Goal: Task Accomplishment & Management: Use online tool/utility

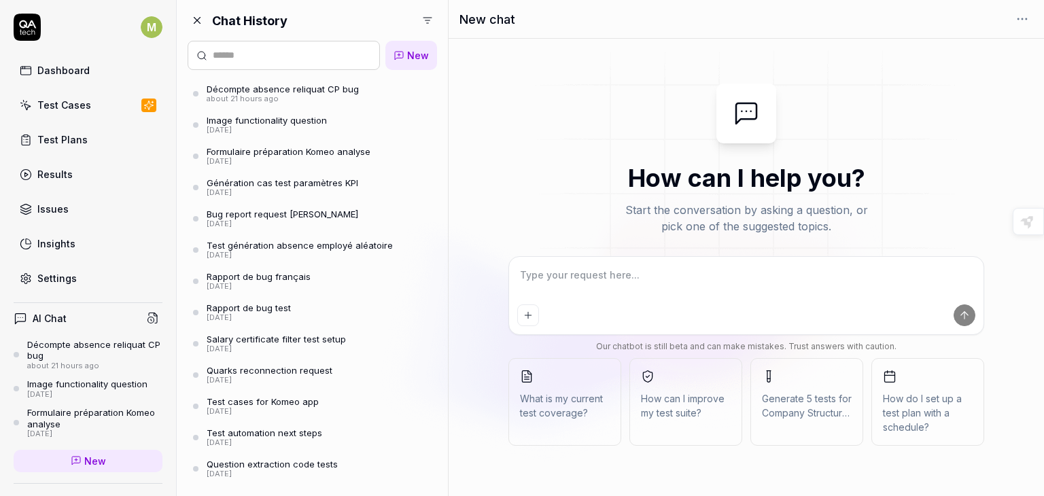
click at [301, 90] on div "Décompte absence reliquat CP bug" at bounding box center [283, 89] width 152 height 11
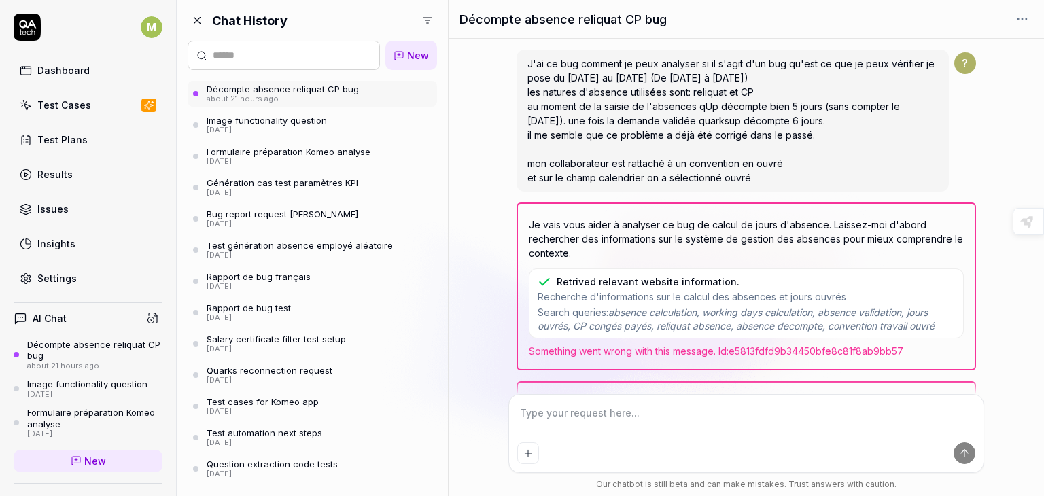
scroll to position [424, 0]
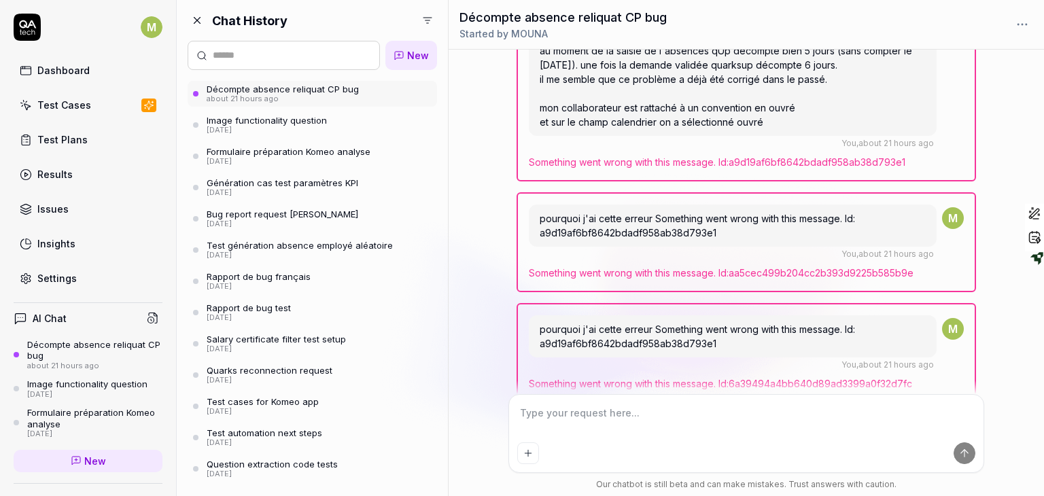
type textarea "*"
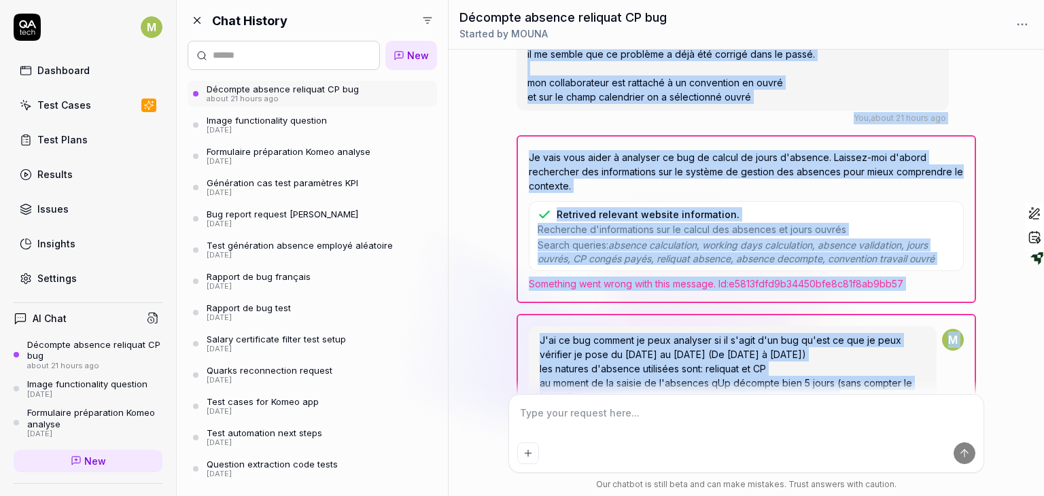
scroll to position [0, 0]
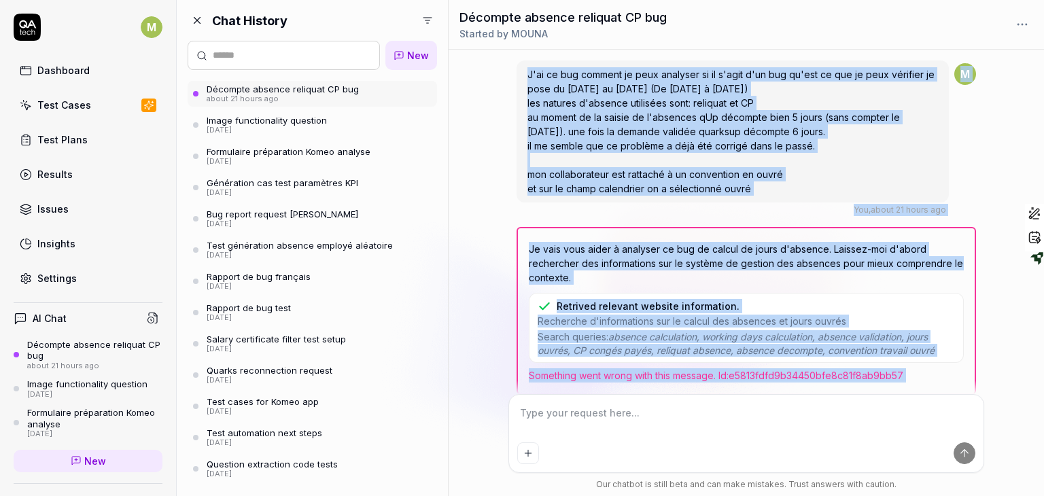
drag, startPoint x: 977, startPoint y: 169, endPoint x: 935, endPoint y: 31, distance: 144.2
click at [935, 31] on div "Décompte absence reliquat CP bug Started by MOUNA J'ai ce bug comment je peux a…" at bounding box center [746, 248] width 595 height 496
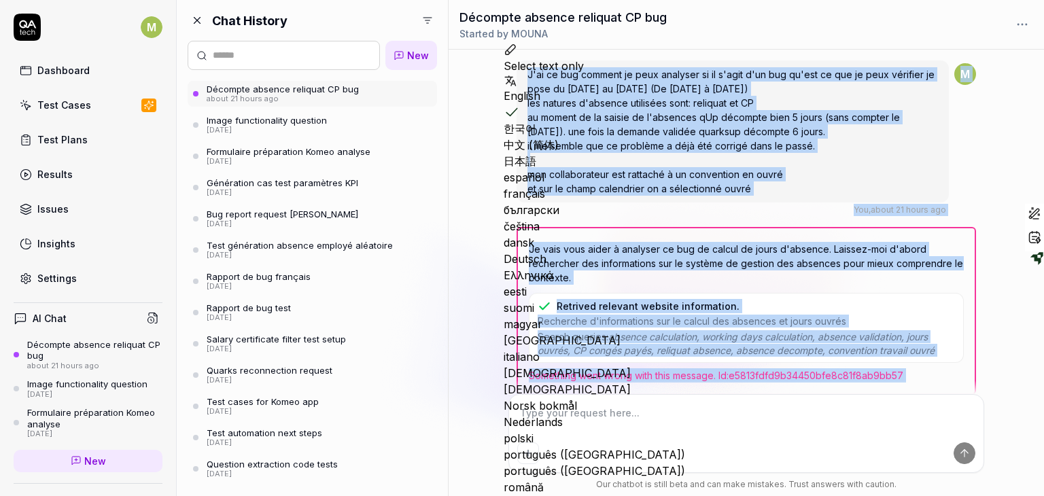
click at [814, 154] on div "J'ai ce bug comment je peux analyser si il s'agit d'un bug qu'est ce que je peu…" at bounding box center [732, 131] width 432 height 142
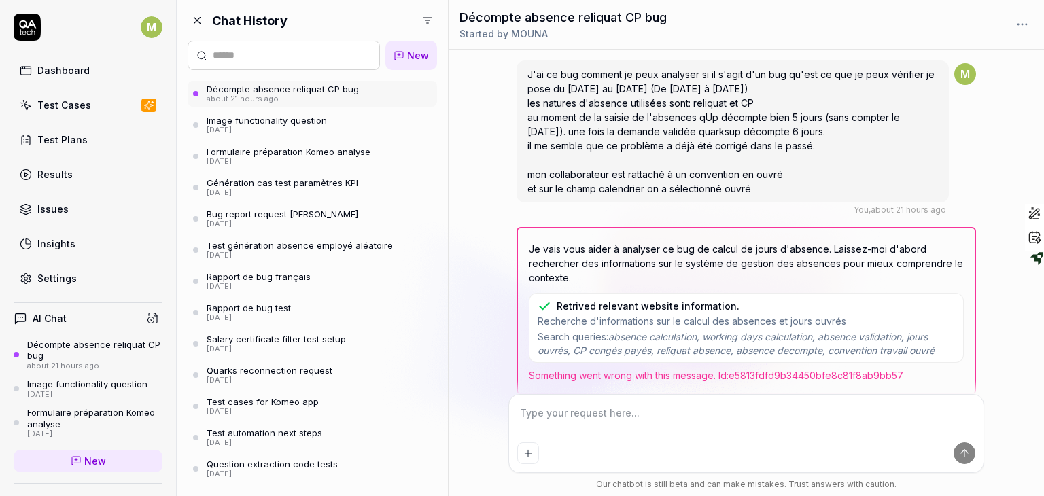
drag, startPoint x: 527, startPoint y: 77, endPoint x: 761, endPoint y: 191, distance: 259.9
click at [761, 191] on div "J'ai ce bug comment je peux analyser si il s'agit d'un bug qu'est ce que je peu…" at bounding box center [732, 131] width 432 height 142
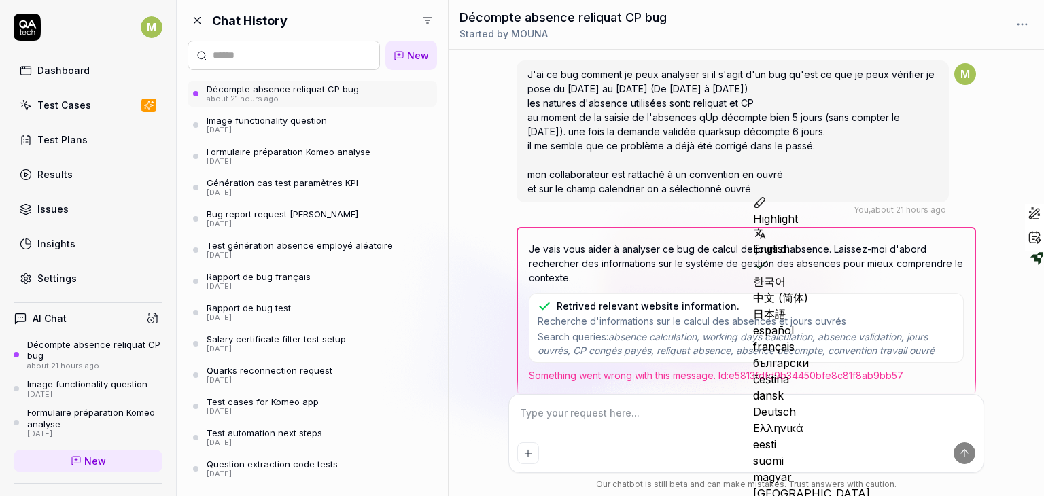
copy span "J'ai ce bug comment je peux analyser si il s'agit d'un bug qu'est ce que je peu…"
click at [410, 52] on span "New" at bounding box center [418, 55] width 22 height 14
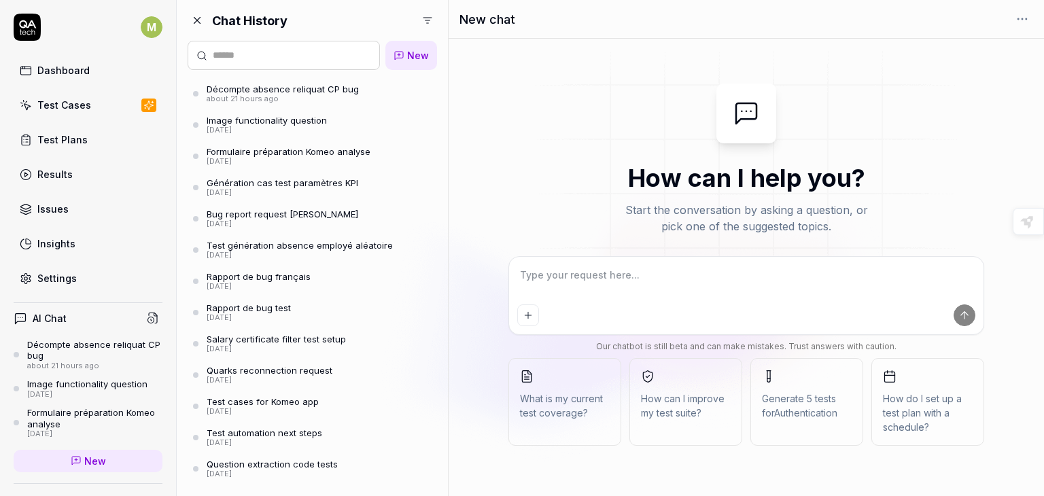
type textarea "*"
type textarea "J'ai ce bug comment je peux analyser si il s'agit d'un bug qu'est ce que je peu…"
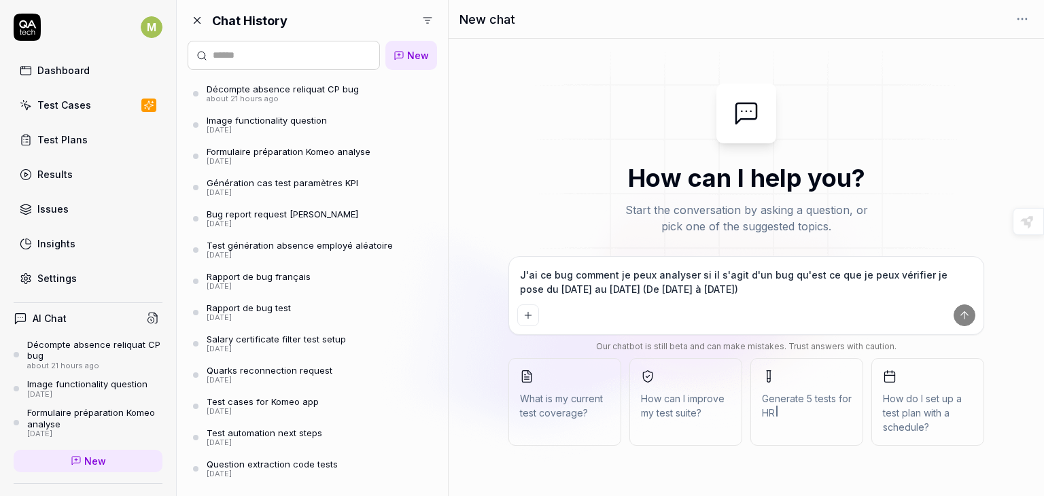
scroll to position [10, 0]
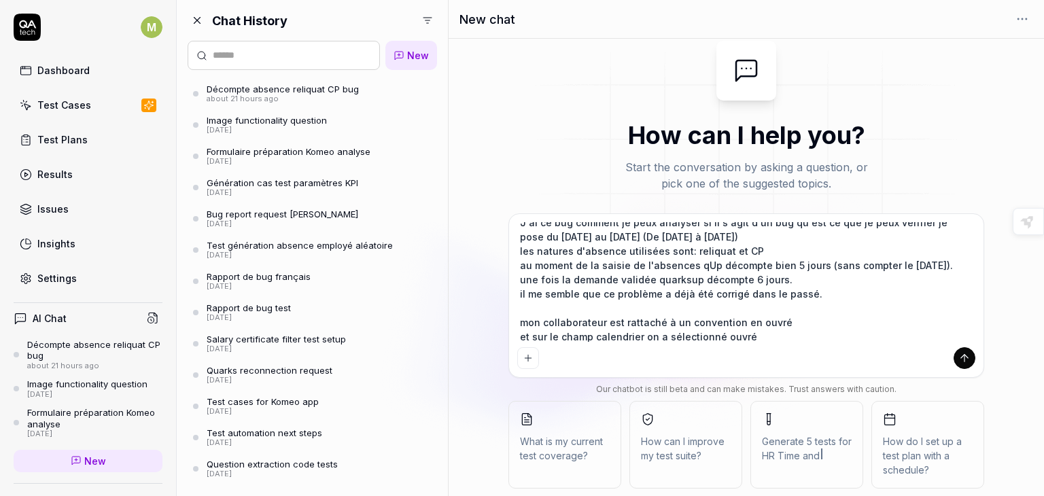
type textarea "*"
type textarea "J'ai ce bug comment je peux analyser si il s'agit d'un bug qu'est ce que je peu…"
click at [962, 359] on icon "submit" at bounding box center [964, 358] width 12 height 12
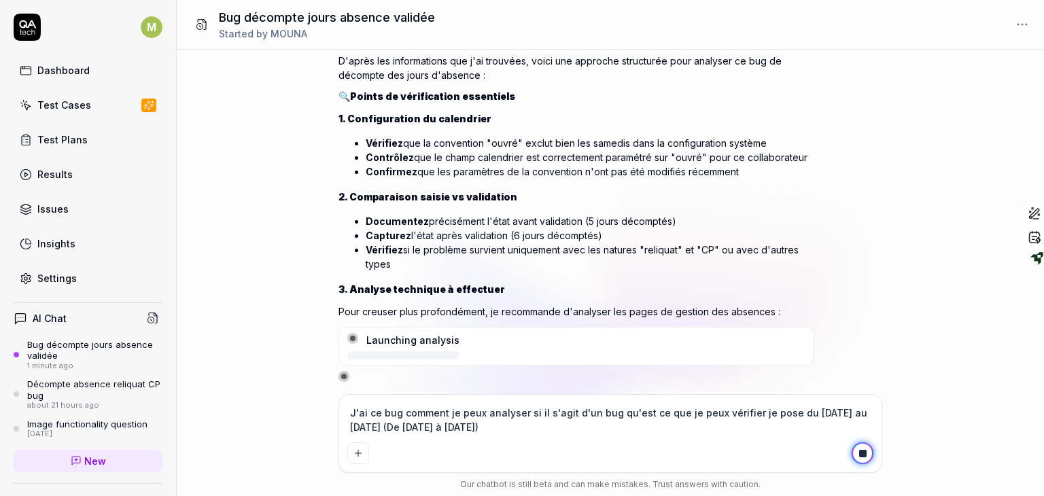
scroll to position [439, 0]
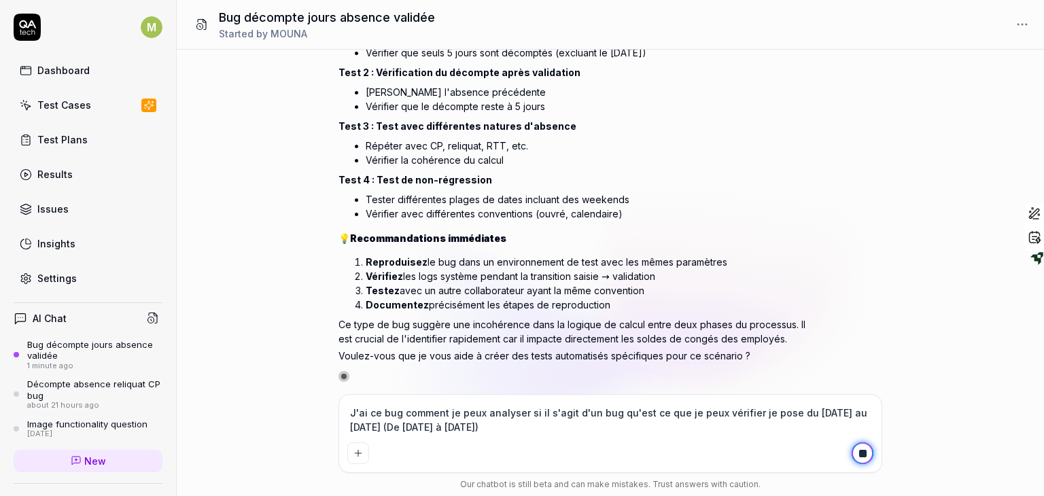
type textarea "*"
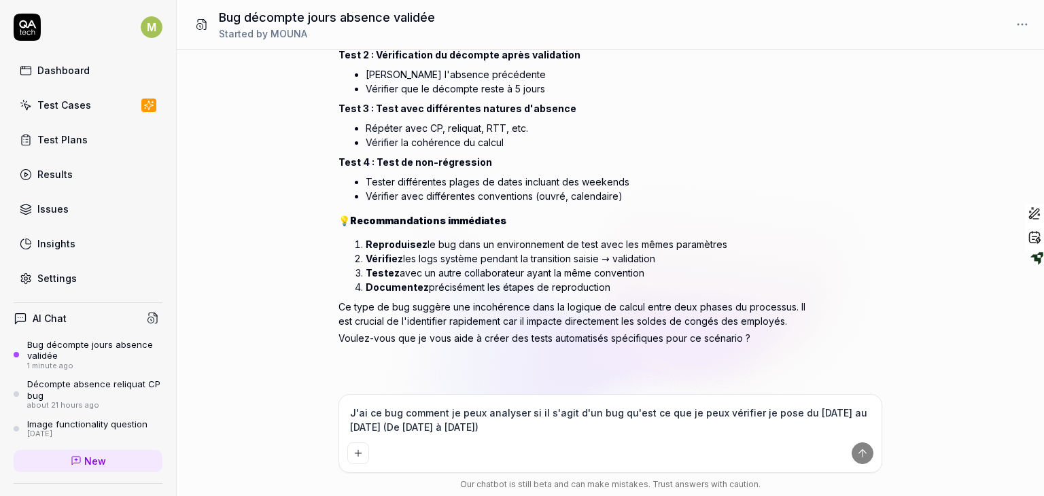
scroll to position [315, 0]
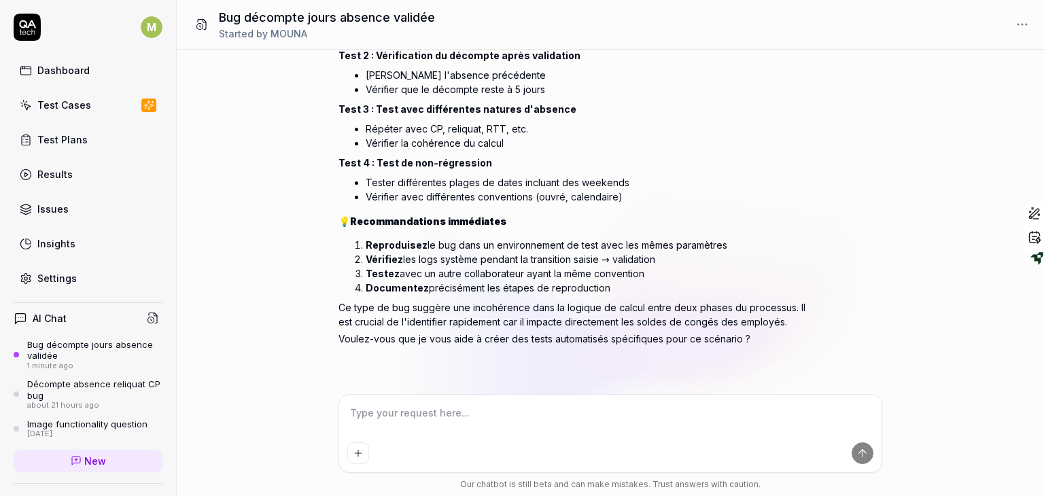
type textarea "O"
type textarea "*"
type textarea "OU"
type textarea "*"
type textarea "OUI"
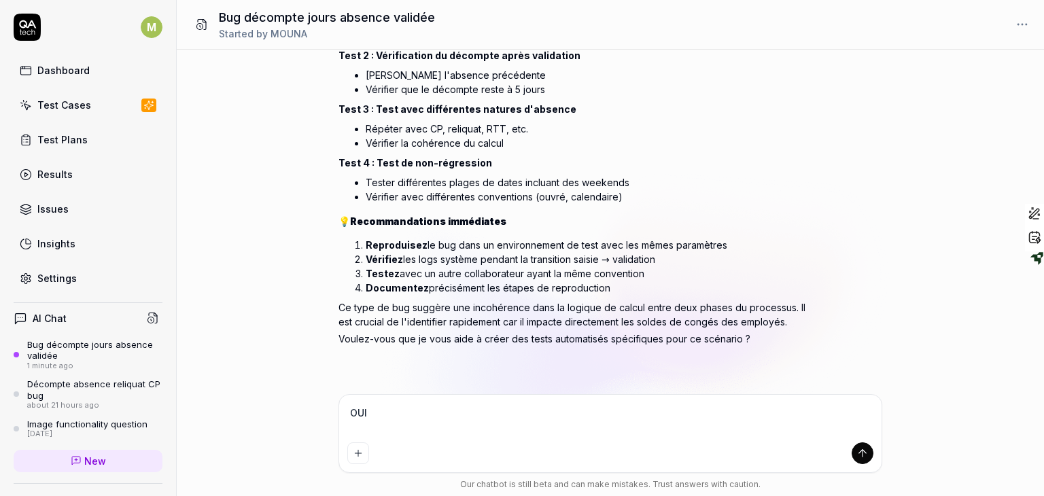
type textarea "*"
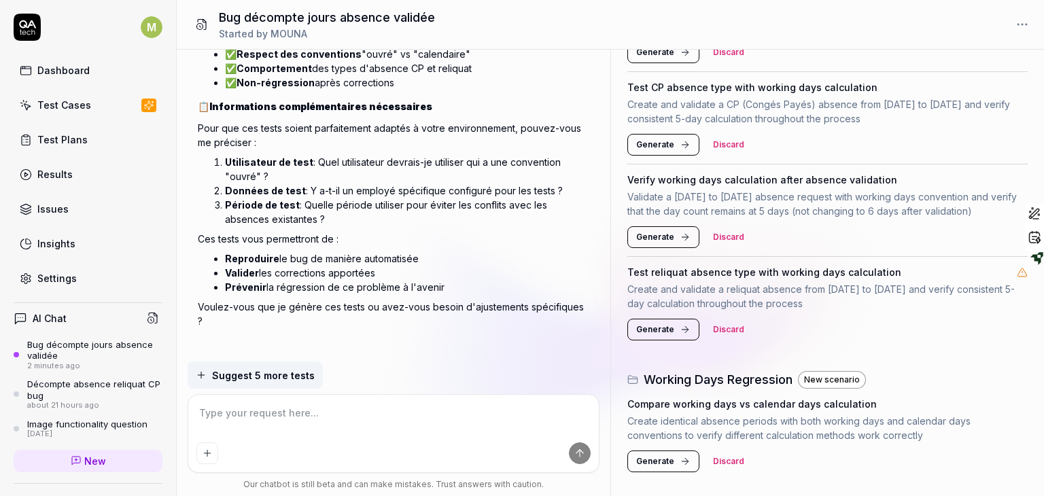
scroll to position [0, 0]
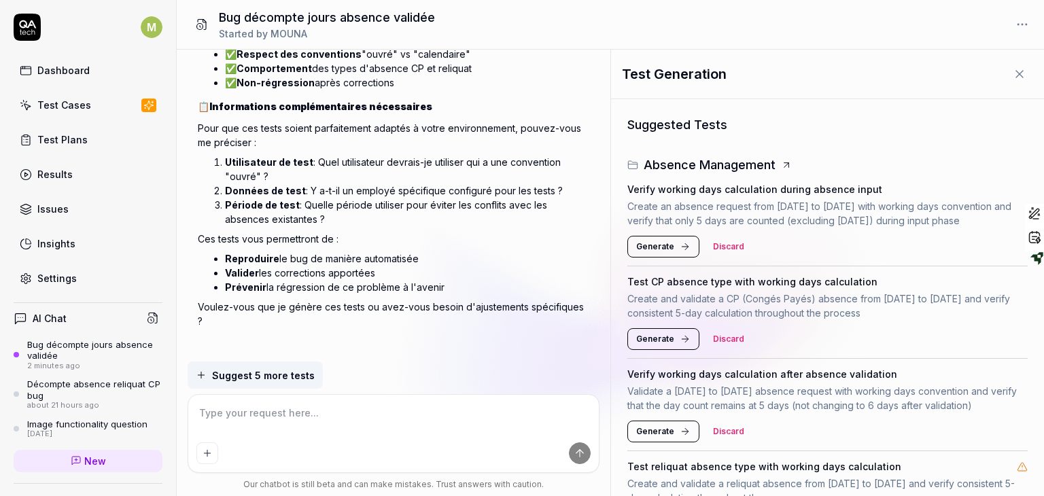
click at [1013, 70] on icon at bounding box center [1020, 74] width 14 height 14
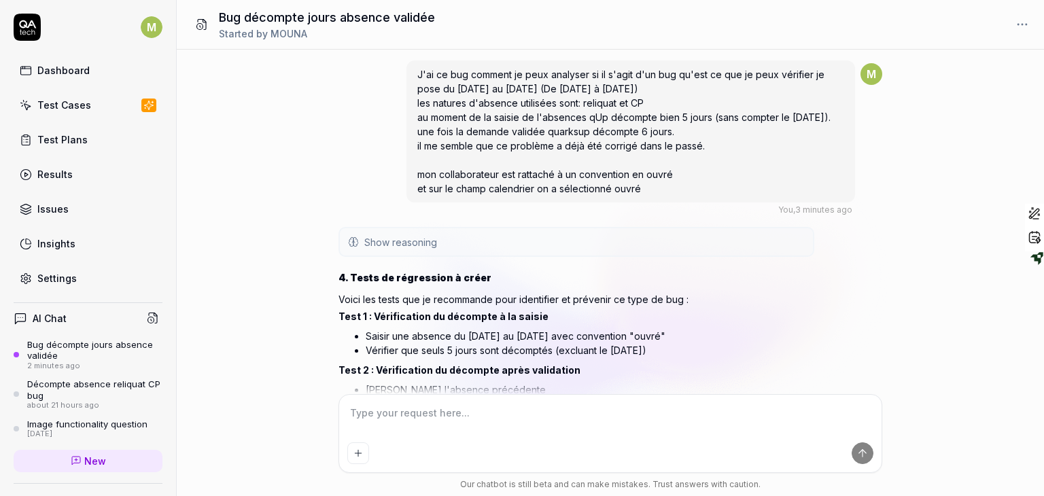
drag, startPoint x: 657, startPoint y: 315, endPoint x: 650, endPoint y: 27, distance: 288.2
click at [650, 27] on div "Bug décompte jours absence validée Started by MOUNA J'ai ce bug comment je peux…" at bounding box center [610, 248] width 867 height 496
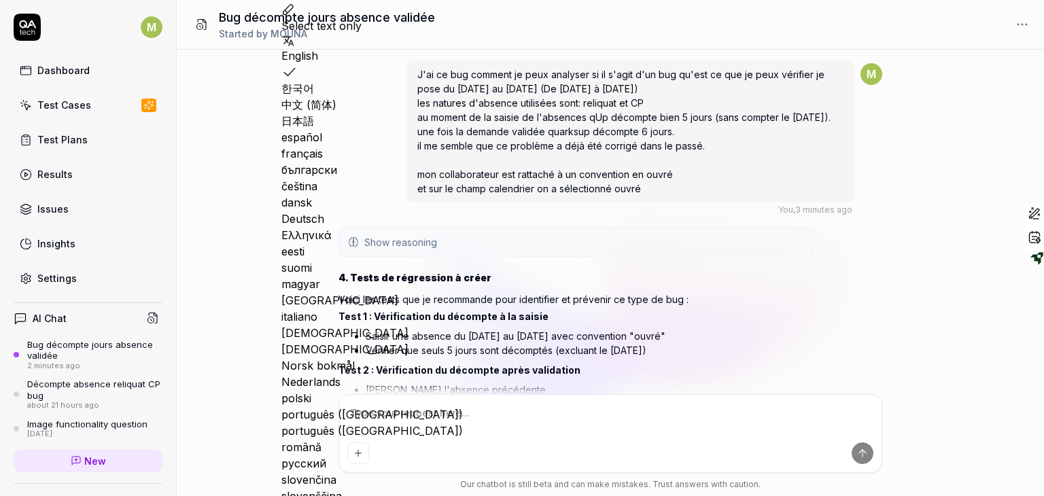
click at [711, 350] on li "Vérifier que seuls 5 jours sont décomptés (excluant le samedi)" at bounding box center [590, 350] width 449 height 14
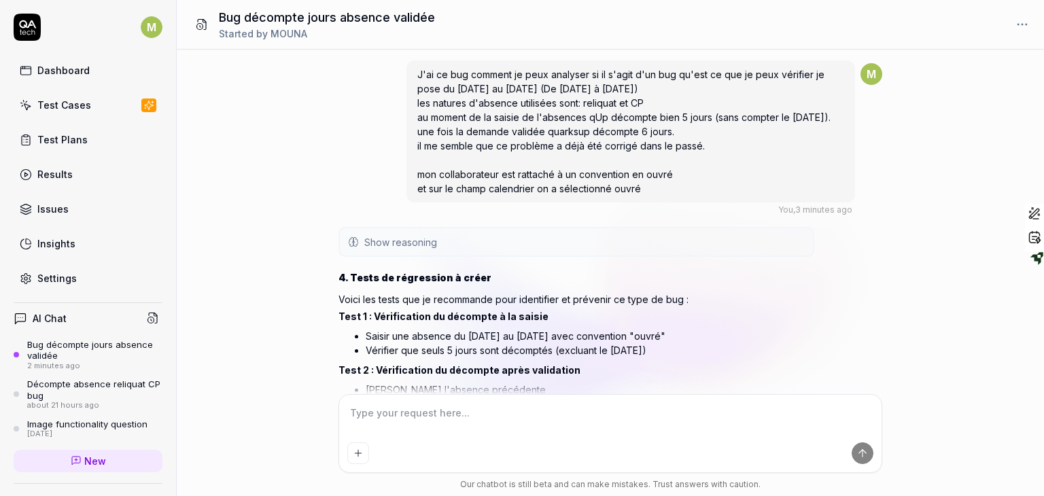
drag, startPoint x: 749, startPoint y: 305, endPoint x: 750, endPoint y: 292, distance: 13.0
click at [750, 292] on p "Voici les tests que je recommande pour identifier et prévenir ce type de bug :" at bounding box center [576, 299] width 476 height 14
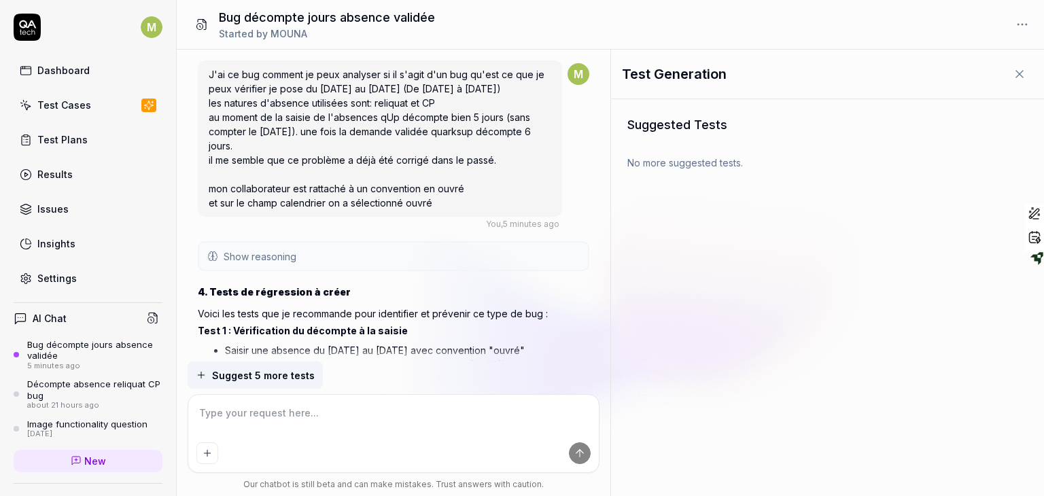
scroll to position [1081, 0]
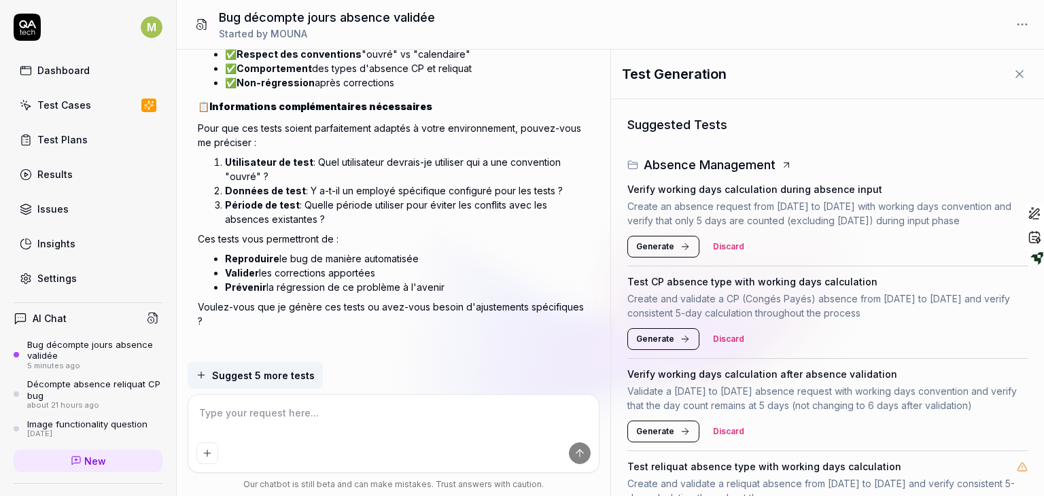
type textarea "*"
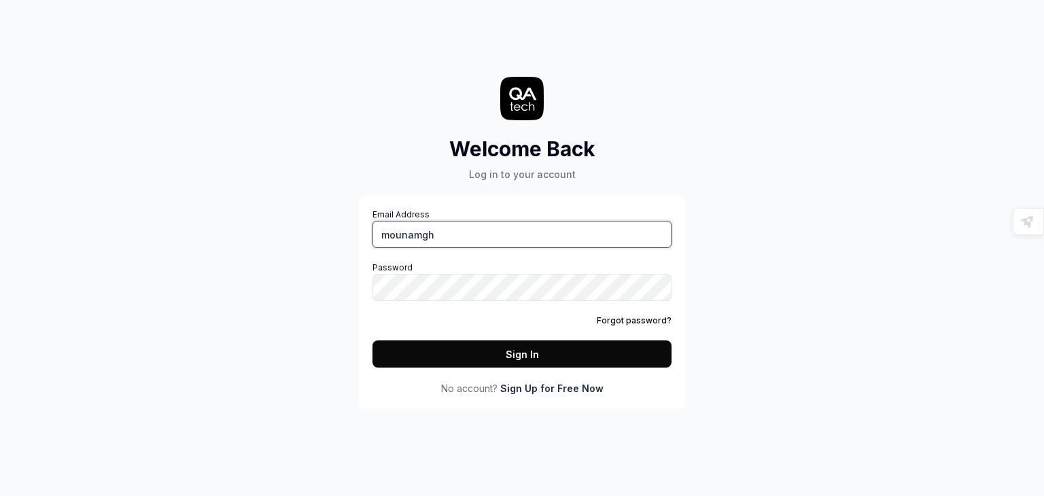
click at [468, 239] on input "mounamgh" at bounding box center [521, 234] width 299 height 27
click at [441, 243] on input "mounamgh" at bounding box center [521, 234] width 299 height 27
paste input ".ghzel@visma.com"
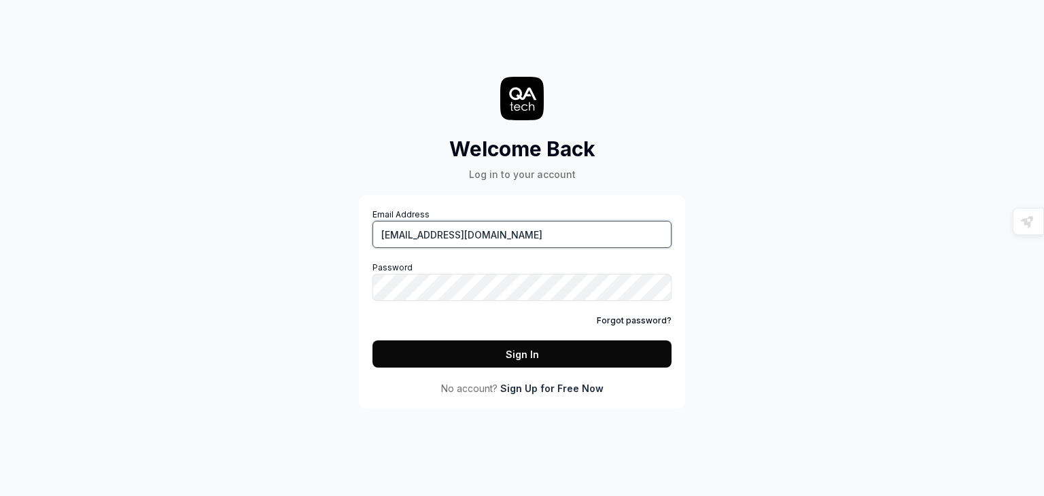
type input "mouna.ghzel@visma.com"
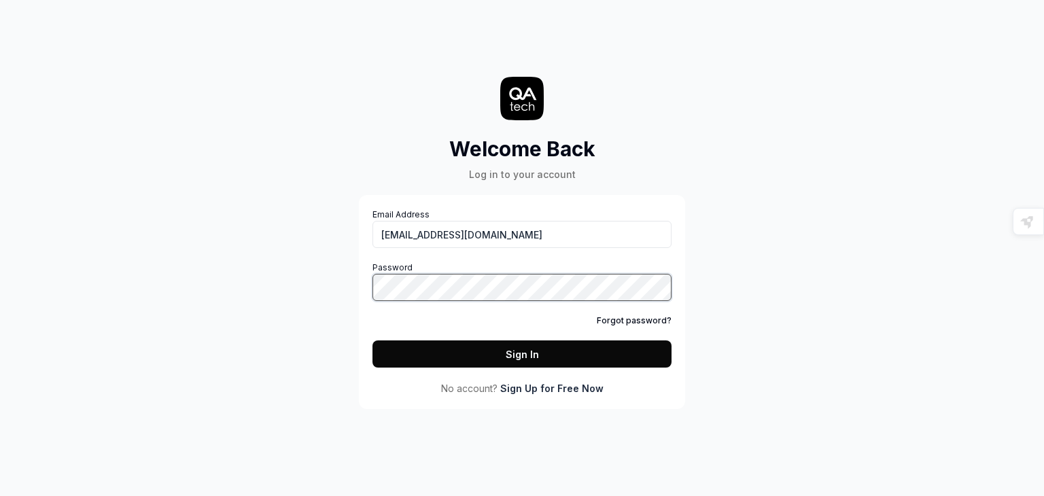
click at [372, 340] on button "Sign In" at bounding box center [521, 353] width 299 height 27
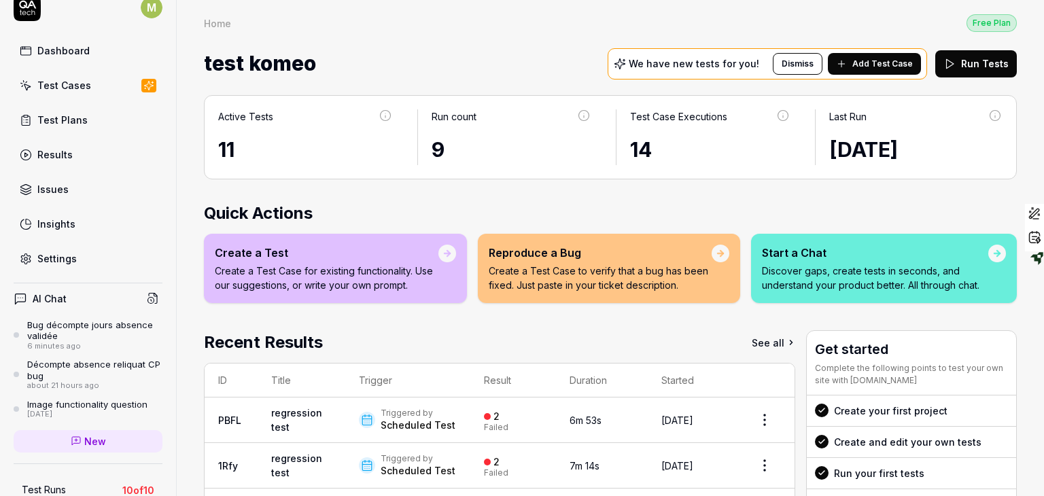
scroll to position [45, 0]
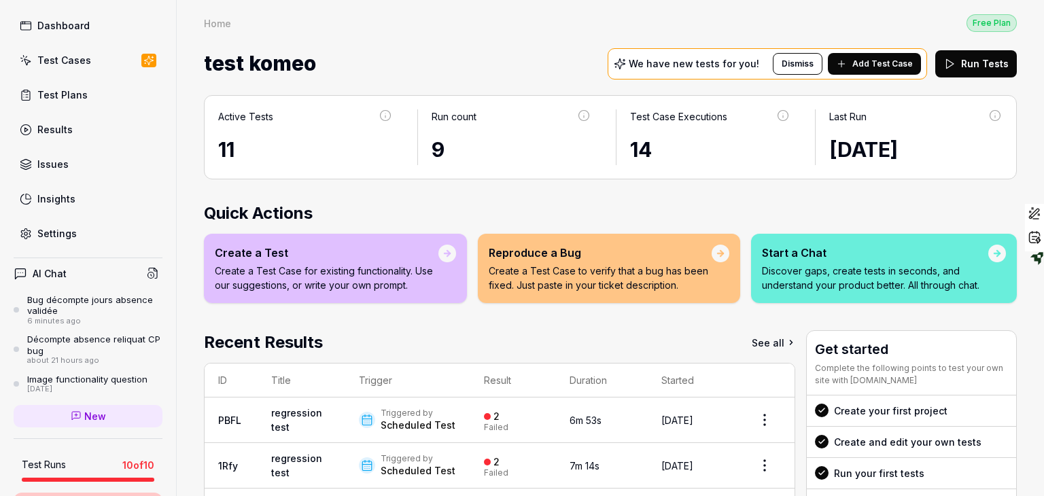
click at [170, 158] on div "M Dashboard Test Cases Test Plans Results Issues Insights Settings AI Chat Bug …" at bounding box center [88, 248] width 177 height 496
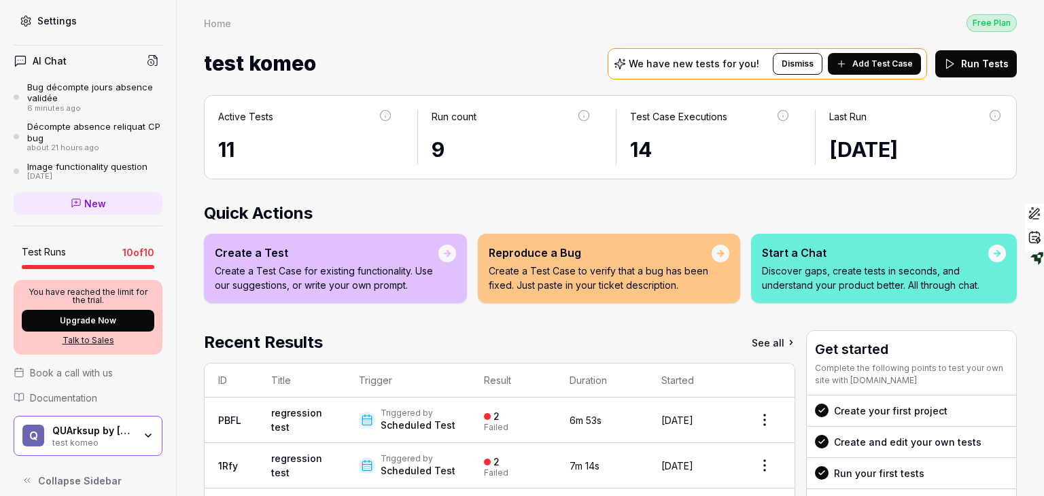
scroll to position [267, 0]
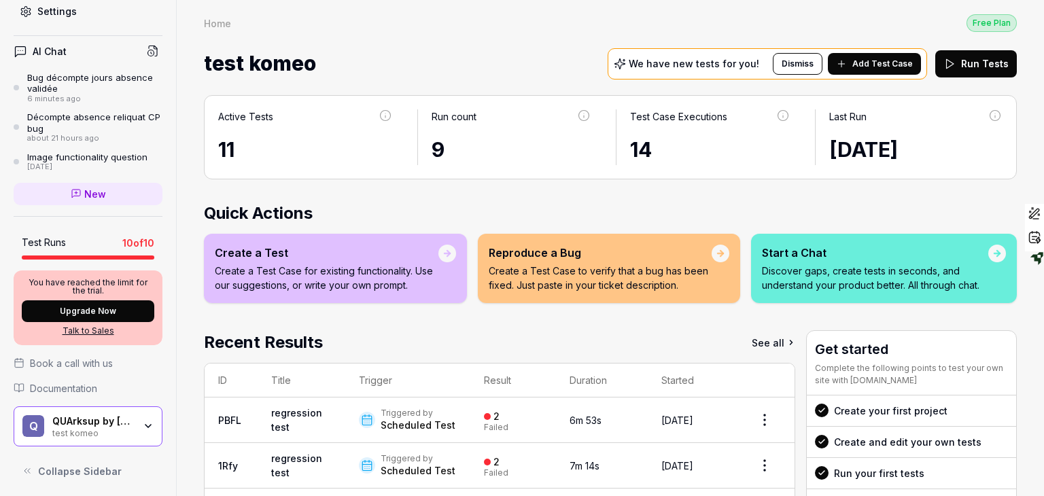
click at [43, 389] on span "Documentation" at bounding box center [63, 388] width 67 height 14
click at [56, 419] on div "QUArksup by visma" at bounding box center [93, 421] width 82 height 12
click at [383, 55] on div "test komeo We have new tests for you! Dismiss Add Test Case Run Tests" at bounding box center [610, 64] width 813 height 36
click at [73, 417] on div "QUArksup by visma" at bounding box center [93, 421] width 82 height 12
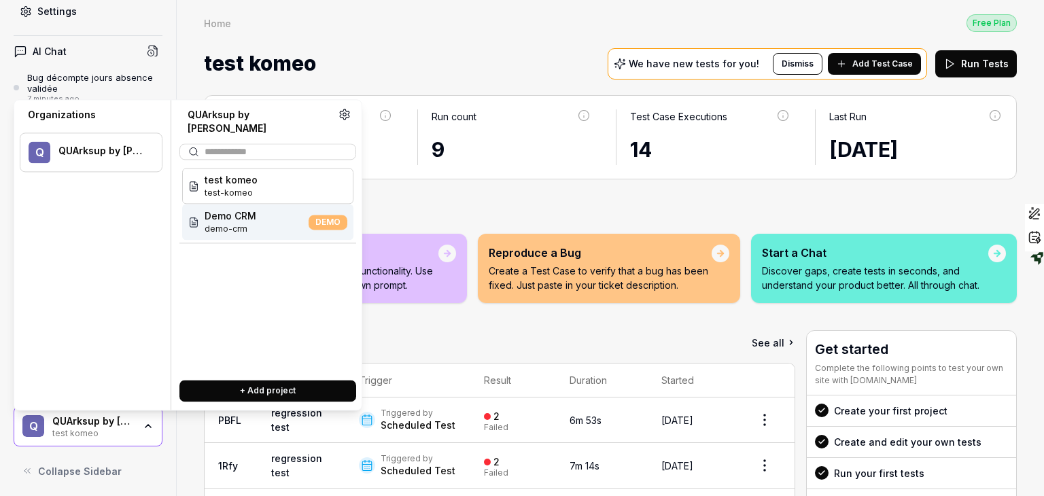
click at [242, 380] on button "+ Add project" at bounding box center [267, 391] width 177 height 22
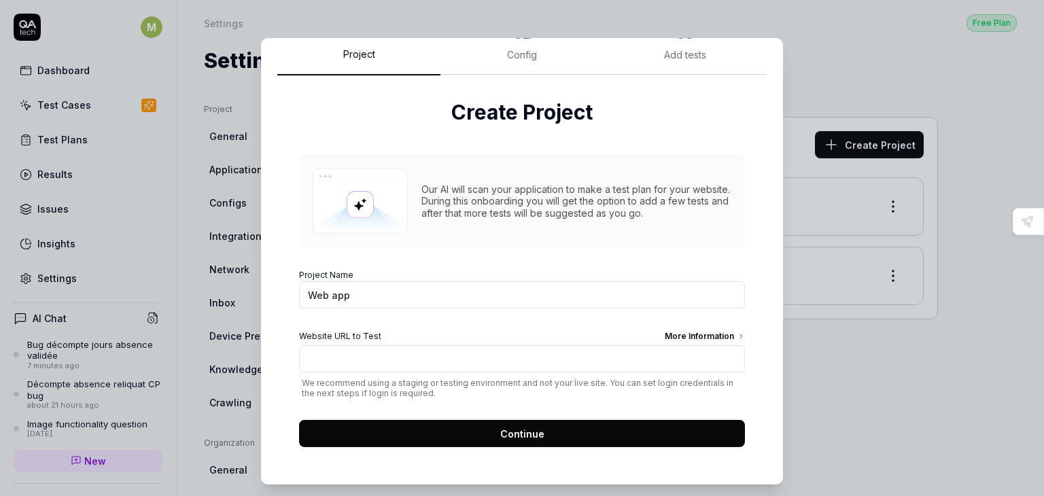
scroll to position [6, 0]
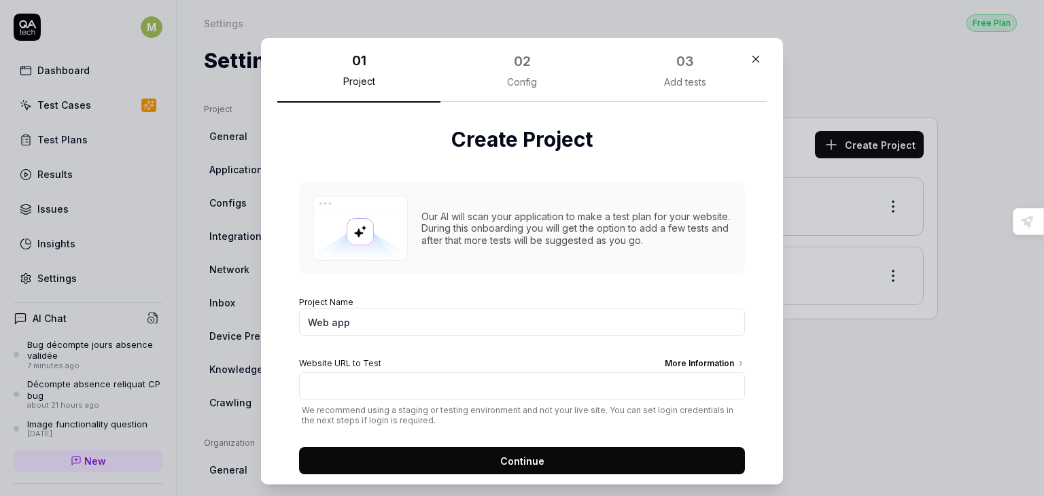
click at [747, 61] on button "button" at bounding box center [756, 59] width 22 height 22
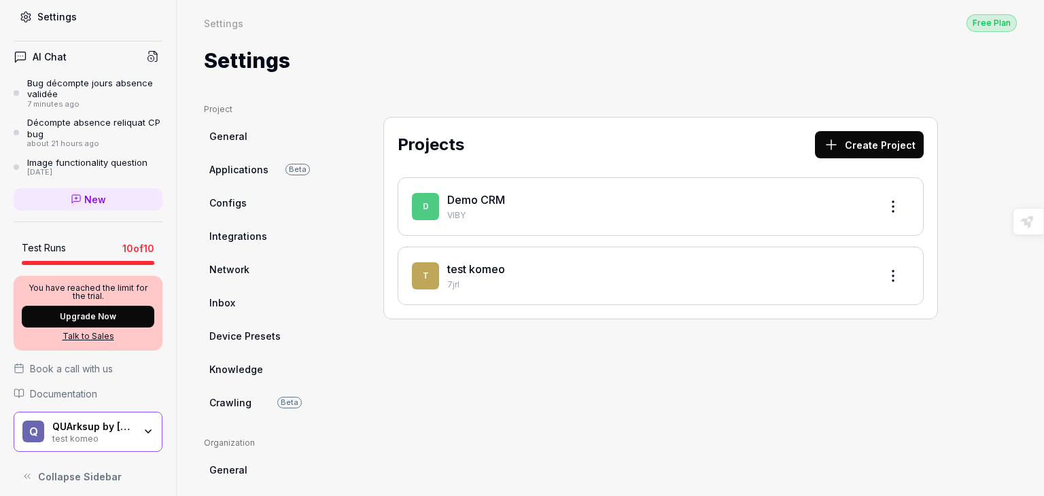
scroll to position [267, 0]
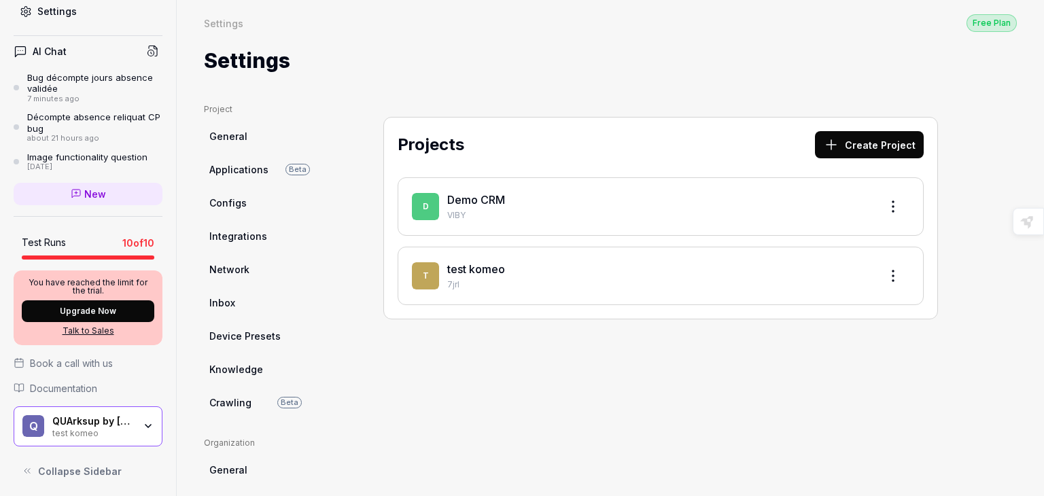
click at [128, 415] on div "QUArksup by visma test komeo" at bounding box center [97, 426] width 90 height 23
click at [392, 23] on div "Settings Free Plan" at bounding box center [610, 23] width 813 height 18
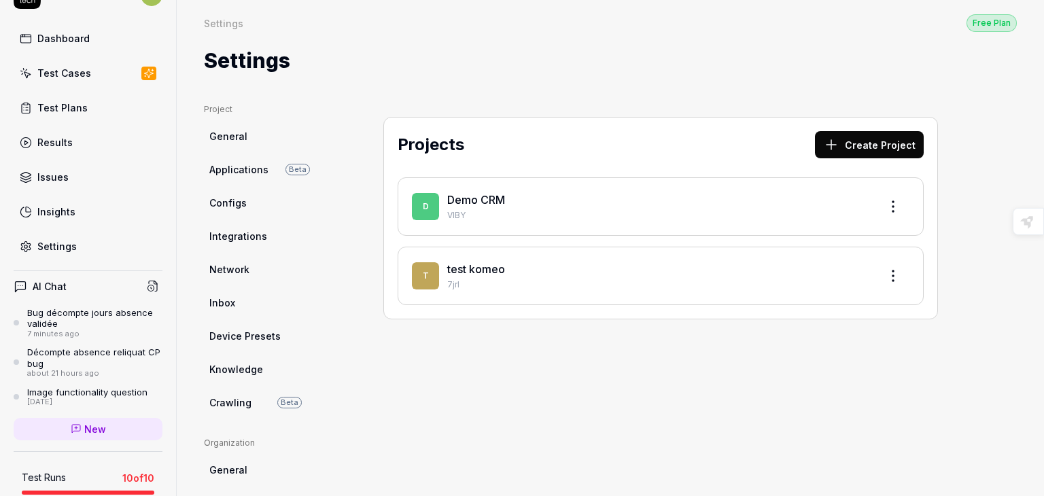
click at [41, 30] on link "Dashboard" at bounding box center [88, 38] width 149 height 27
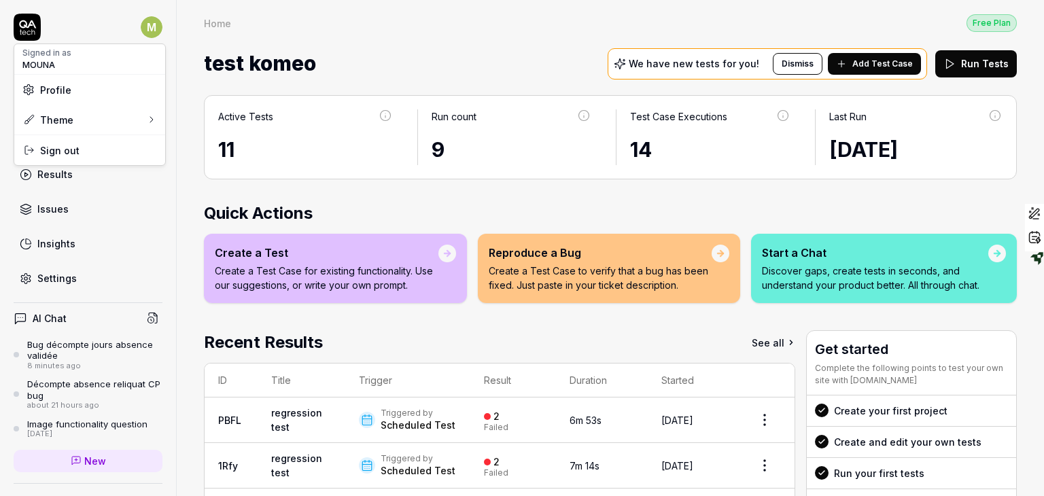
click at [140, 29] on html "M Dashboard Test Cases Test Plans Results Issues Insights Settings AI Chat Bug …" at bounding box center [522, 248] width 1044 height 496
click at [340, 29] on html "M Dashboard Test Cases Test Plans Results Issues Insights Settings AI Chat Bug …" at bounding box center [522, 248] width 1044 height 496
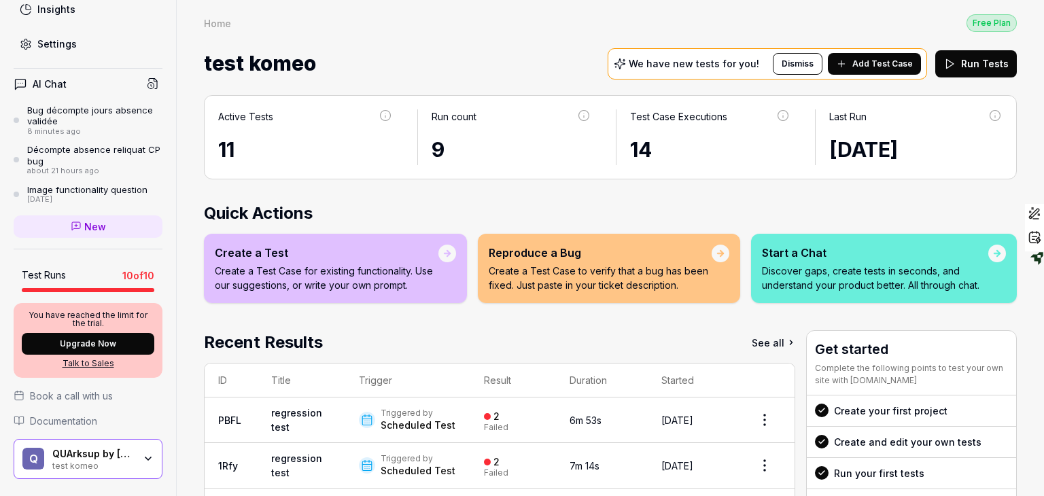
scroll to position [267, 0]
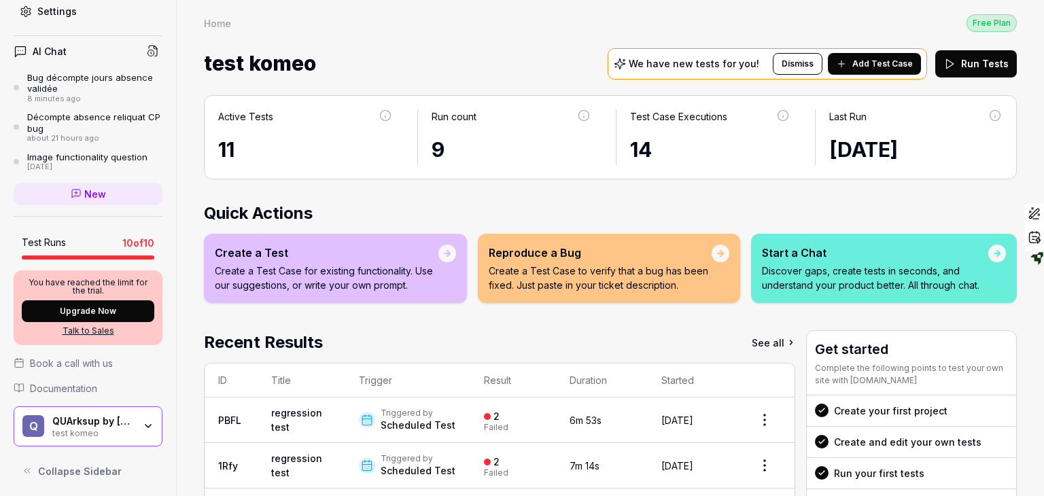
click at [143, 424] on icon "button" at bounding box center [148, 426] width 11 height 11
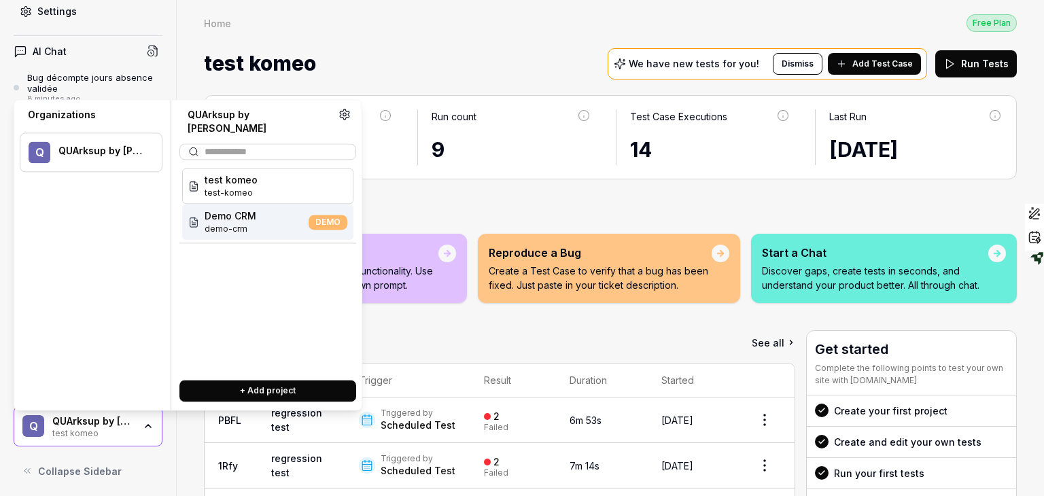
click at [257, 381] on button "+ Add project" at bounding box center [267, 391] width 177 height 22
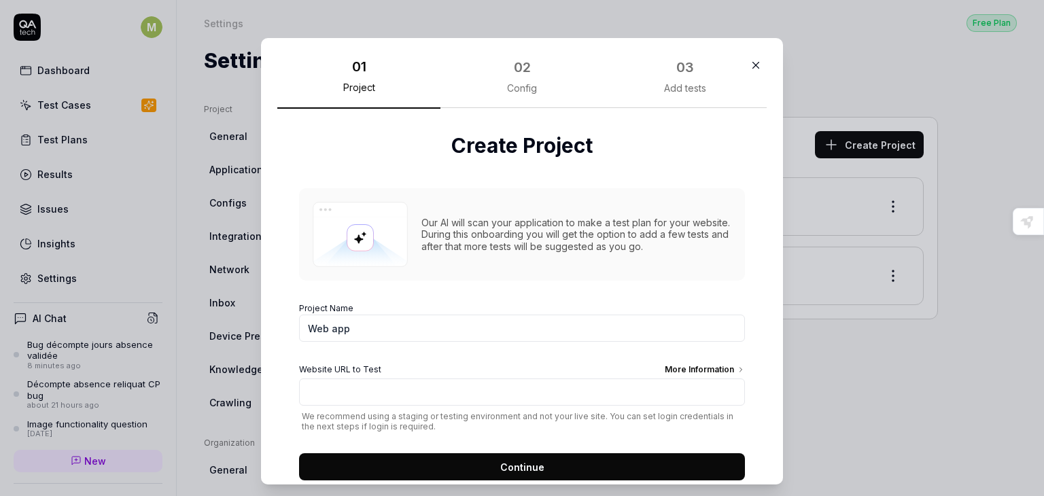
click at [750, 66] on icon "button" at bounding box center [756, 65] width 12 height 12
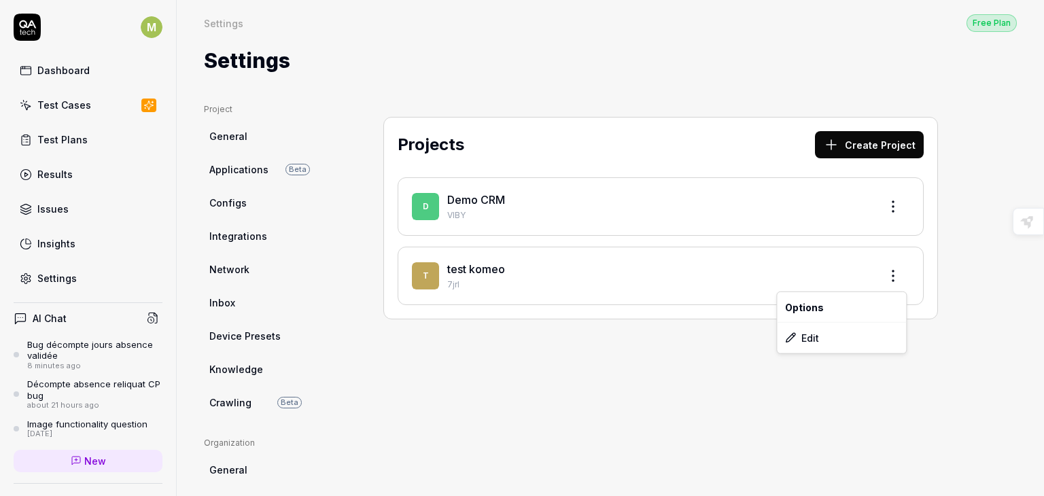
click at [892, 270] on html "M Dashboard Test Cases Test Plans Results Issues Insights Settings AI Chat Bug …" at bounding box center [522, 248] width 1044 height 496
click at [837, 330] on div "Edit" at bounding box center [841, 338] width 129 height 30
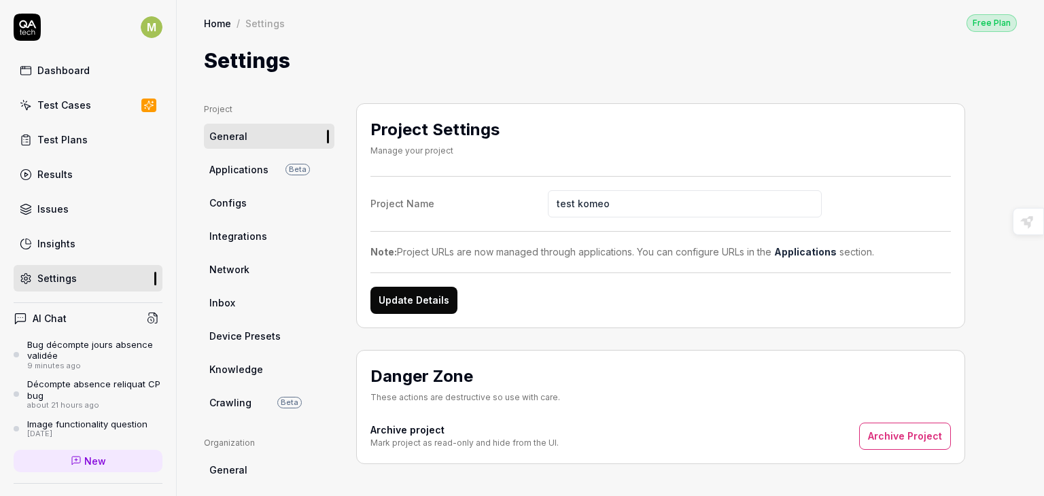
click at [262, 167] on span "Applications" at bounding box center [238, 169] width 59 height 14
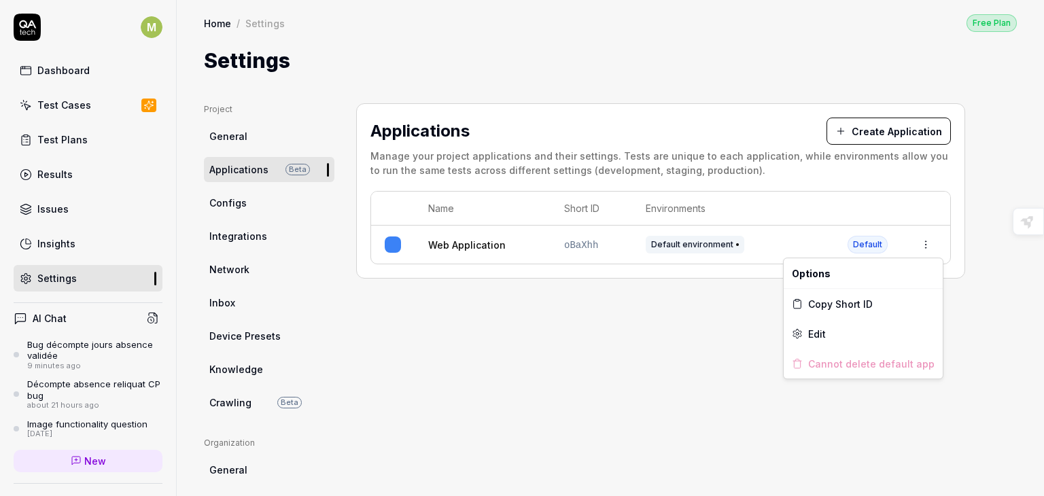
click at [929, 244] on html "M Dashboard Test Cases Test Plans Results Issues Insights Settings AI Chat Bug …" at bounding box center [522, 248] width 1044 height 496
click at [845, 335] on div "Edit" at bounding box center [863, 334] width 159 height 30
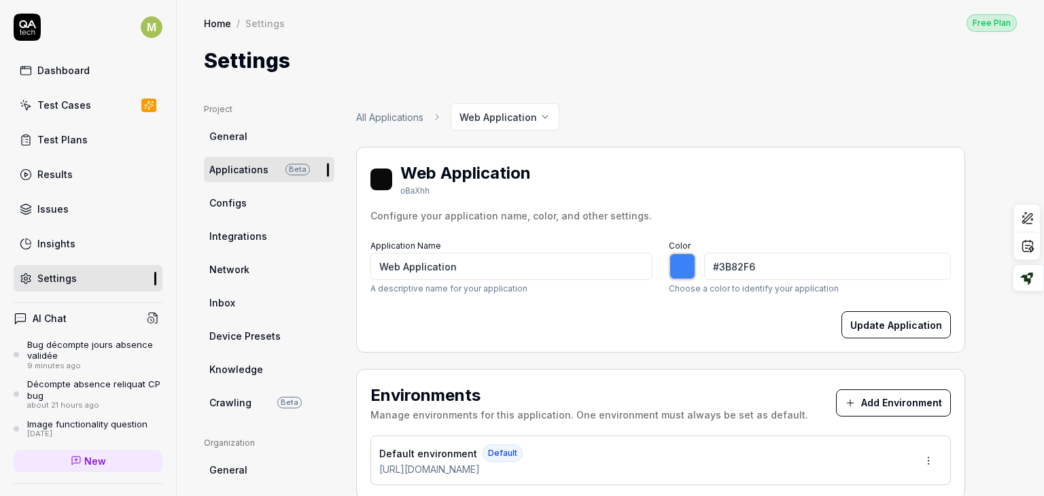
type input "*******"
click at [273, 207] on link "Configs" at bounding box center [269, 202] width 130 height 25
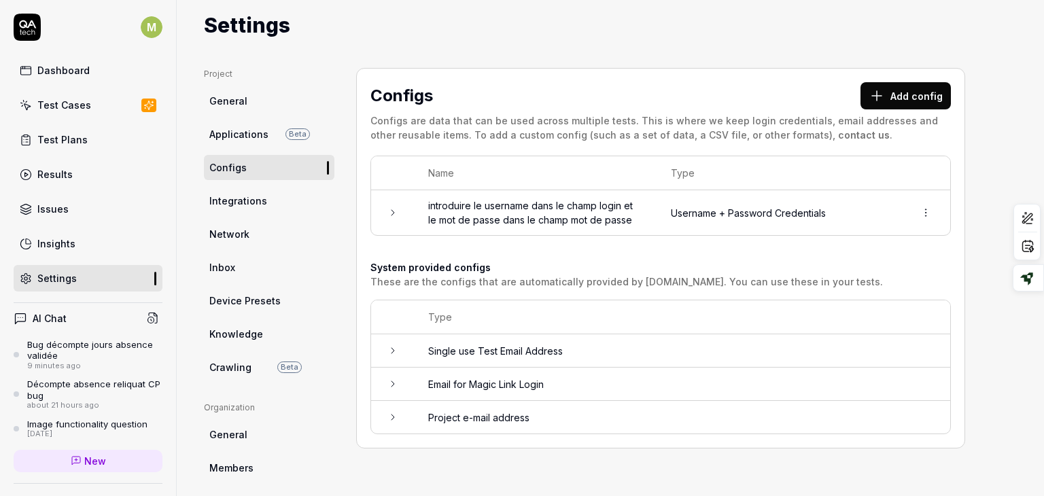
scroll to position [33, 0]
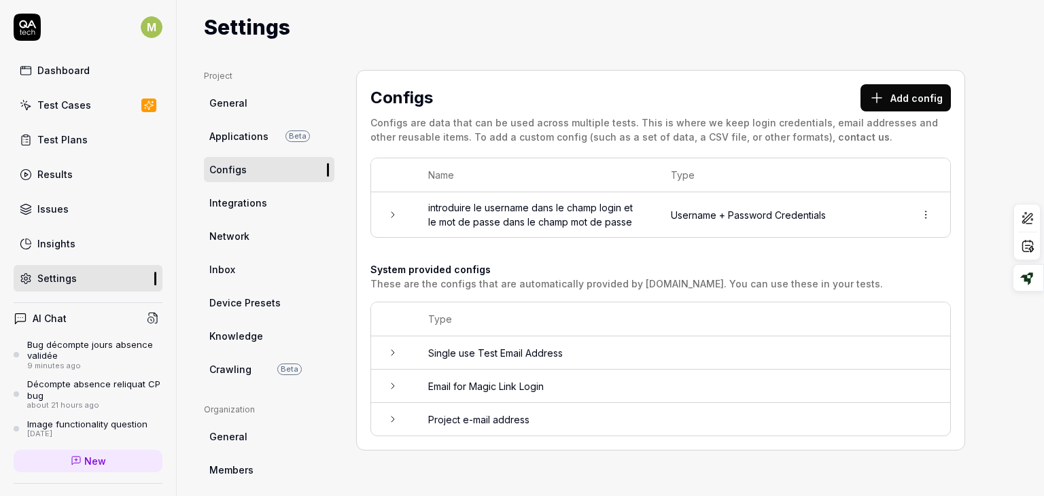
click at [890, 93] on button "Add config" at bounding box center [905, 97] width 90 height 27
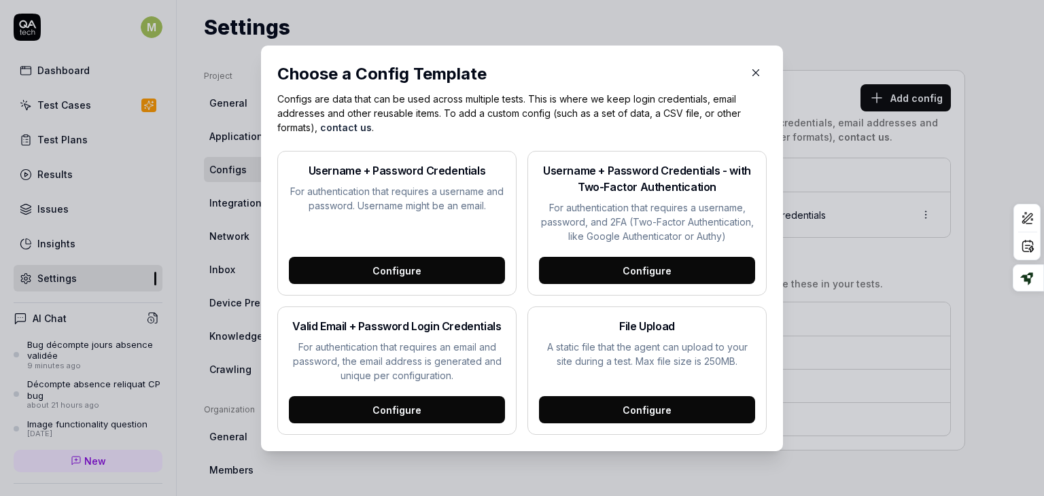
click at [759, 74] on button "button" at bounding box center [756, 73] width 22 height 22
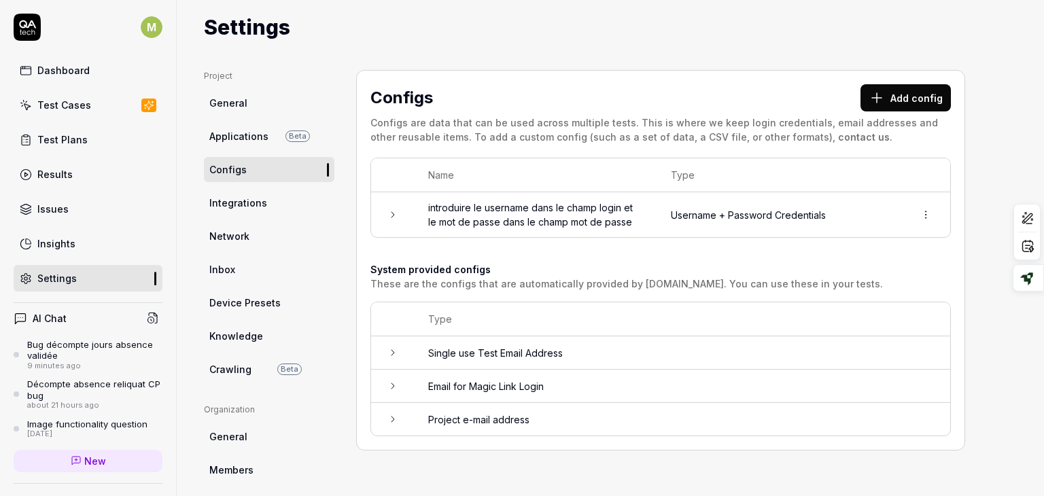
click at [233, 202] on span "Integrations" at bounding box center [238, 203] width 58 height 14
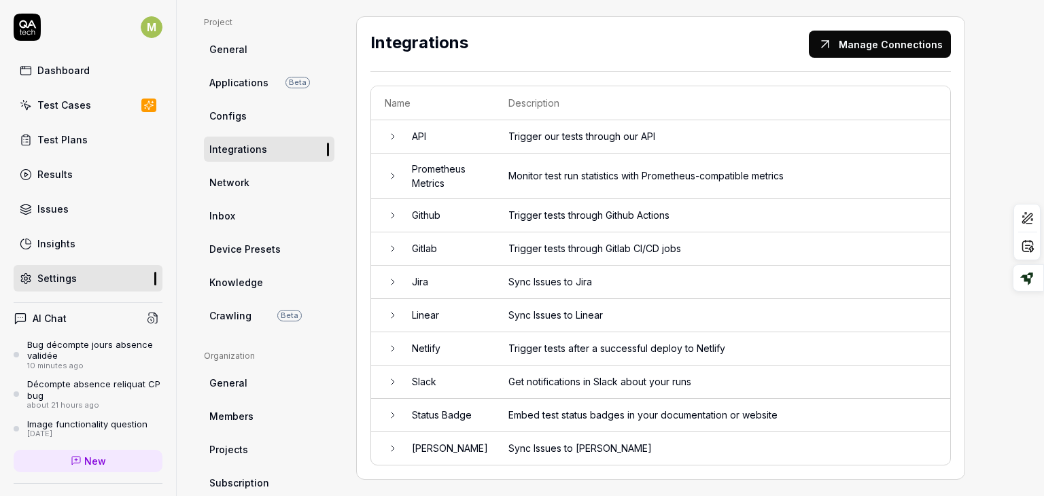
scroll to position [87, 0]
click at [392, 135] on icon at bounding box center [392, 136] width 11 height 11
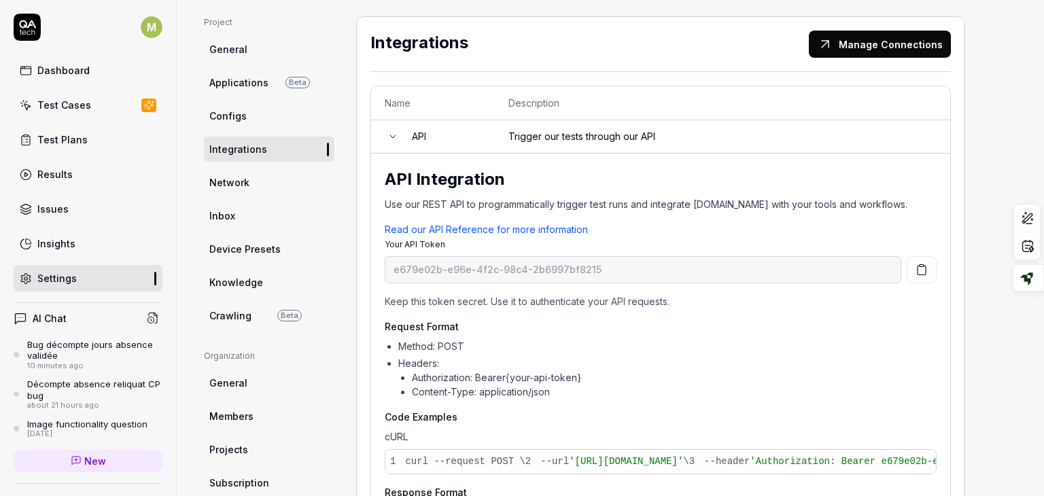
click at [392, 135] on icon at bounding box center [392, 136] width 11 height 11
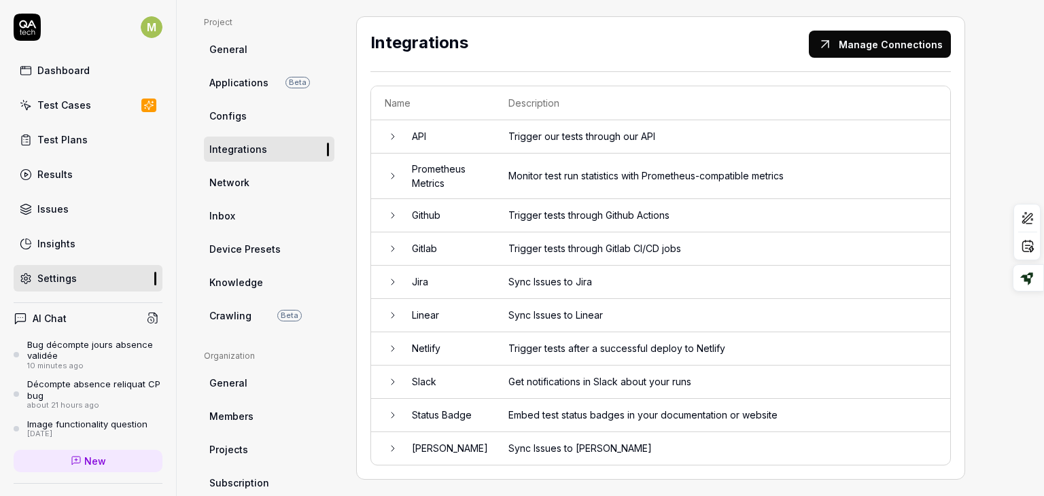
click at [392, 135] on icon at bounding box center [392, 136] width 11 height 11
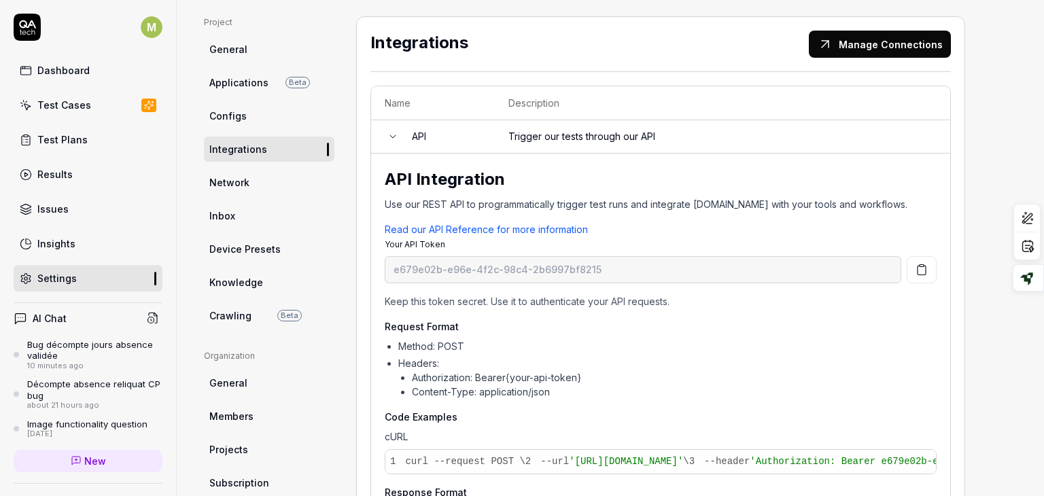
click at [400, 131] on td "API" at bounding box center [446, 136] width 96 height 33
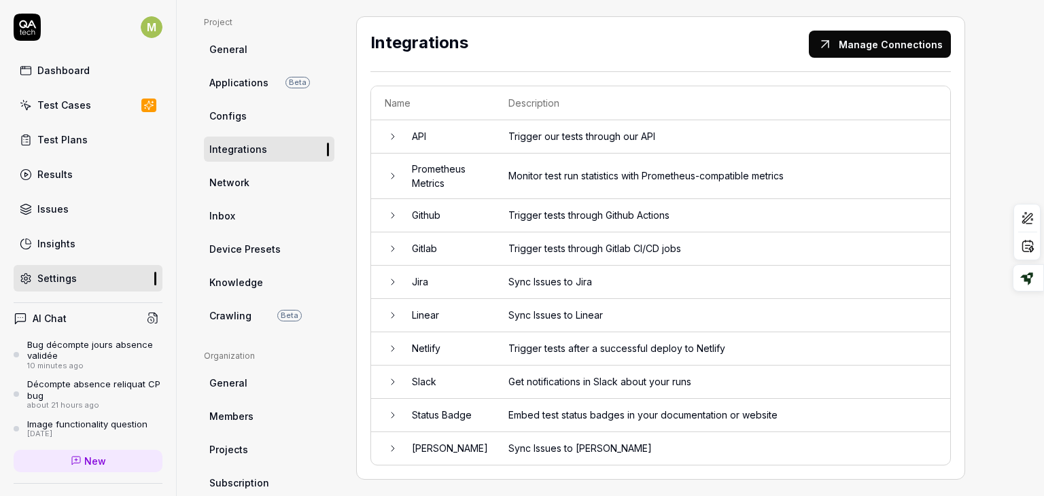
click at [392, 180] on td at bounding box center [384, 177] width 27 height 46
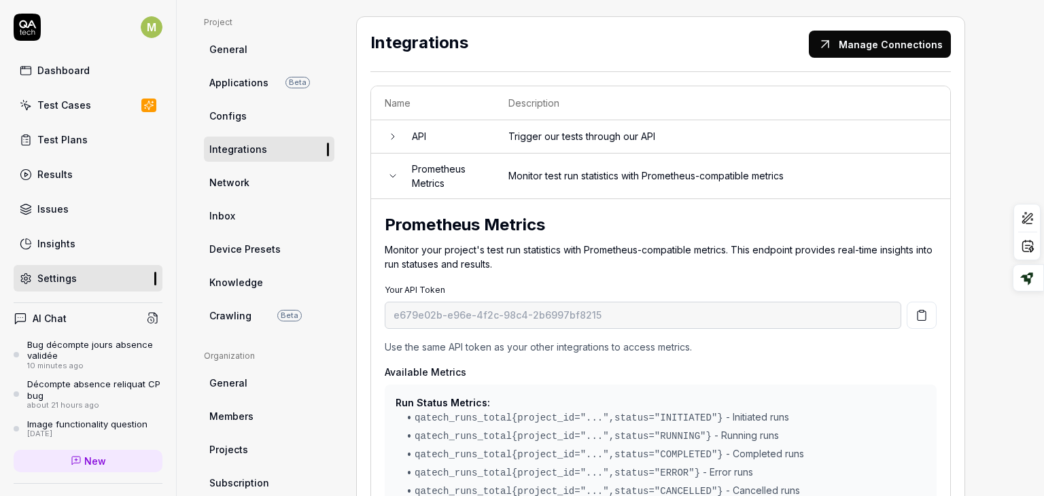
click at [392, 180] on td at bounding box center [384, 177] width 27 height 46
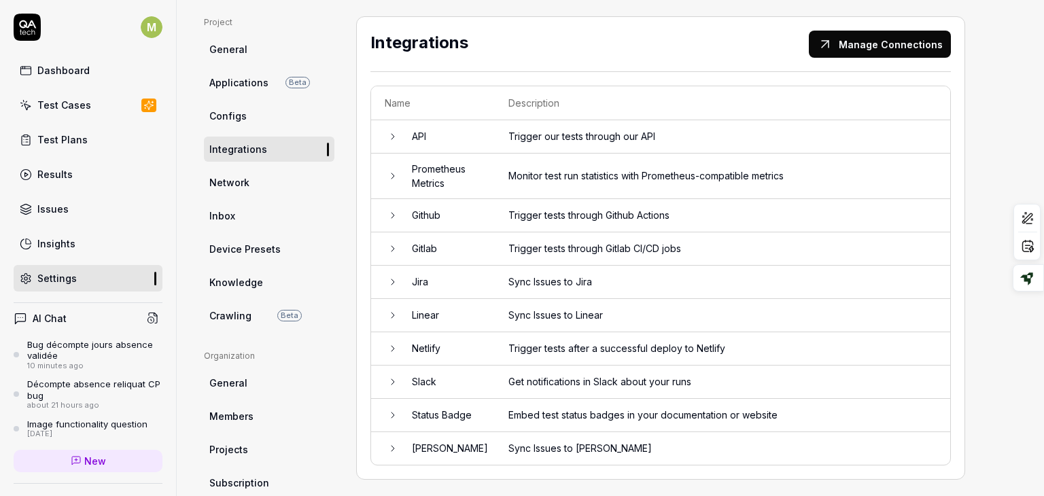
click at [393, 216] on icon at bounding box center [392, 215] width 11 height 11
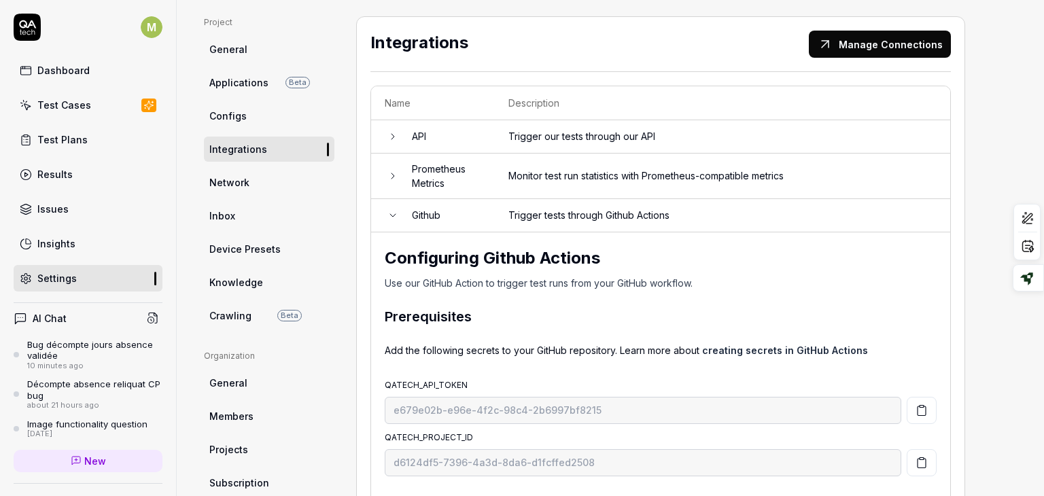
click at [393, 216] on icon at bounding box center [392, 215] width 11 height 11
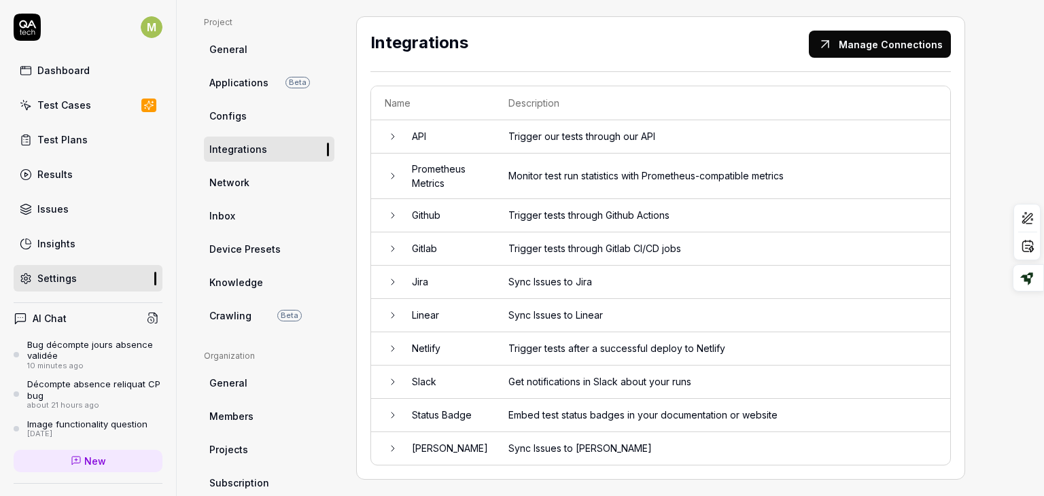
click at [394, 281] on icon at bounding box center [392, 282] width 11 height 11
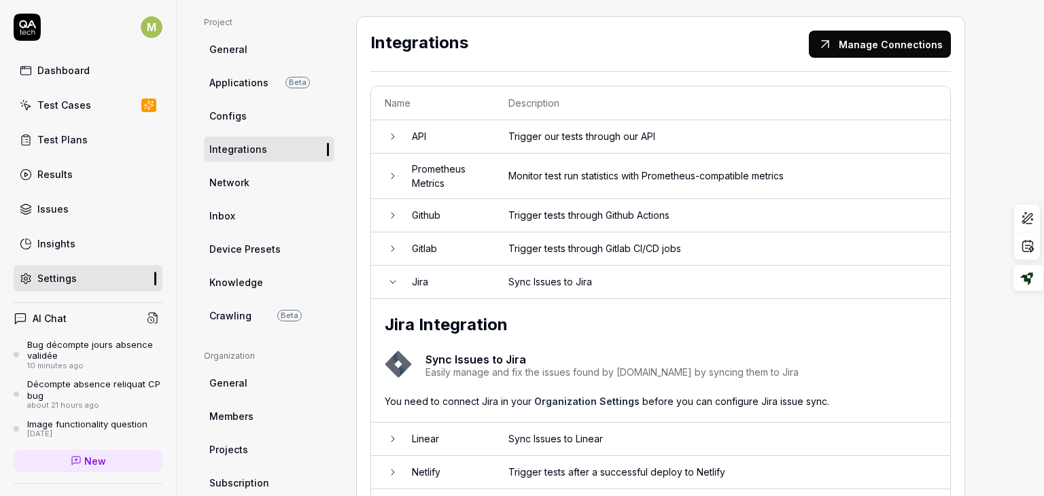
click at [394, 281] on icon at bounding box center [392, 282] width 11 height 11
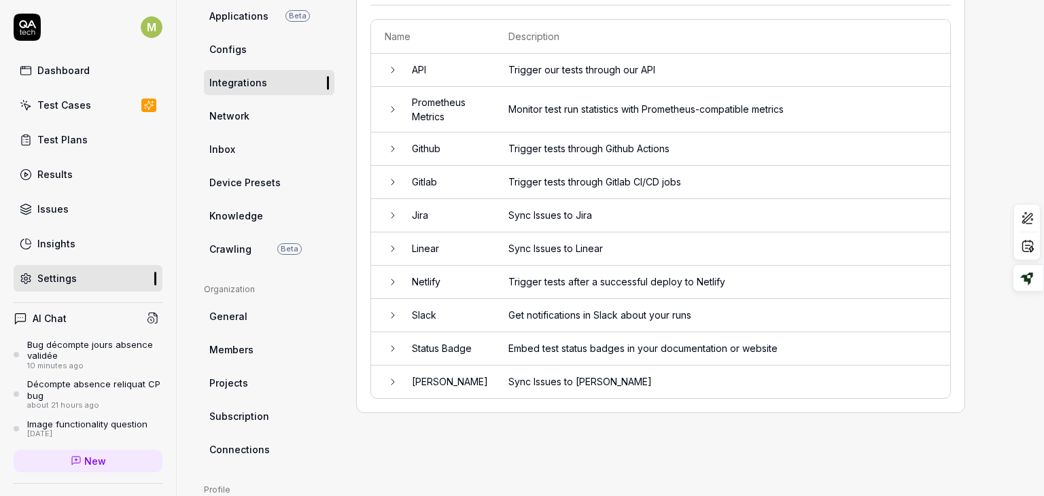
scroll to position [122, 0]
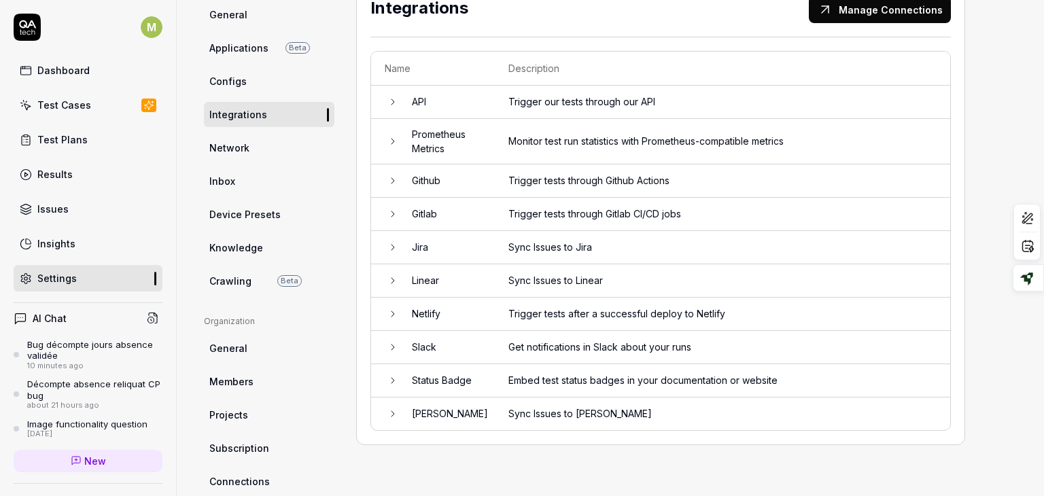
click at [245, 145] on span "Network" at bounding box center [229, 148] width 40 height 14
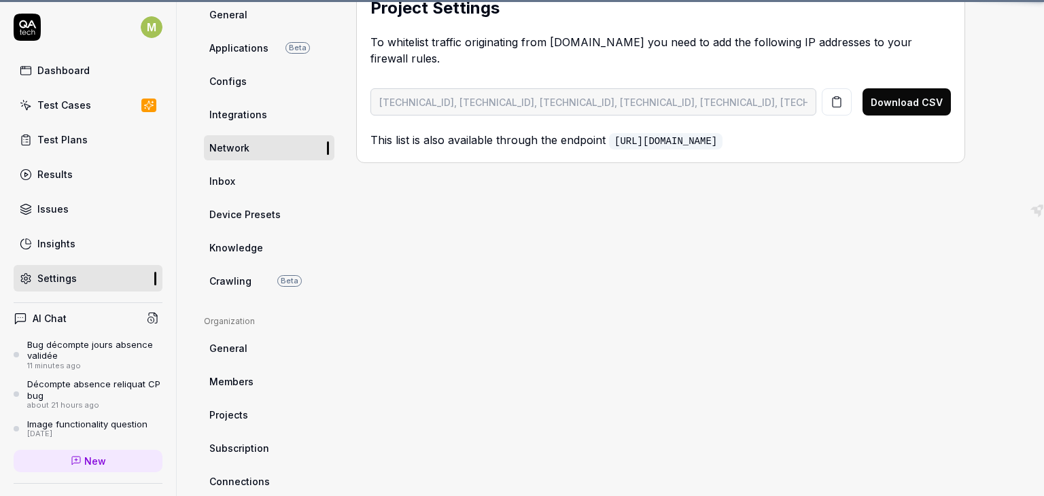
scroll to position [103, 0]
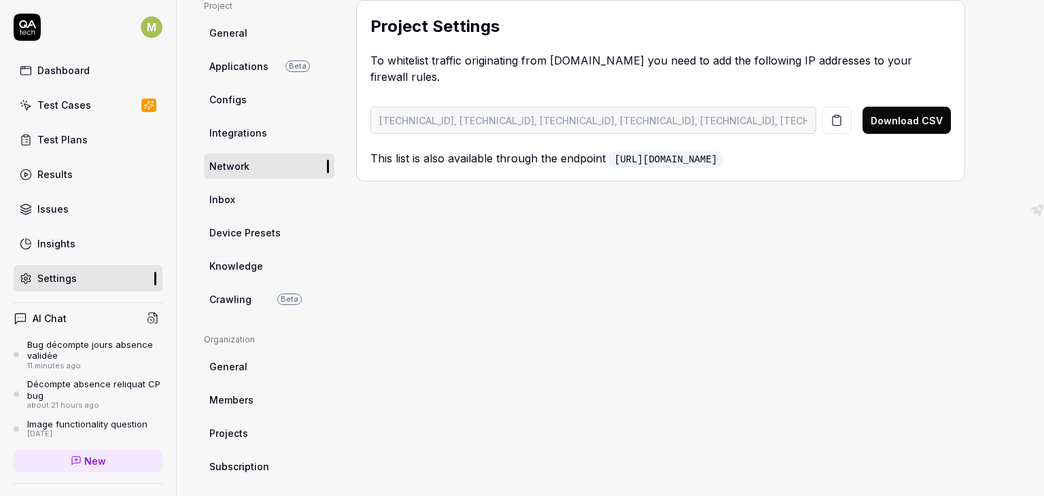
click at [277, 203] on link "Inbox" at bounding box center [269, 199] width 130 height 25
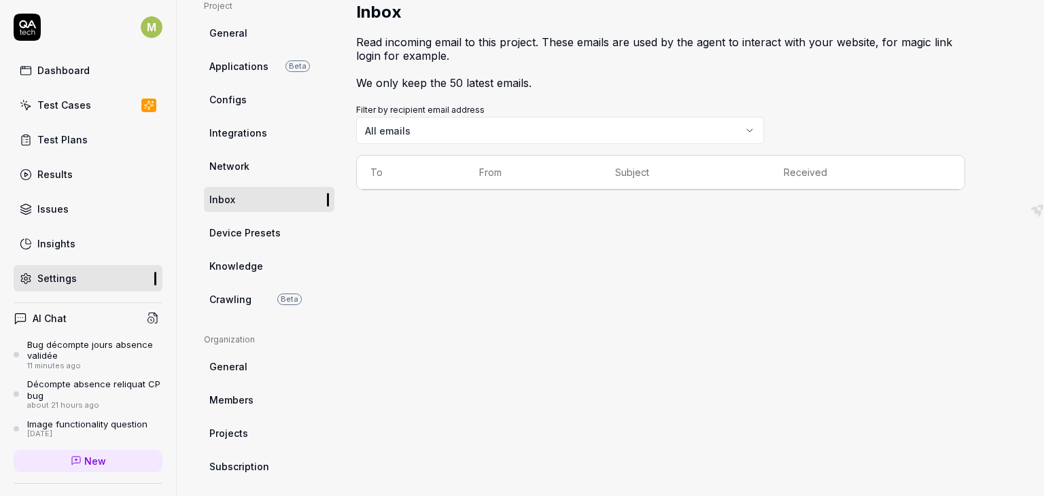
click at [222, 256] on link "Knowledge" at bounding box center [269, 265] width 130 height 25
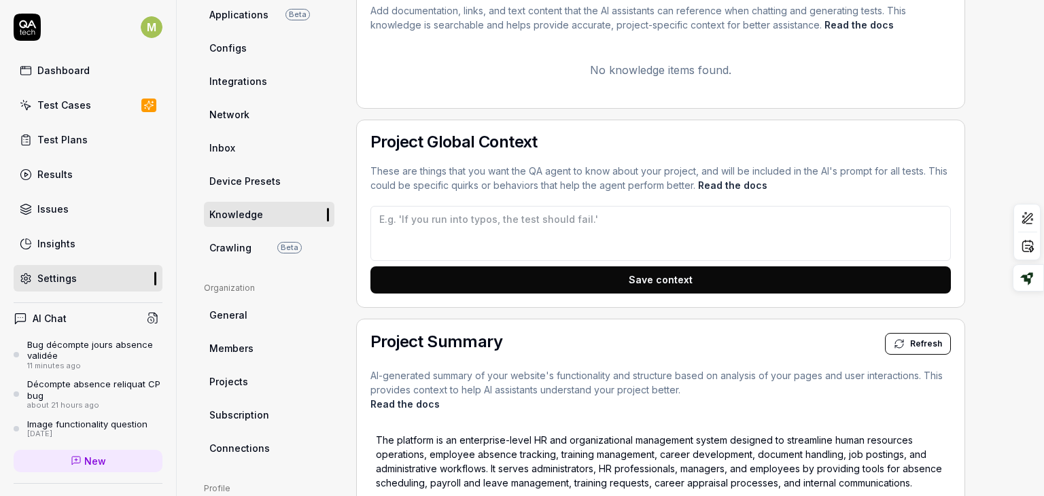
scroll to position [158, 0]
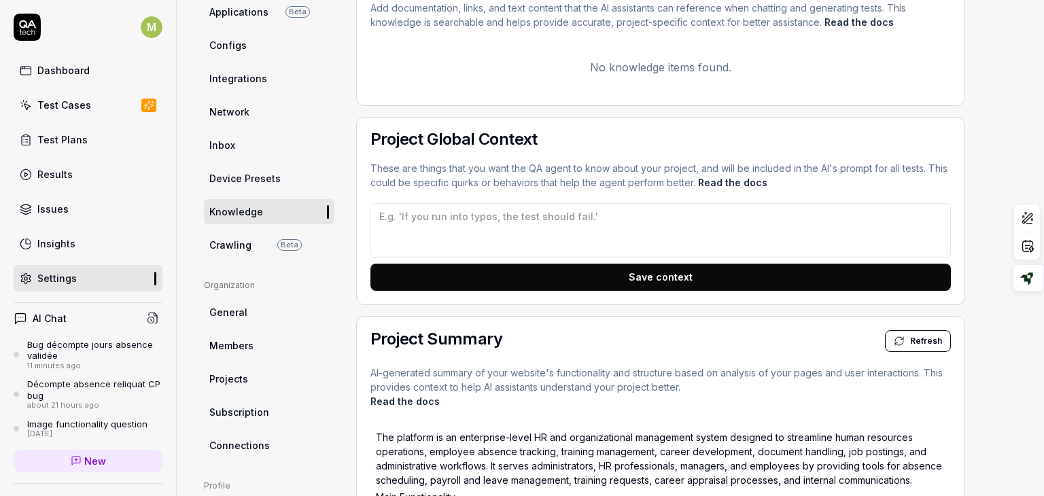
click at [714, 186] on link "Read the docs" at bounding box center [732, 183] width 69 height 12
click at [432, 224] on textarea at bounding box center [660, 230] width 580 height 55
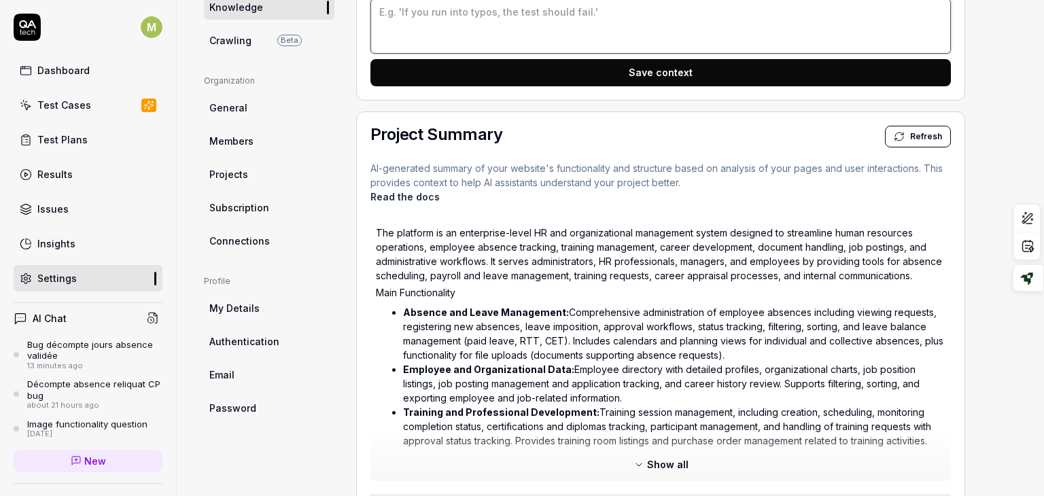
scroll to position [385, 0]
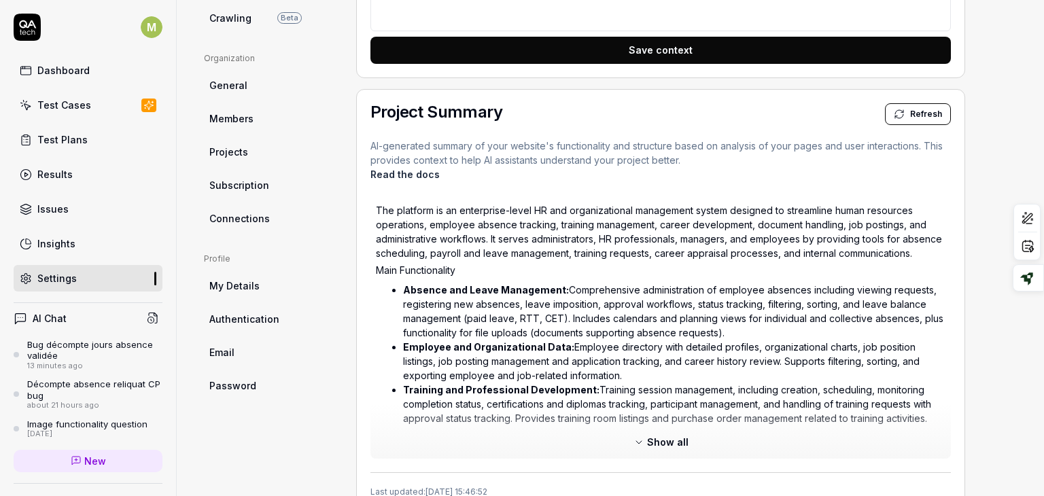
click at [650, 436] on span "Show all" at bounding box center [667, 442] width 41 height 14
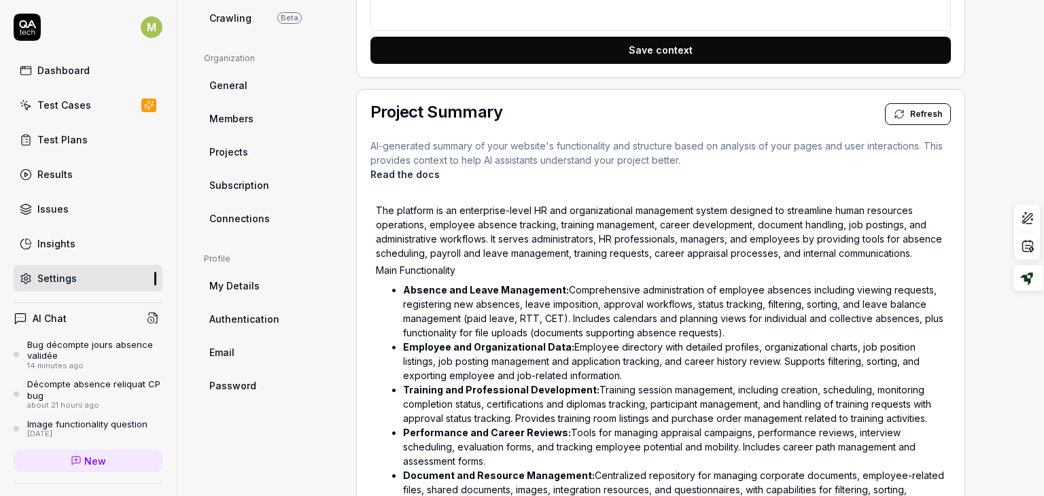
click at [919, 110] on span "Refresh" at bounding box center [926, 114] width 32 height 12
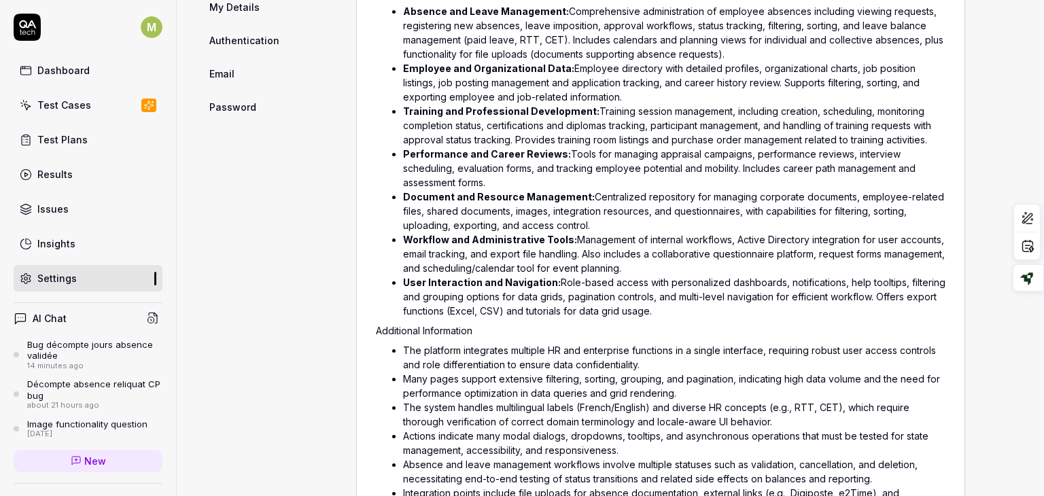
scroll to position [643, 0]
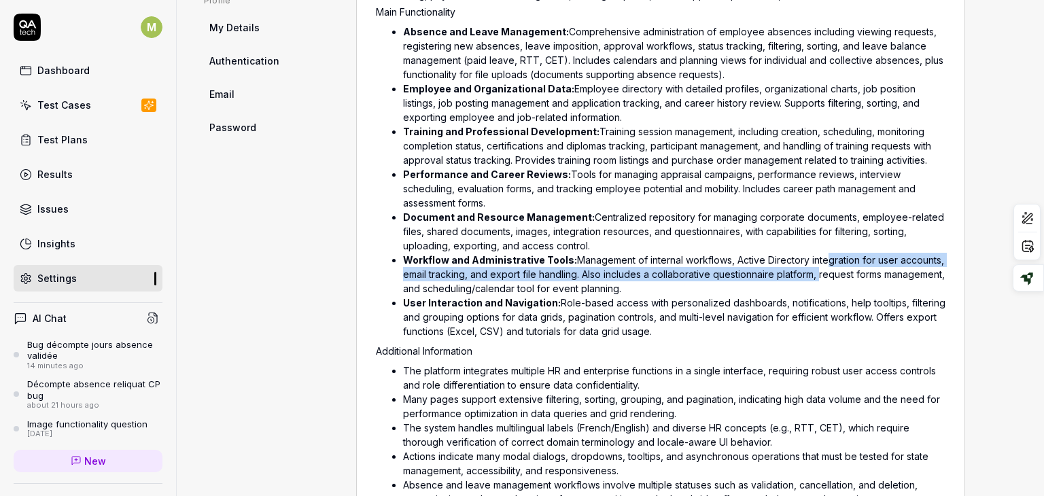
click at [818, 270] on li "Workflow and Administrative Tools: Management of internal workflows, Active Dir…" at bounding box center [674, 274] width 542 height 43
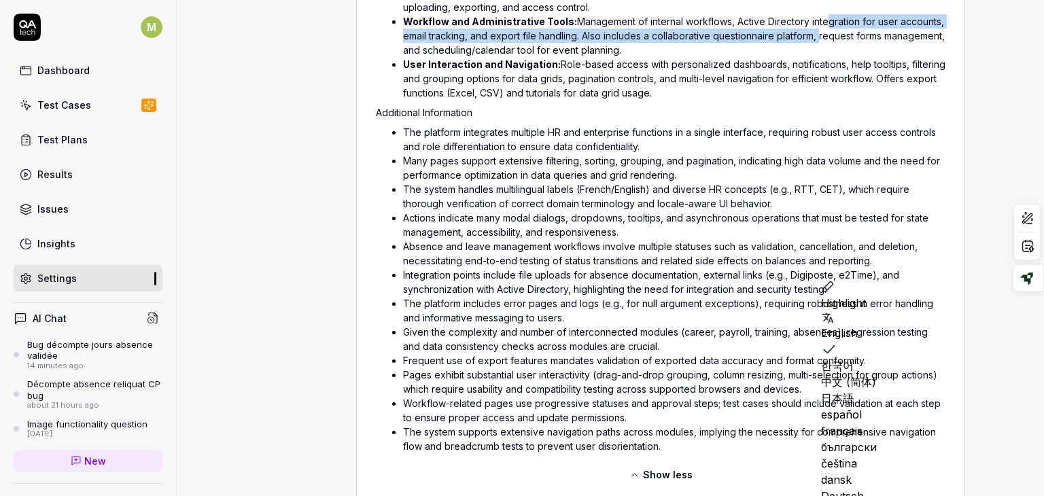
scroll to position [885, 0]
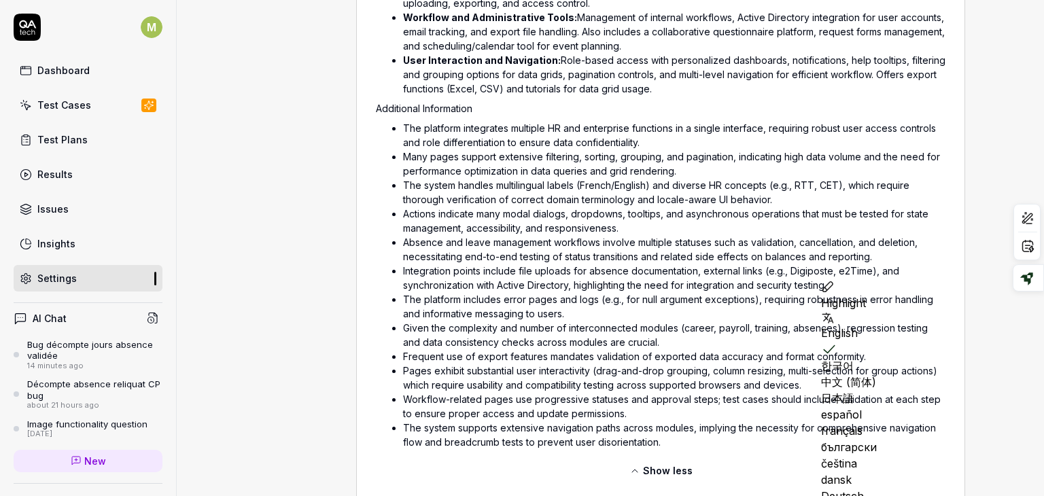
click at [636, 261] on li "Absence and leave management workflows involve multiple statuses such as valida…" at bounding box center [674, 249] width 542 height 29
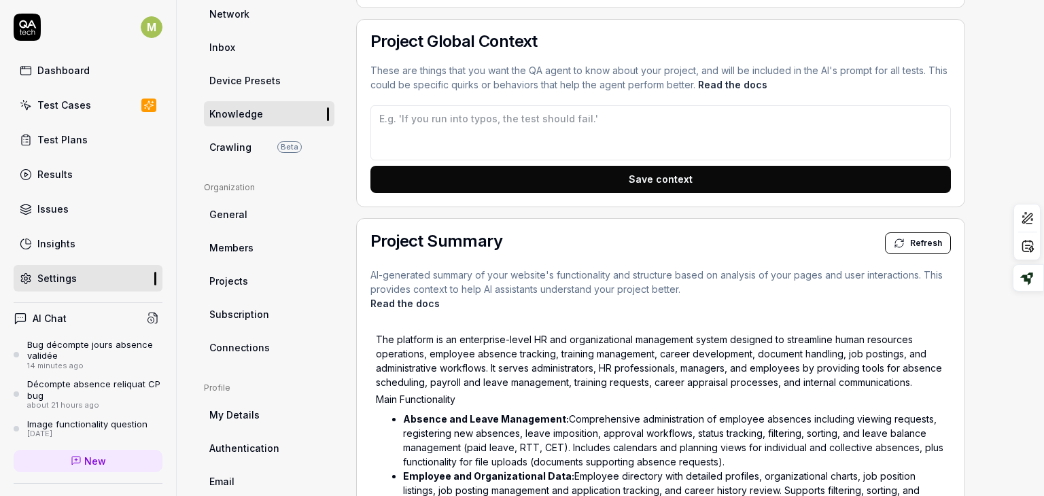
scroll to position [236, 0]
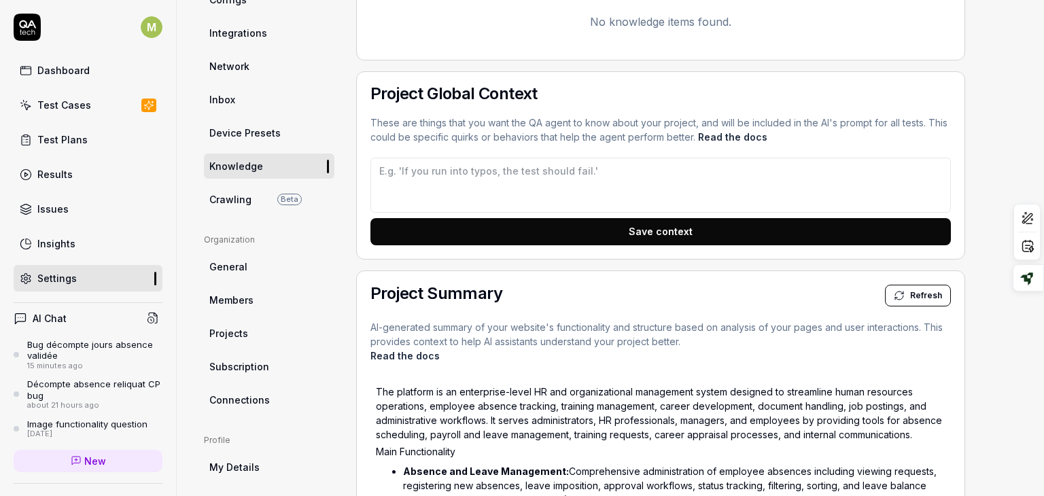
scroll to position [0, 0]
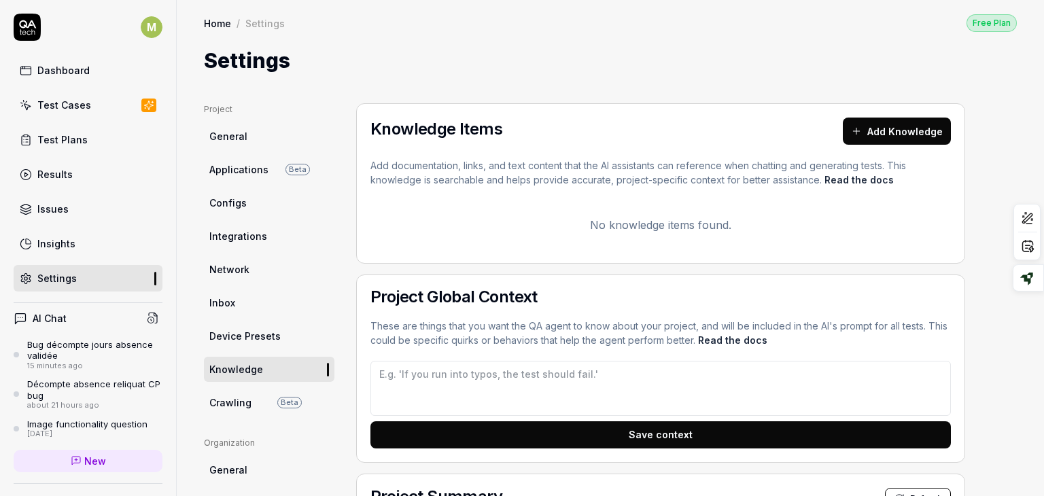
click at [764, 130] on div "Knowledge Items Add Knowledge" at bounding box center [660, 131] width 580 height 27
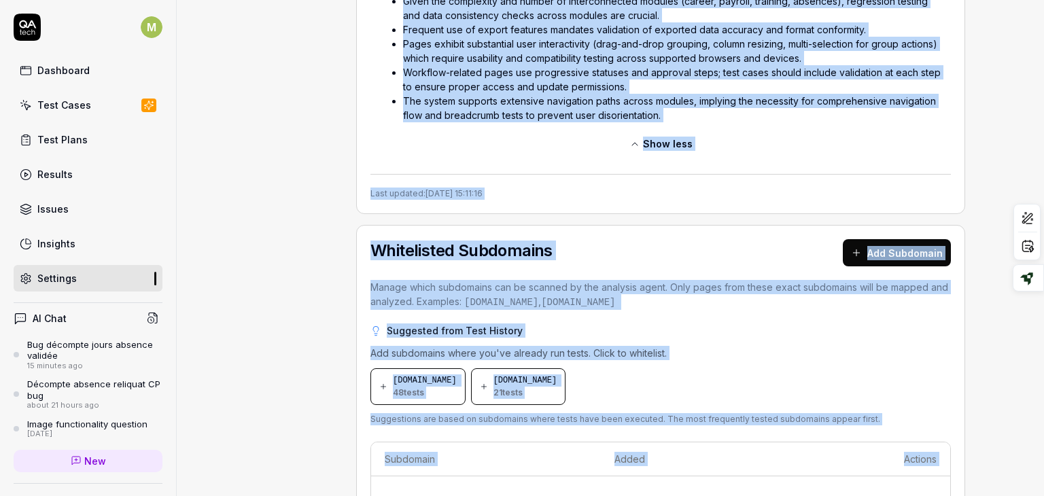
scroll to position [1269, 0]
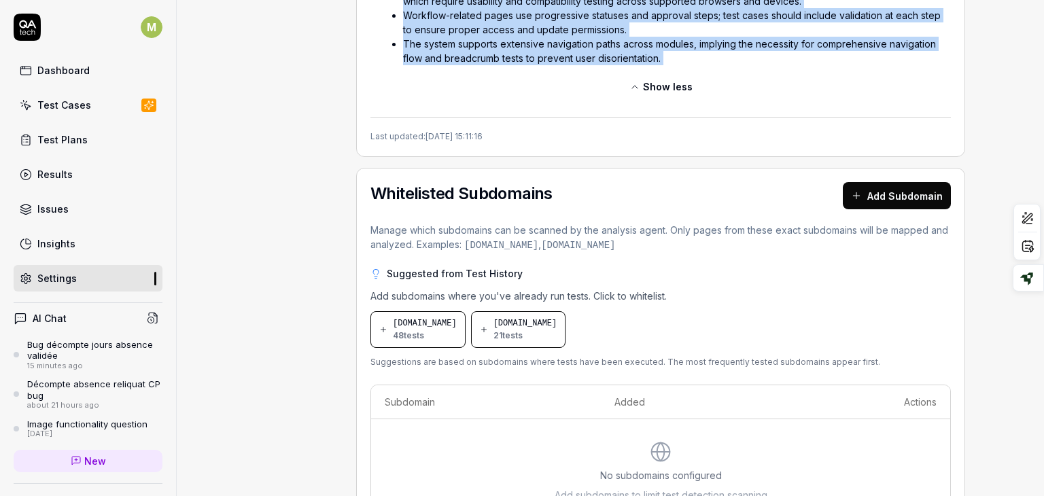
drag, startPoint x: 369, startPoint y: 162, endPoint x: 628, endPoint y: 77, distance: 272.7
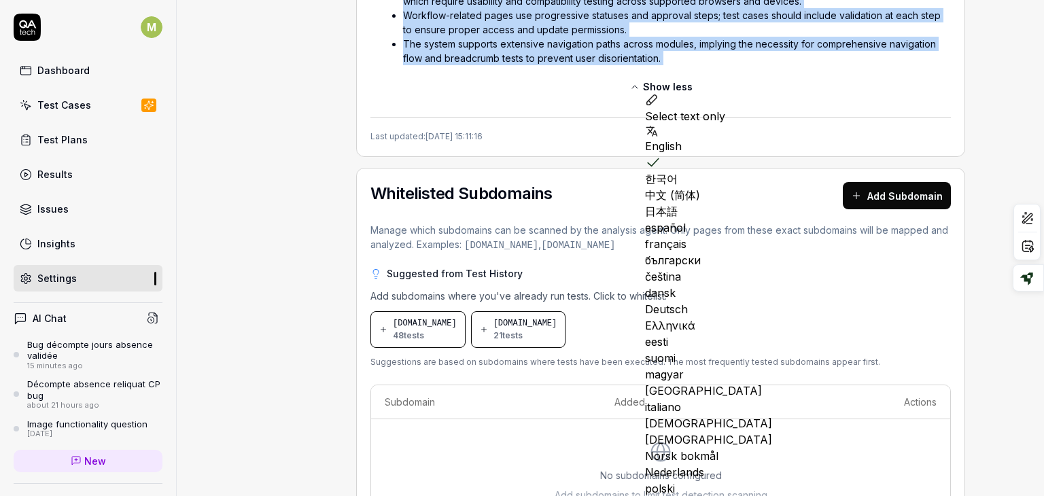
copy div "AI-generated summary of your website's functionality and structure based on ana…"
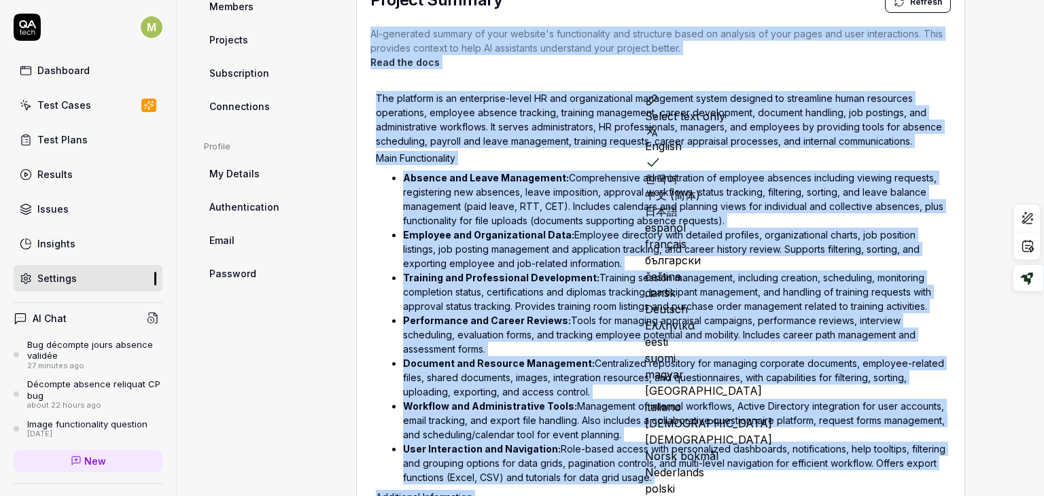
scroll to position [353, 0]
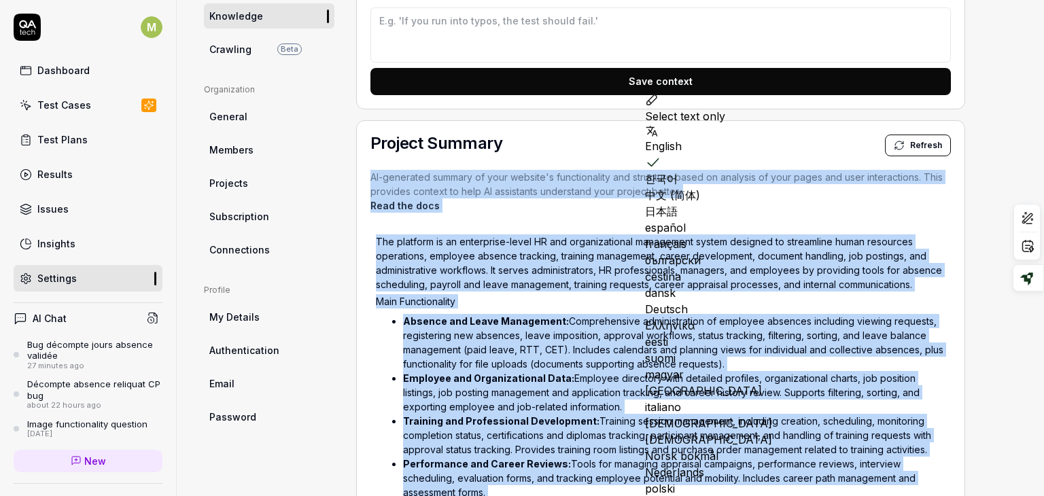
click at [946, 170] on p "AI-generated summary of your website's functionality and structure based on ana…" at bounding box center [660, 191] width 580 height 43
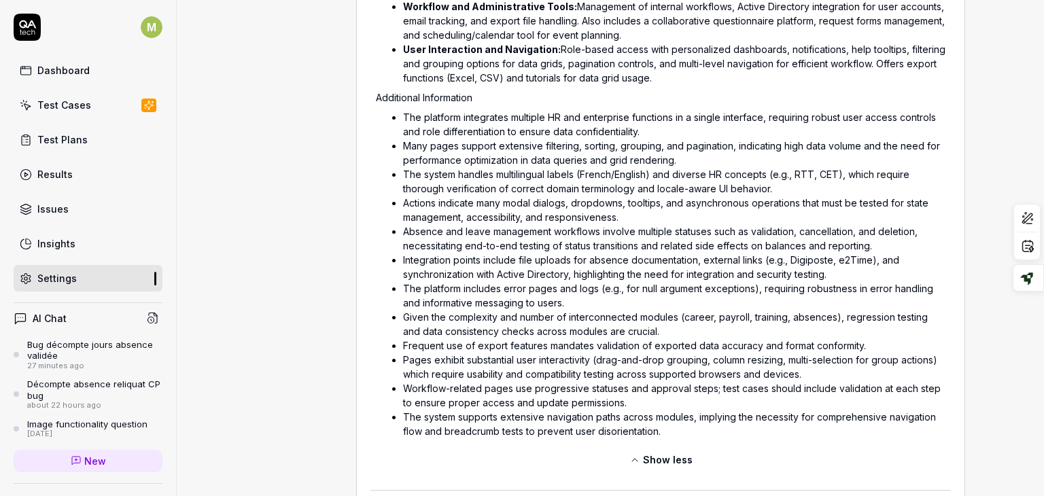
scroll to position [898, 0]
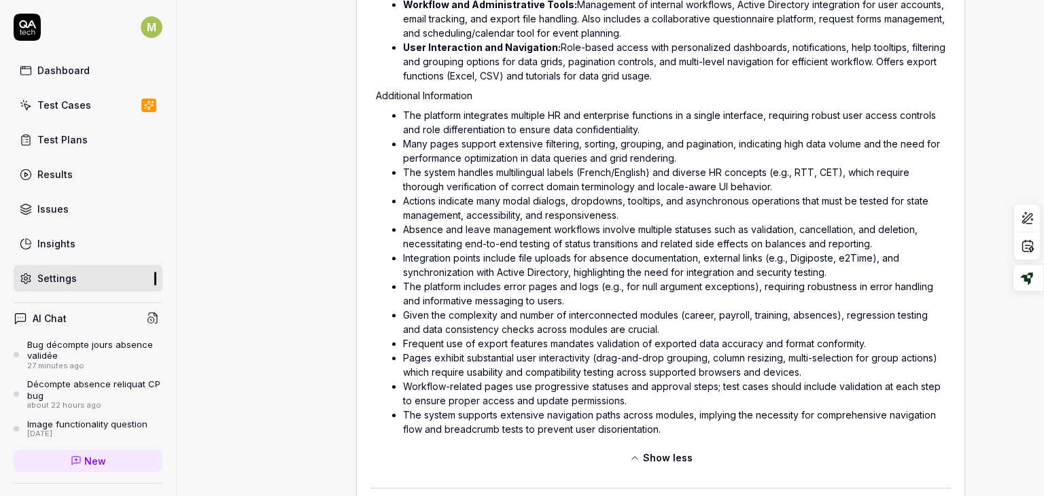
click at [724, 354] on li "Pages exhibit substantial user interactivity (drag-and-drop grouping, column re…" at bounding box center [674, 365] width 542 height 29
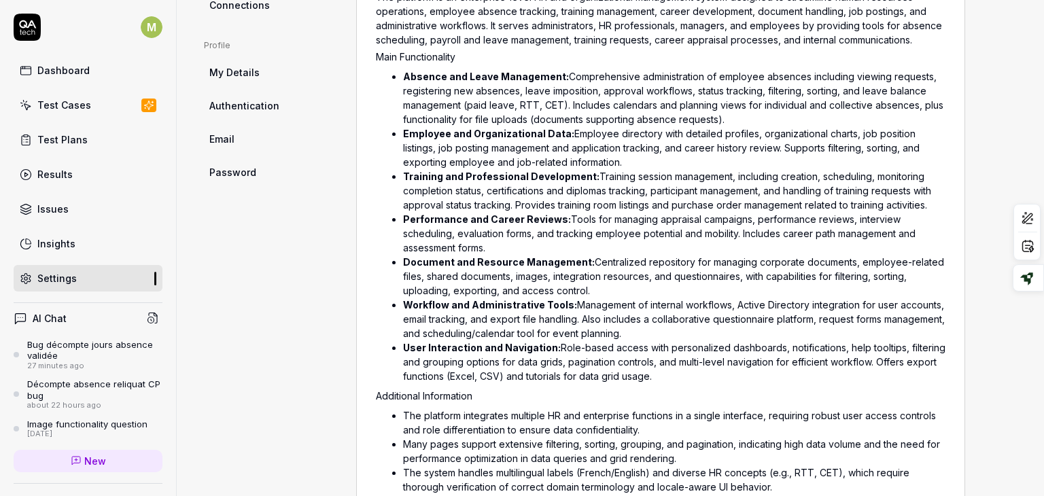
scroll to position [603, 0]
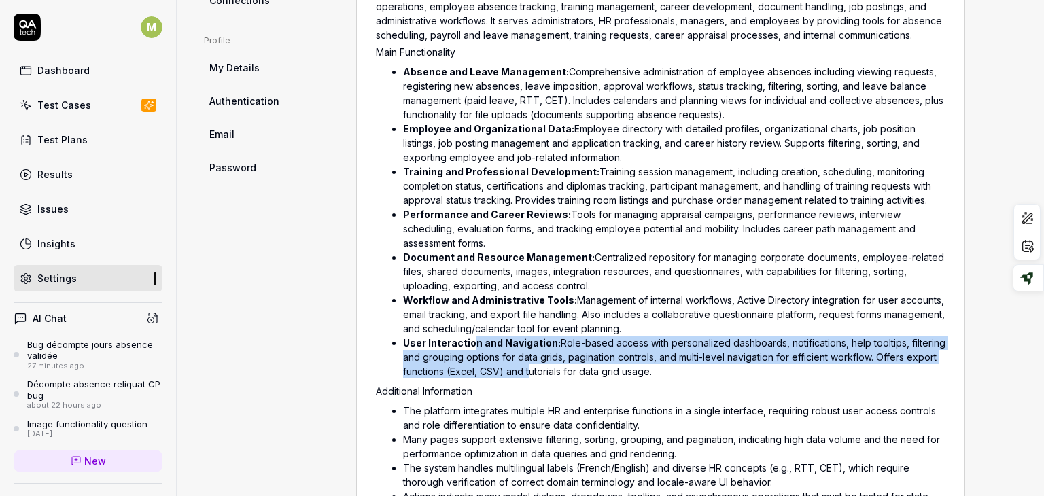
drag, startPoint x: 472, startPoint y: 343, endPoint x: 525, endPoint y: 372, distance: 60.2
click at [525, 372] on li "User Interaction and Navigation: Role-based access with personalized dashboards…" at bounding box center [674, 357] width 542 height 43
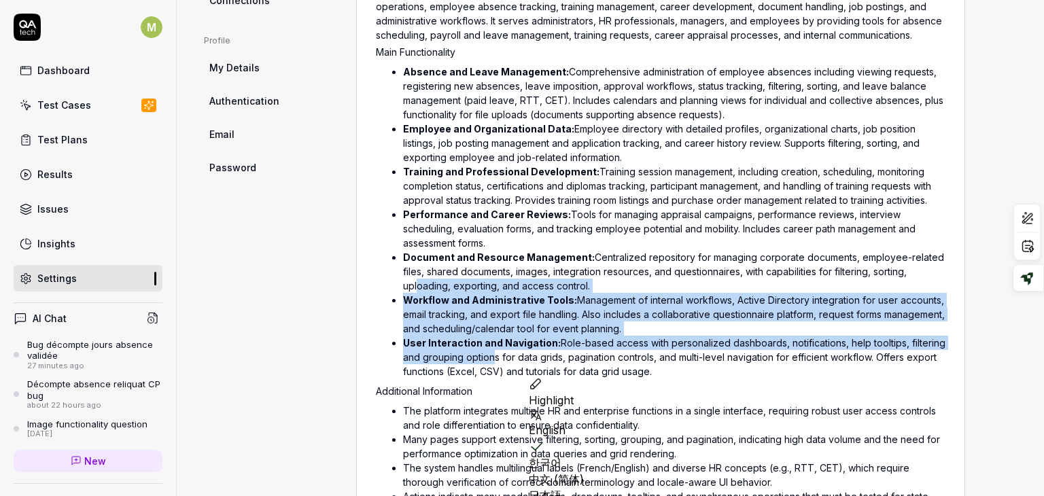
drag, startPoint x: 411, startPoint y: 289, endPoint x: 485, endPoint y: 359, distance: 102.4
click at [485, 359] on ul "Absence and Leave Management: Comprehensive administration of employee absences…" at bounding box center [660, 221] width 569 height 319
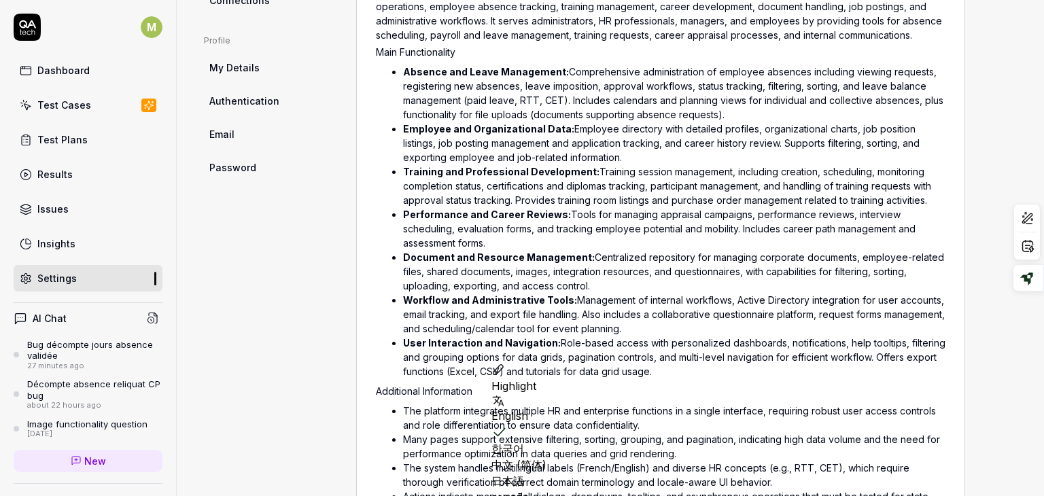
click at [670, 267] on li "Document and Resource Management: Centralized repository for managing corporate…" at bounding box center [674, 271] width 542 height 43
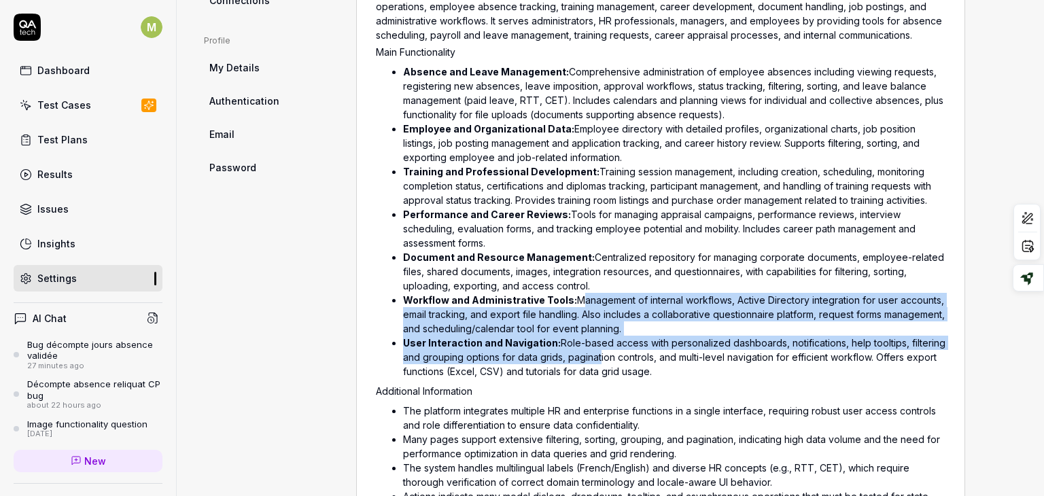
drag, startPoint x: 574, startPoint y: 304, endPoint x: 597, endPoint y: 357, distance: 57.5
click at [597, 357] on ul "Absence and Leave Management: Comprehensive administration of employee absences…" at bounding box center [660, 221] width 569 height 319
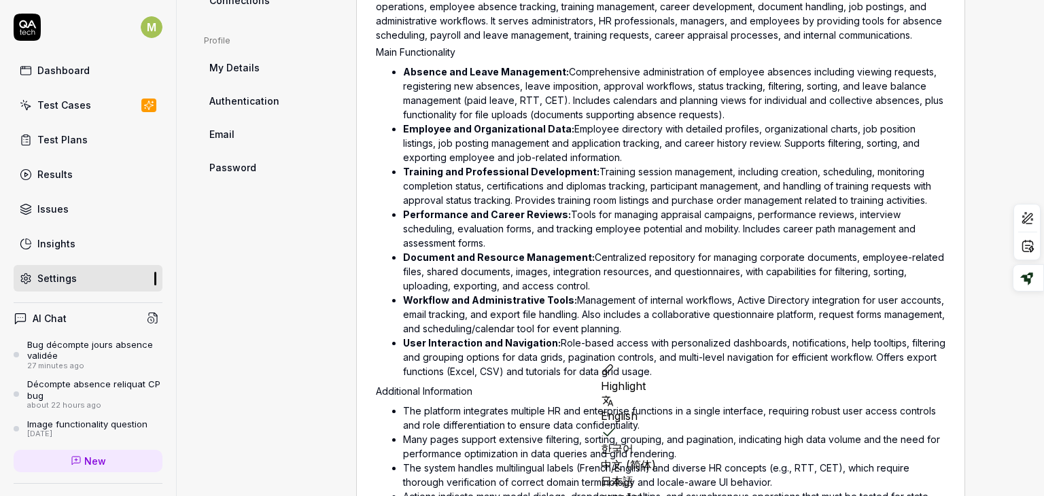
click at [500, 304] on li "Workflow and Administrative Tools: Management of internal workflows, Active Dir…" at bounding box center [674, 314] width 542 height 43
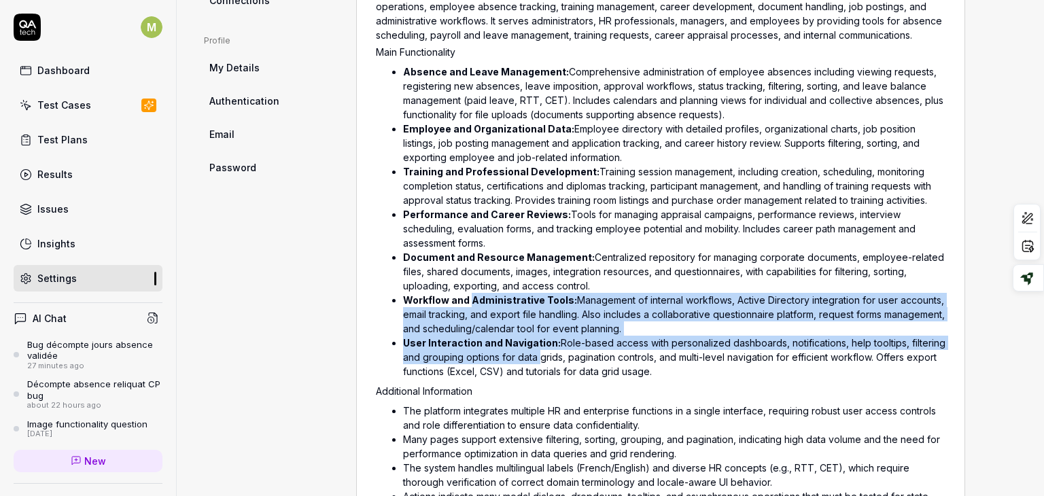
drag, startPoint x: 500, startPoint y: 304, endPoint x: 526, endPoint y: 356, distance: 58.4
click at [526, 356] on ul "Absence and Leave Management: Comprehensive administration of employee absences…" at bounding box center [660, 221] width 569 height 319
click at [726, 345] on li "User Interaction and Navigation: Role-based access with personalized dashboards…" at bounding box center [674, 357] width 542 height 43
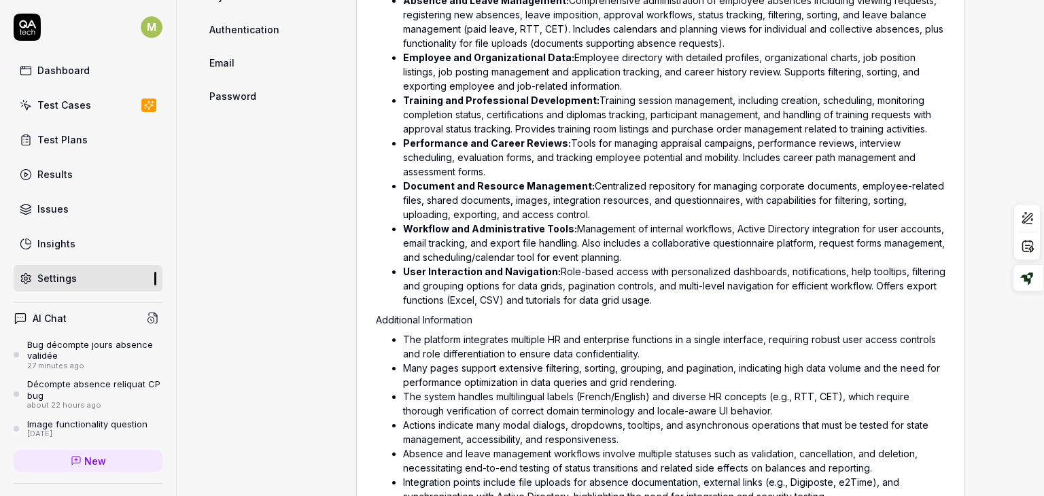
scroll to position [678, 0]
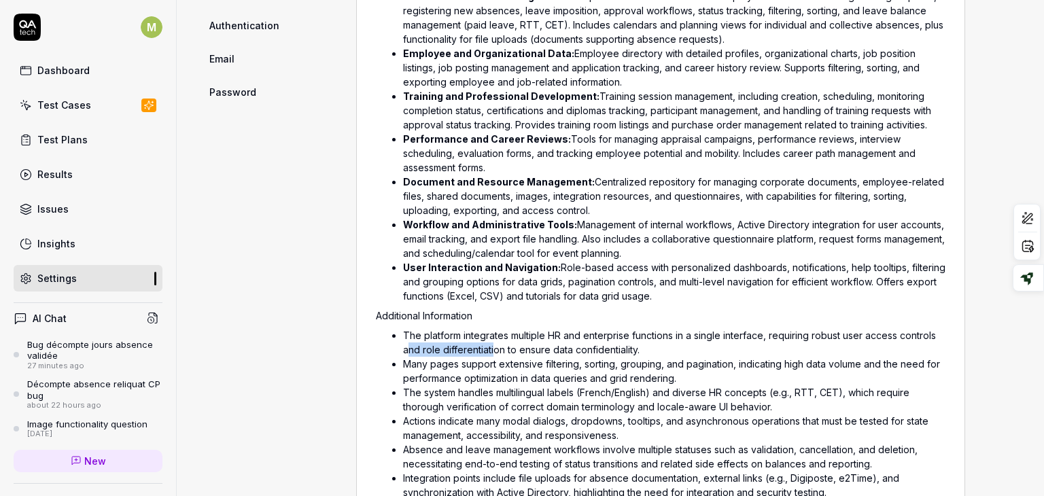
drag, startPoint x: 406, startPoint y: 344, endPoint x: 492, endPoint y: 353, distance: 86.1
click at [492, 353] on li "The platform integrates multiple HR and enterprise functions in a single interf…" at bounding box center [674, 342] width 542 height 29
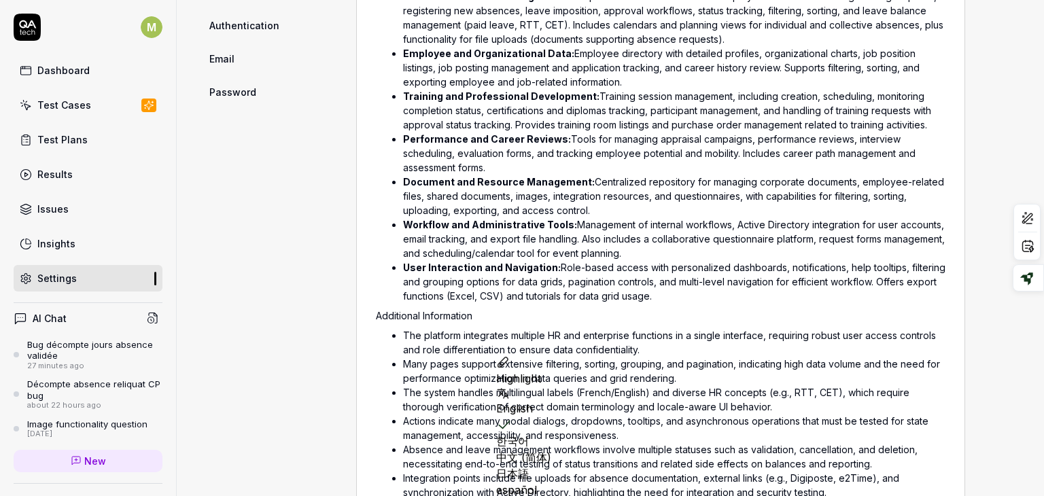
click at [815, 373] on li "Many pages support extensive filtering, sorting, grouping, and pagination, indi…" at bounding box center [674, 371] width 542 height 29
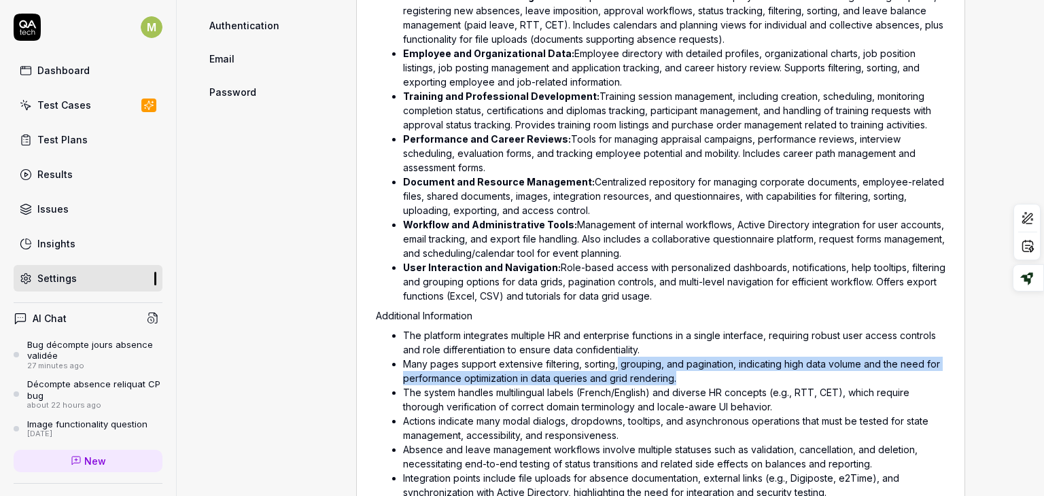
drag, startPoint x: 618, startPoint y: 363, endPoint x: 729, endPoint y: 373, distance: 110.6
click at [729, 373] on li "Many pages support extensive filtering, sorting, grouping, and pagination, indi…" at bounding box center [674, 371] width 542 height 29
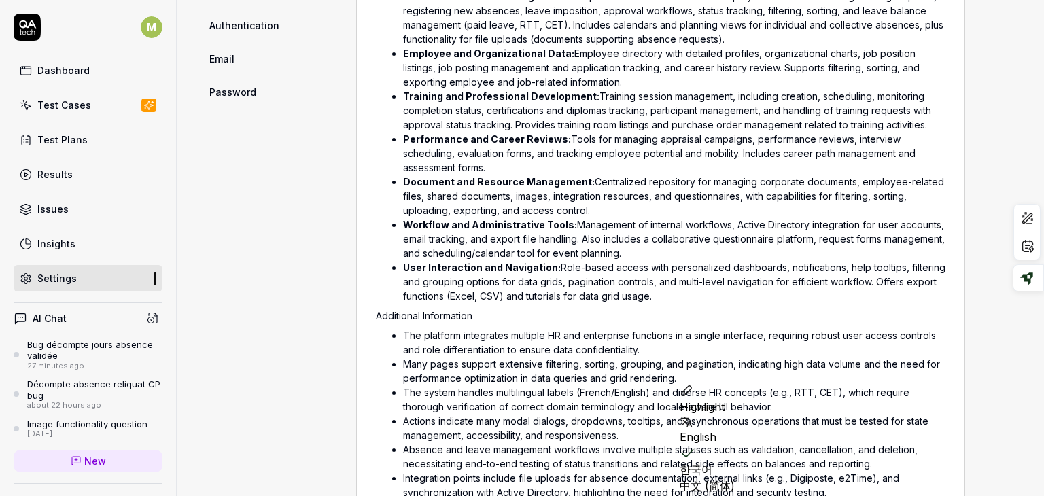
click at [584, 398] on li "The system handles multilingual labels (French/English) and diverse HR concepts…" at bounding box center [674, 399] width 542 height 29
drag, startPoint x: 568, startPoint y: 392, endPoint x: 667, endPoint y: 389, distance: 98.6
click at [667, 389] on li "The system handles multilingual labels (French/English) and diverse HR concepts…" at bounding box center [674, 399] width 542 height 29
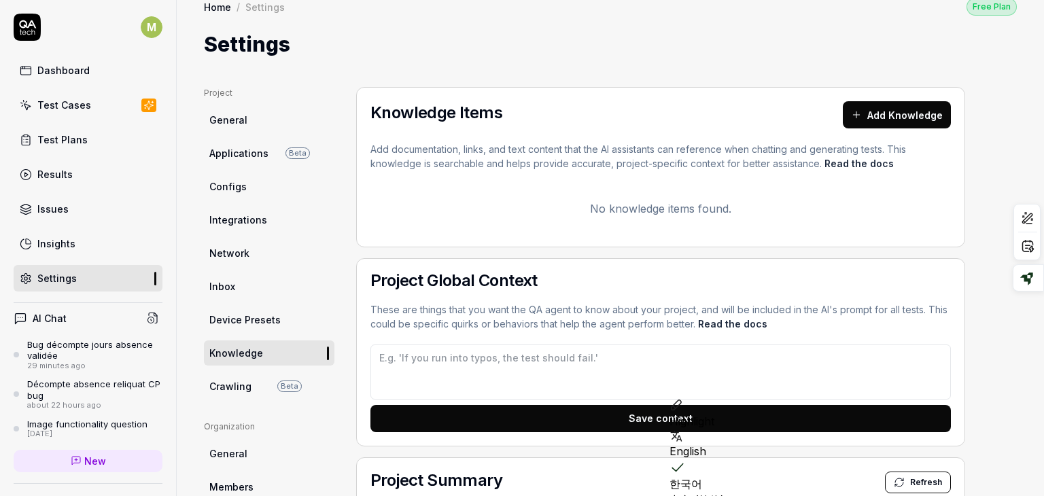
scroll to position [2, 0]
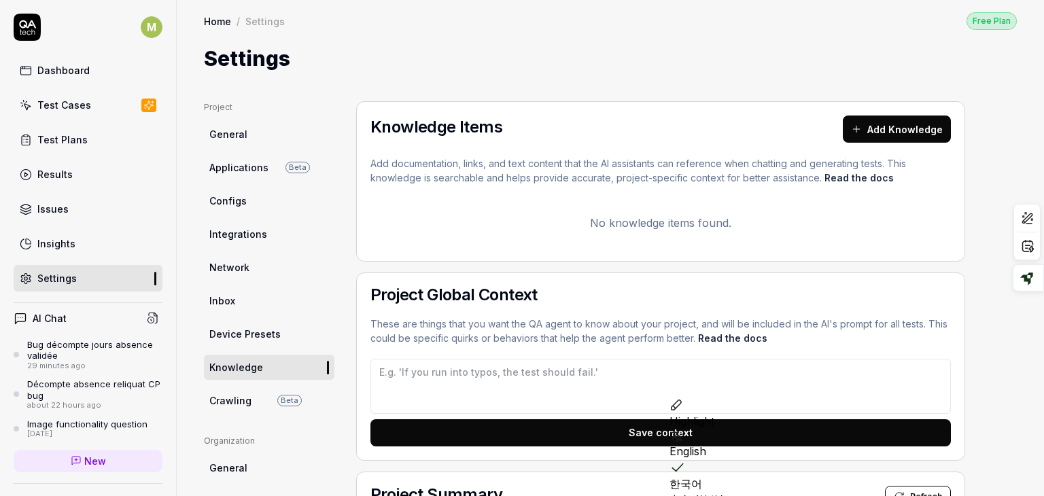
click at [234, 143] on link "General" at bounding box center [269, 134] width 130 height 25
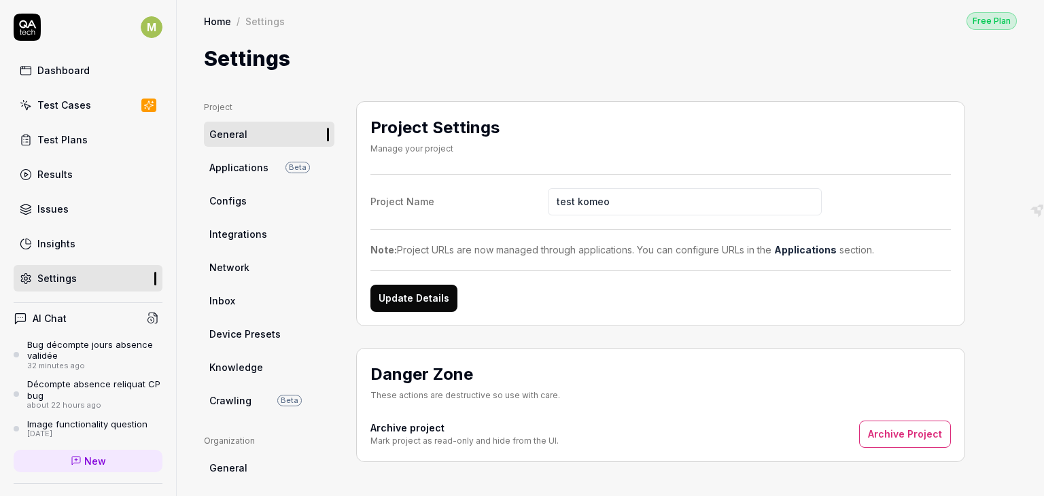
click at [237, 164] on span "Applications" at bounding box center [238, 167] width 59 height 14
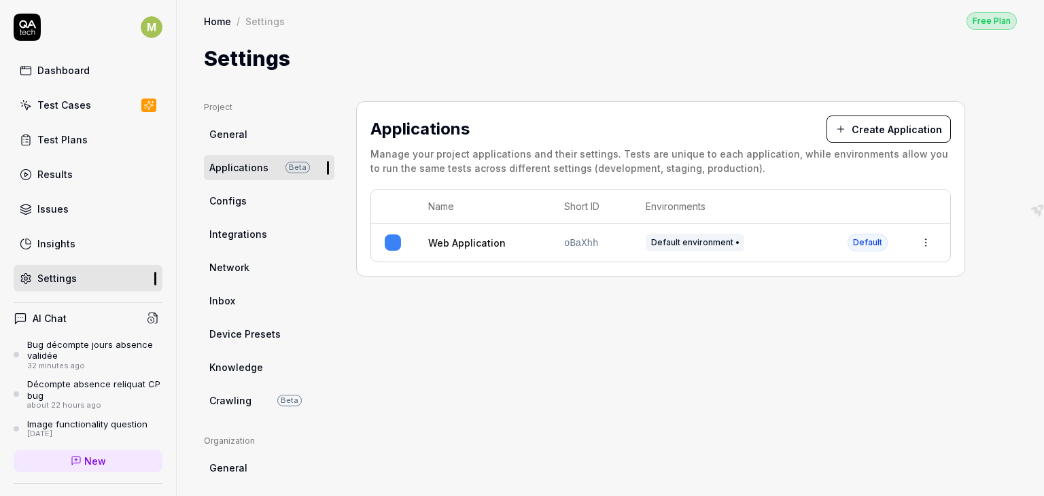
click at [221, 200] on span "Configs" at bounding box center [227, 201] width 37 height 14
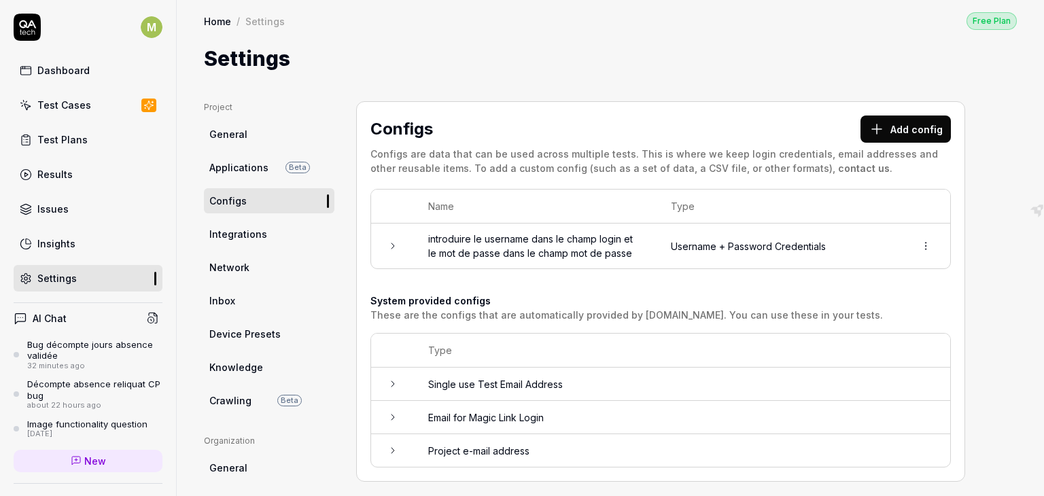
click at [894, 135] on button "Add config" at bounding box center [905, 129] width 90 height 27
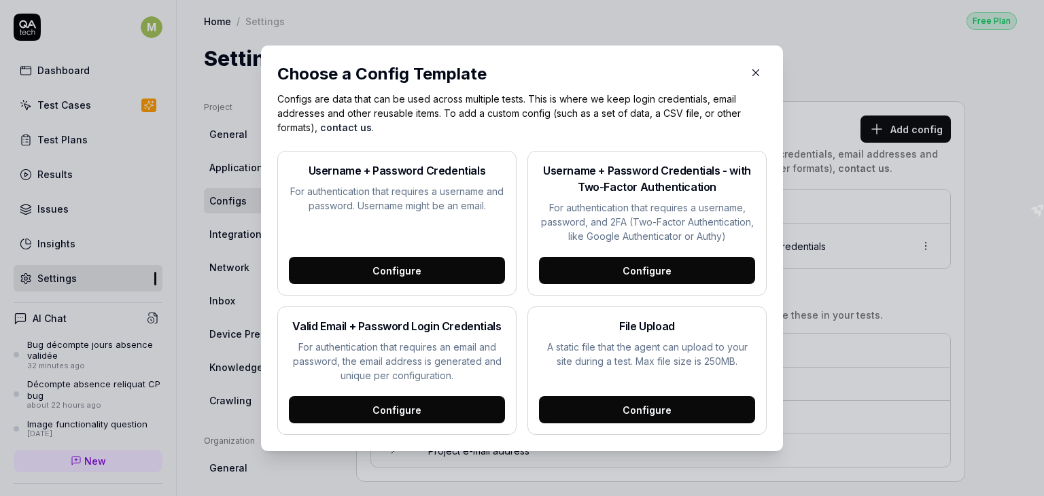
click at [750, 73] on icon "button" at bounding box center [756, 73] width 12 height 12
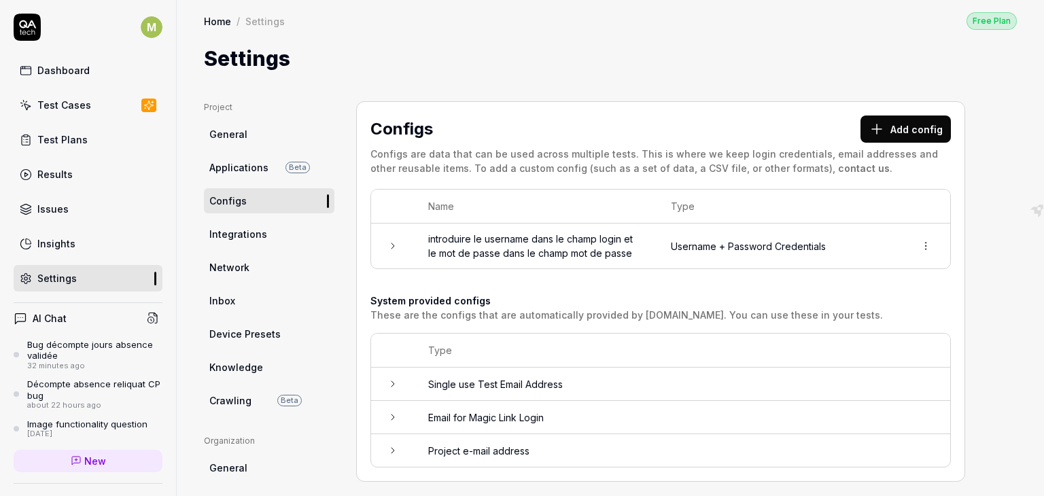
click at [243, 233] on span "Integrations" at bounding box center [238, 234] width 58 height 14
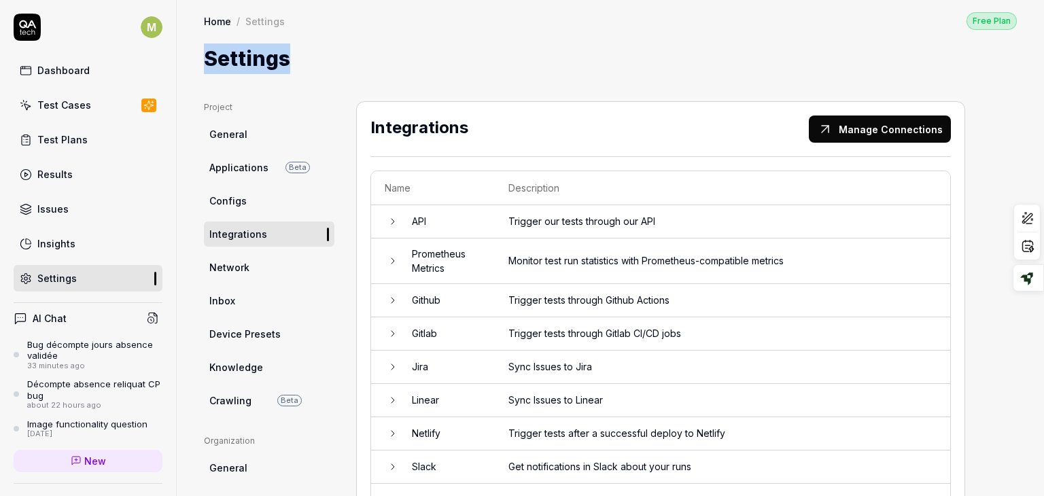
drag, startPoint x: 1033, startPoint y: 29, endPoint x: 1036, endPoint y: 67, distance: 38.2
click at [1036, 67] on div "Home / Settings Free Plan Home / Settings Free Plan Settings Project General Ap…" at bounding box center [610, 248] width 867 height 496
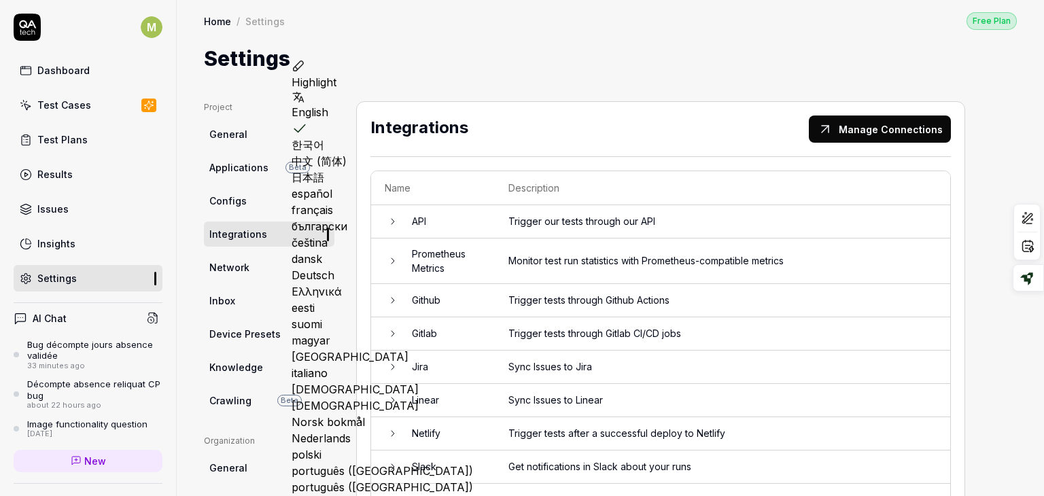
click at [394, 222] on icon at bounding box center [392, 221] width 11 height 11
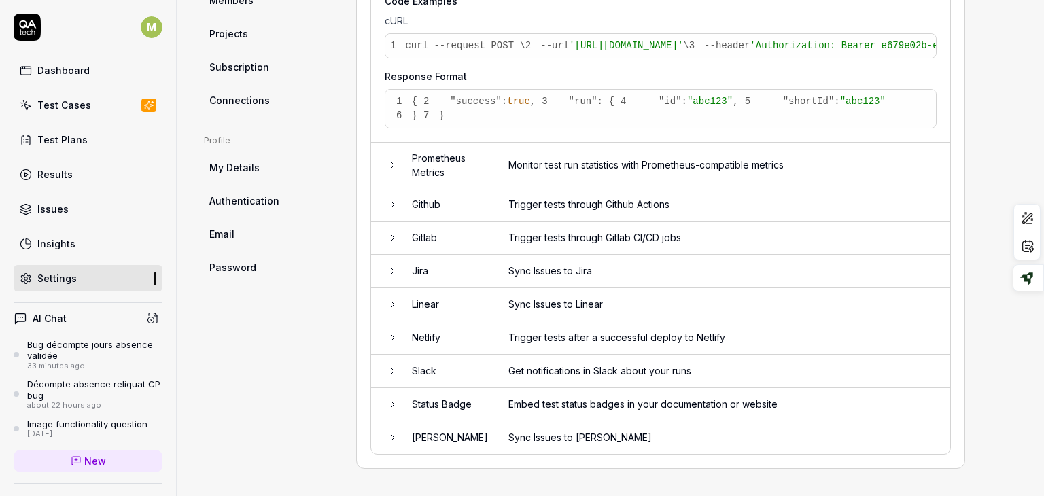
scroll to position [671, 0]
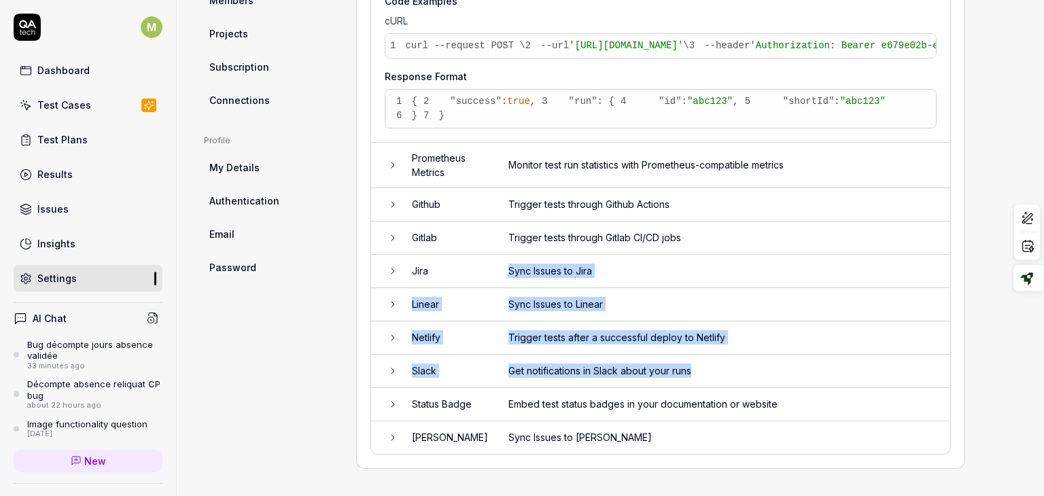
drag, startPoint x: 765, startPoint y: 362, endPoint x: 489, endPoint y: 281, distance: 287.7
click at [489, 281] on tbody "API Trigger our tests through our API API Integration Use our REST API to progr…" at bounding box center [660, 79] width 579 height 750
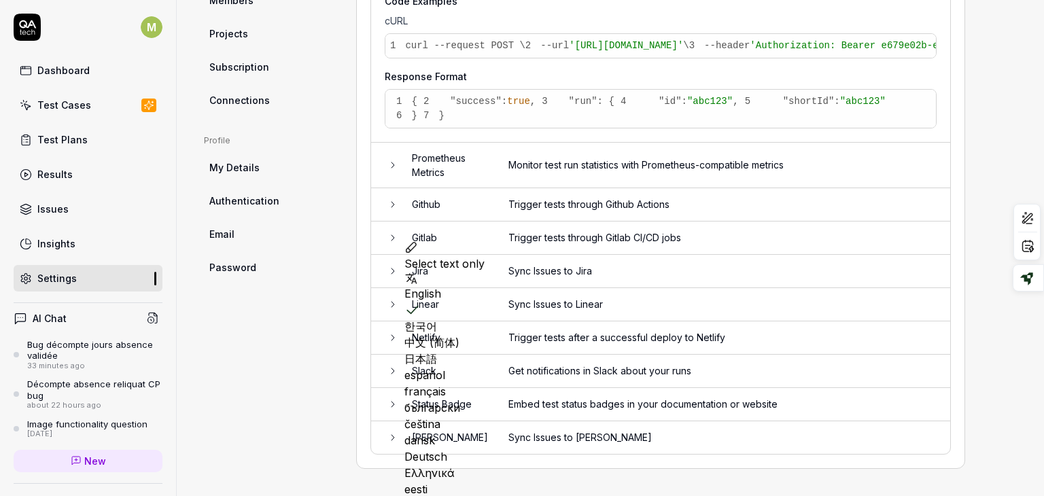
click at [987, 146] on div "Project General Applications Beta Configs Integrations Network Inbox Device Pre…" at bounding box center [610, 34] width 813 height 868
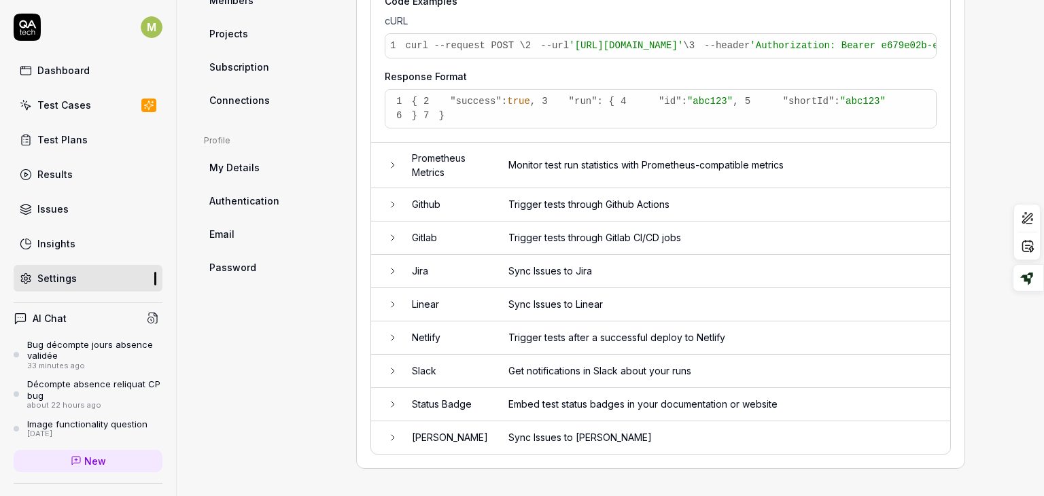
click at [1031, 419] on div "Project General Applications Beta Configs Integrations Network Inbox Device Pre…" at bounding box center [610, 34] width 867 height 923
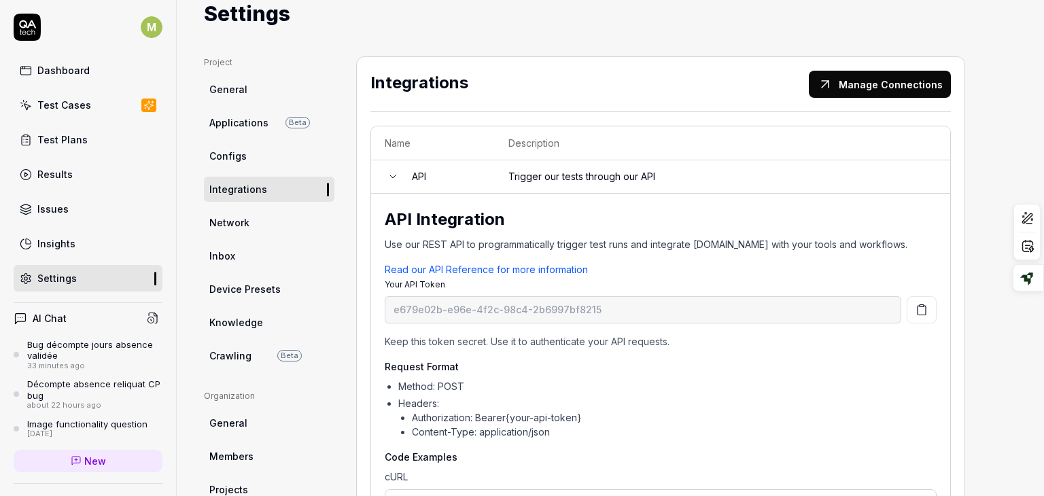
scroll to position [52, 0]
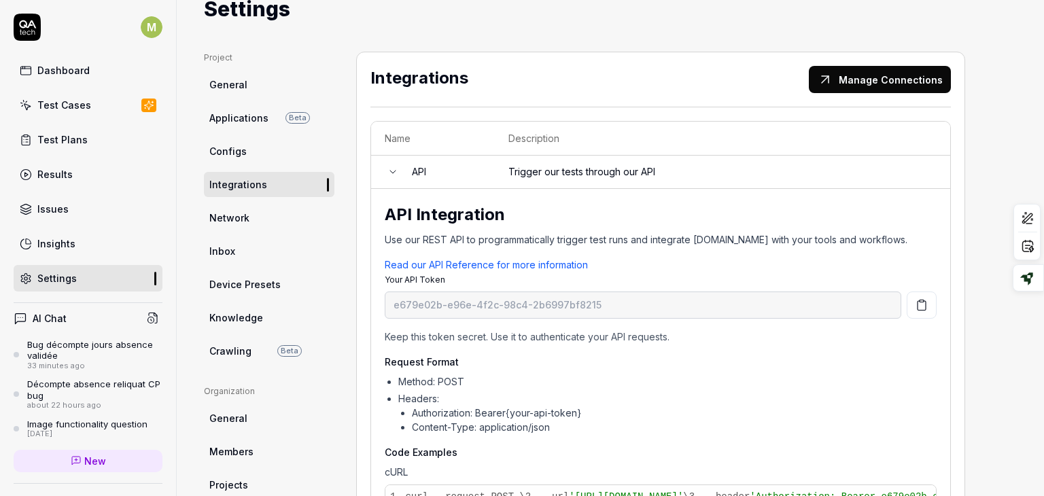
click at [231, 322] on span "Knowledge" at bounding box center [236, 318] width 54 height 14
type textarea "*"
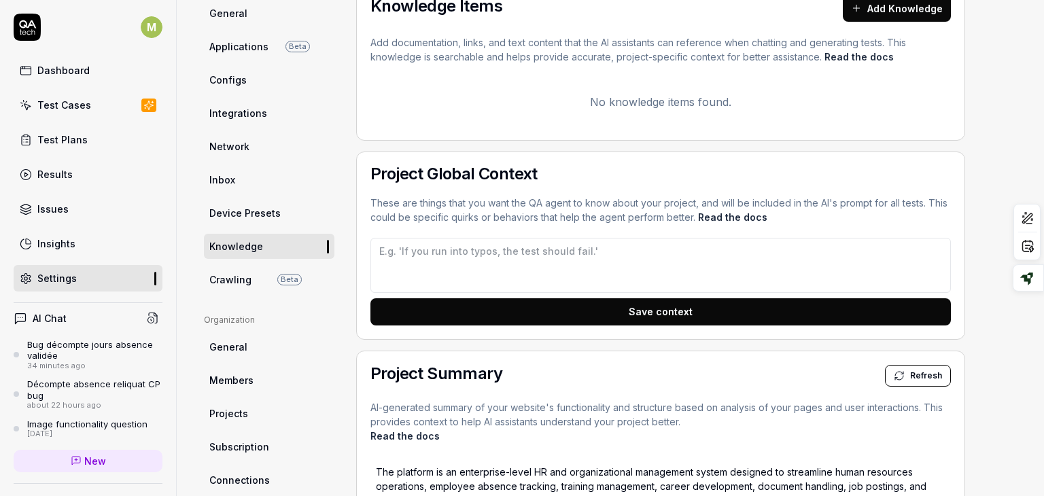
scroll to position [128, 0]
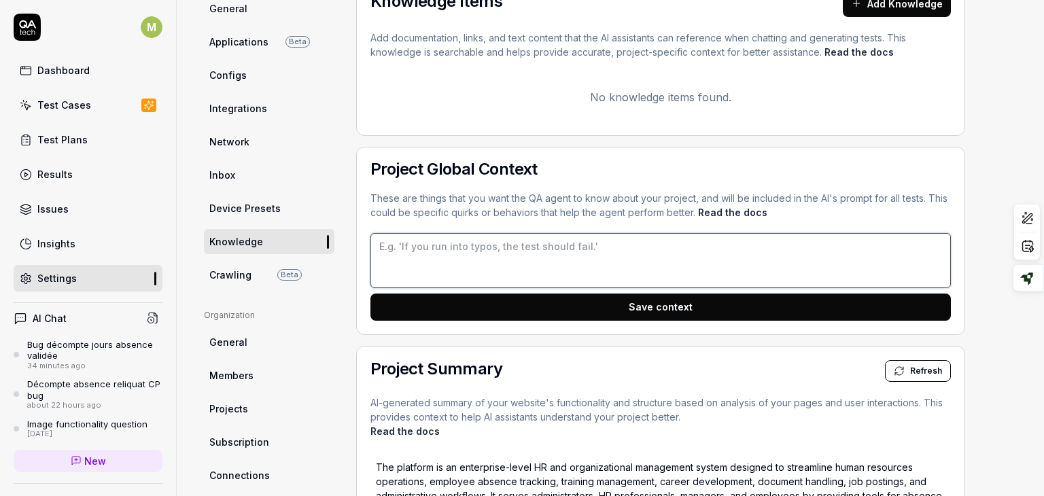
click at [616, 252] on textarea at bounding box center [660, 260] width 580 height 55
click at [605, 253] on textarea at bounding box center [660, 260] width 580 height 55
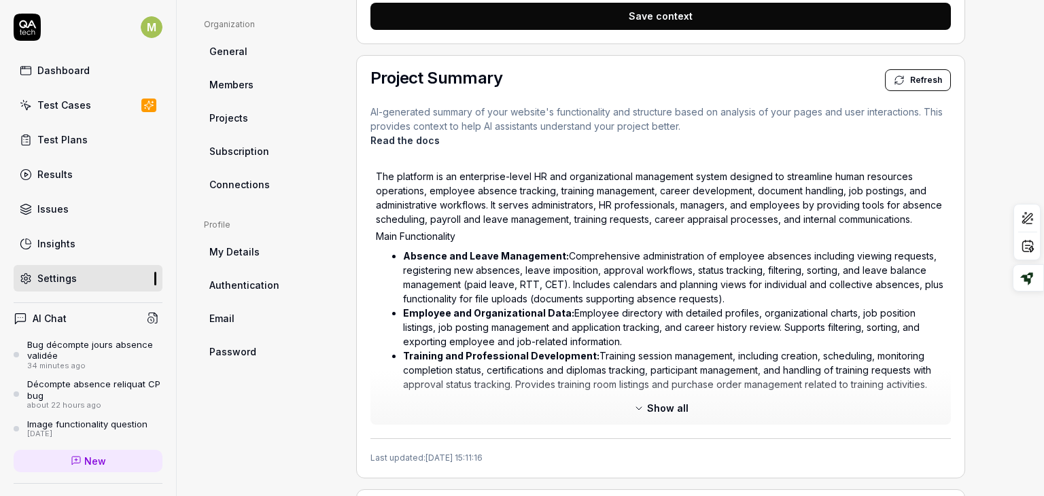
scroll to position [424, 0]
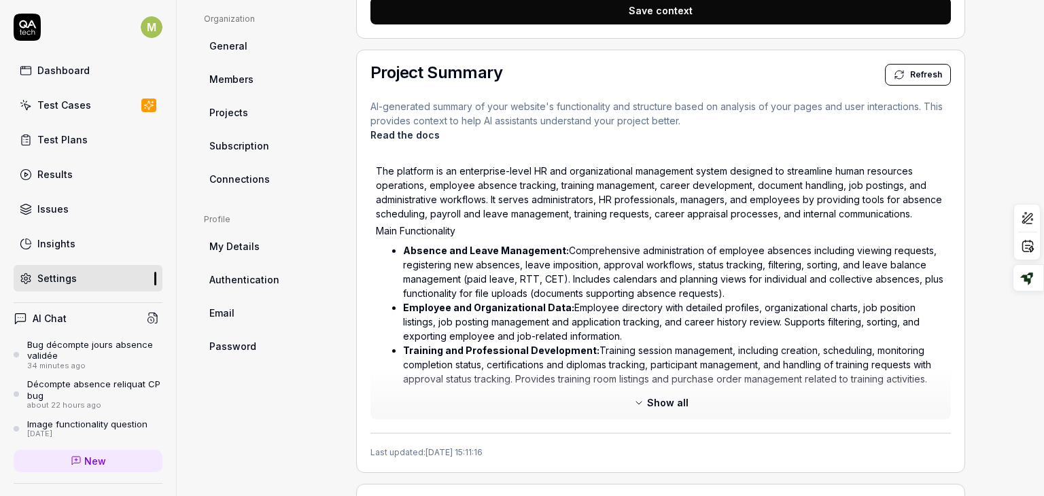
click at [663, 403] on span "Show all" at bounding box center [667, 403] width 41 height 14
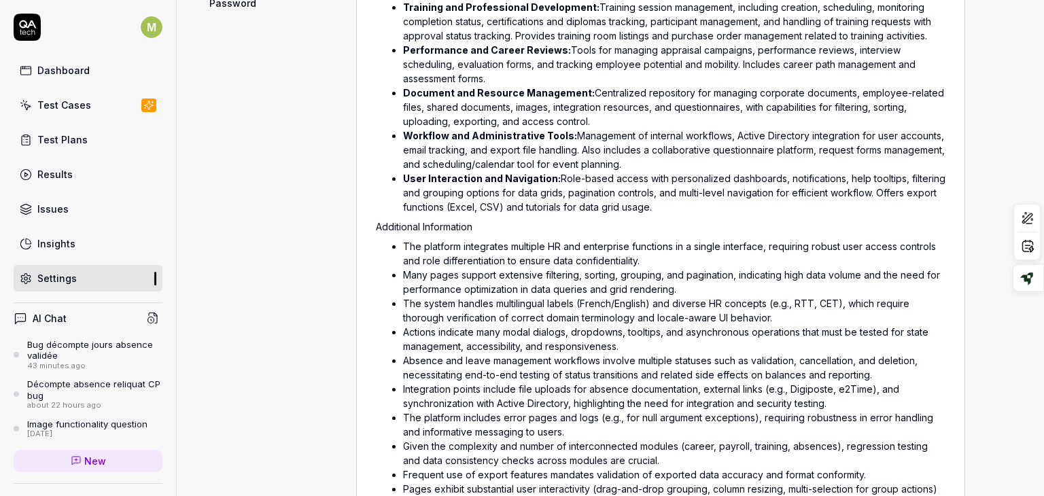
scroll to position [769, 0]
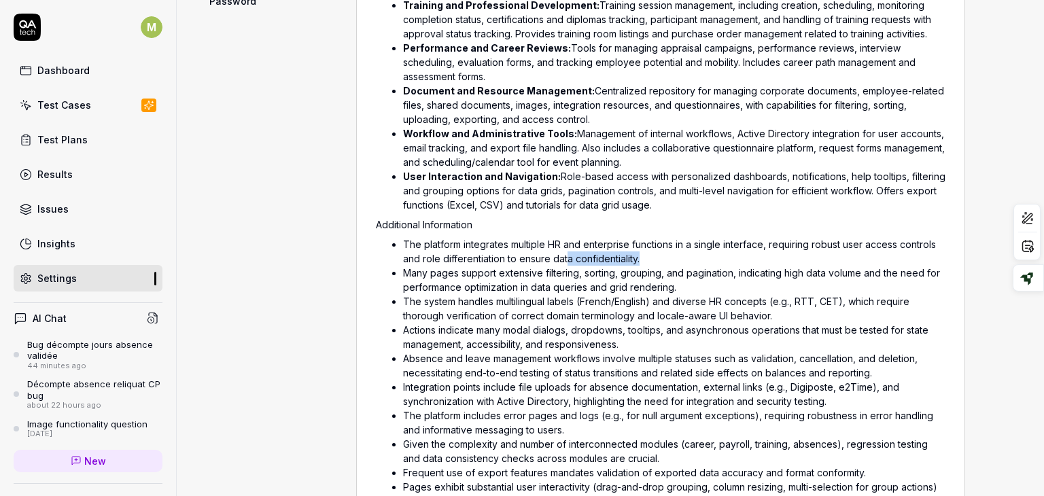
drag, startPoint x: 565, startPoint y: 253, endPoint x: 646, endPoint y: 253, distance: 81.5
click at [646, 253] on li "The platform integrates multiple HR and enterprise functions in a single interf…" at bounding box center [674, 251] width 542 height 29
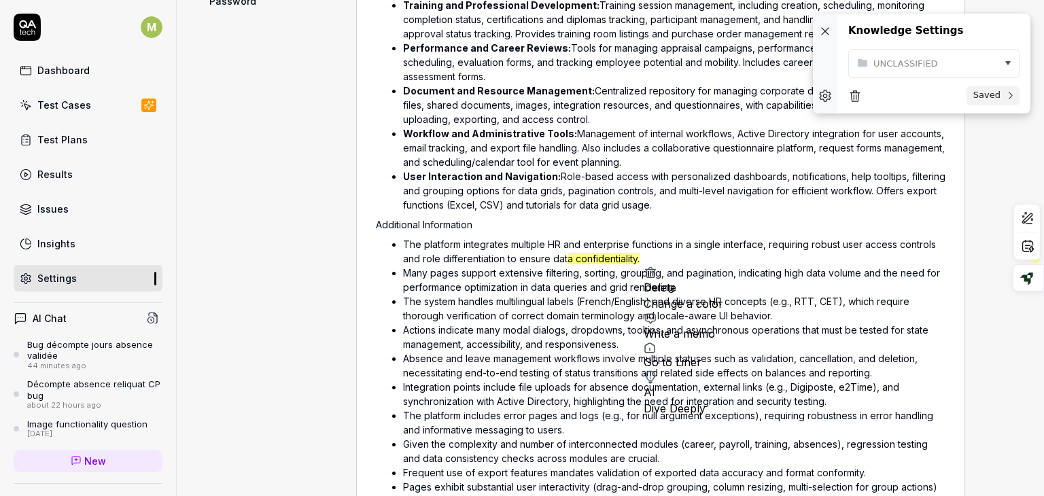
click at [637, 210] on ul "Absence and Leave Management: Comprehensive administration of employee absences…" at bounding box center [660, 54] width 569 height 319
click at [742, 247] on li "The platform integrates multiple HR and enterprise functions in a single interf…" at bounding box center [674, 251] width 542 height 29
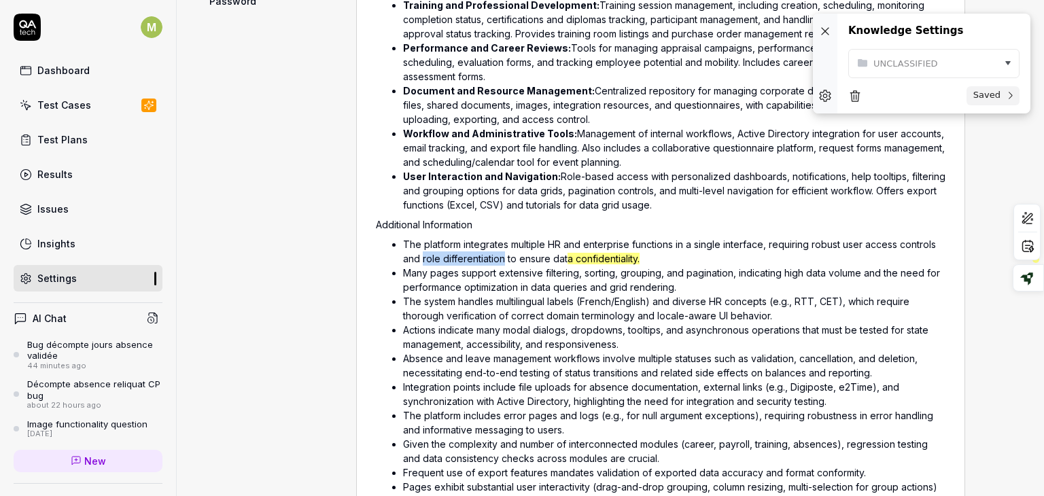
drag, startPoint x: 423, startPoint y: 256, endPoint x: 505, endPoint y: 254, distance: 81.6
click at [505, 254] on li "The platform integrates multiple HR and enterprise functions in a single interf…" at bounding box center [674, 251] width 542 height 29
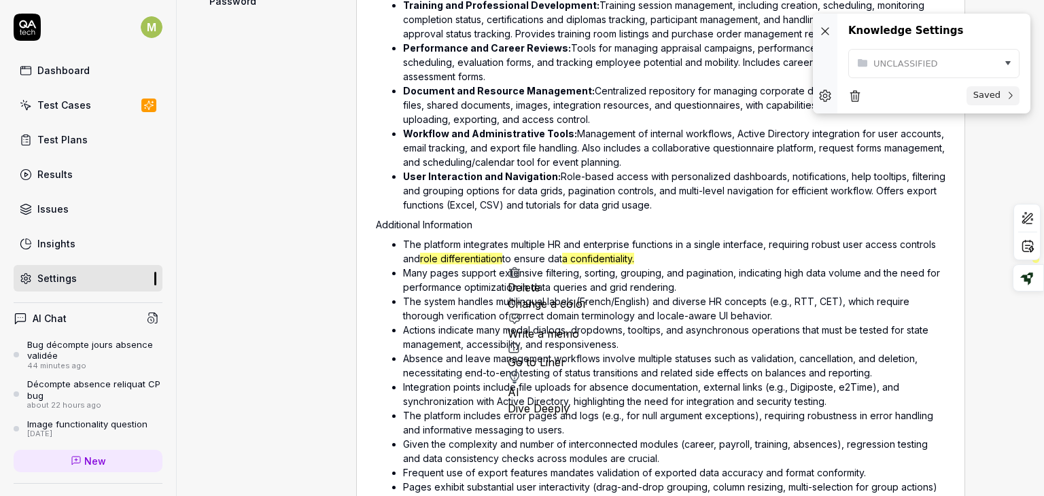
click at [663, 244] on li "The platform integrates multiple HR and enterprise functions in a single interf…" at bounding box center [674, 251] width 542 height 29
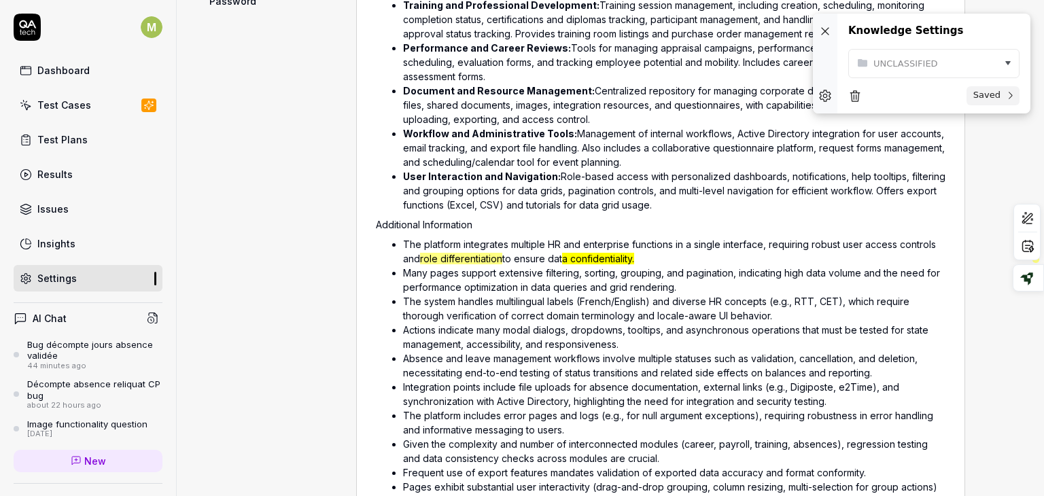
click at [633, 258] on lighter "a confidentiality." at bounding box center [598, 259] width 72 height 12
drag, startPoint x: 660, startPoint y: 253, endPoint x: 639, endPoint y: 253, distance: 21.1
click at [639, 253] on li "The platform integrates multiple HR and enterprise functions in a single interf…" at bounding box center [674, 251] width 542 height 29
drag, startPoint x: 639, startPoint y: 253, endPoint x: 560, endPoint y: 259, distance: 79.0
click at [560, 259] on li "The platform integrates multiple HR and enterprise functions in a single interf…" at bounding box center [674, 251] width 542 height 29
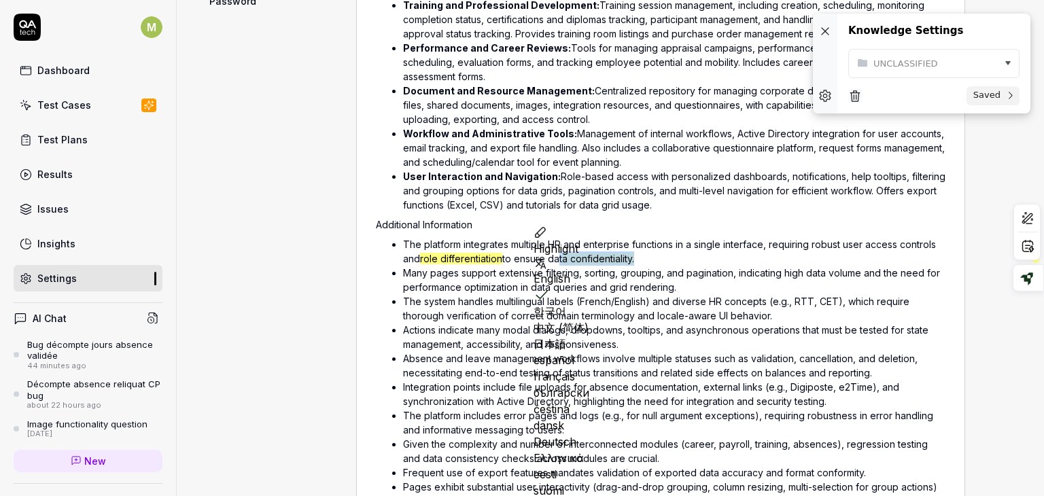
click at [851, 93] on icon "button" at bounding box center [855, 96] width 10 height 12
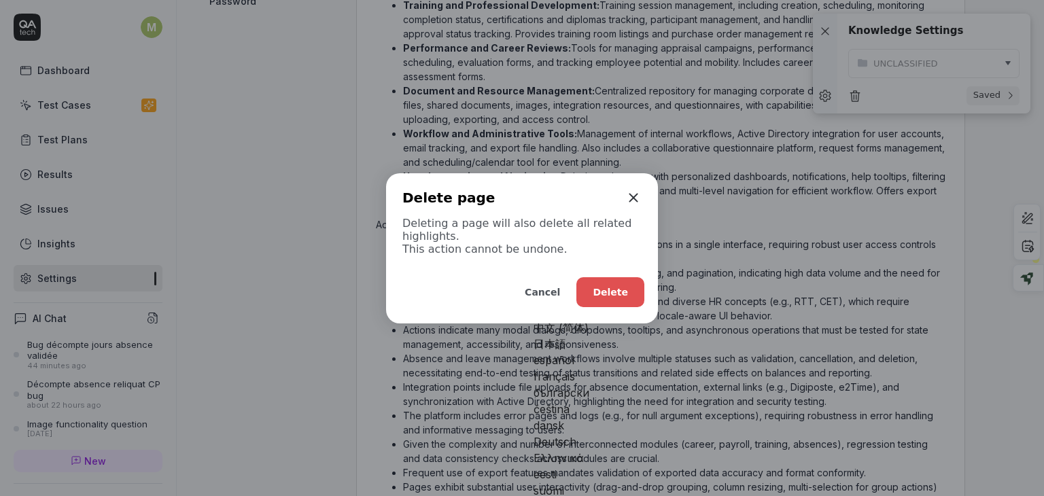
click at [597, 283] on button "Delete" at bounding box center [610, 292] width 68 height 30
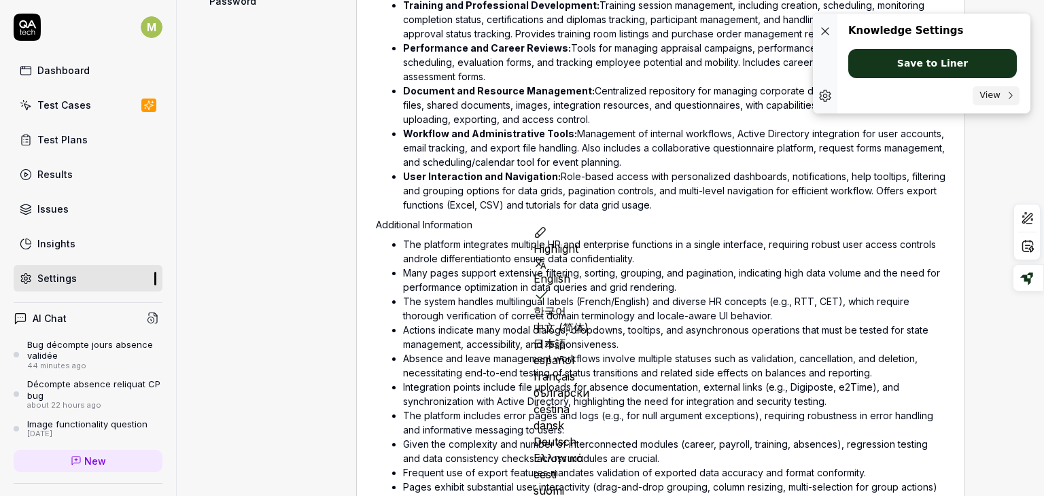
click at [632, 261] on li "The platform integrates multiple HR and enterprise functions in a single interf…" at bounding box center [674, 251] width 542 height 29
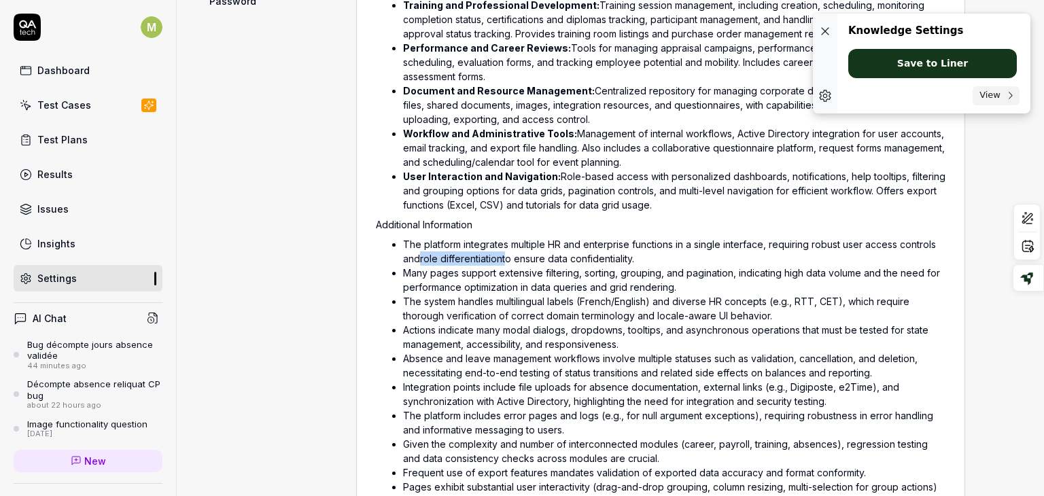
drag, startPoint x: 422, startPoint y: 256, endPoint x: 506, endPoint y: 251, distance: 83.8
click at [506, 251] on li "The platform integrates multiple HR and enterprise functions in a single interf…" at bounding box center [674, 251] width 542 height 29
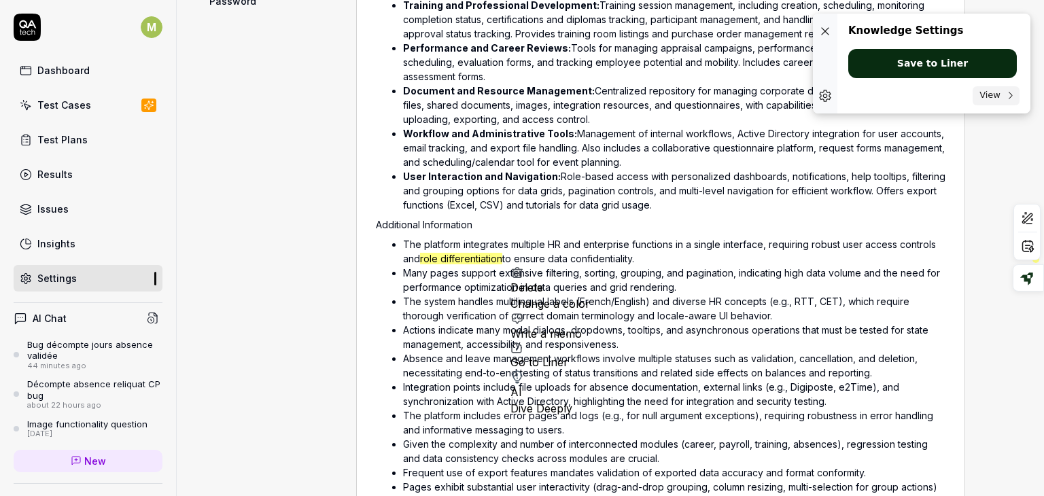
click at [916, 67] on button "Save to Liner" at bounding box center [932, 63] width 169 height 29
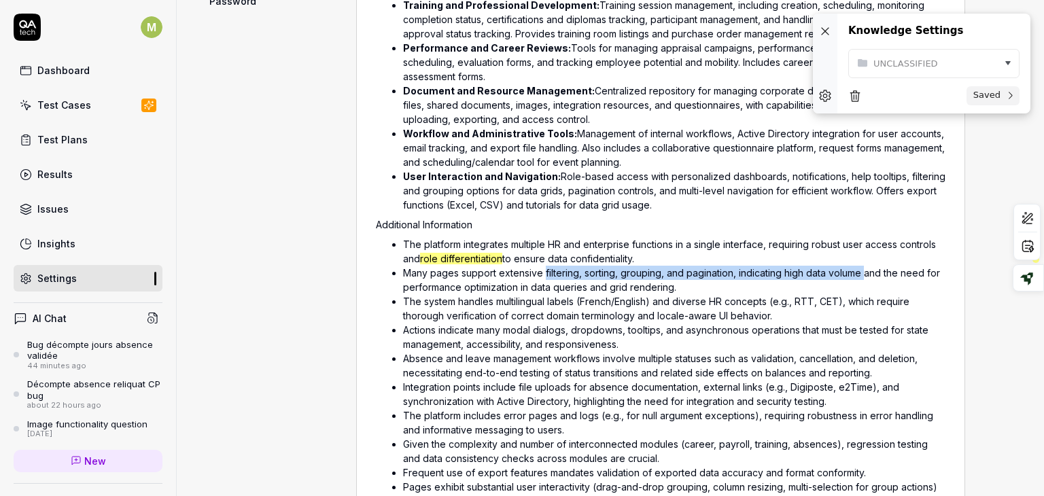
drag, startPoint x: 544, startPoint y: 271, endPoint x: 865, endPoint y: 270, distance: 320.8
click at [865, 270] on li "Many pages support extensive filtering, sorting, grouping, and pagination, indi…" at bounding box center [674, 280] width 542 height 29
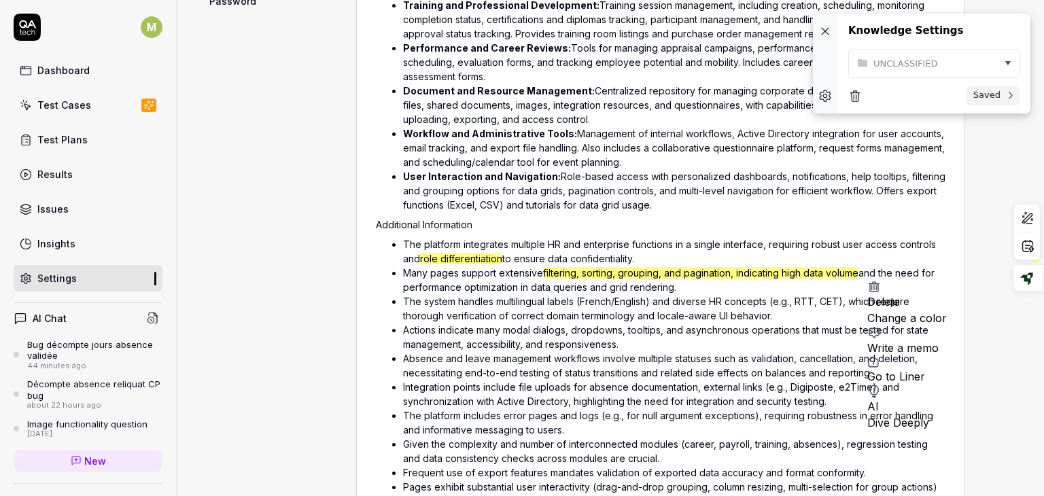
click at [902, 310] on div at bounding box center [907, 310] width 80 height 0
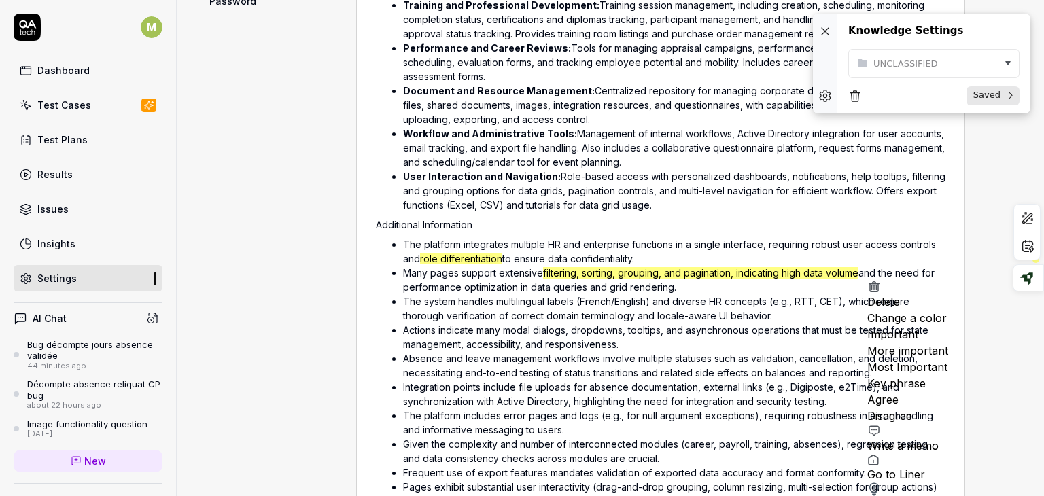
click at [984, 96] on span "Saved" at bounding box center [986, 96] width 33 height 12
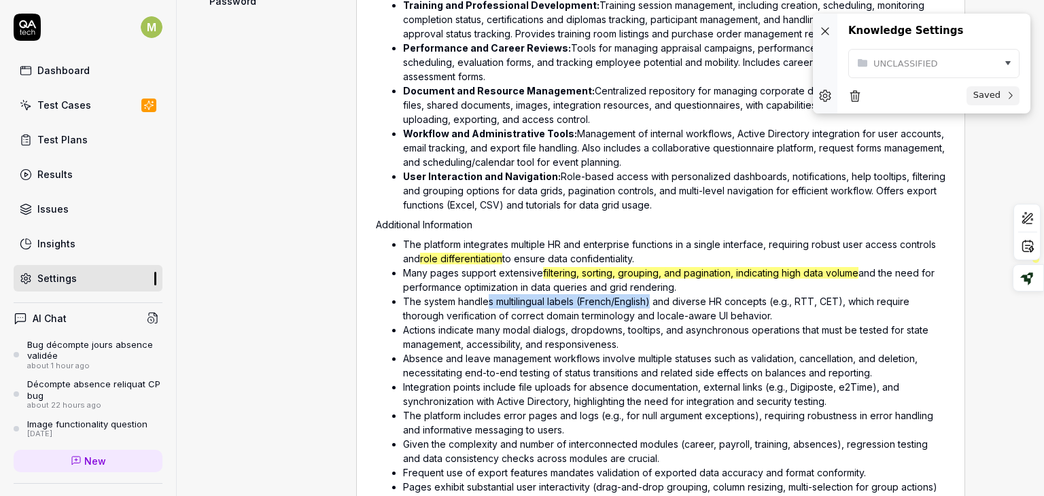
drag, startPoint x: 490, startPoint y: 298, endPoint x: 652, endPoint y: 293, distance: 162.5
click at [652, 294] on li "The system handles multilingual labels (French/English) and diverse HR concepts…" at bounding box center [674, 308] width 542 height 29
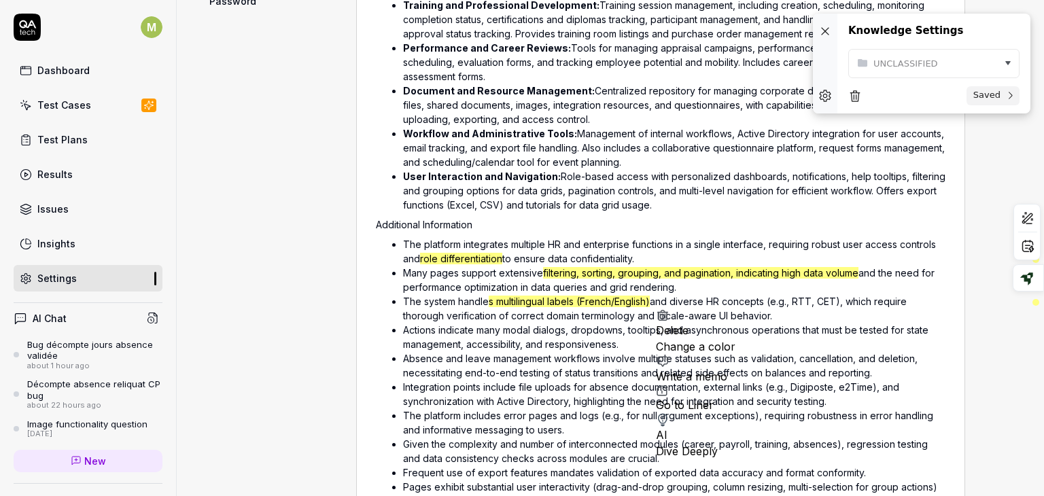
click at [688, 338] on div at bounding box center [696, 338] width 80 height 0
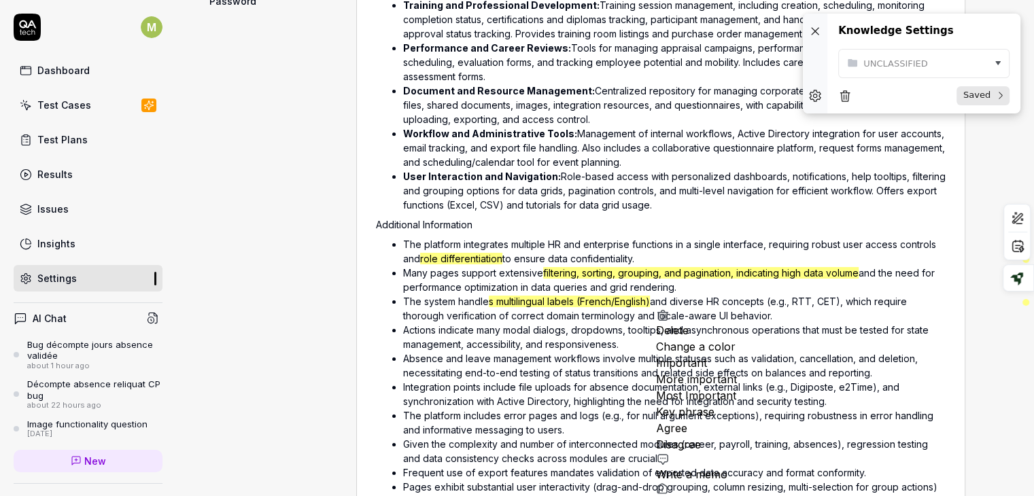
click at [969, 99] on span "Saved" at bounding box center [976, 96] width 33 height 12
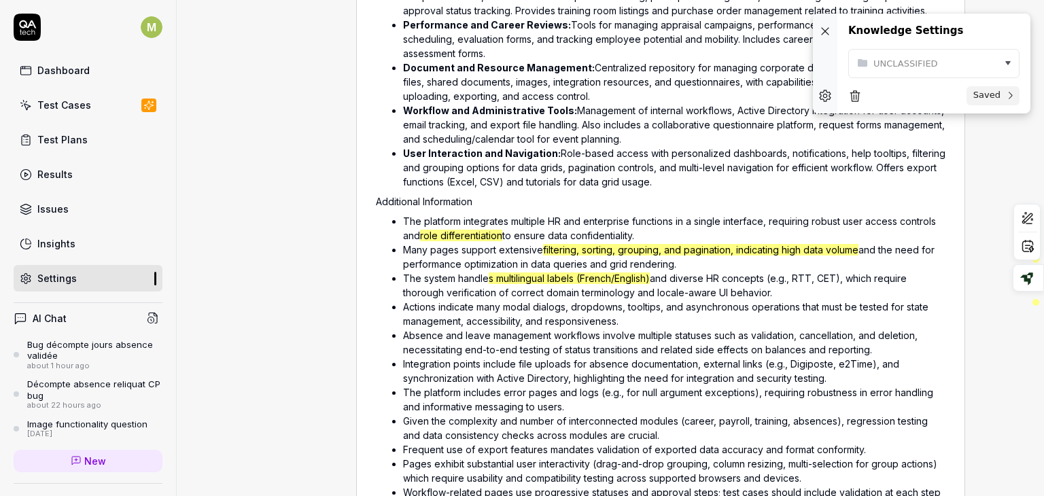
scroll to position [795, 0]
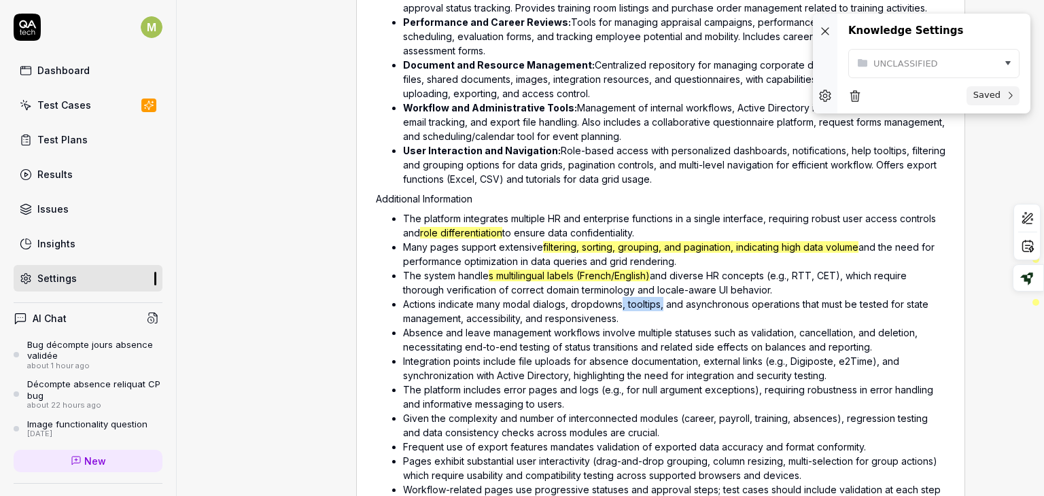
drag, startPoint x: 622, startPoint y: 302, endPoint x: 663, endPoint y: 304, distance: 40.8
click at [663, 304] on li "Actions indicate many modal dialogs, dropdowns, tooltips, and asynchronous oper…" at bounding box center [674, 311] width 542 height 29
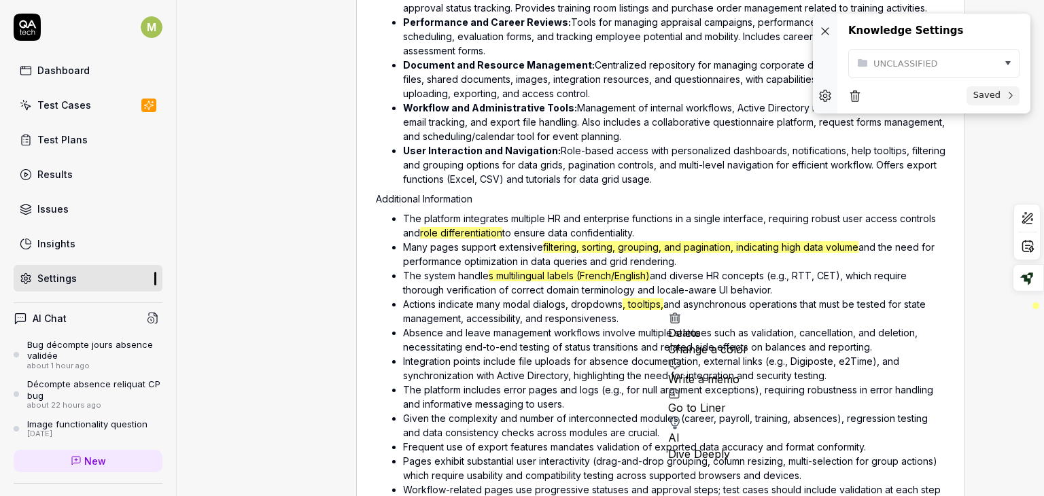
click at [489, 370] on li "Integration points include file uploads for absence documentation, external lin…" at bounding box center [674, 368] width 542 height 29
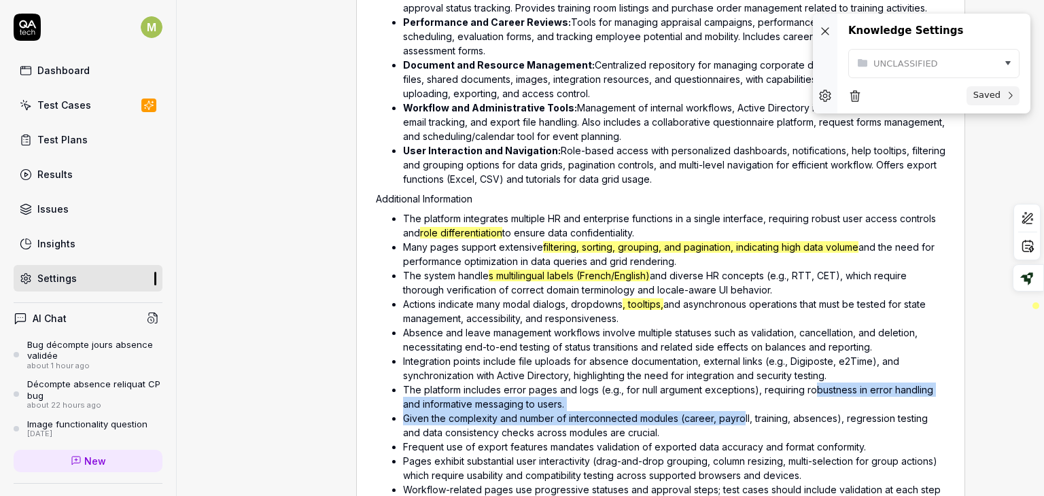
drag, startPoint x: 743, startPoint y: 419, endPoint x: 818, endPoint y: 384, distance: 83.3
click at [818, 384] on ul "The platform integrates multiple HR and enterprise functions in a single interf…" at bounding box center [660, 376] width 569 height 334
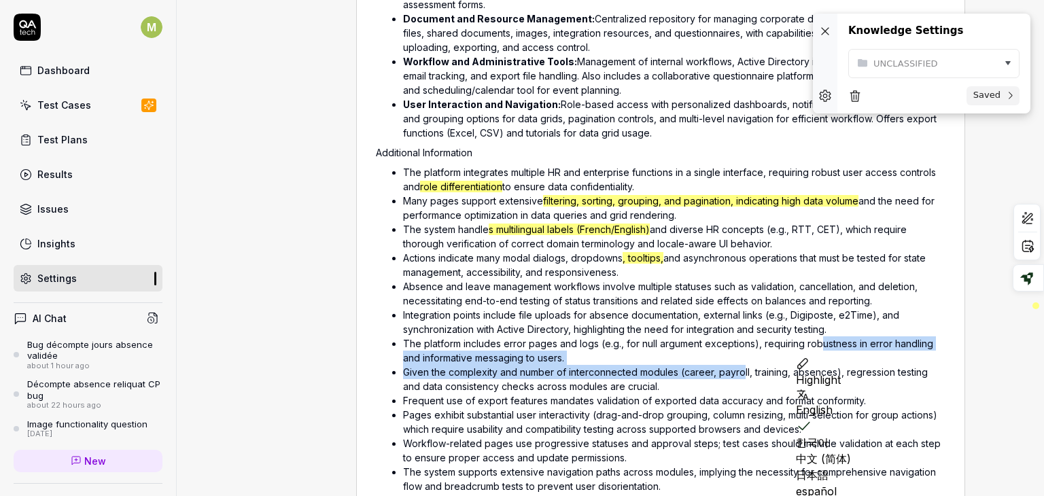
scroll to position [845, 0]
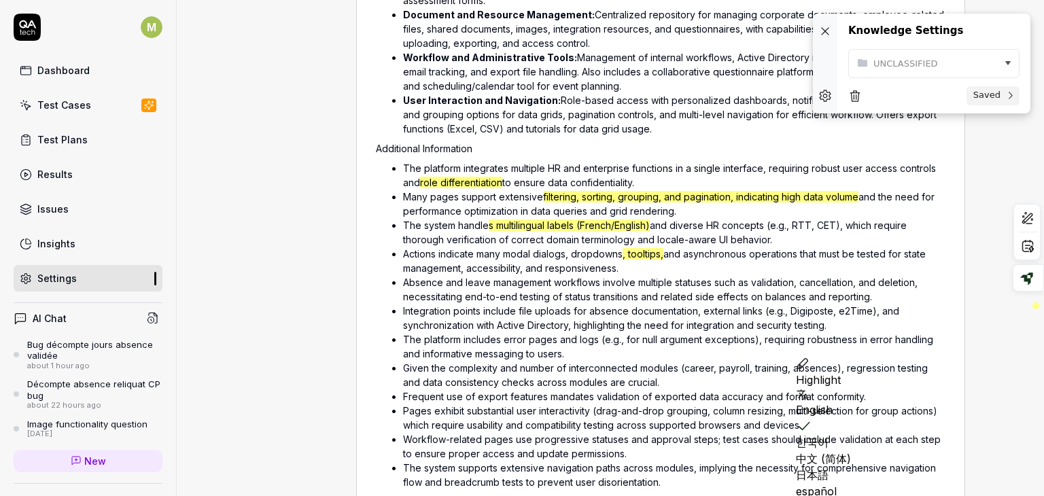
click at [717, 414] on li "Pages exhibit substantial user interactivity (drag-and-drop grouping, column re…" at bounding box center [674, 418] width 542 height 29
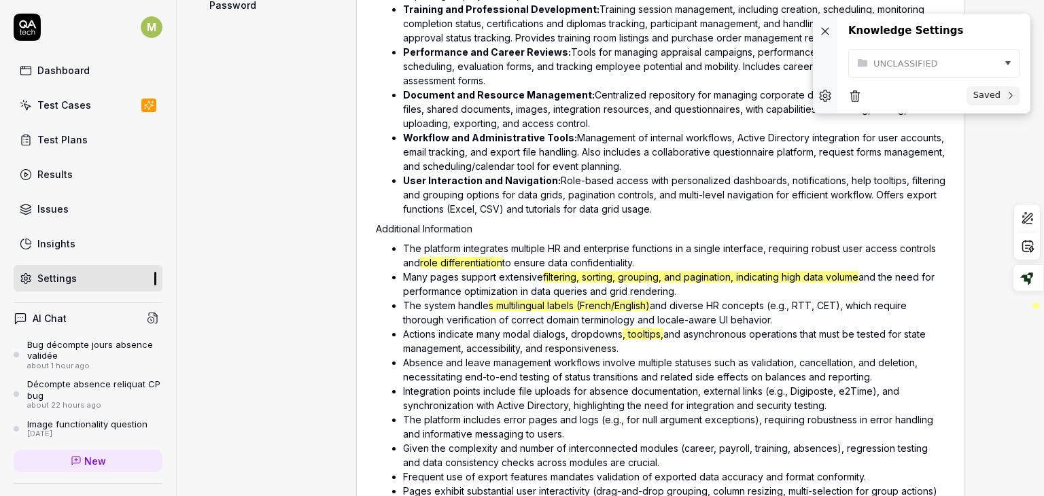
scroll to position [767, 0]
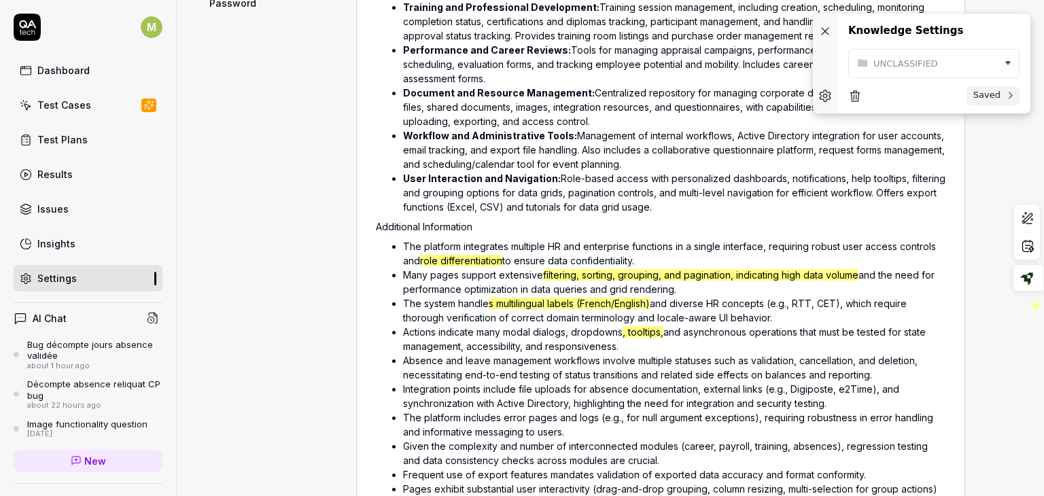
click at [287, 241] on div "Project General Applications Beta Configs Integrations Network Inbox Device Pre…" at bounding box center [269, 188] width 130 height 1705
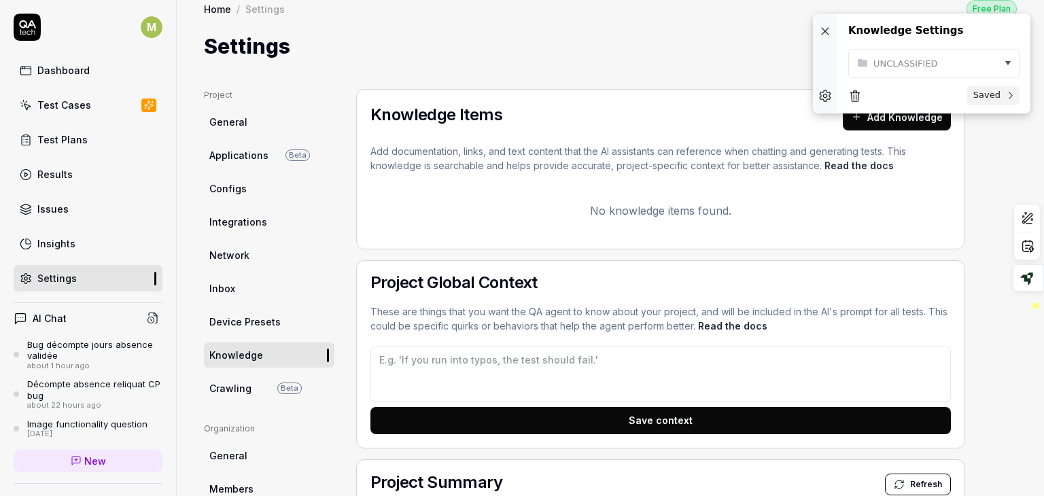
scroll to position [0, 0]
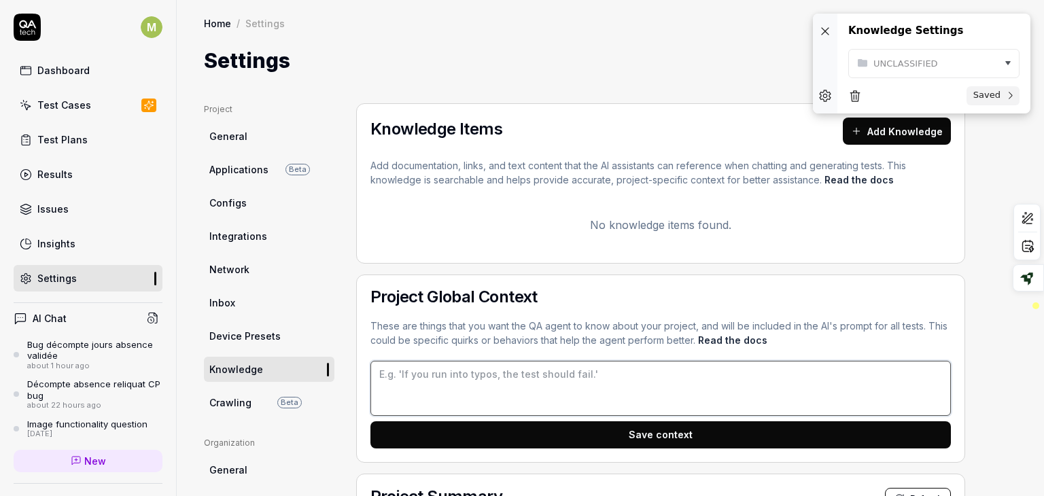
click at [478, 372] on textarea at bounding box center [660, 388] width 580 height 55
click at [512, 372] on textarea at bounding box center [660, 388] width 580 height 55
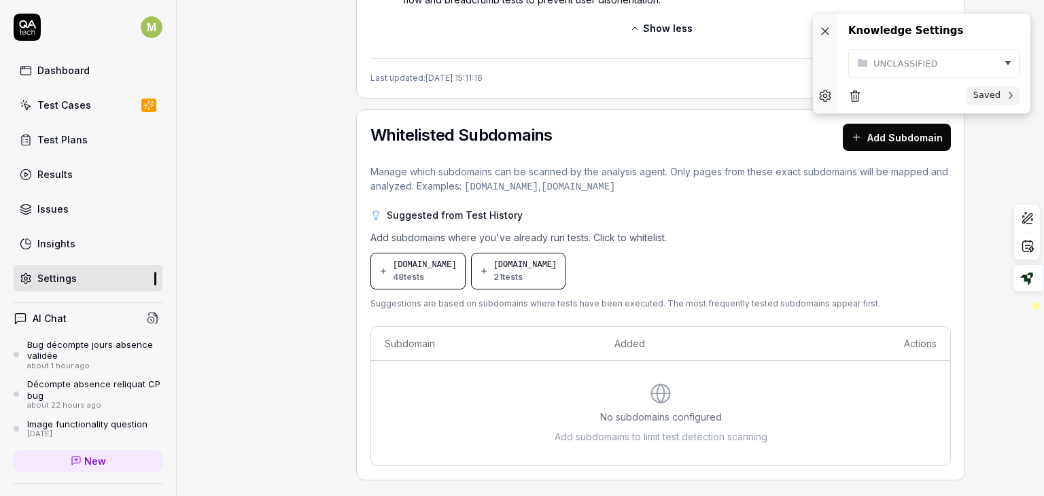
scroll to position [1336, 0]
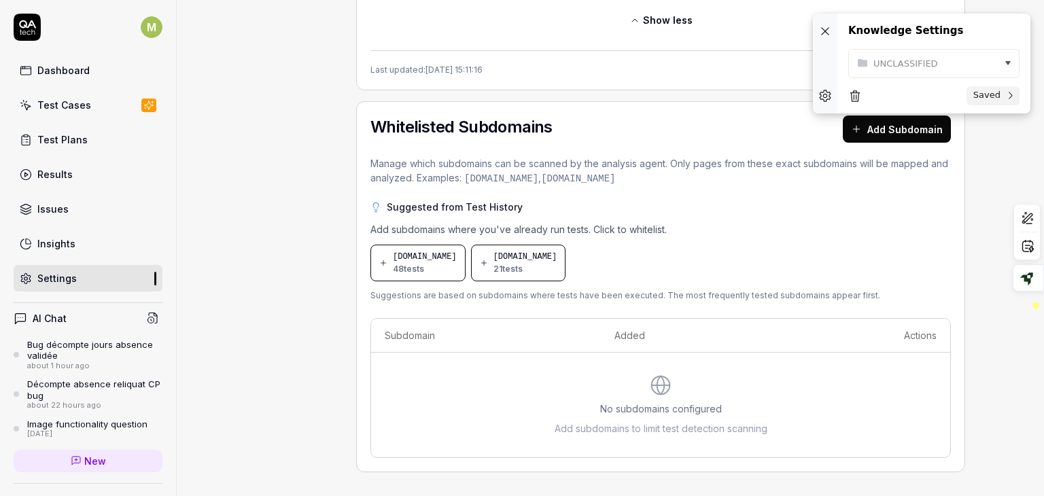
click at [879, 130] on button "Add Subdomain" at bounding box center [897, 129] width 108 height 27
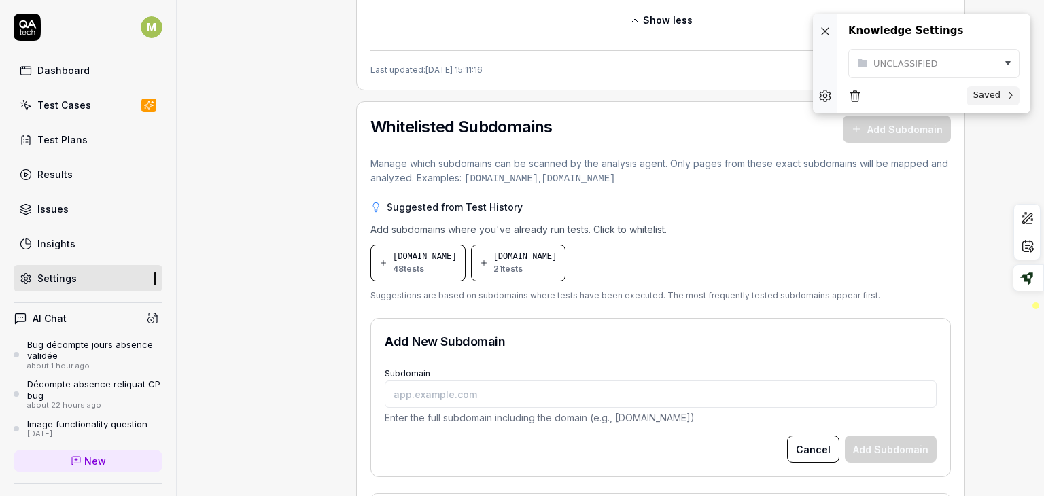
click at [830, 29] on icon at bounding box center [825, 31] width 14 height 14
click at [815, 186] on div "Whitelisted Subdomains Add Subdomain Manage which subdomains can be scanned by …" at bounding box center [660, 374] width 609 height 546
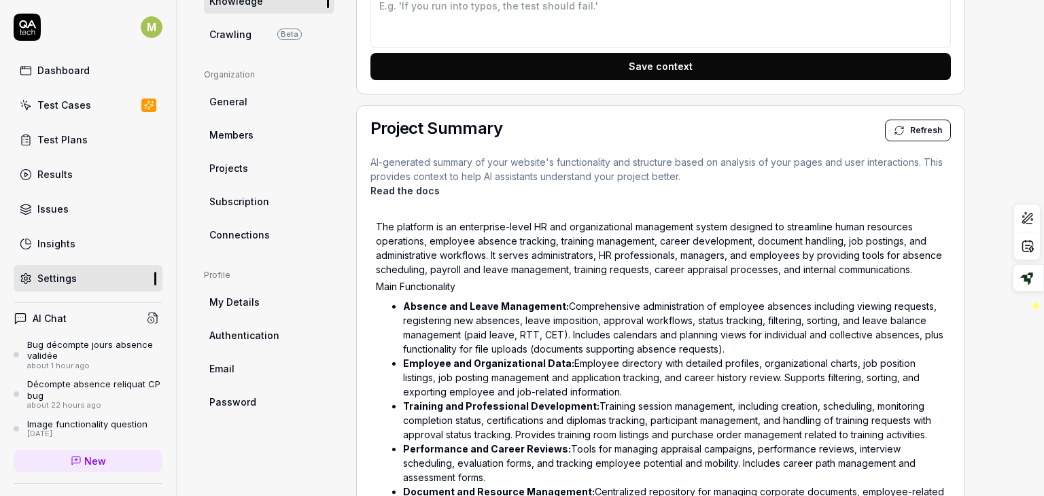
scroll to position [359, 0]
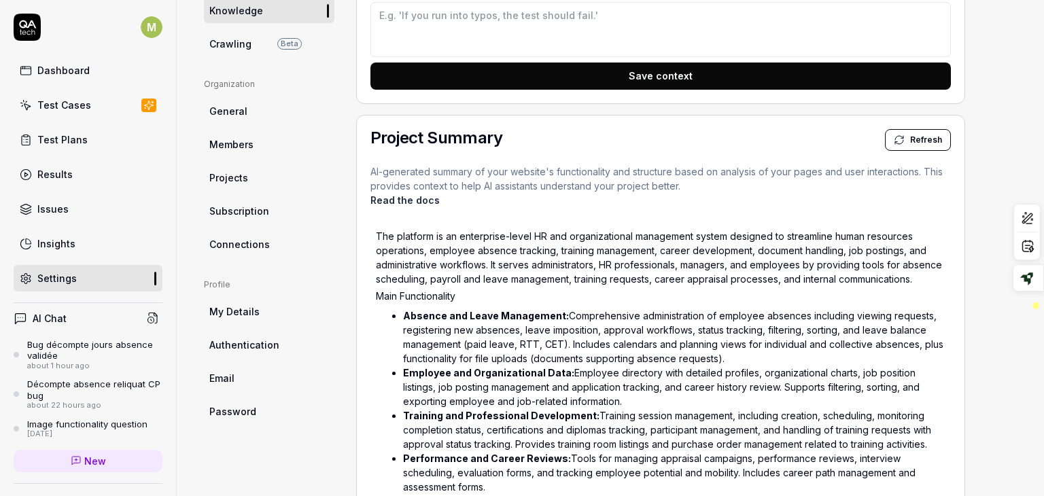
click at [233, 111] on span "General" at bounding box center [228, 111] width 38 height 14
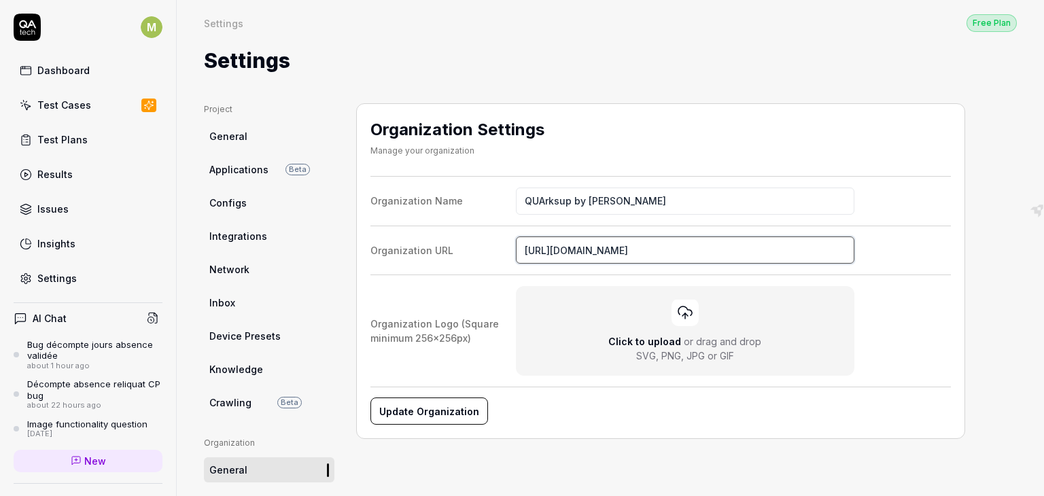
click at [599, 246] on input "https://komeo.qupdev.net/" at bounding box center [685, 249] width 338 height 27
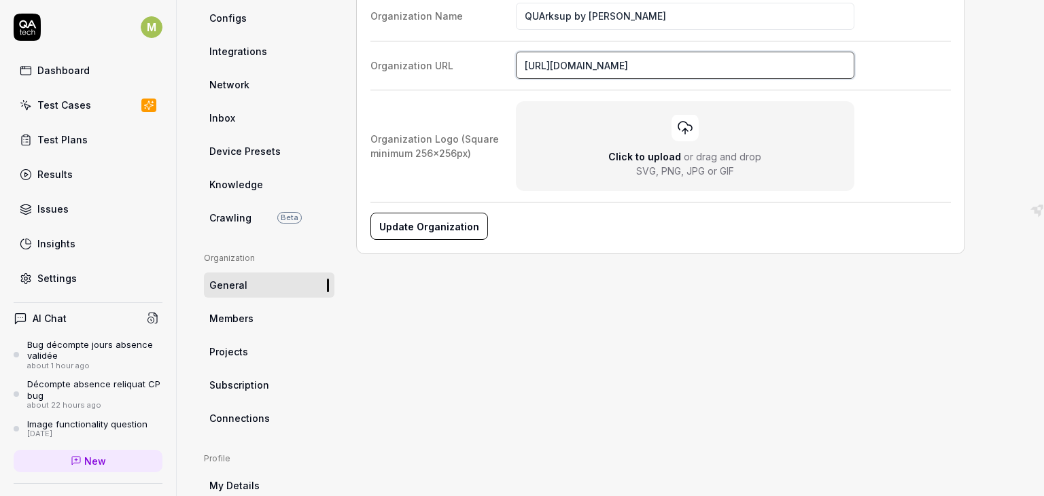
scroll to position [197, 0]
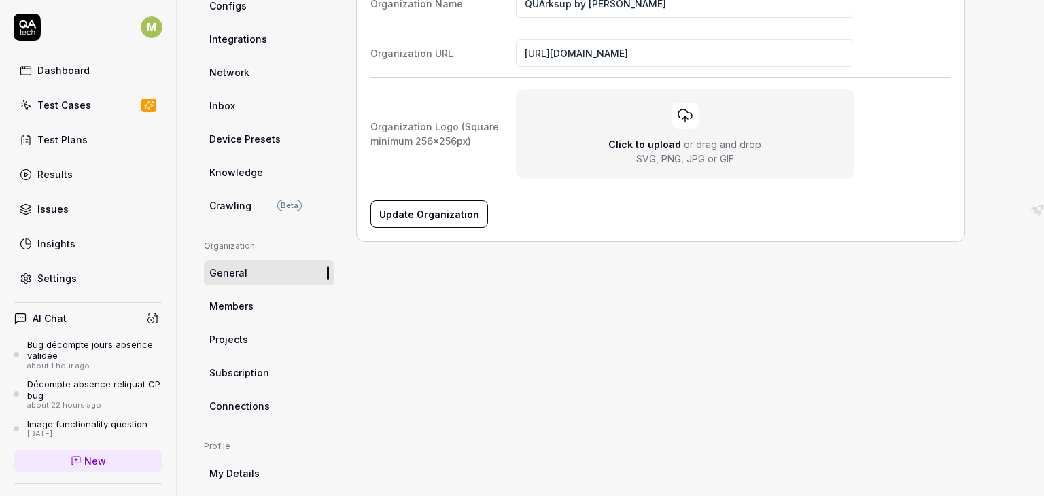
click at [228, 311] on span "Members" at bounding box center [231, 306] width 44 height 14
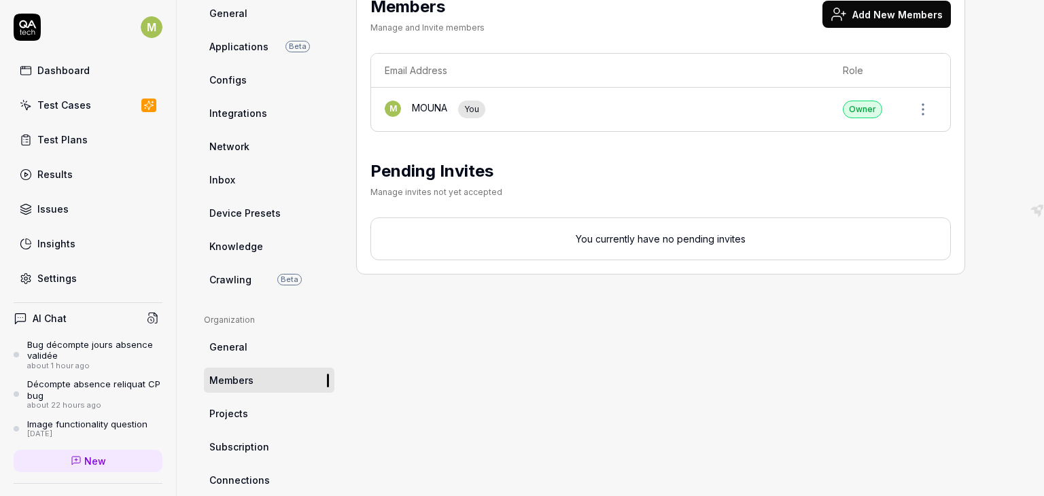
scroll to position [124, 0]
click at [893, 13] on button "Add New Members" at bounding box center [886, 12] width 128 height 27
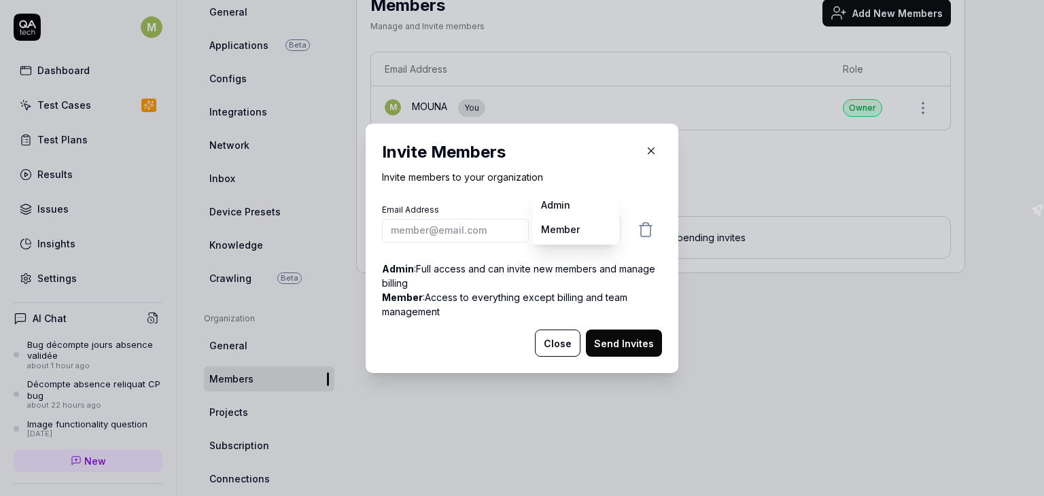
click at [563, 234] on body "M Dashboard Test Cases Test Plans Results Issues Insights Settings AI Chat Bug …" at bounding box center [522, 248] width 1044 height 496
click at [612, 164] on div "​ Invite Members Invite members to your organization Email Address Role Member …" at bounding box center [522, 248] width 1044 height 496
click at [646, 156] on button "button" at bounding box center [651, 151] width 22 height 22
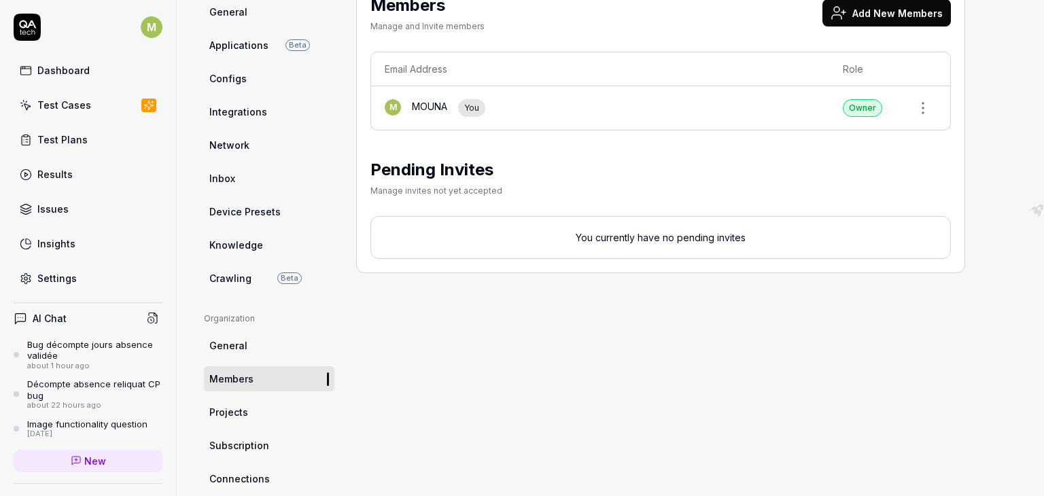
click at [244, 419] on span "Projects" at bounding box center [228, 412] width 39 height 14
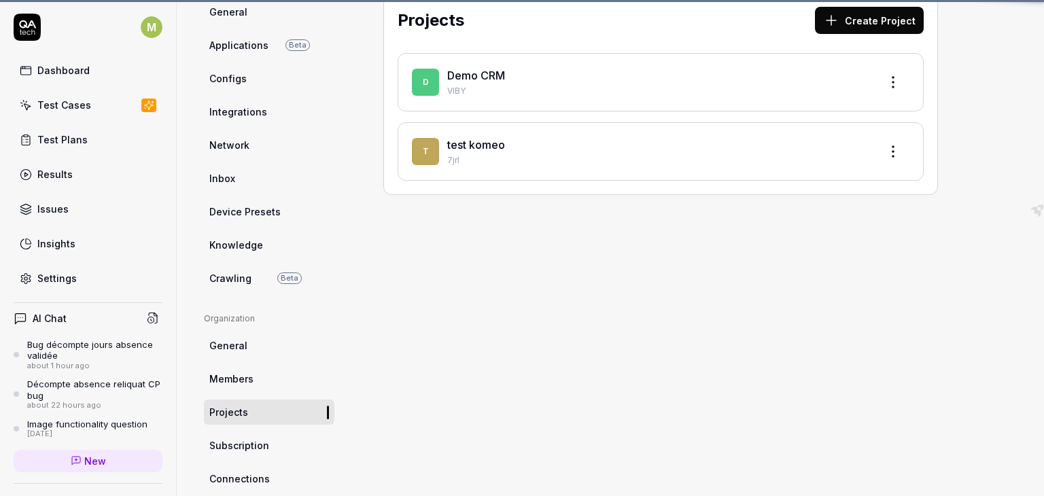
scroll to position [103, 0]
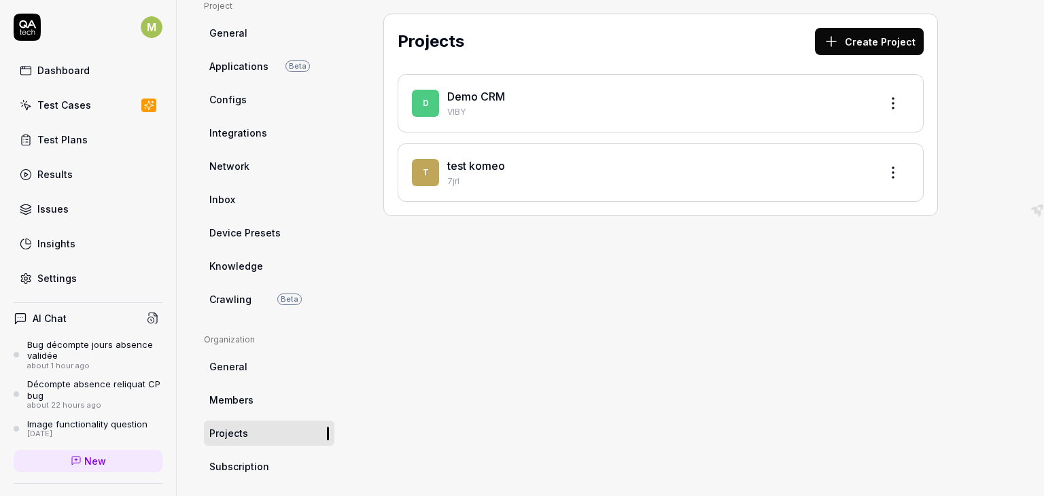
click at [239, 459] on span "Subscription" at bounding box center [239, 466] width 60 height 14
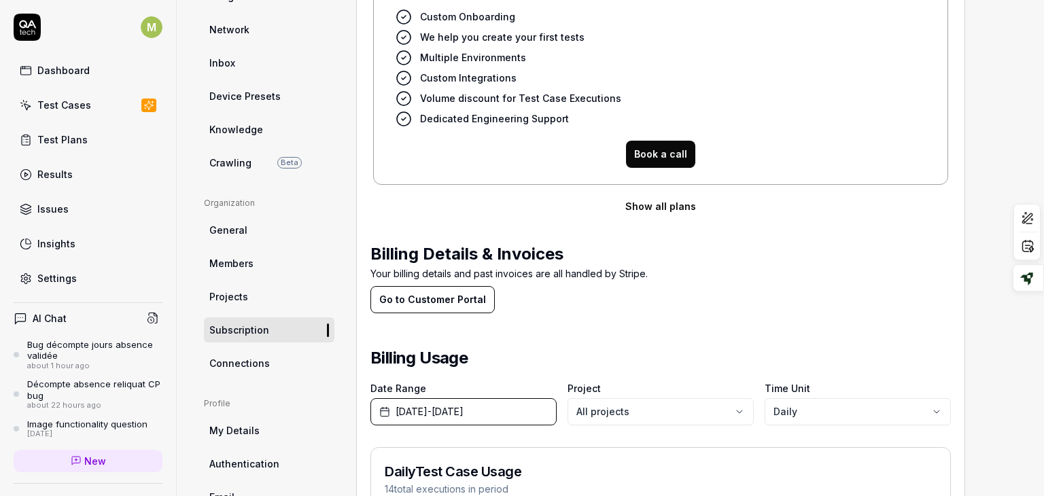
scroll to position [258, 0]
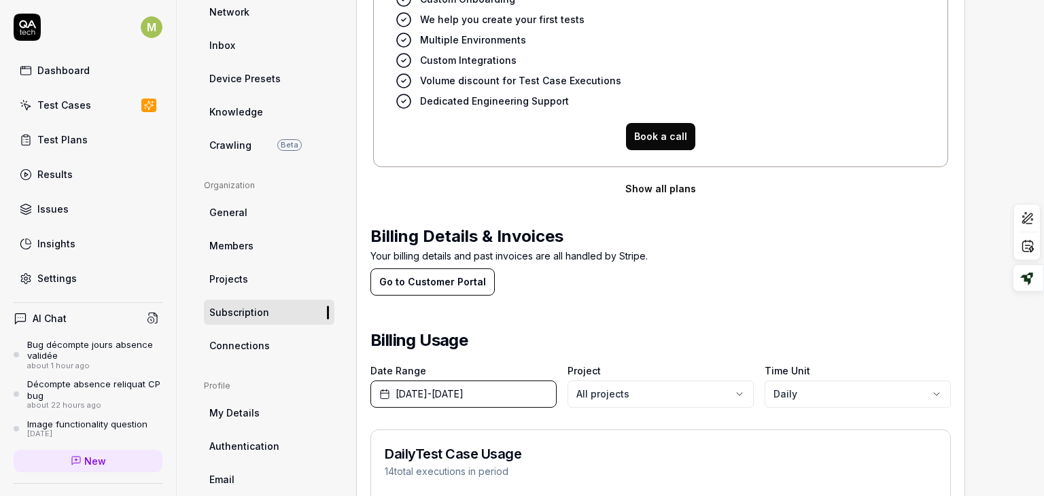
click at [242, 349] on span "Connections" at bounding box center [239, 345] width 60 height 14
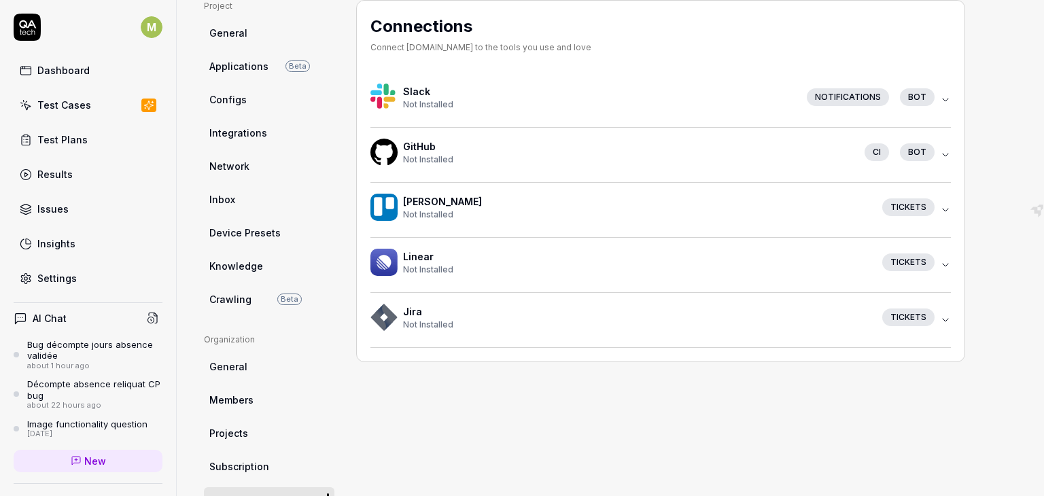
drag, startPoint x: 409, startPoint y: 336, endPoint x: 419, endPoint y: 215, distance: 120.7
click at [419, 215] on div "Slack Not Installed Notifications bot GitHub Not Installed CI bot Trello Not In…" at bounding box center [660, 210] width 580 height 275
click at [928, 319] on div "Tickets" at bounding box center [908, 318] width 52 height 18
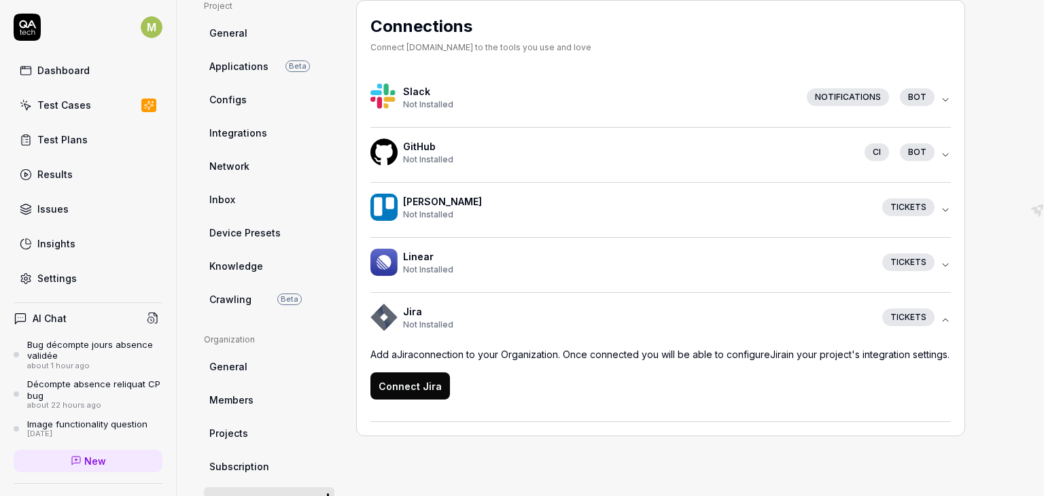
click at [943, 264] on icon "button" at bounding box center [945, 265] width 5 height 3
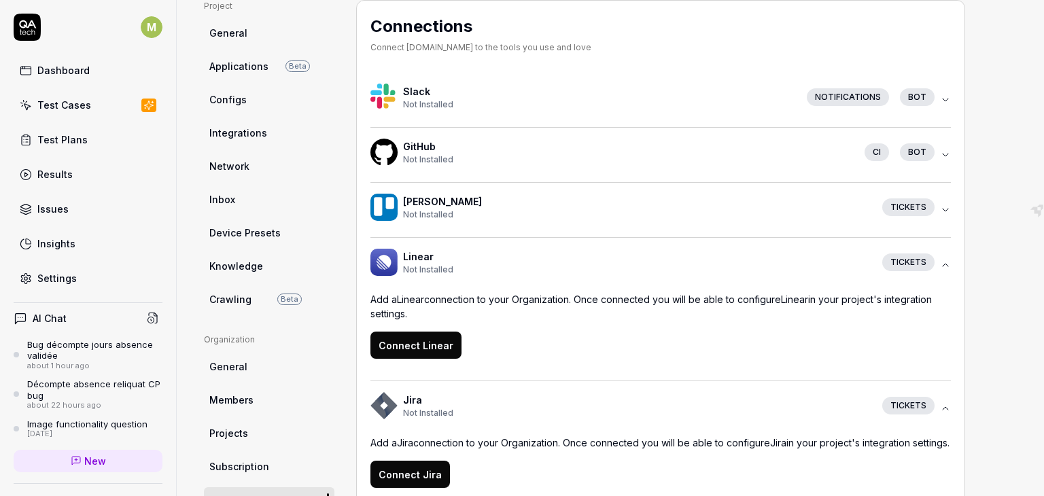
click at [943, 207] on icon "button" at bounding box center [945, 210] width 11 height 11
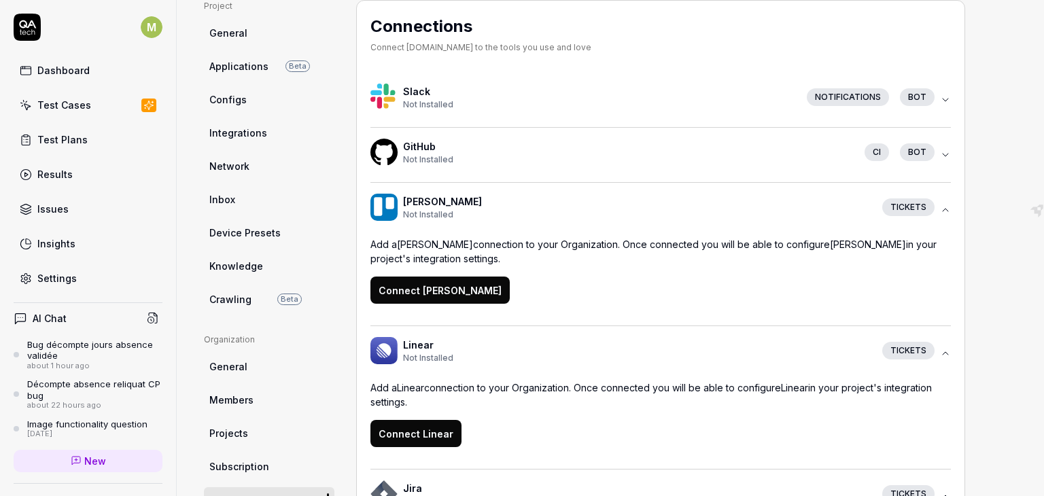
click at [939, 96] on div "Notifications bot" at bounding box center [868, 97] width 144 height 18
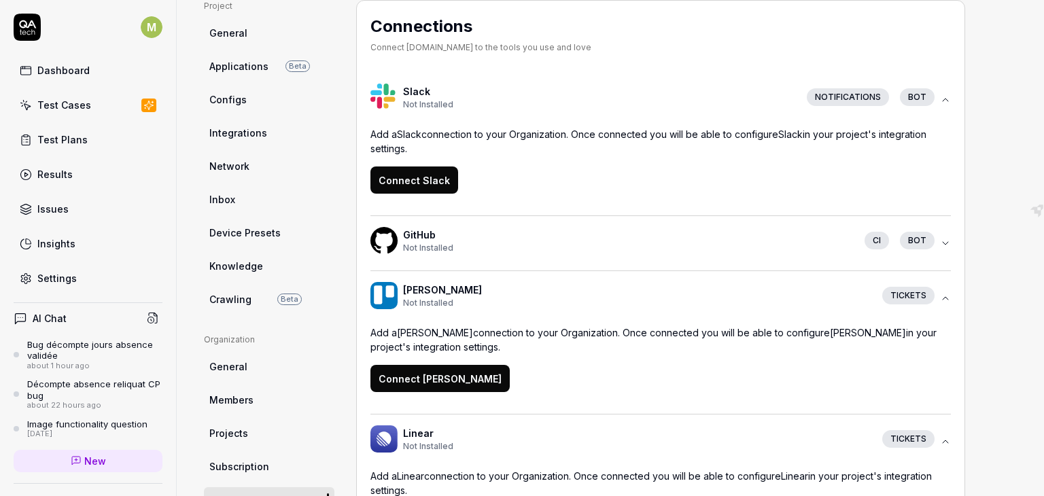
click at [410, 181] on button "Connect Slack" at bounding box center [414, 179] width 88 height 27
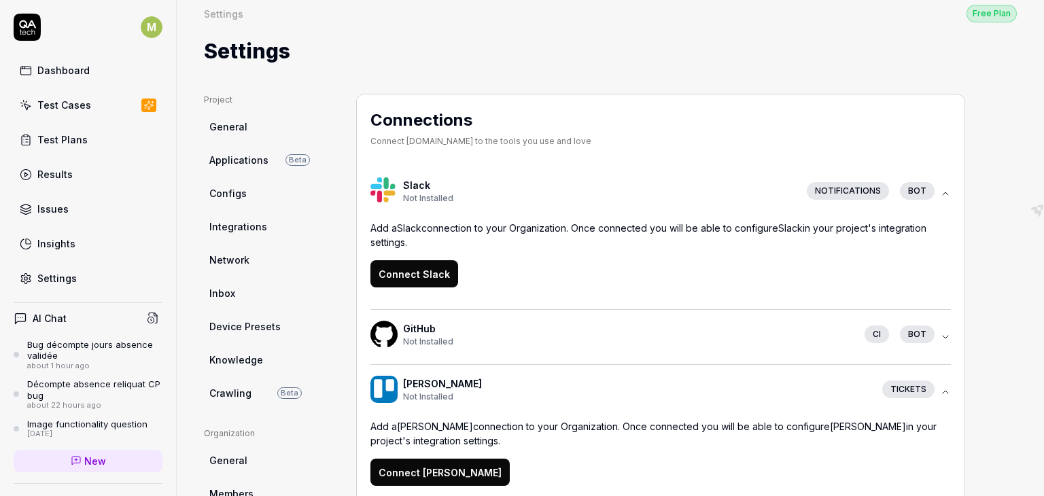
scroll to position [0, 0]
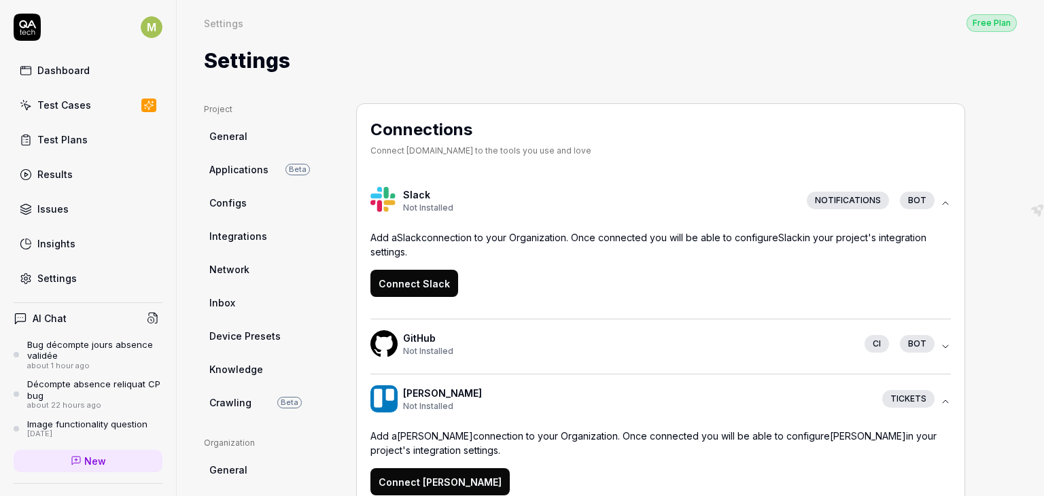
click at [989, 29] on div "Free Plan" at bounding box center [991, 23] width 50 height 18
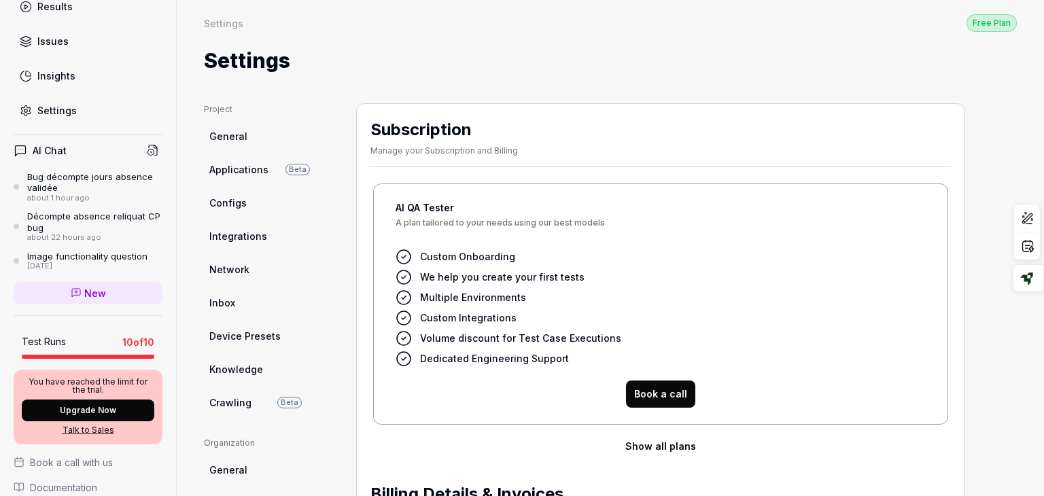
scroll to position [192, 0]
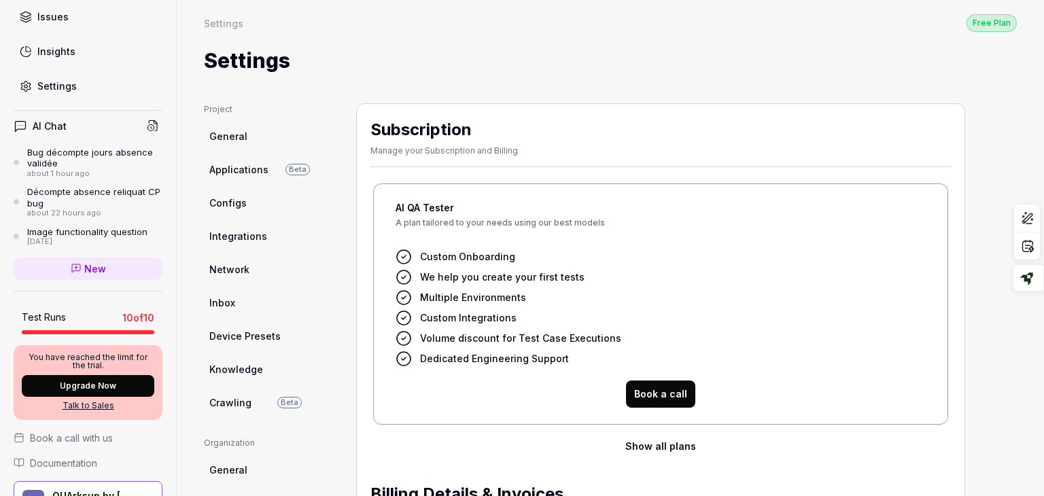
click at [73, 259] on link "New" at bounding box center [88, 269] width 149 height 22
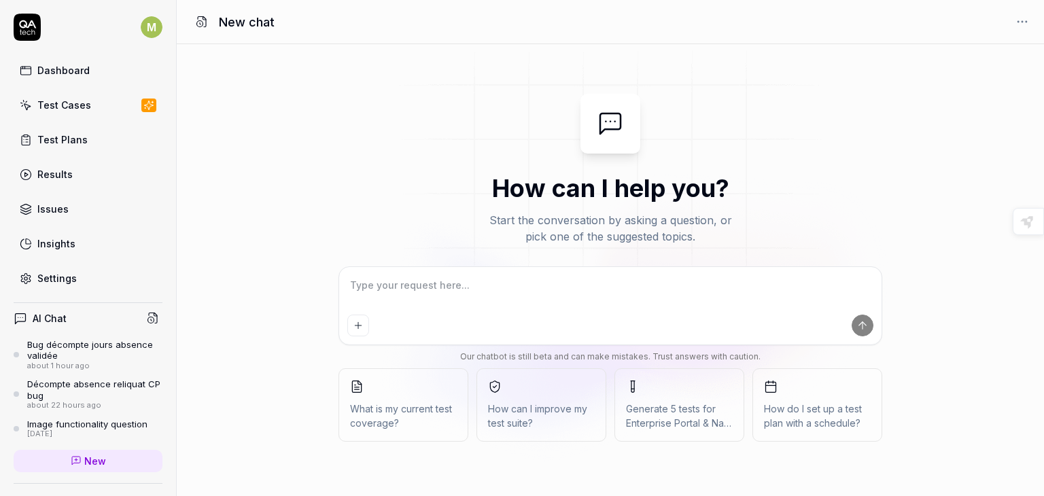
click at [541, 303] on textarea at bounding box center [610, 292] width 526 height 34
click at [529, 298] on textarea at bounding box center [610, 292] width 526 height 34
click at [500, 300] on textarea at bounding box center [610, 292] width 526 height 34
type textarea "*"
type textarea "c"
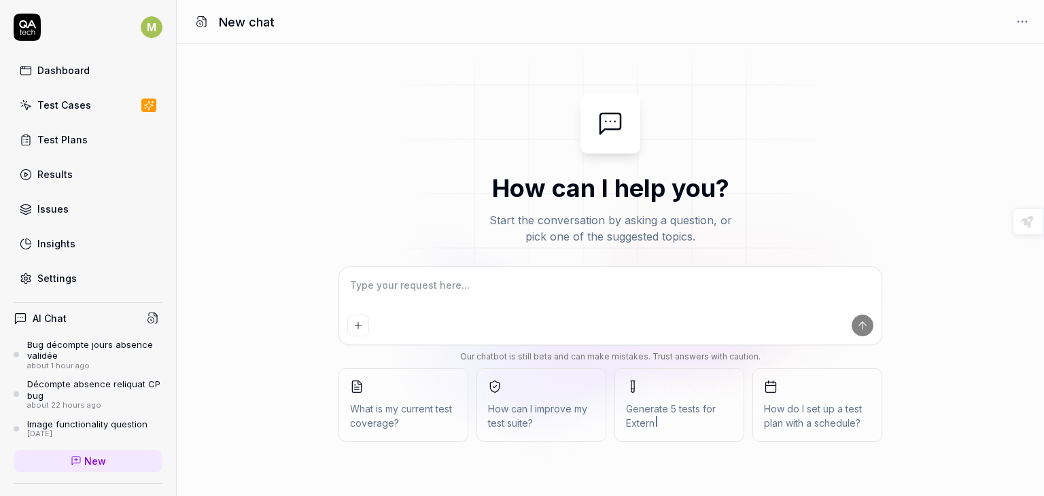
type textarea "*"
type textarea "co"
type textarea "*"
type textarea "con"
type textarea "*"
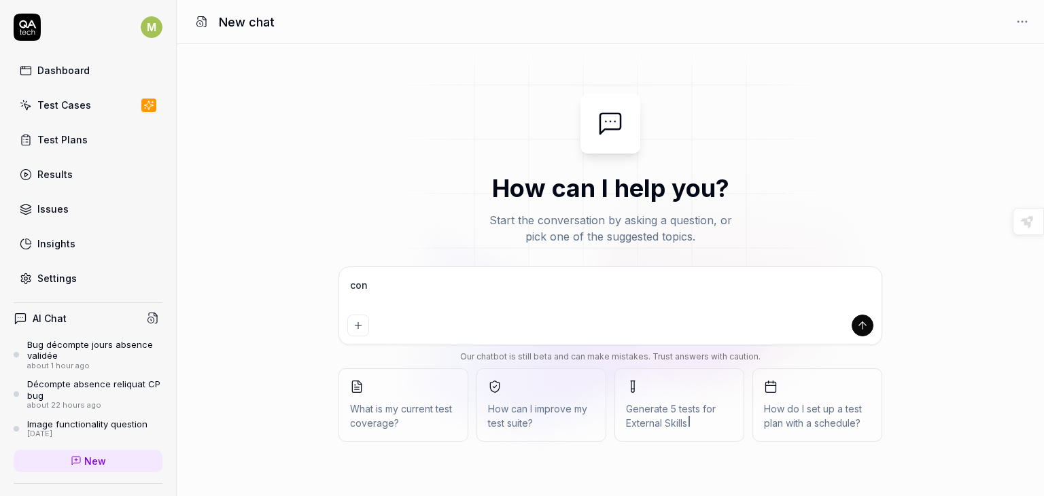
type textarea "conn"
type textarea "*"
type textarea "conne"
type textarea "*"
type textarea "conn"
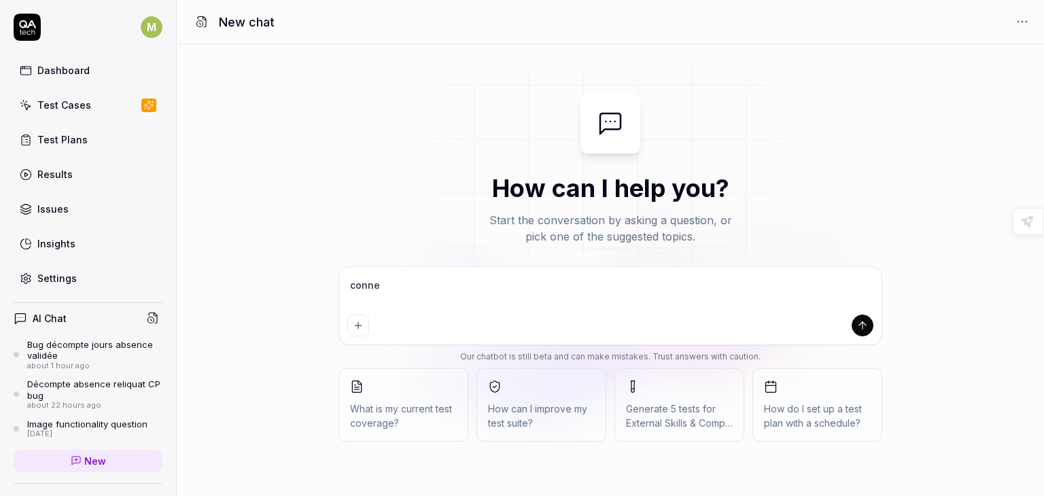
type textarea "*"
type textarea "con"
type textarea "*"
type textarea "co"
type textarea "*"
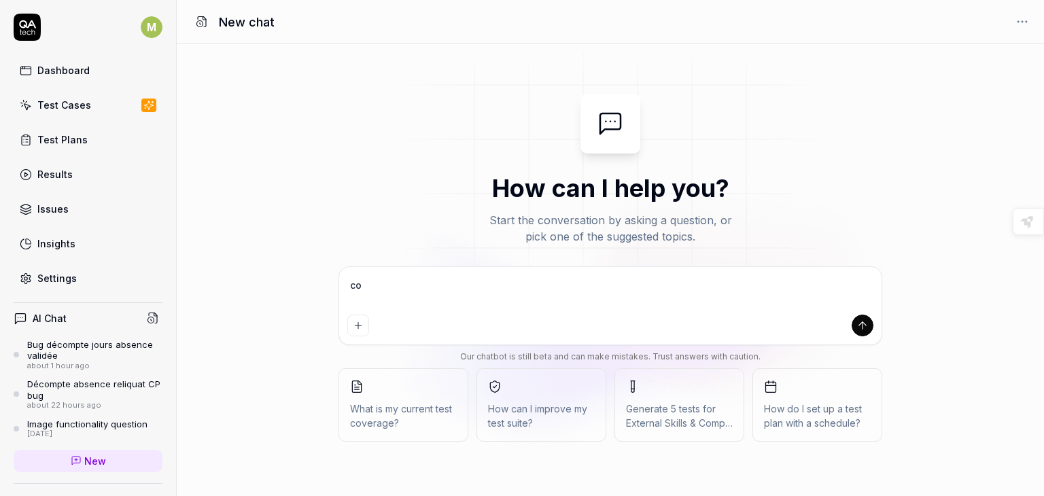
type textarea "c"
type textarea "*"
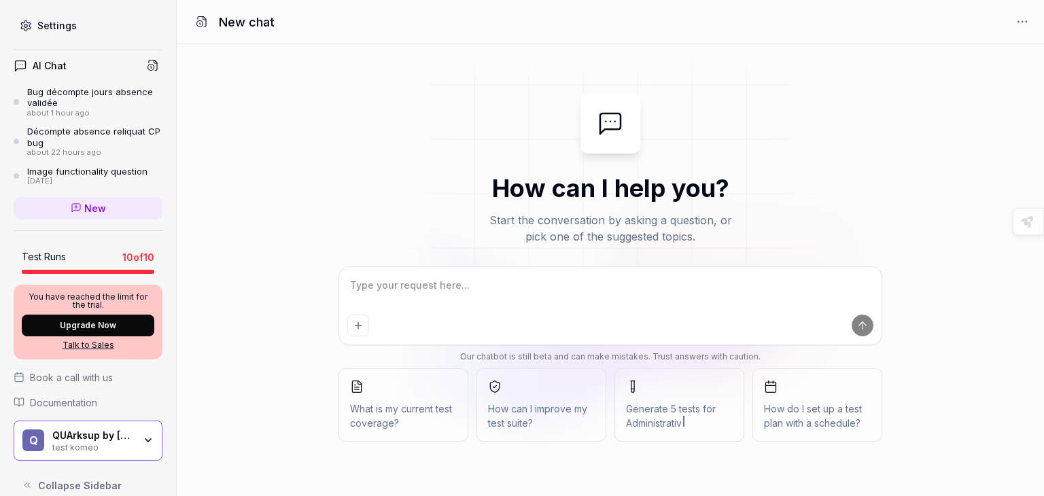
scroll to position [267, 0]
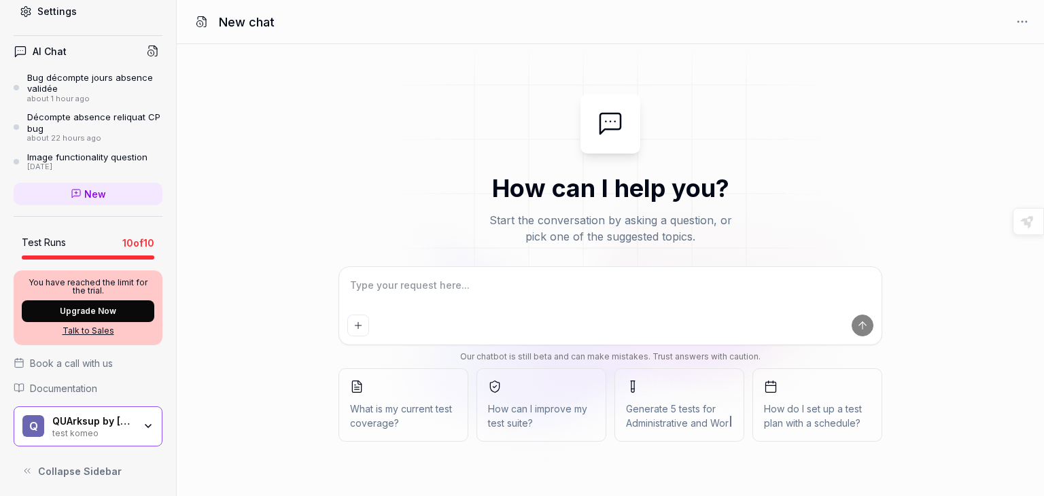
type textarea "*"
click at [101, 427] on div "test komeo" at bounding box center [93, 432] width 82 height 11
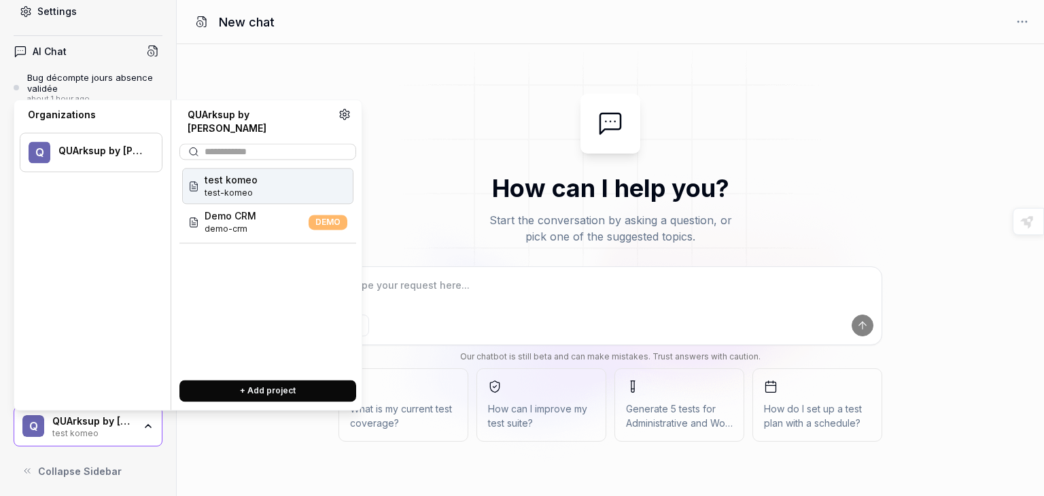
click at [260, 175] on div "test komeo test-komeo" at bounding box center [267, 186] width 171 height 36
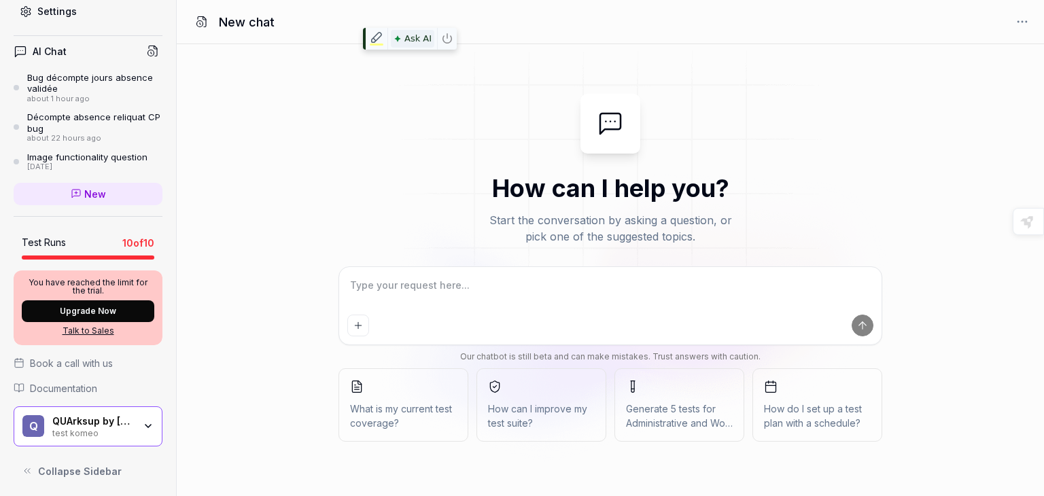
click at [393, 47] on span "Ask AI" at bounding box center [412, 39] width 43 height 18
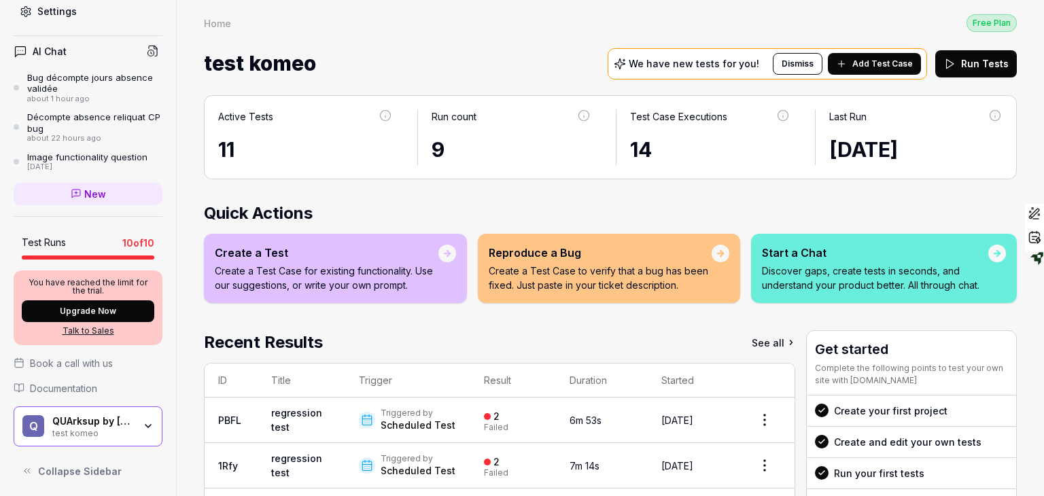
click at [86, 196] on span "New" at bounding box center [95, 194] width 22 height 14
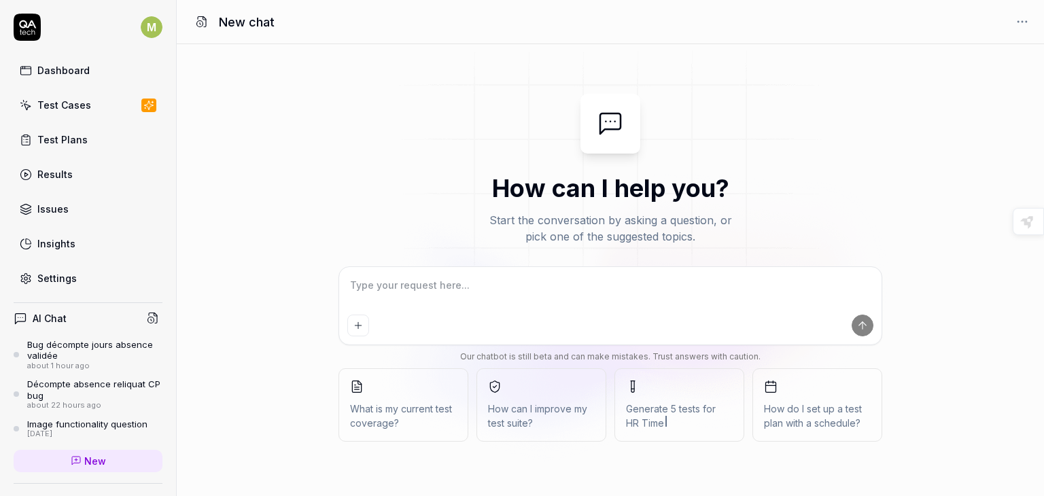
click at [379, 288] on textarea at bounding box center [610, 292] width 526 height 34
type textarea "*"
type textarea "t"
type textarea "*"
type textarea "tu"
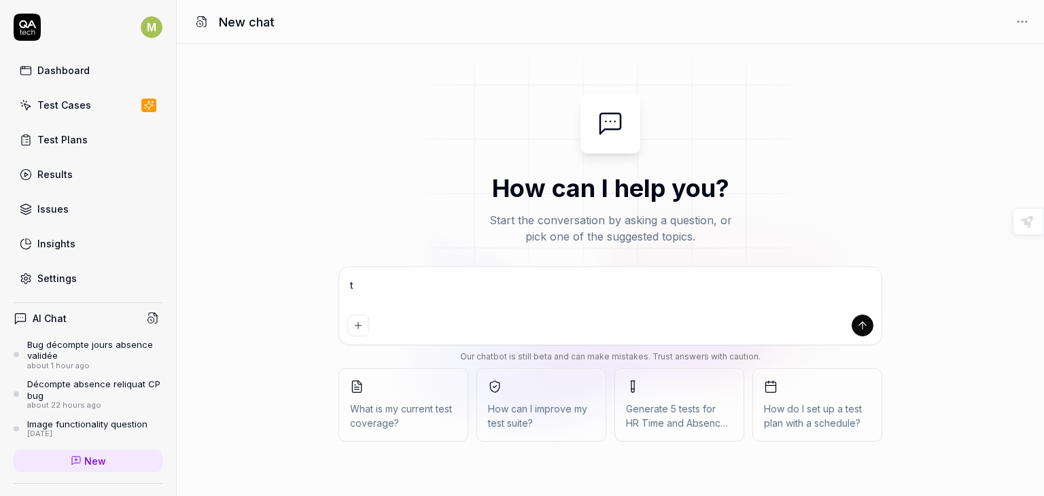
type textarea "*"
type textarea "tu"
type textarea "*"
type textarea "tu p"
type textarea "*"
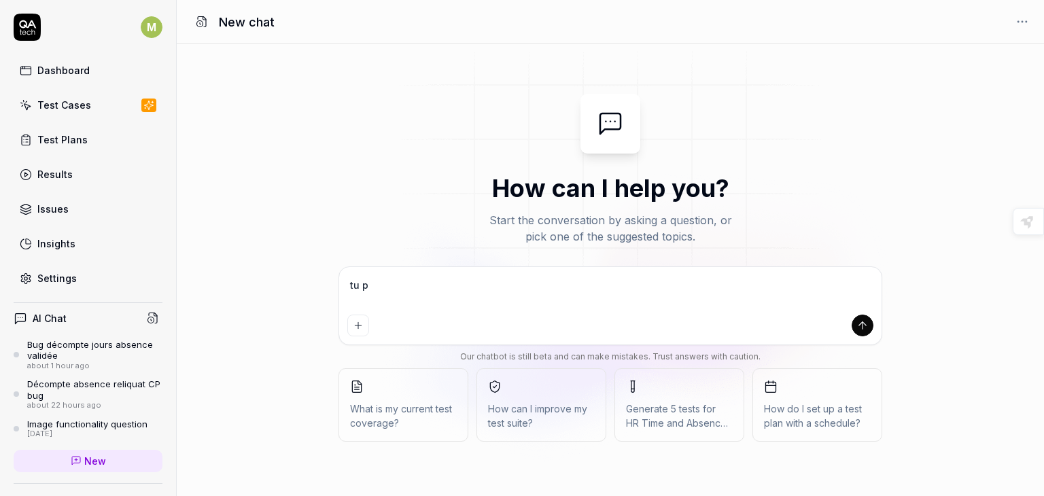
type textarea "tu pe"
type textarea "*"
type textarea "tu peu"
type textarea "*"
type textarea "tu peux"
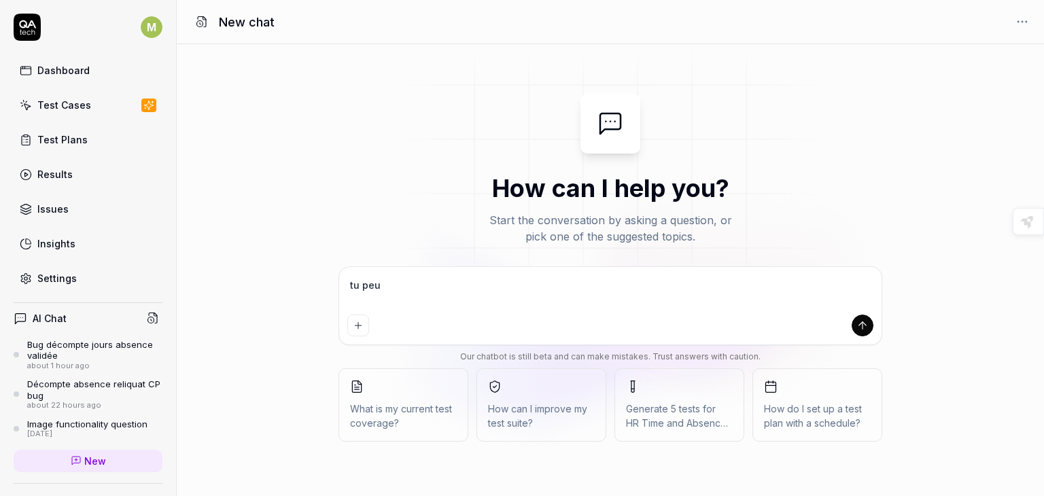
type textarea "*"
type textarea "tu peux"
type textarea "*"
type textarea "tu peux m"
type textarea "*"
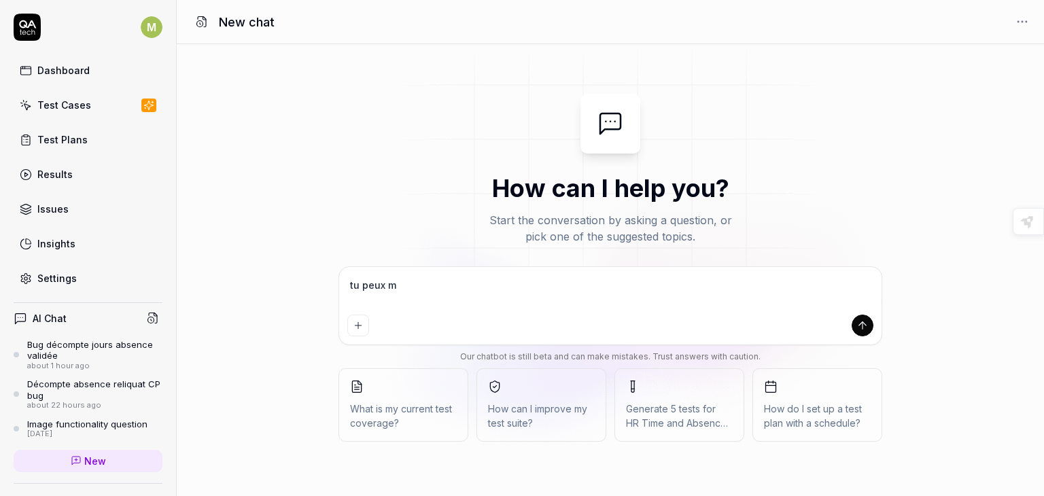
type textarea "tu peux me"
type textarea "*"
type textarea "tu peux me"
type textarea "*"
type textarea "tu peux me c"
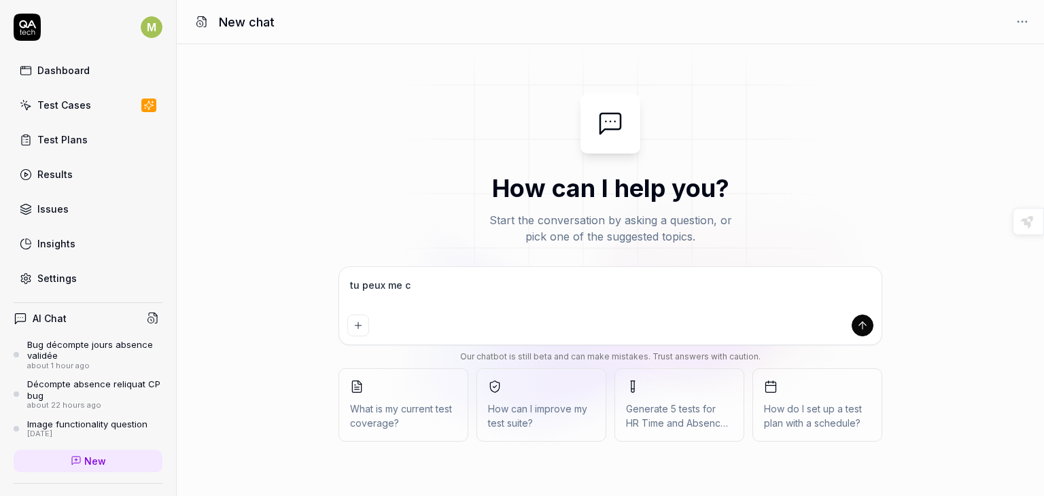
type textarea "*"
type textarea "tu peux me cr"
type textarea "*"
type textarea "tu peux me cré"
type textarea "*"
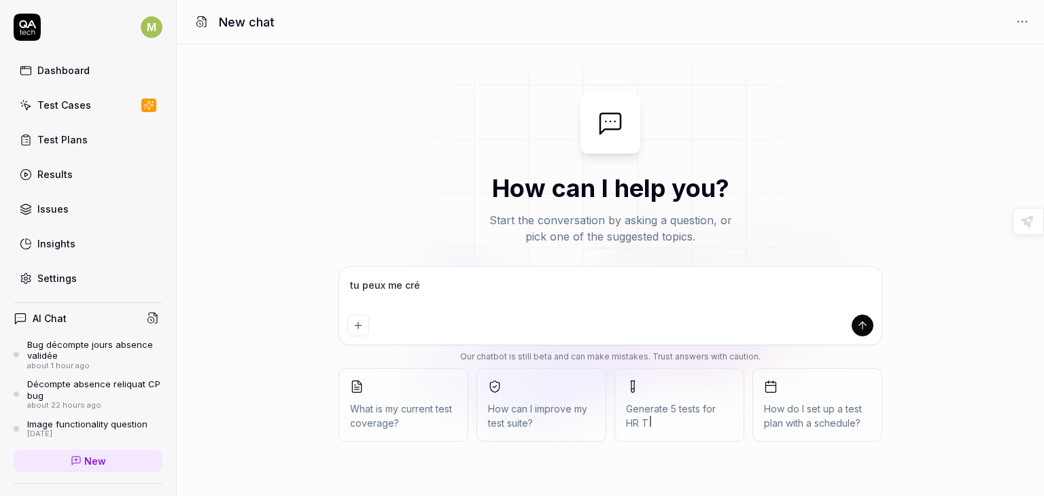
type textarea "tu peux me crée"
type textarea "*"
type textarea "tu peux me créer"
type textarea "*"
type textarea "tu peux me créer"
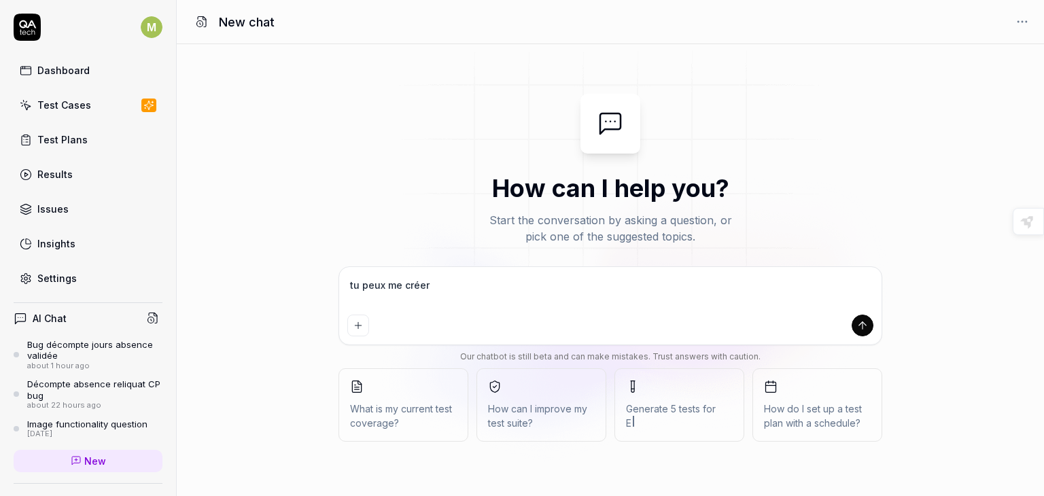
type textarea "*"
type textarea "tu peux me créer u"
type textarea "*"
type textarea "tu peux me créer un"
type textarea "*"
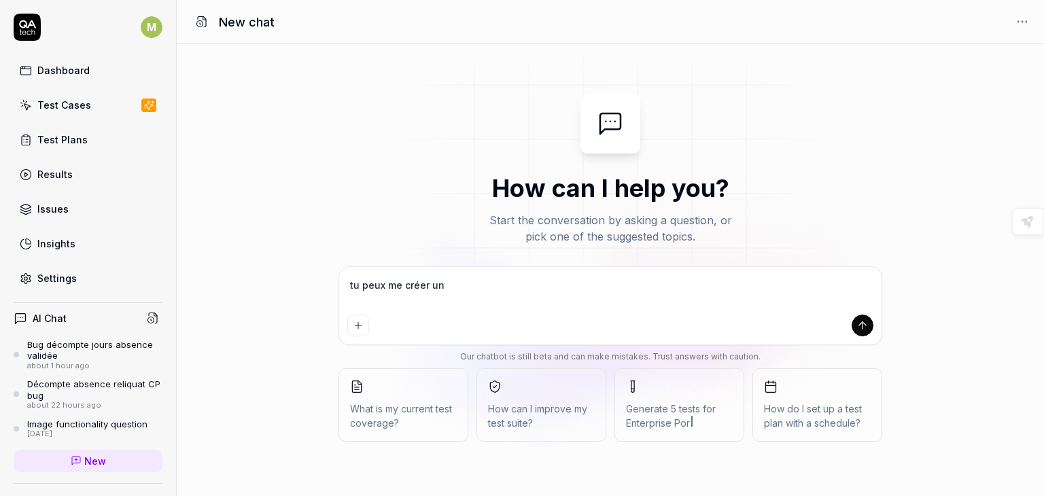
type textarea "tu peux me créer un"
type textarea "*"
type textarea "tu peux me créer un t"
type textarea "*"
type textarea "tu peux me créer un te"
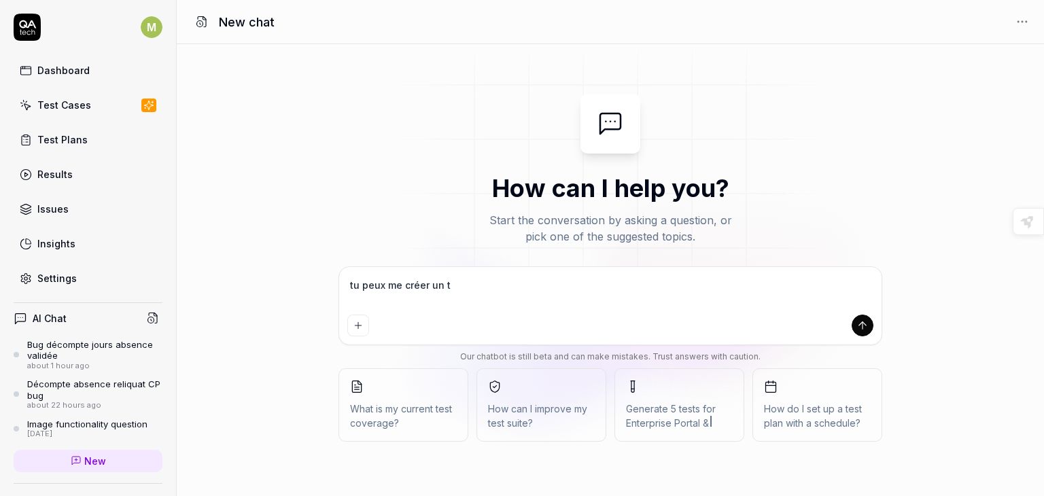
type textarea "*"
type textarea "tu peux me créer un tes"
type textarea "*"
type textarea "tu peux me créer un test"
type textarea "*"
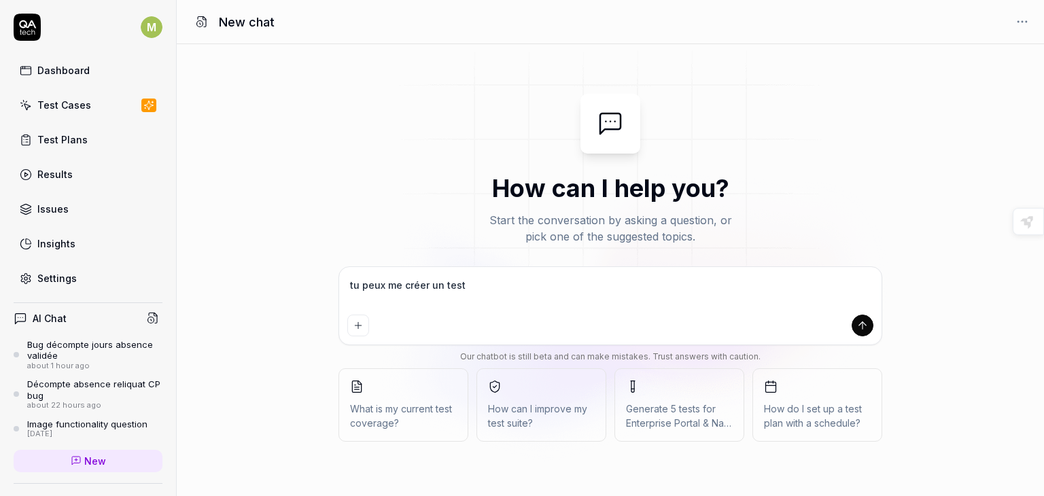
type textarea "tu peux me créer un test"
type textarea "*"
type textarea "tu peux me créer un test q"
click at [516, 279] on textarea "tu peux me créer un test q" at bounding box center [610, 292] width 526 height 34
type textarea "*"
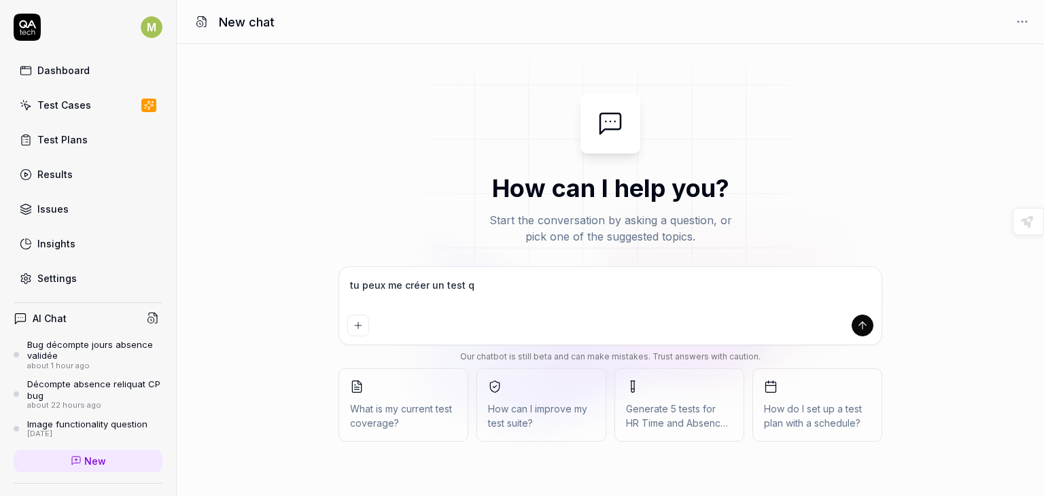
type textarea "tu peux me créer un test q"
type textarea "*"
type textarea "tu peux me créer un test qu"
type textarea "*"
type textarea "tu peux me créer un test qui"
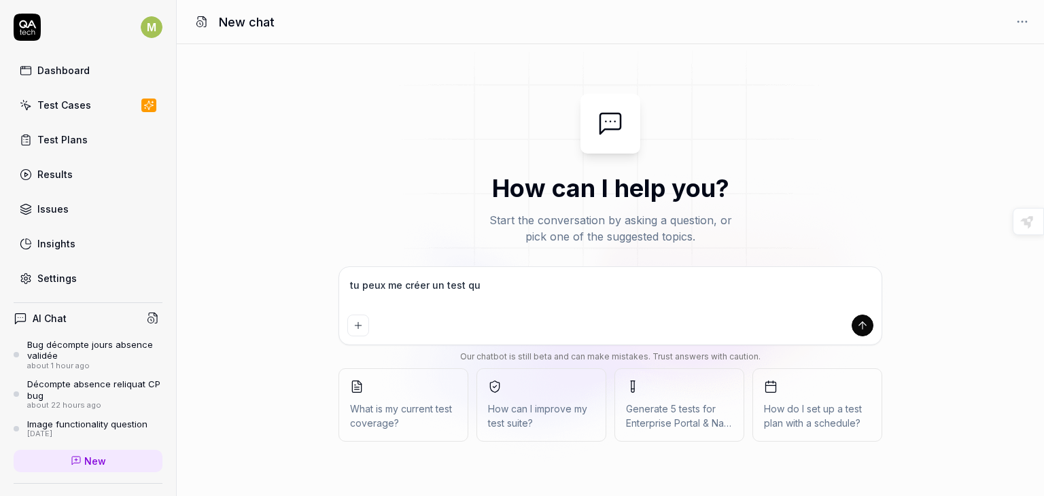
type textarea "*"
type textarea "tu peux me créer un test qui"
type textarea "*"
type textarea "tu peux me créer un test qui r"
type textarea "*"
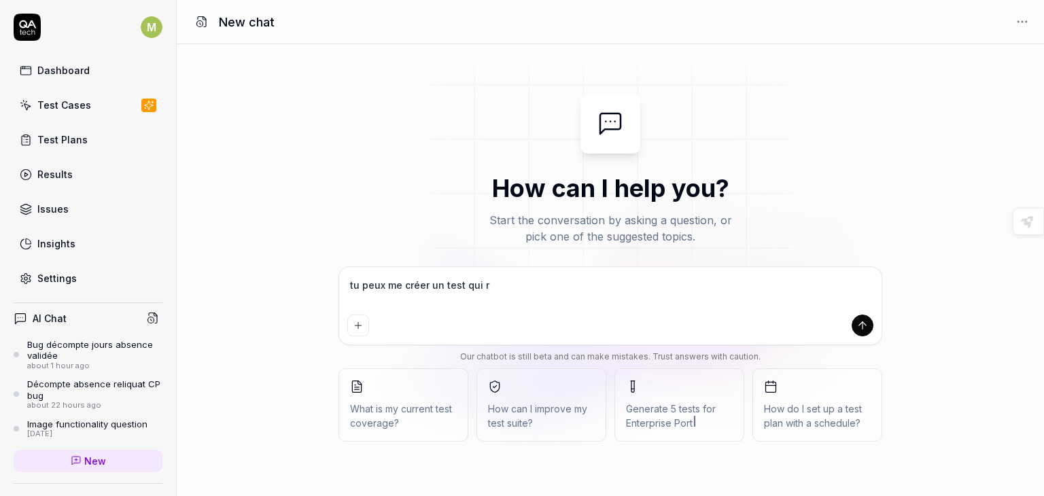
type textarea "tu peux me créer un test qui ra"
type textarea "*"
type textarea "tu peux me créer un test qui raj"
type textarea "*"
type textarea "tu peux me créer un test qui rajo"
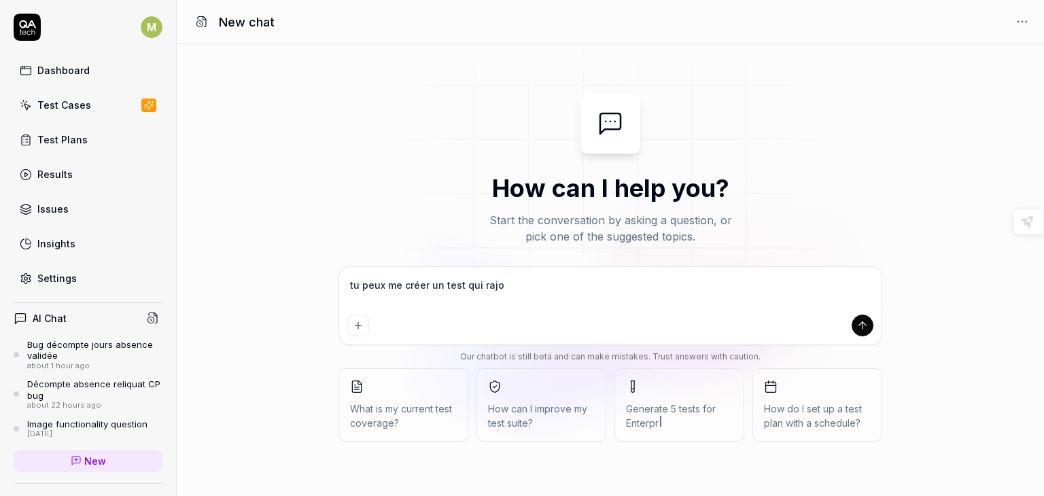
type textarea "*"
type textarea "tu peux me créer un test qui rajou"
type textarea "*"
type textarea "tu peux me créer un test qui rajout"
type textarea "*"
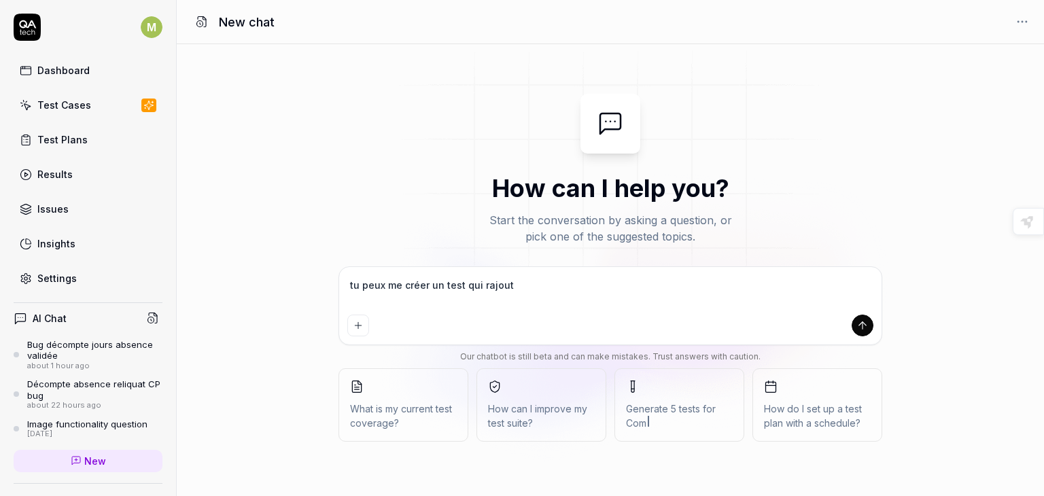
type textarea "tu peux me créer un test qui rajoute"
type textarea "*"
type textarea "tu peux me créer un test qui rajoute"
type textarea "*"
type textarea "tu peux me créer un test qui rajoute u"
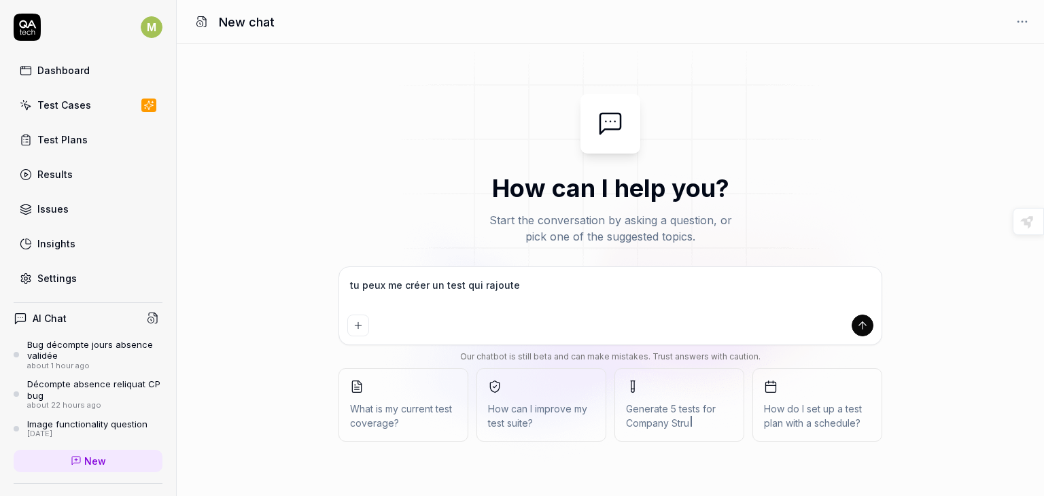
type textarea "*"
type textarea "tu peux me créer un test qui rajoute un"
type textarea "*"
type textarea "tu peux me créer un test qui rajoute un"
type textarea "*"
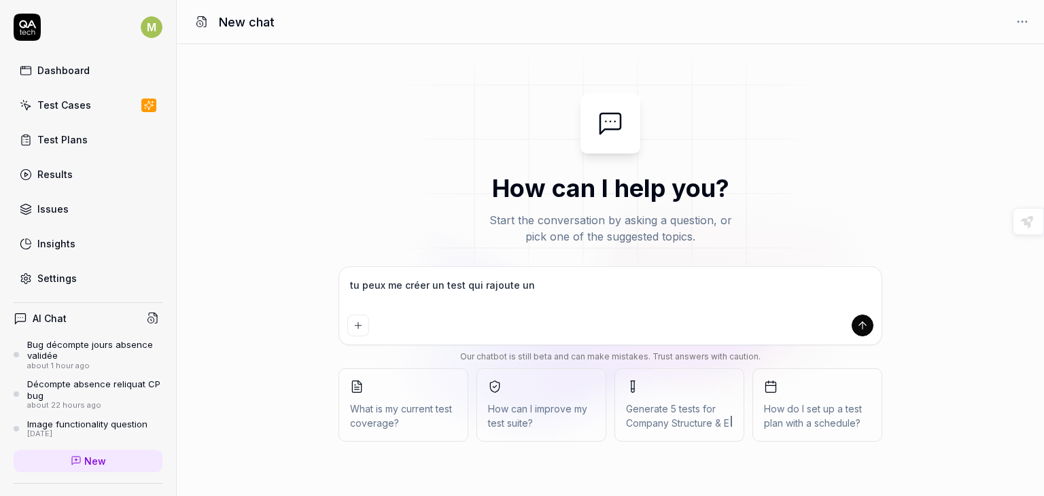
type textarea "tu peux me créer un test qui rajoute un c"
type textarea "*"
type textarea "tu peux me créer un test qui rajoute un ca"
type textarea "*"
type textarea "tu peux me créer un test qui rajoute un can"
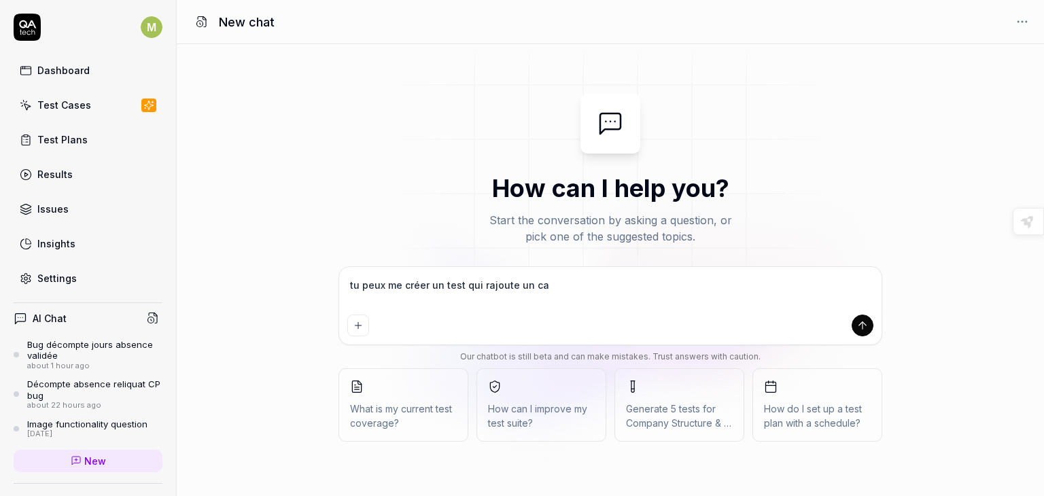
type textarea "*"
type textarea "tu peux me créer un test qui rajoute un cand"
type textarea "*"
type textarea "tu peux me créer un test qui rajoute un candi"
type textarea "*"
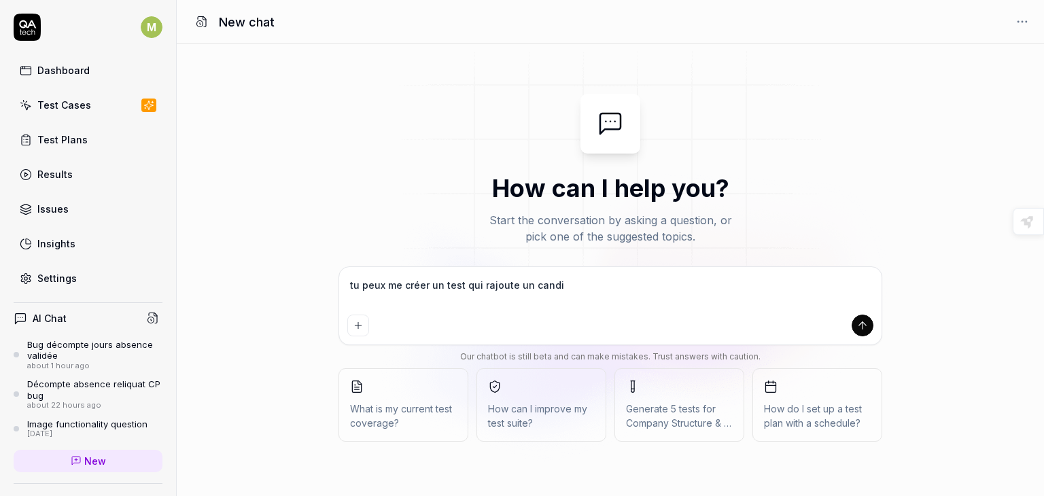
type textarea "tu peux me créer un test qui rajoute un candid"
type textarea "*"
type textarea "tu peux me créer un test qui rajoute un candida"
type textarea "*"
type textarea "tu peux me créer un test qui rajoute un candidat"
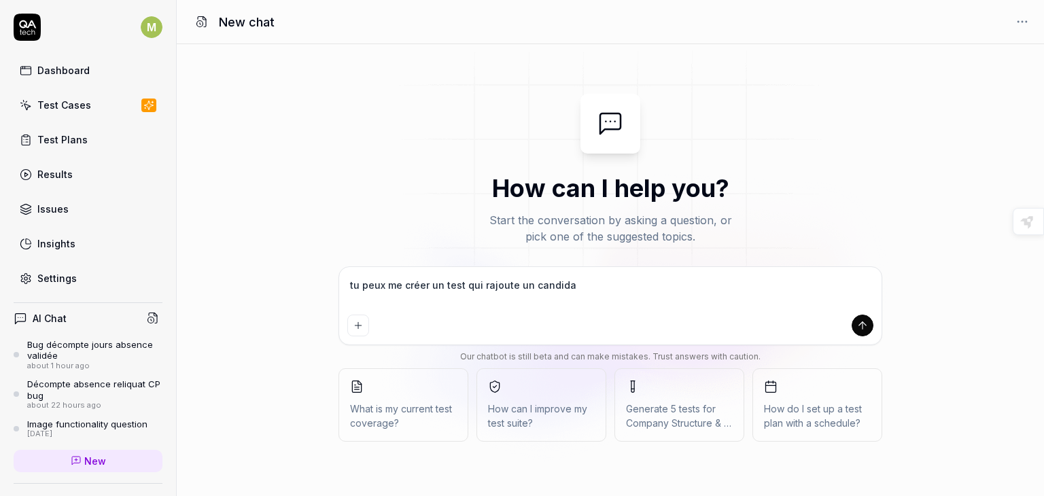
type textarea "*"
type textarea "tu peux me créer un test qui rajoute un candidat"
type textarea "*"
type textarea "tu peux me créer un test qui rajoute un candidat s"
type textarea "*"
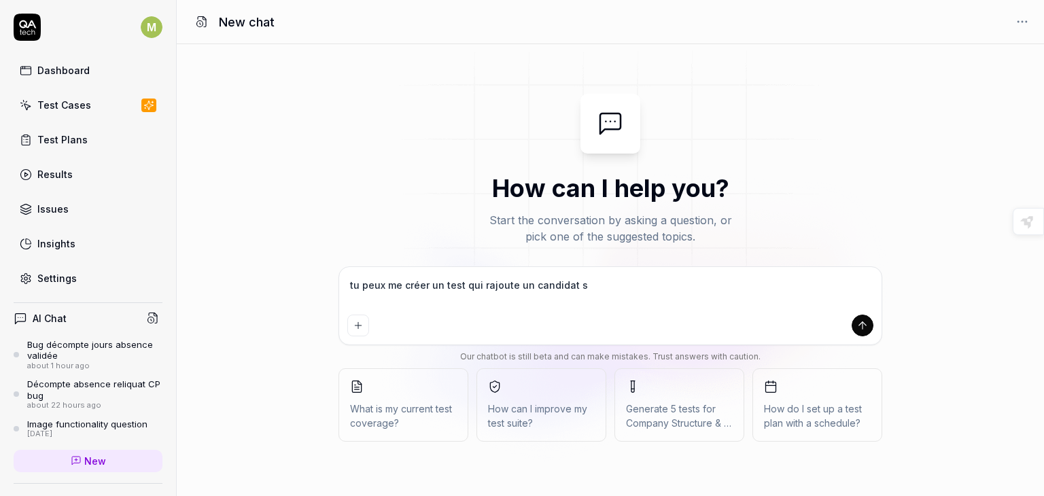
type textarea "tu peux me créer un test qui rajoute un candidat su"
type textarea "*"
type textarea "tu peux me créer un test qui rajoute un candidat sur"
type textarea "*"
type textarea "tu peux me créer un test qui rajoute un candidat sur"
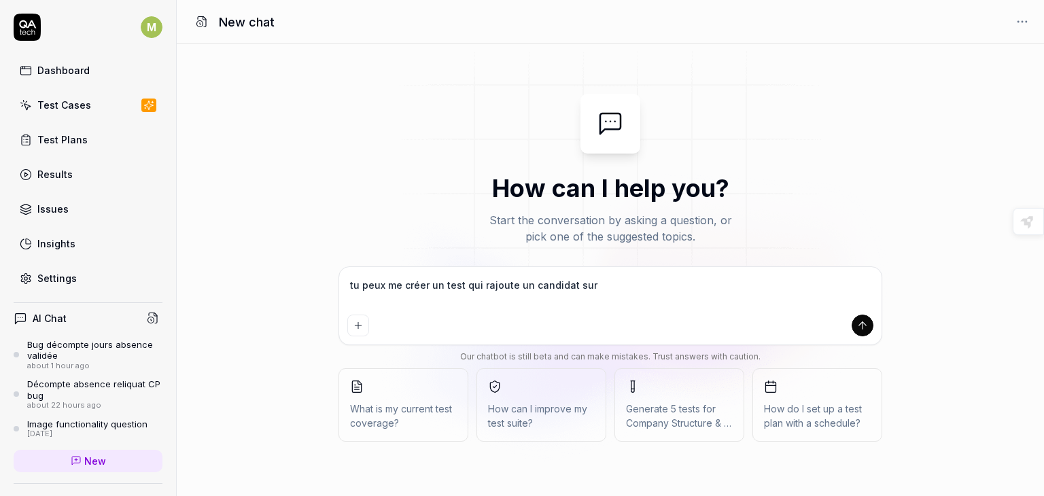
type textarea "*"
type textarea "tu peux me créer un test qui rajoute un candidat sur l"
type textarea "*"
type textarea "tu peux me créer un test qui rajoute un candidat sur le"
type textarea "*"
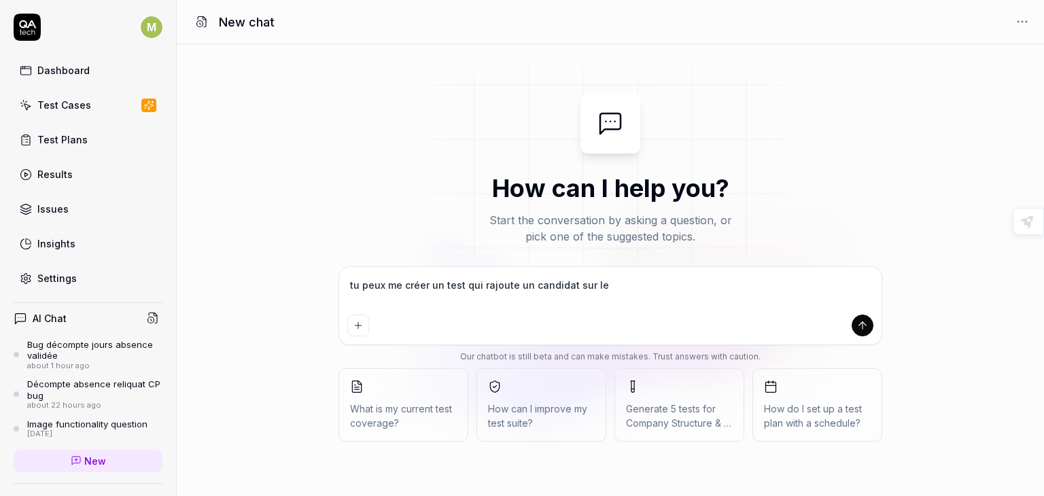
type textarea "tu peux me créer un test qui rajoute un candidat sur le"
type textarea "*"
type textarea "tu peux me créer un test qui rajoute un candidat sur le m"
type textarea "*"
type textarea "tu peux me créer un test qui rajoute un candidat sur le mo"
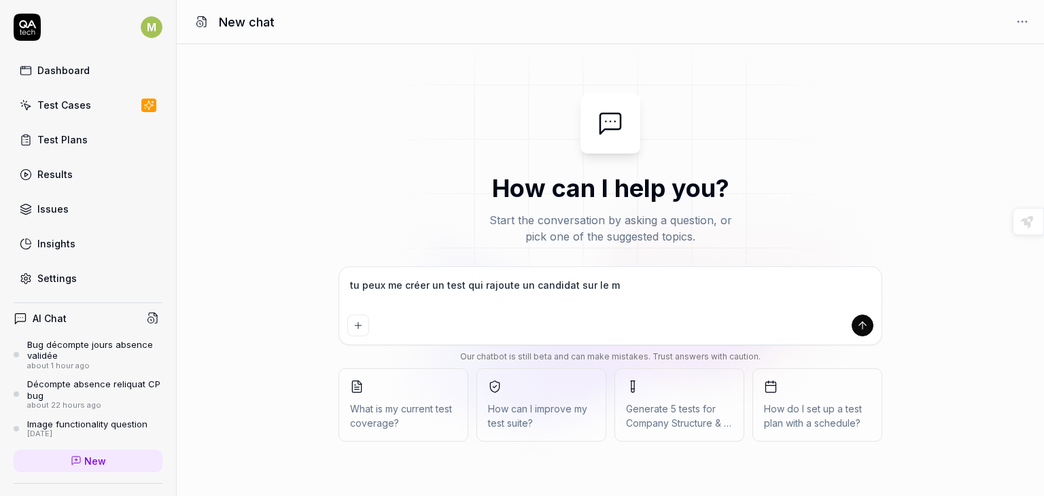
type textarea "*"
type textarea "tu peux me créer un test qui rajoute un candidat sur le mod"
type textarea "*"
type textarea "tu peux me créer un test qui rajoute un candidat sur le modu"
type textarea "*"
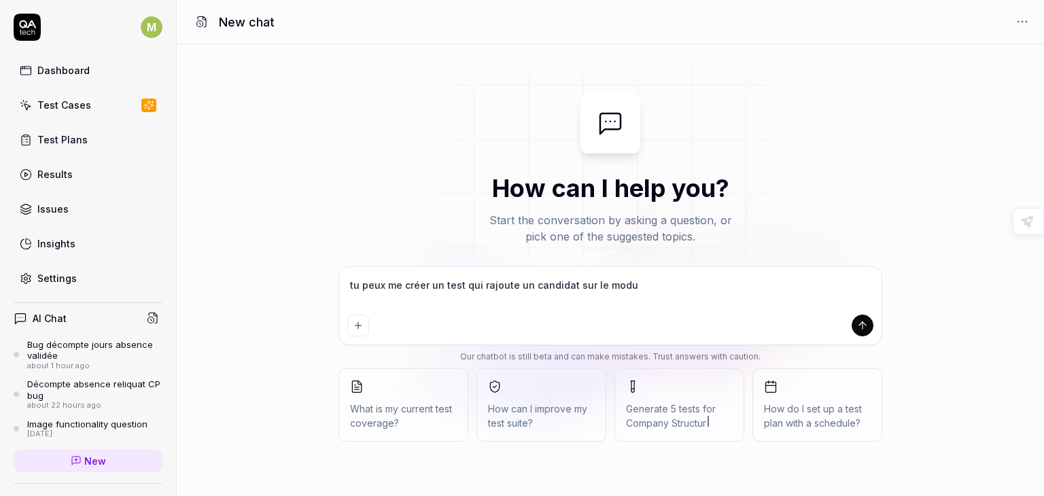
type textarea "tu peux me créer un test qui rajoute un candidat sur le modul"
type textarea "*"
type textarea "tu peux me créer un test qui rajoute un candidat sur le module"
type textarea "*"
type textarea "tu peux me créer un test qui rajoute un candidat sur le module"
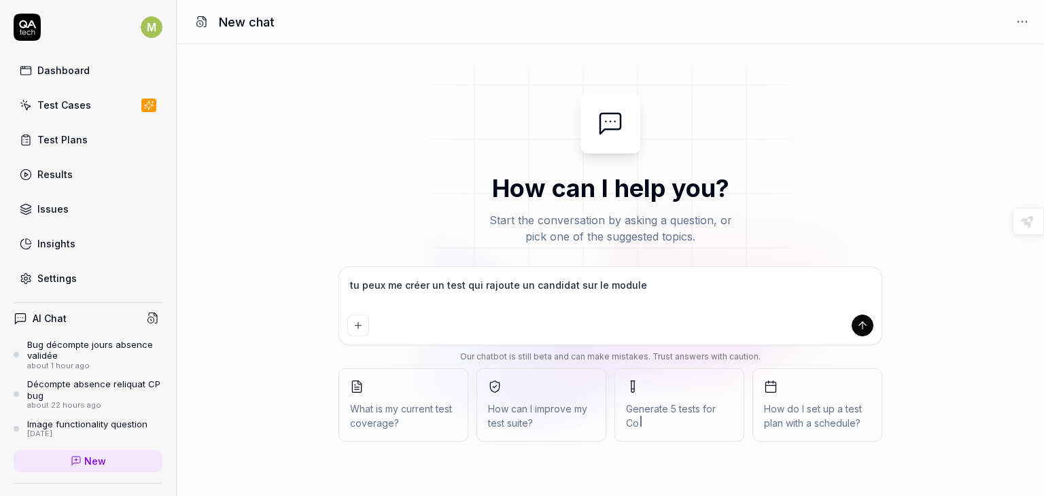
type textarea "*"
type textarea "tu peux me créer un test qui rajoute un candidat sur le module r"
type textarea "*"
type textarea "tu peux me créer un test qui rajoute un candidat sur le module re"
type textarea "*"
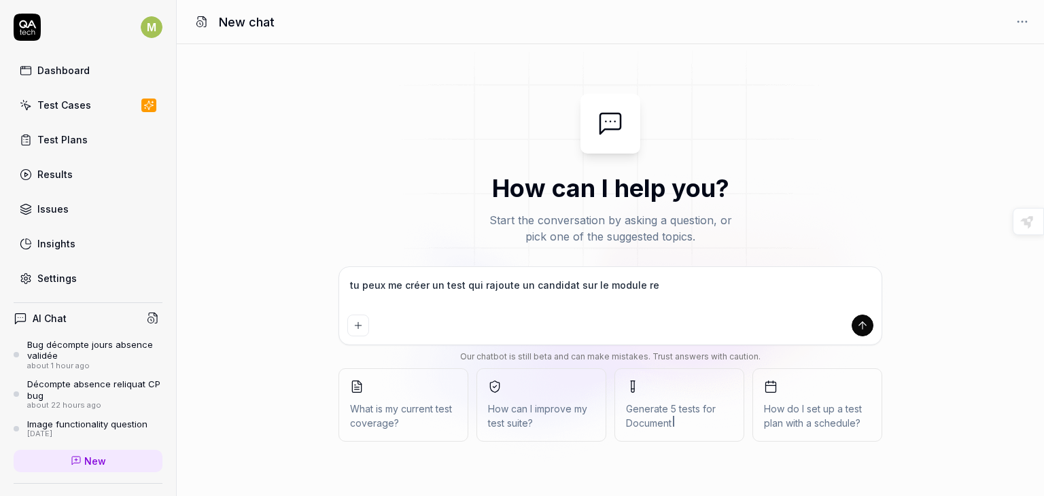
type textarea "tu peux me créer un test qui rajoute un candidat sur le module rec"
type textarea "*"
type textarea "tu peux me créer un test qui rajoute un candidat sur le module recr"
type textarea "*"
type textarea "tu peux me créer un test qui rajoute un candidat sur le module recru"
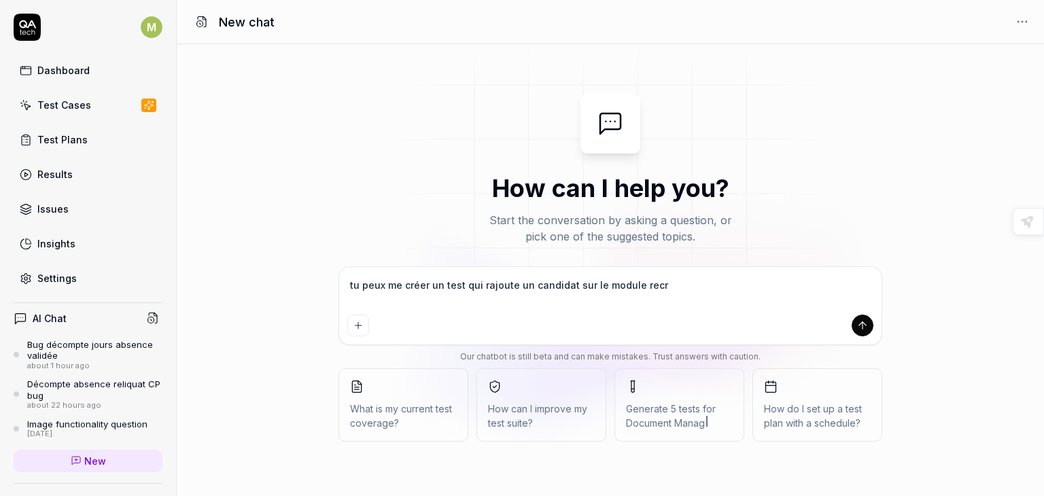
type textarea "*"
type textarea "tu peux me créer un test qui rajoute un candidat sur le module recrut"
type textarea "*"
type textarea "tu peux me créer un test qui rajoute un candidat sur le module recrute"
type textarea "*"
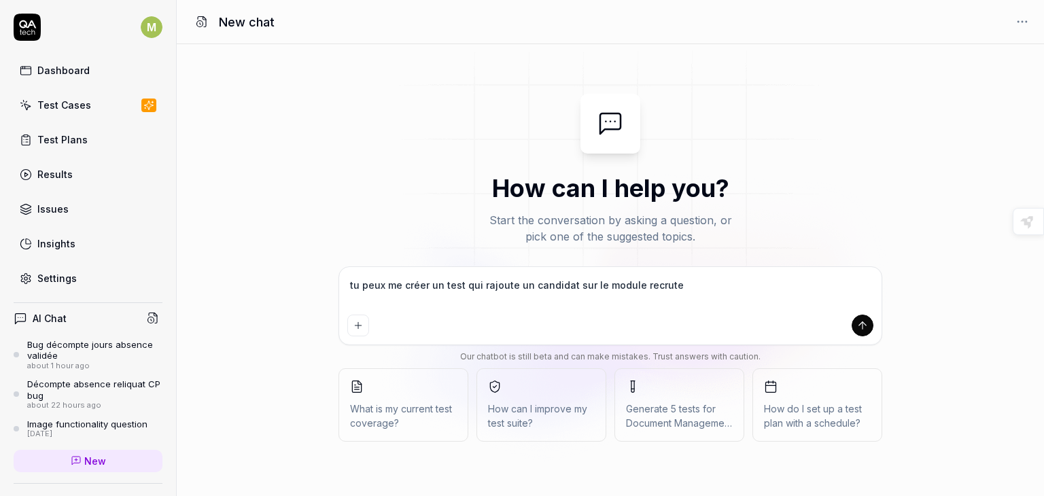
type textarea "tu peux me créer un test qui rajoute un candidat sur le module recrutem"
type textarea "*"
type textarea "tu peux me créer un test qui rajoute un candidat sur le module recruteme"
type textarea "*"
type textarea "tu peux me créer un test qui rajoute un candidat sur le module recrutemen"
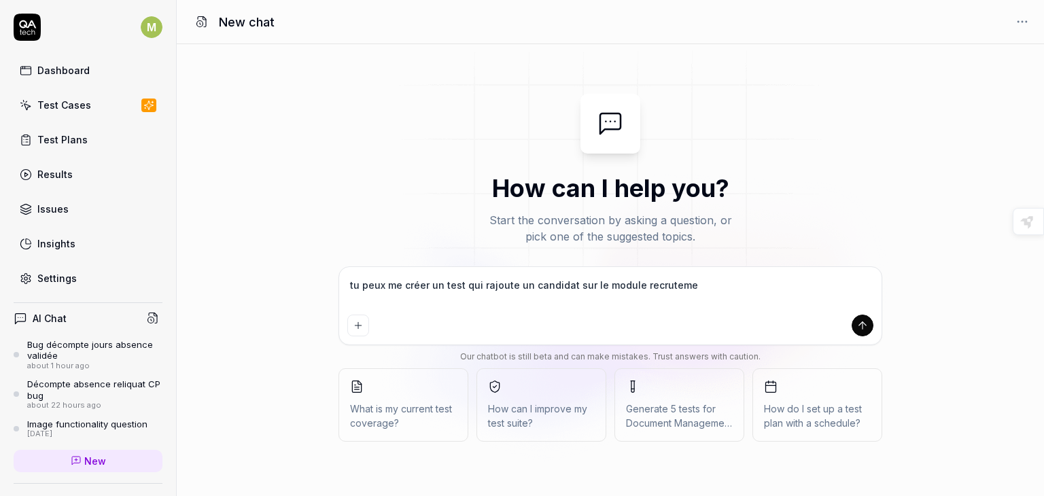
type textarea "*"
type textarea "tu peux me créer un test qui rajoute un candidat sur le module recrutement"
type textarea "*"
type textarea "tu peux me créer un test qui rajoute un candidat sur le module recrutement"
type textarea "*"
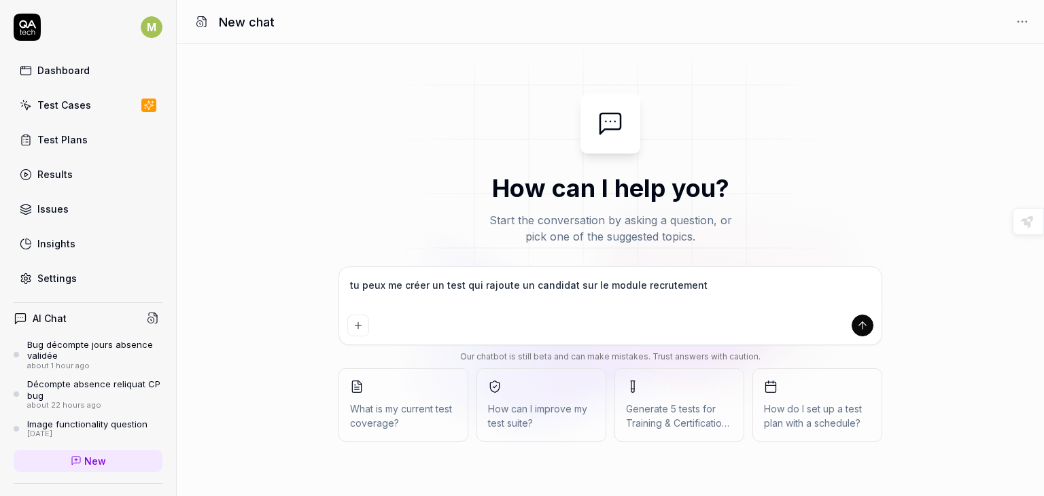
type textarea "tu peux me créer un test qui rajoute un candidat sur le module recrutement ,"
type textarea "*"
type textarea "tu peux me créer un test qui rajoute un candidat sur le module recrutement ,"
type textarea "*"
type textarea "tu peux me créer un test qui rajoute un candidat sur le module recrutement , o"
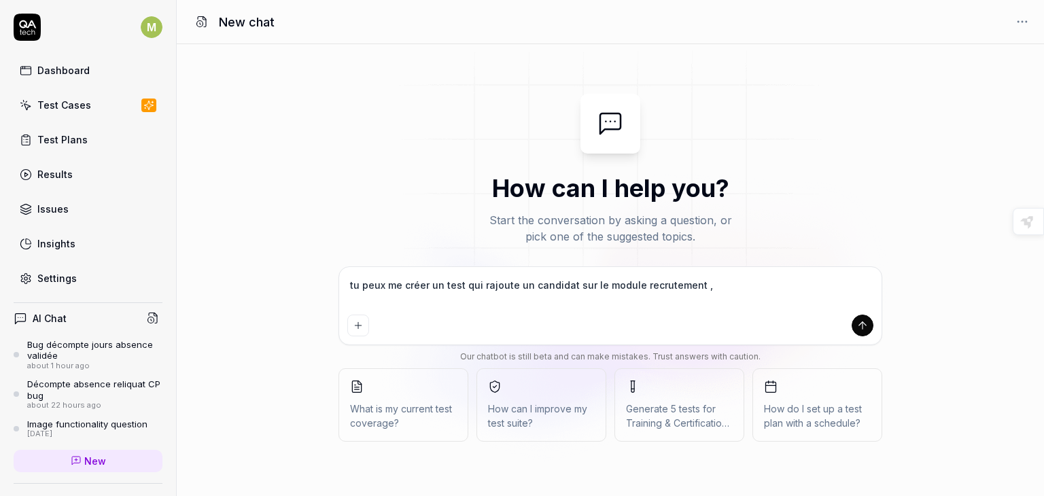
type textarea "*"
type textarea "tu peux me créer un test qui rajoute un candidat sur le module recrutement , on"
type textarea "*"
type textarea "tu peux me créer un test qui rajoute un candidat sur le module recrutement , ong"
type textarea "*"
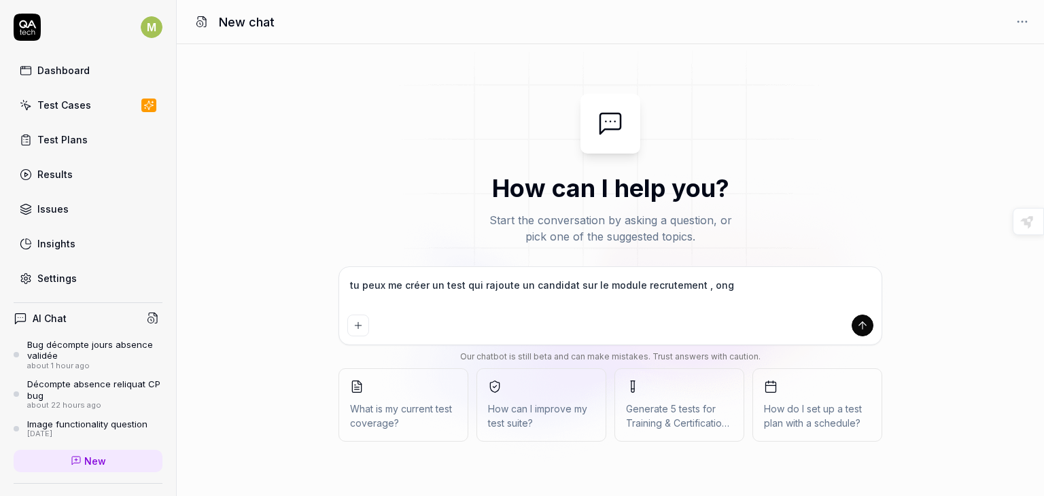
type textarea "tu peux me créer un test qui rajoute un candidat sur le module recrutement , on…"
type textarea "*"
type textarea "tu peux me créer un test qui rajoute un candidat sur le module recrutement , on…"
type textarea "*"
type textarea "tu peux me créer un test qui rajoute un candidat sur le module recrutement , on…"
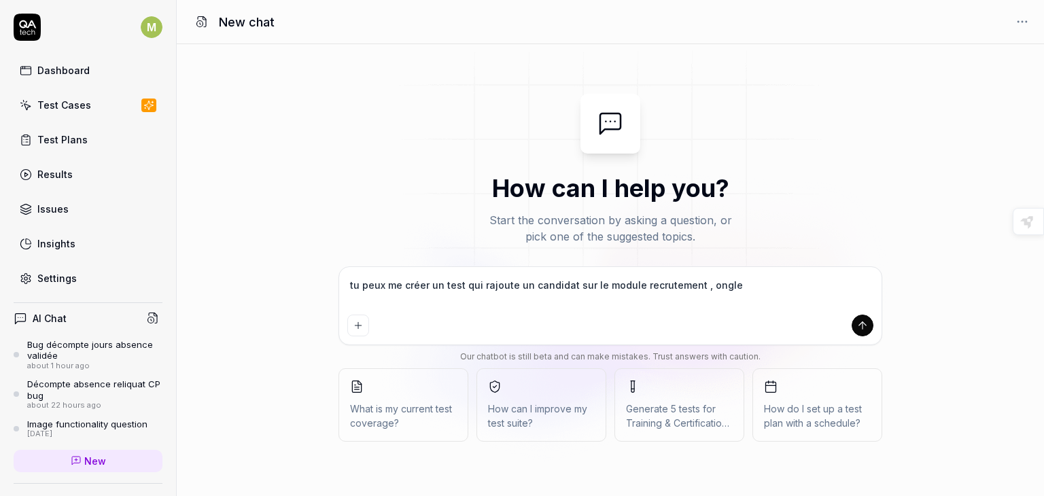
type textarea "*"
type textarea "tu peux me créer un test qui rajoute un candidat sur le module recrutement , on…"
type textarea "*"
type textarea "tu peux me créer un test qui rajoute un candidat sur le module recrutement , on…"
type textarea "*"
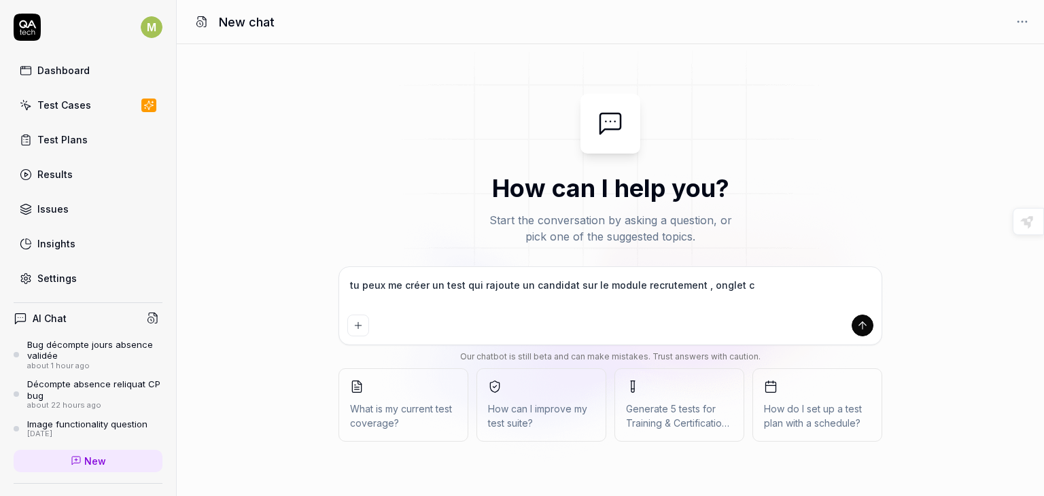
type textarea "tu peux me créer un test qui rajoute un candidat sur le module recrutement , on…"
type textarea "*"
type textarea "tu peux me créer un test qui rajoute un candidat sur le module recrutement , on…"
type textarea "*"
type textarea "tu peux me créer un test qui rajoute un candidat sur le module recrutement , on…"
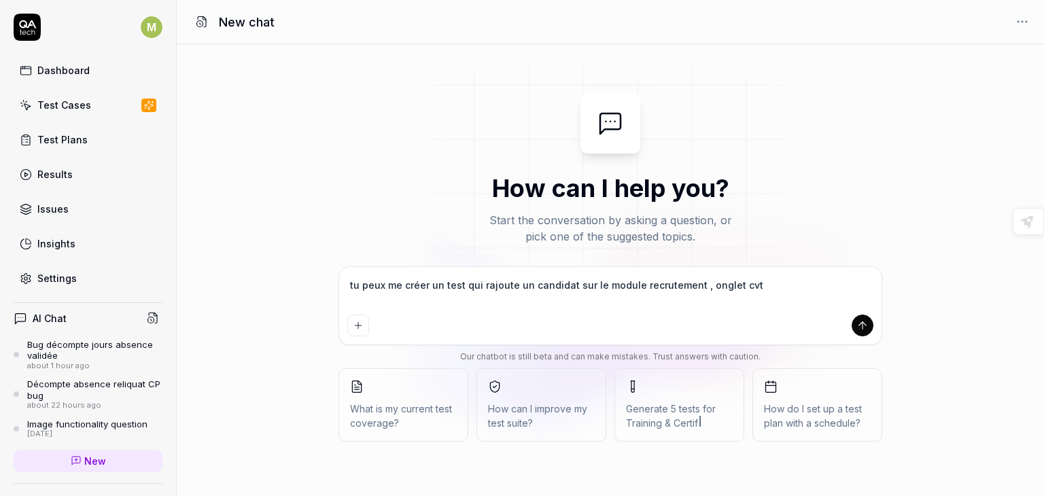
type textarea "*"
type textarea "tu peux me créer un test qui rajoute un candidat sur le module recrutement , on…"
type textarea "*"
type textarea "tu peux me créer un test qui rajoute un candidat sur le module recrutement , on…"
type textarea "*"
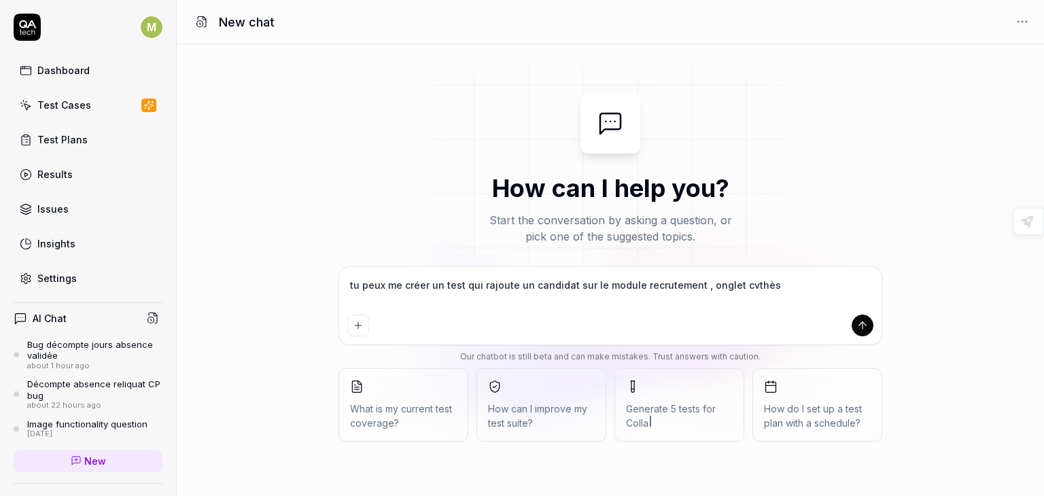
type textarea "tu peux me créer un test qui rajoute un candidat sur le module recrutement , on…"
type textarea "*"
type textarea "tu peux me créer un test qui rajoute un candidat sur le module recrutement , on…"
type textarea "*"
type textarea "tu peux me créer un test qui rajoute un candidat sur le module recrutement , on…"
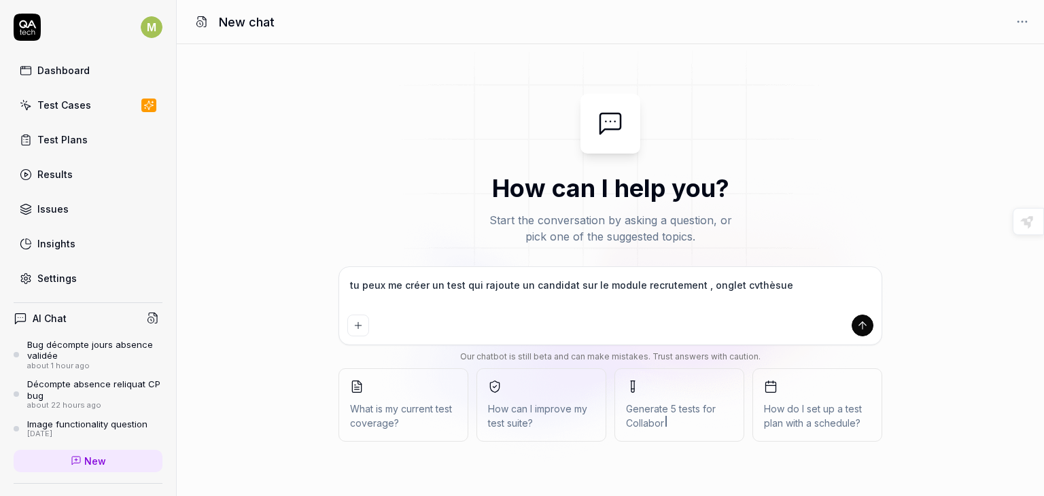
type textarea "*"
type textarea "tu peux me créer un test qui rajoute un candidat sur le module recrutement , on…"
type textarea "*"
type textarea "tu peux me créer un test qui rajoute un candidat sur le module recrutement , on…"
type textarea "*"
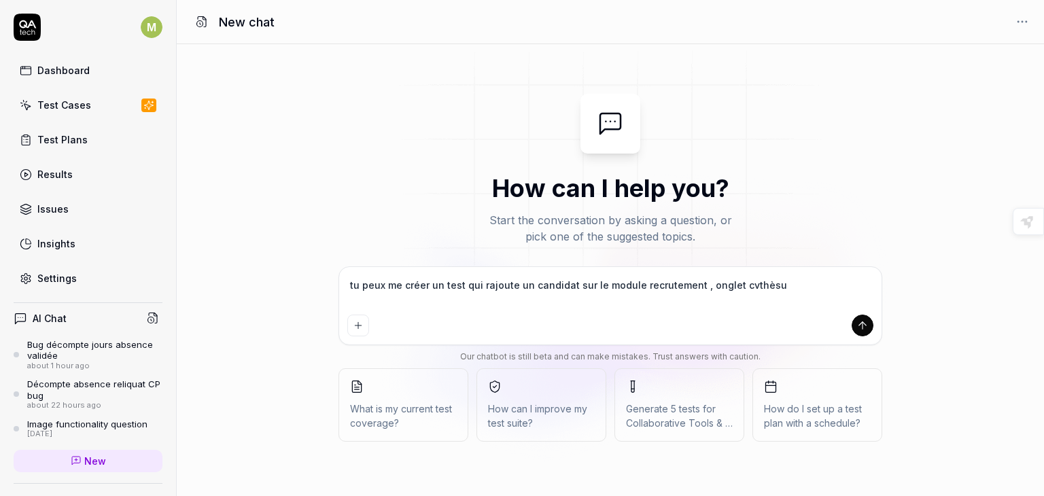
type textarea "tu peux me créer un test qui rajoute un candidat sur le module recrutement , on…"
type textarea "*"
type textarea "tu peux me créer un test qui rajoute un candidat sur le module recrutement , on…"
type textarea "*"
type textarea "tu peux me créer un test qui rajoute un candidat sur le module recrutement , on…"
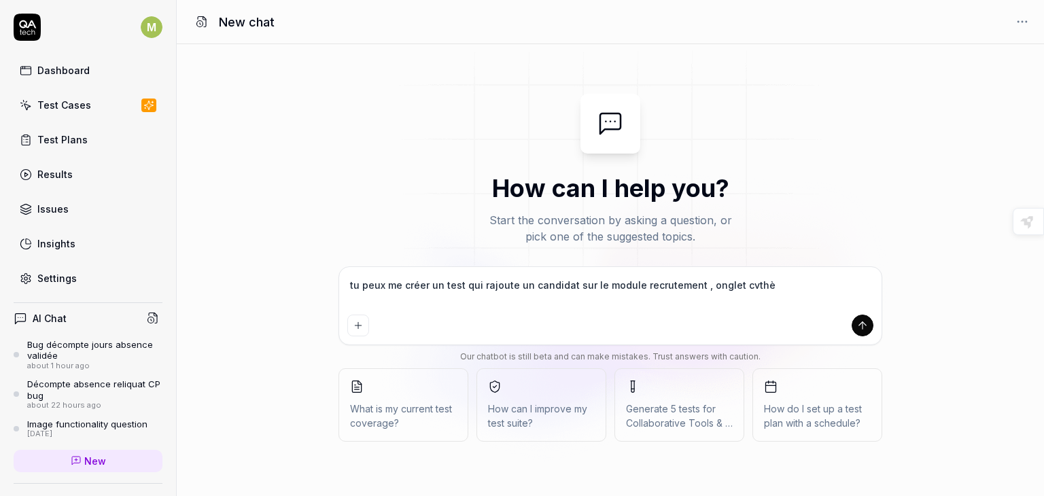
type textarea "*"
type textarea "tu peux me créer un test qui rajoute un candidat sur le module recrutement , on…"
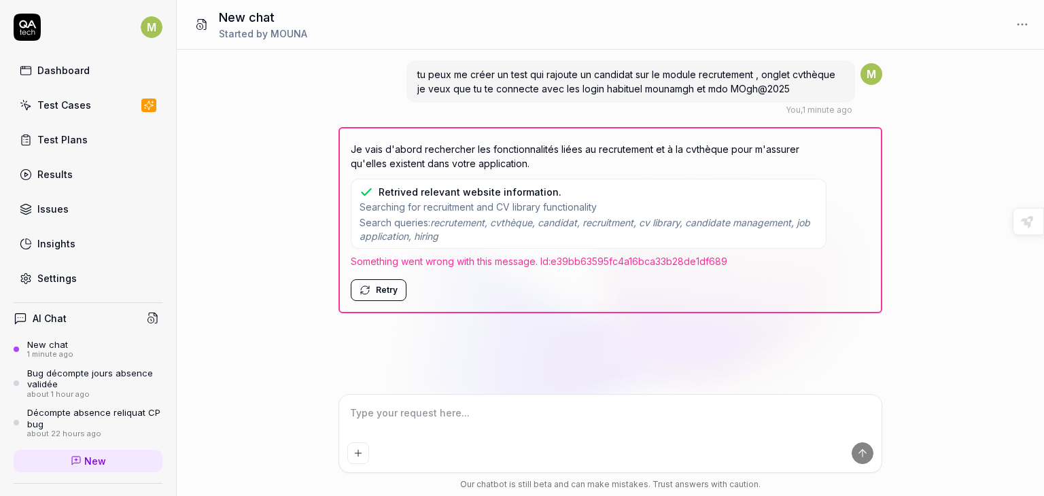
click at [385, 292] on button "Retry" at bounding box center [379, 290] width 56 height 22
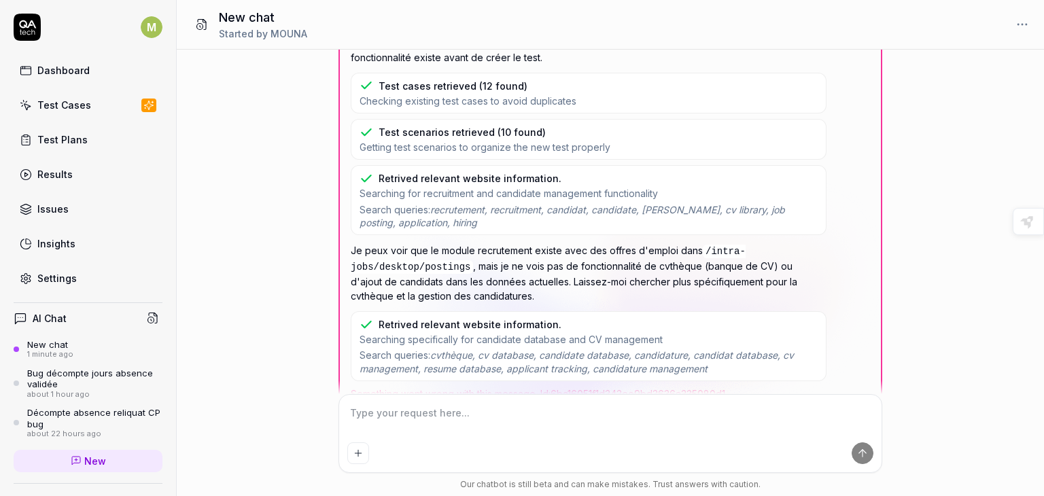
scroll to position [372, 0]
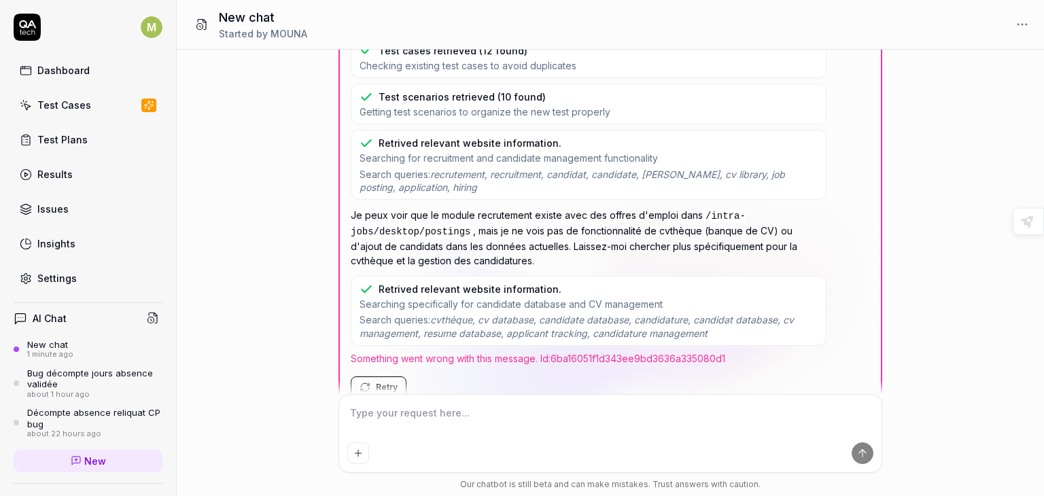
click at [391, 382] on button "Retry" at bounding box center [379, 387] width 56 height 22
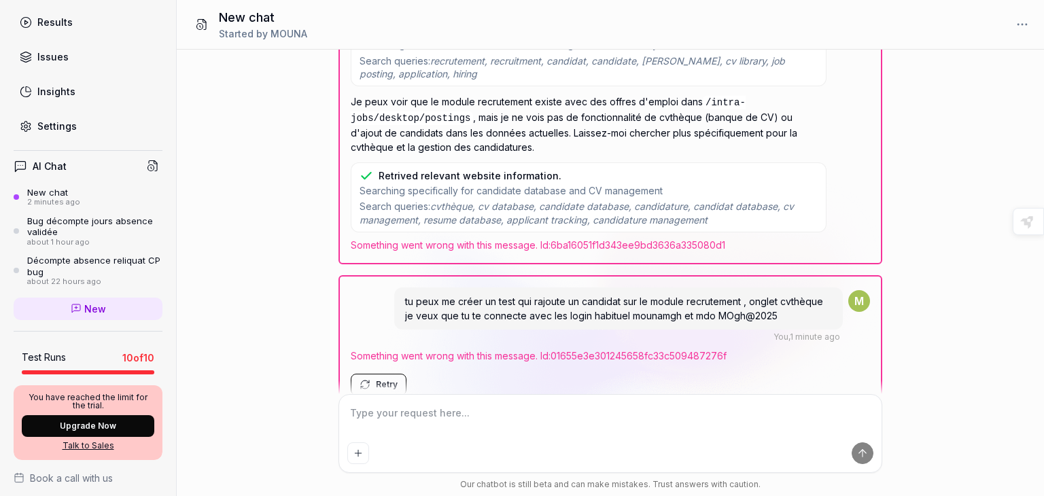
scroll to position [178, 0]
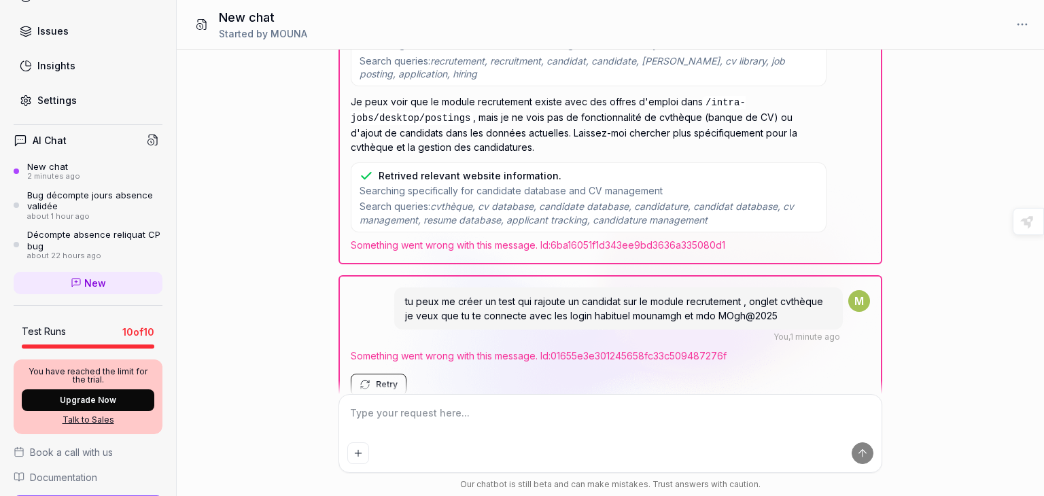
click at [147, 143] on icon at bounding box center [153, 140] width 12 height 12
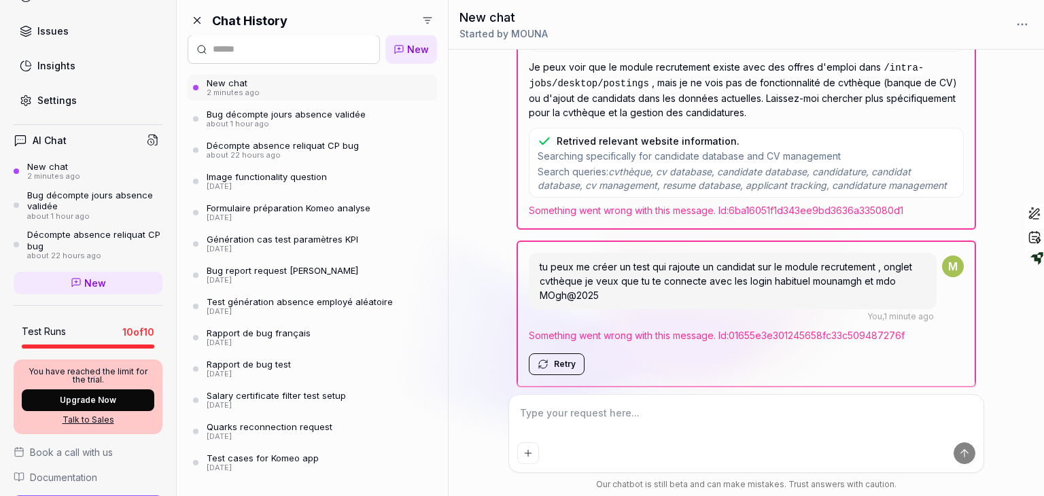
scroll to position [184, 0]
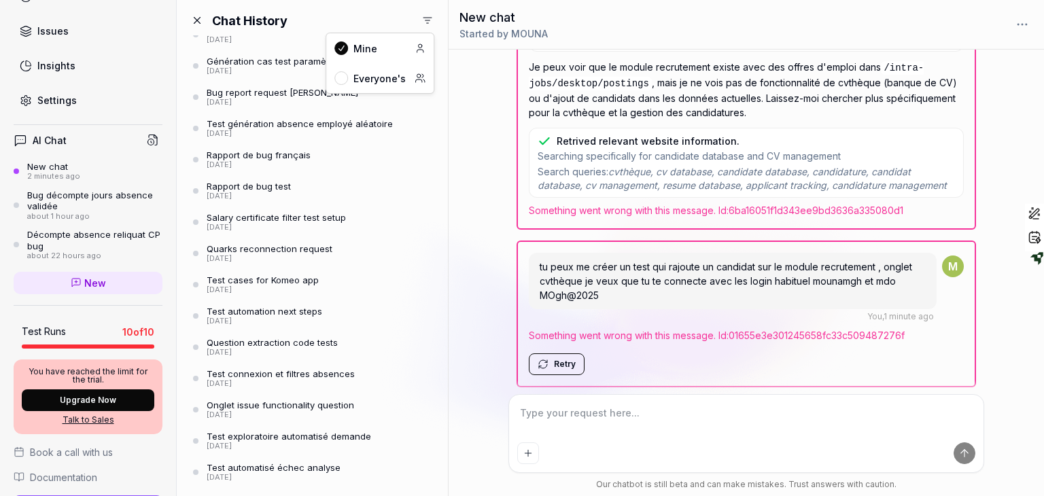
click at [429, 15] on html "M Dashboard Test Cases Test Plans Results Issues Insights Settings AI Chat New …" at bounding box center [522, 248] width 1044 height 496
click at [376, 85] on div "Everyone's" at bounding box center [369, 78] width 71 height 14
click at [426, 18] on html "M Dashboard Test Cases Test Plans Results Issues Insights Settings AI Chat New …" at bounding box center [522, 248] width 1044 height 496
click at [378, 53] on div "Mine" at bounding box center [379, 48] width 107 height 30
click at [253, 446] on div "20 days ago" at bounding box center [289, 447] width 164 height 10
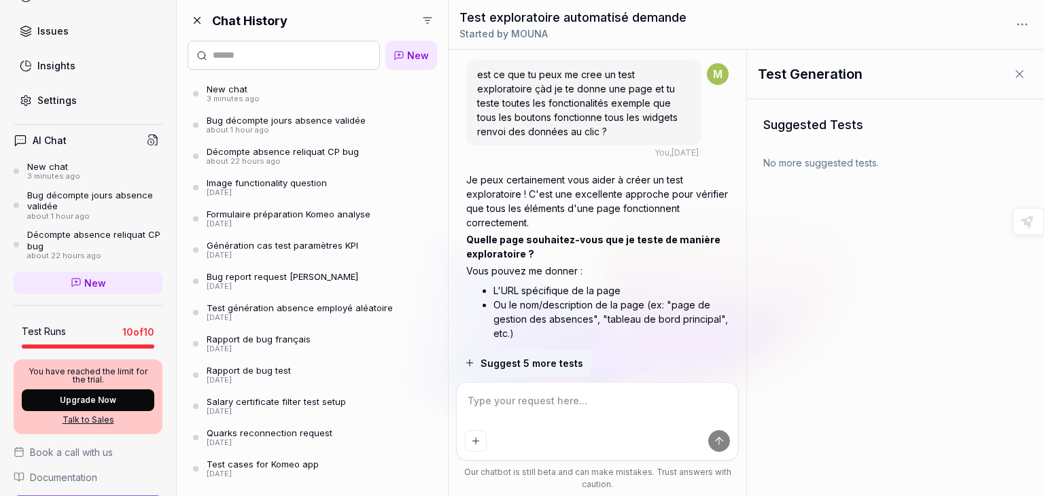
scroll to position [2008, 0]
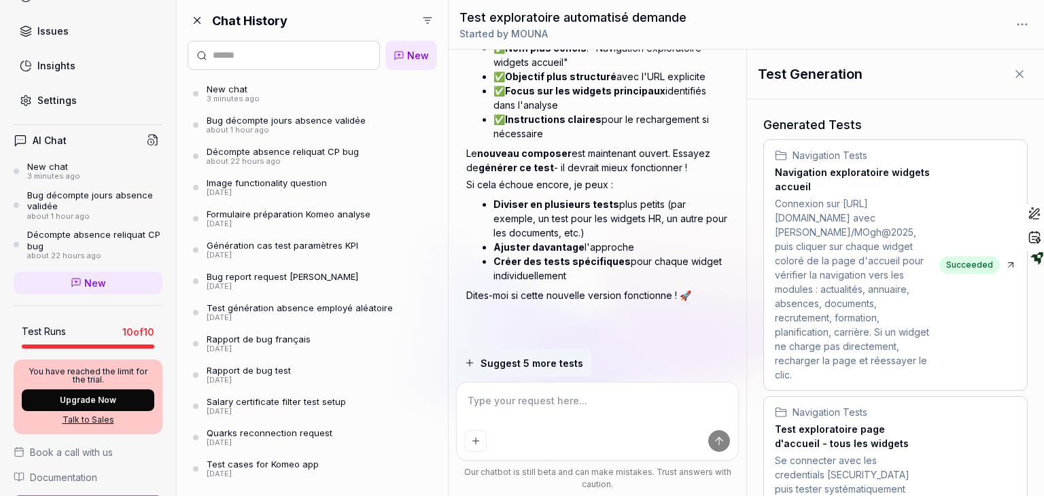
click at [673, 56] on li "✅ Nom plus concis : "Navigation exploratoire widgets accueil"" at bounding box center [610, 55] width 235 height 29
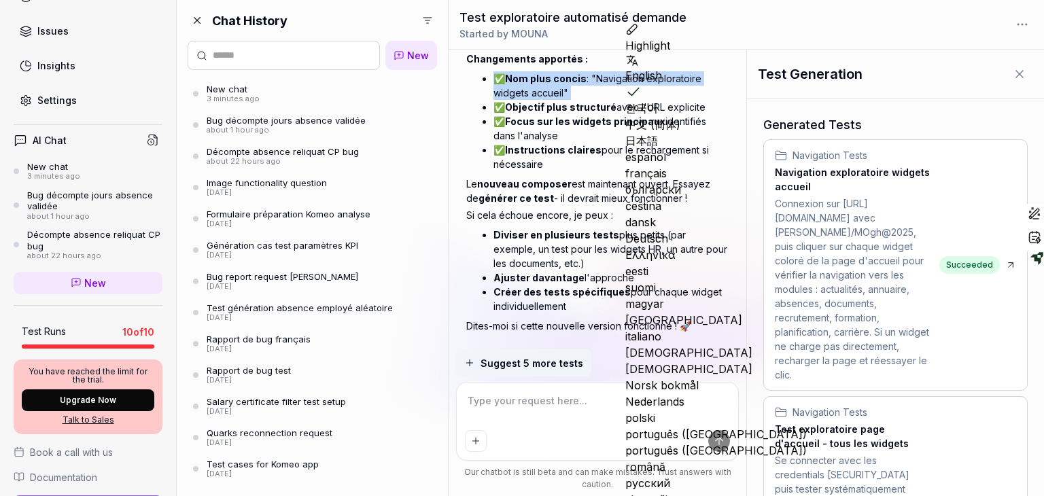
click at [673, 56] on div "J'ai créé un nouveau test exploratoire avec une approche légèrement différente …" at bounding box center [597, 177] width 262 height 318
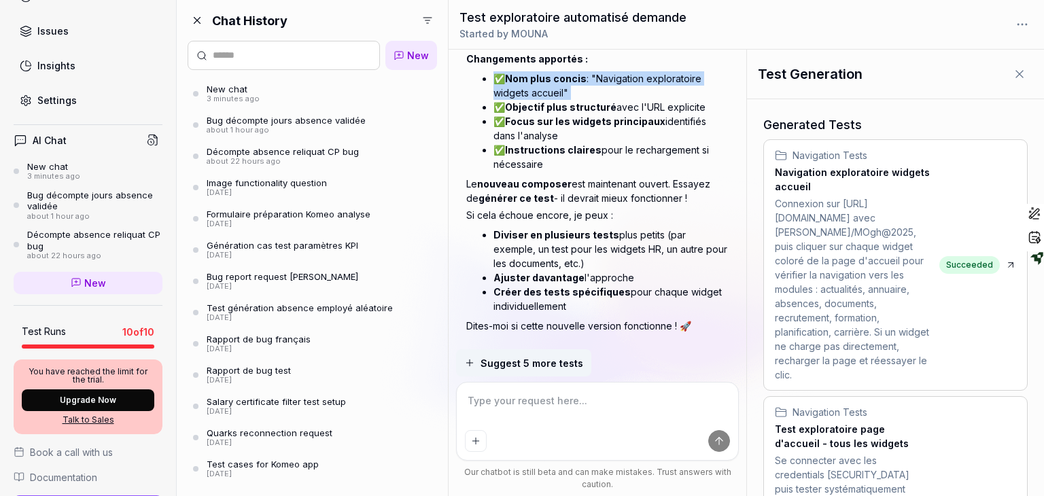
scroll to position [1970, 0]
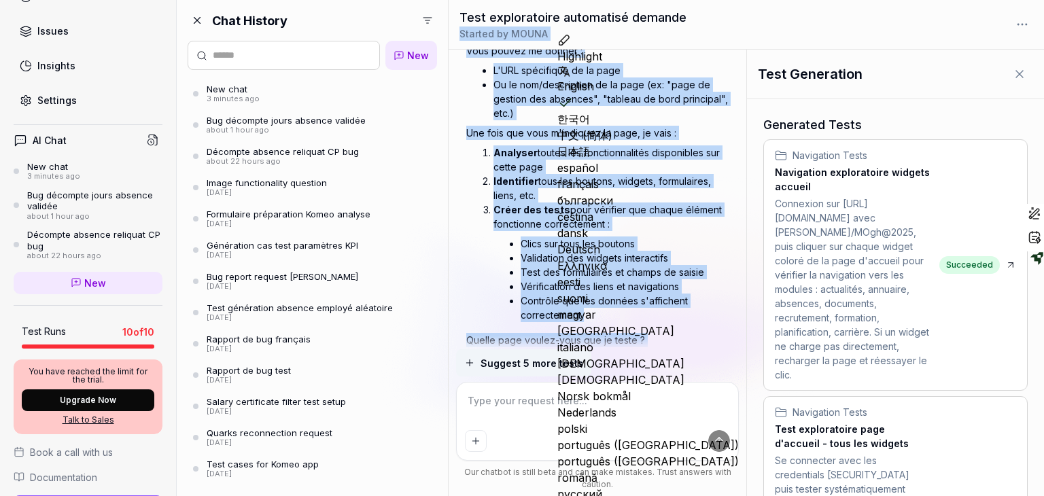
drag, startPoint x: 639, startPoint y: 147, endPoint x: 703, endPoint y: 20, distance: 142.8
click at [703, 20] on div "Test exploratoire automatisé demande Started by MOUNA est ce que tu peux me cre…" at bounding box center [746, 248] width 595 height 496
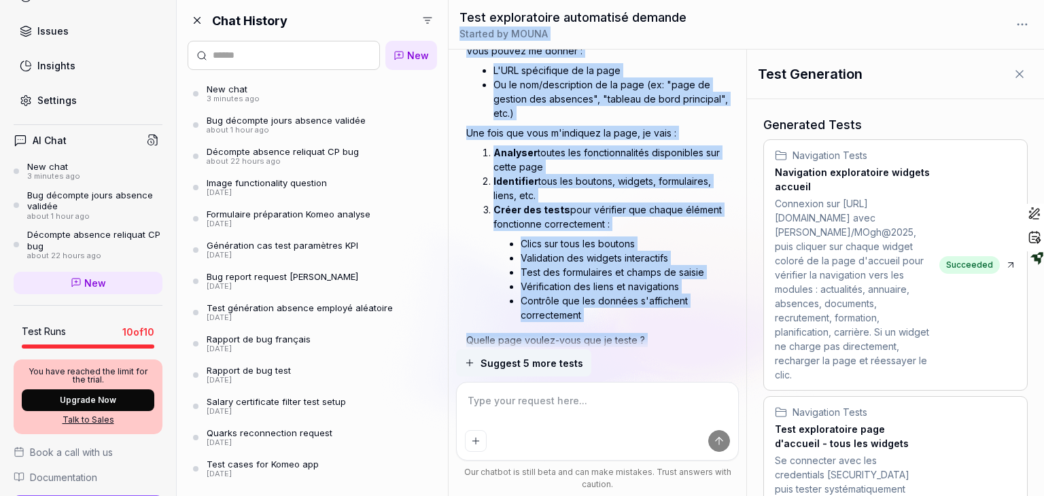
scroll to position [180, 0]
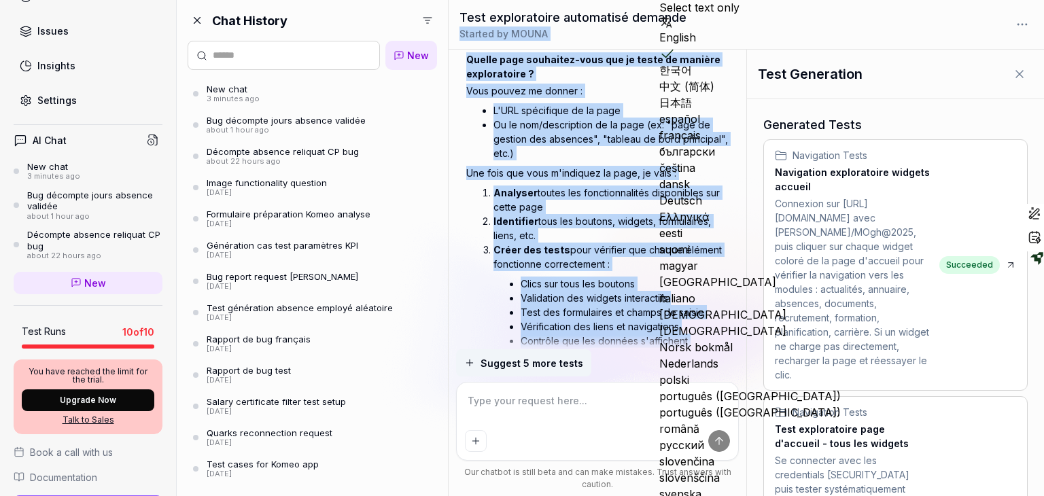
click at [289, 92] on link "New chat 3 minutes ago" at bounding box center [312, 94] width 249 height 26
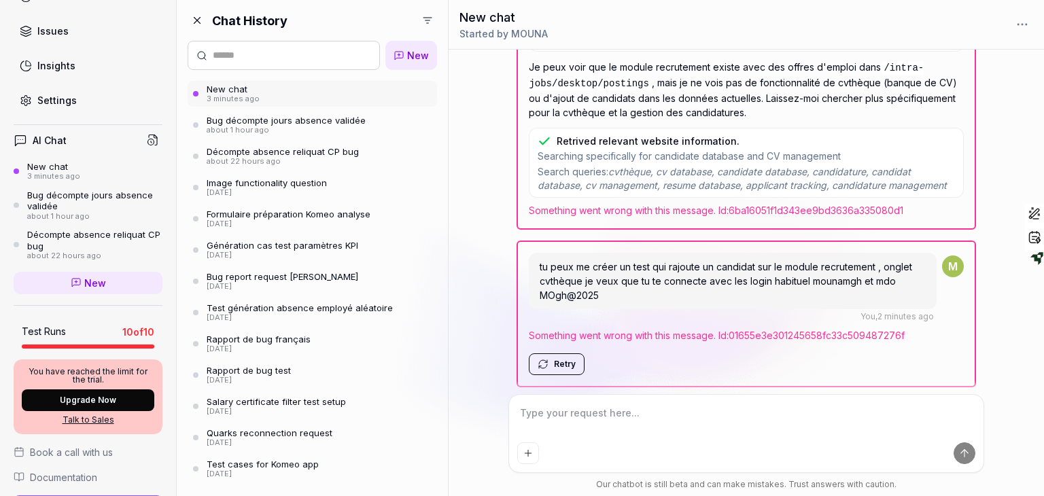
click at [563, 358] on button "Retry" at bounding box center [557, 364] width 56 height 22
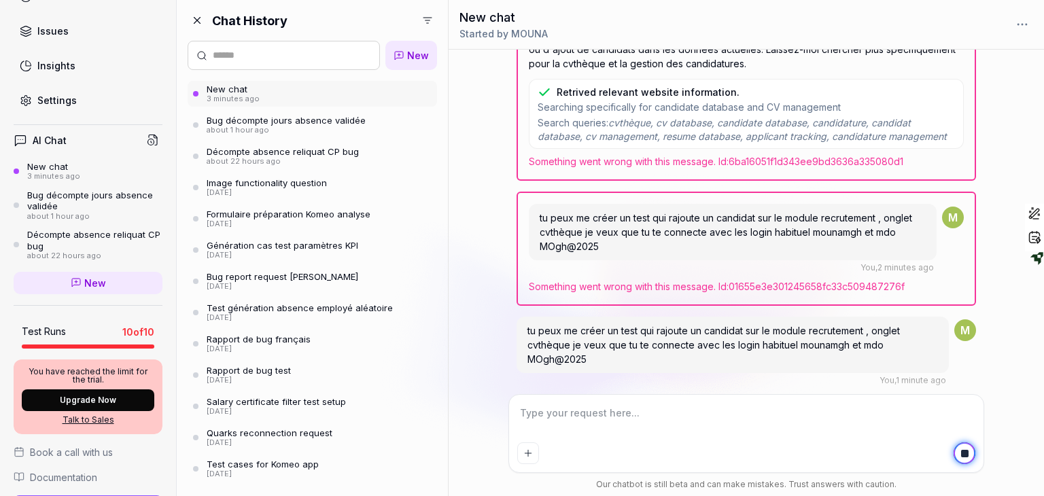
scroll to position [620, 0]
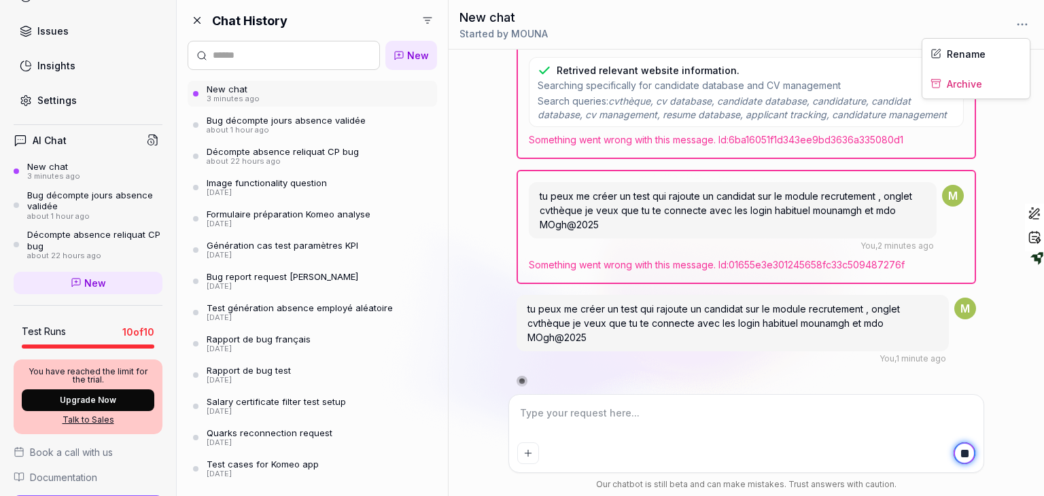
click at [1024, 20] on html "M Dashboard Test Cases Test Plans Results Issues Insights Settings AI Chat New …" at bounding box center [522, 248] width 1044 height 496
click at [478, 158] on html "M Dashboard Test Cases Test Plans Results Issues Insights Settings AI Chat Test…" at bounding box center [522, 248] width 1044 height 496
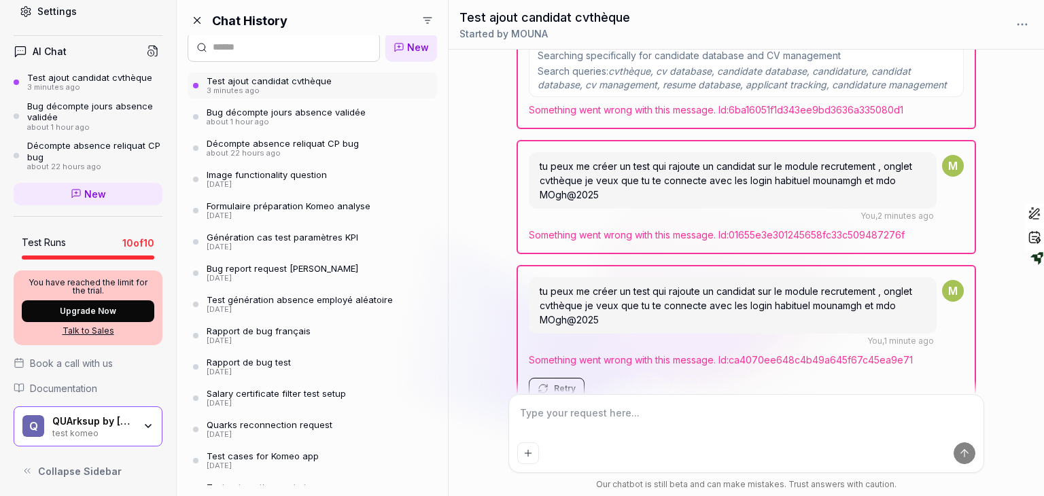
scroll to position [0, 0]
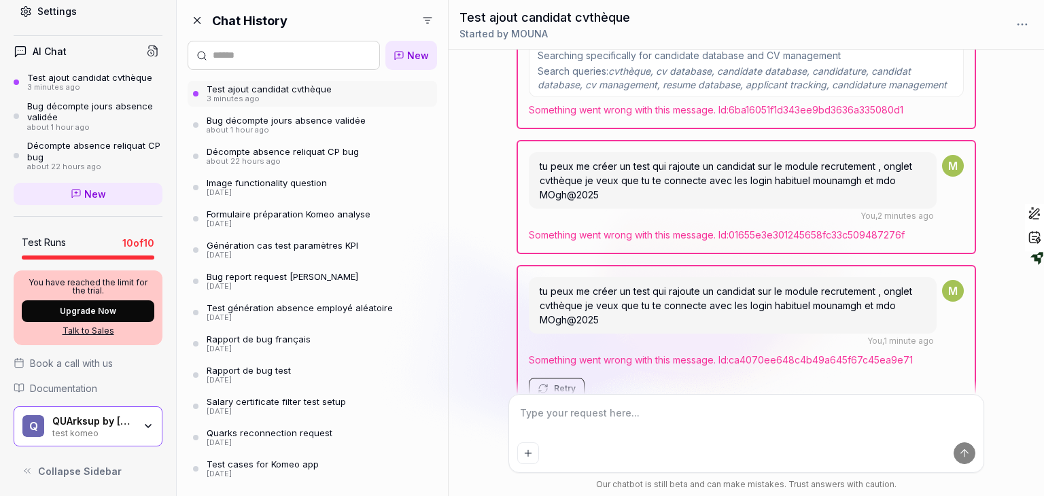
click at [243, 308] on div "Test génération absence employé aléatoire" at bounding box center [300, 307] width 186 height 11
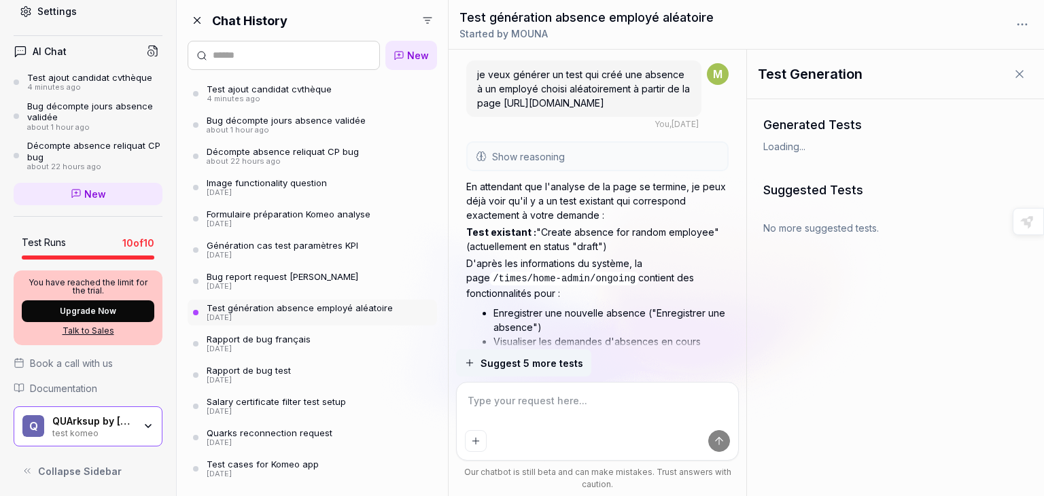
scroll to position [754, 0]
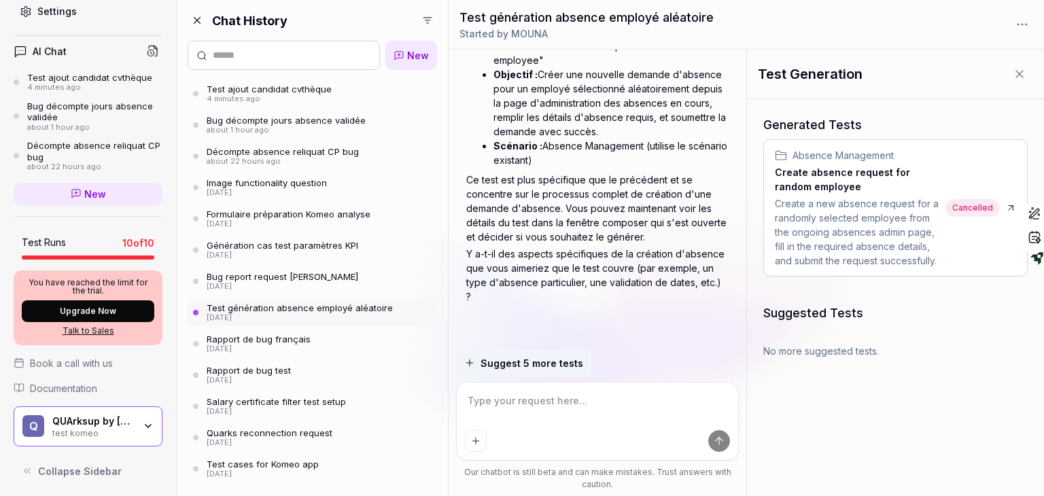
click at [264, 251] on div "5 days ago" at bounding box center [283, 256] width 152 height 10
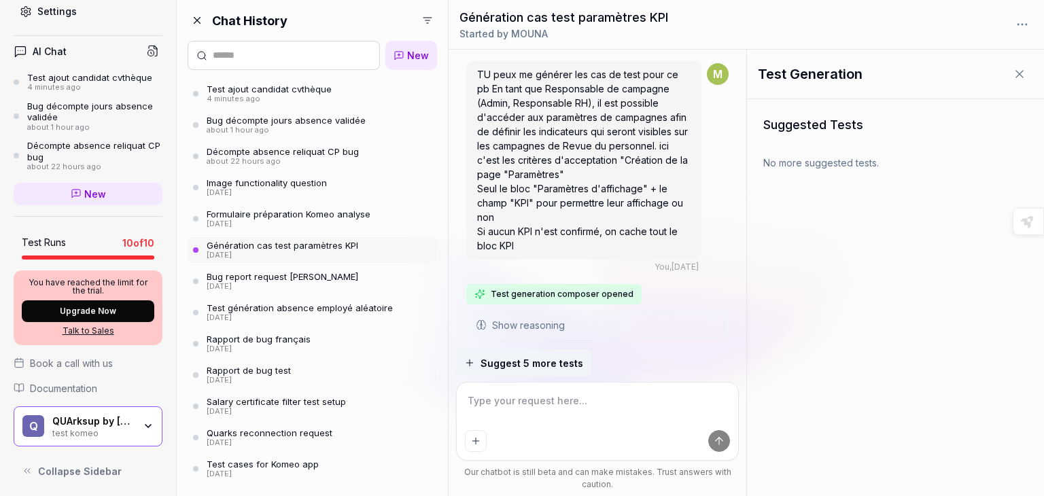
scroll to position [2552, 0]
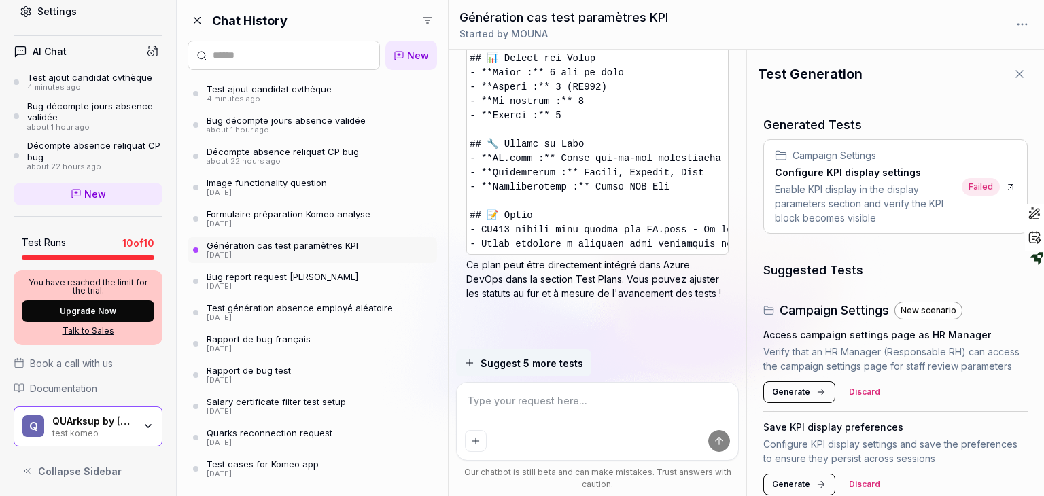
click at [266, 220] on div "2 days ago" at bounding box center [289, 225] width 164 height 10
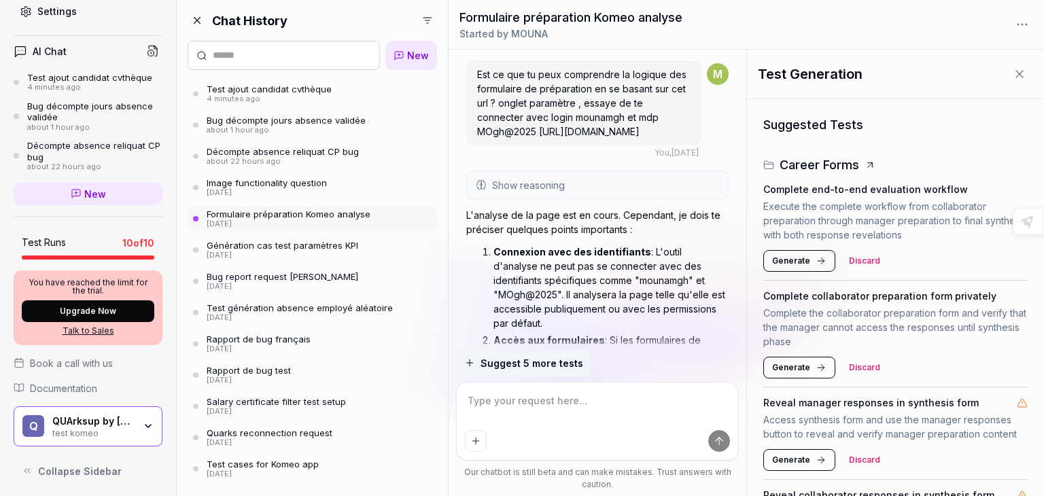
scroll to position [6729, 0]
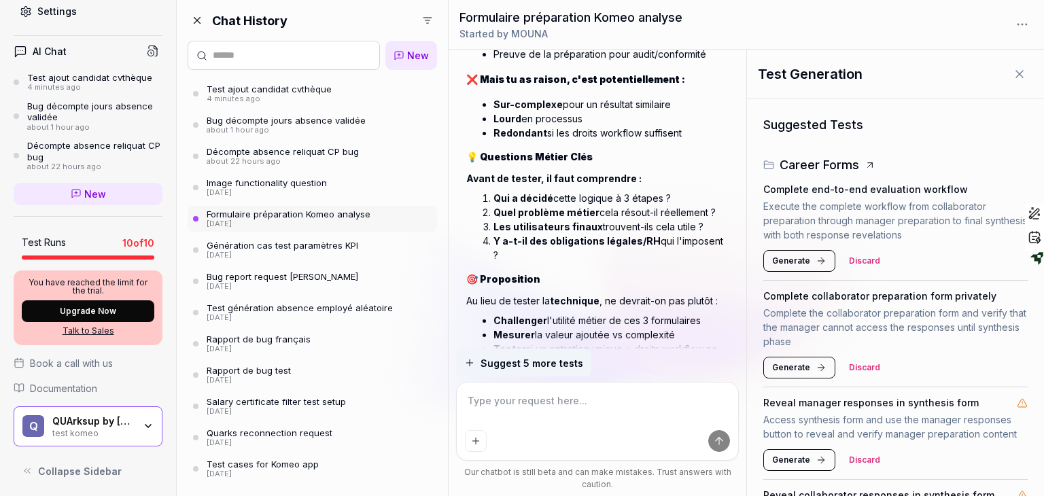
click at [578, 272] on h2 "🎯 Proposition" at bounding box center [597, 279] width 262 height 14
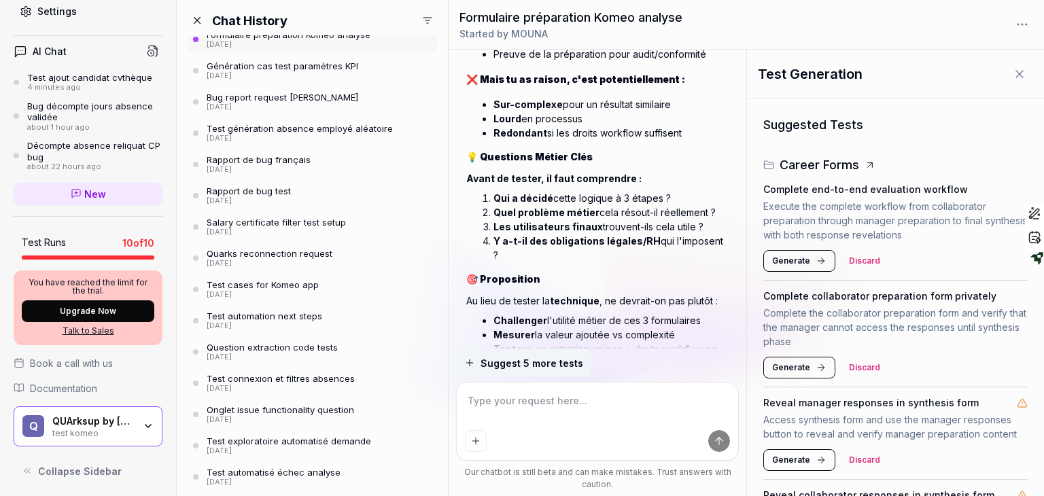
scroll to position [184, 0]
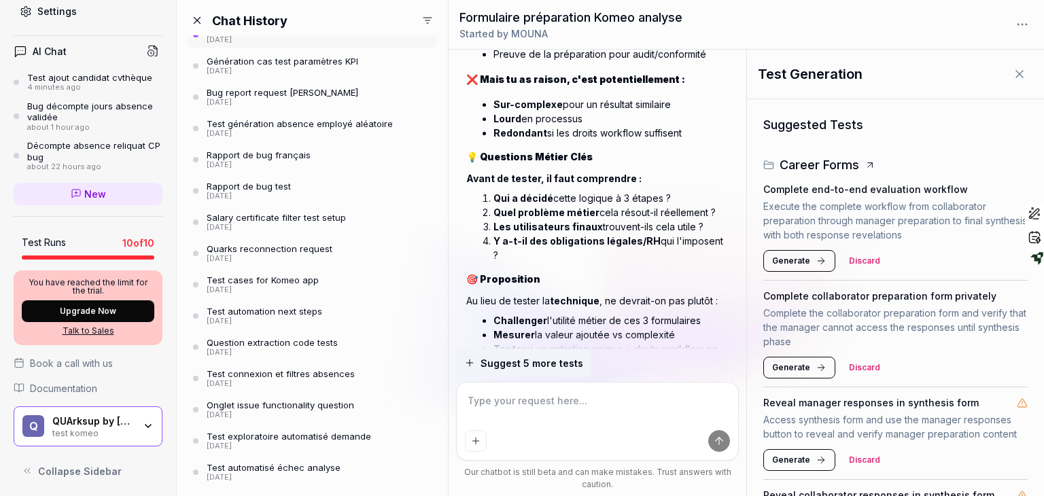
click at [283, 379] on div "20 days ago" at bounding box center [281, 384] width 148 height 10
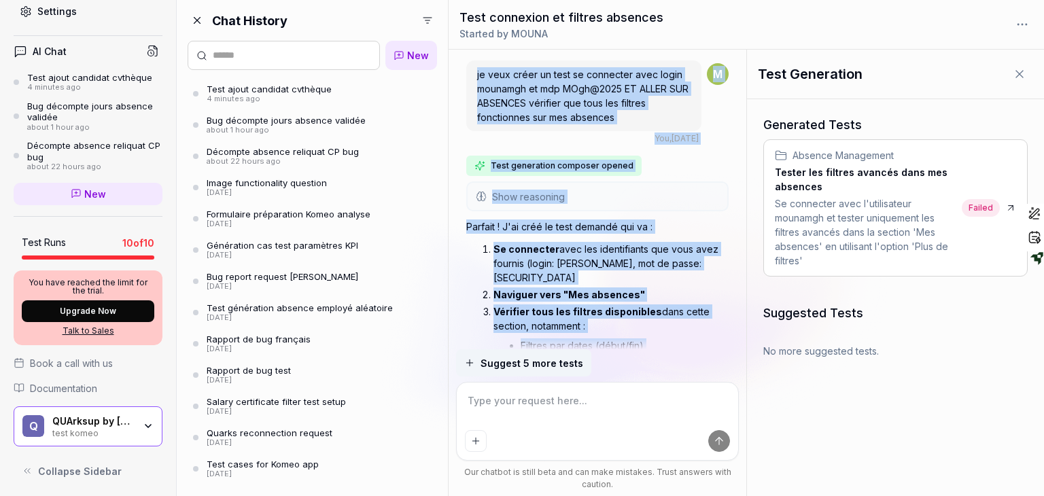
drag, startPoint x: 663, startPoint y: 212, endPoint x: 665, endPoint y: 48, distance: 164.5
click at [665, 48] on div "Test connexion et filtres absences Started by MOUNA je veux créer un test se co…" at bounding box center [746, 248] width 595 height 496
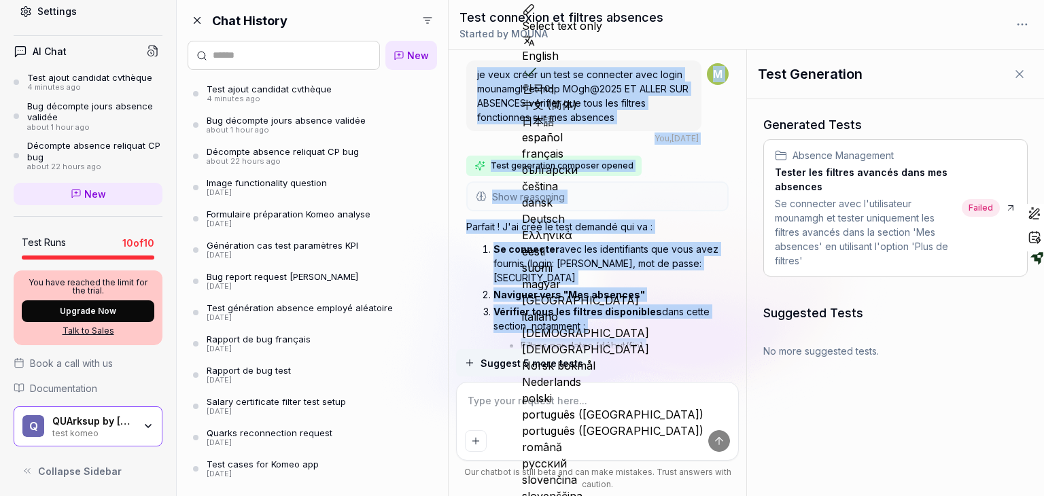
click at [563, 143] on div "je veux créer un test se connecter avec login mounamgh et mdp MOgh@2025 ET ALLE…" at bounding box center [583, 102] width 235 height 84
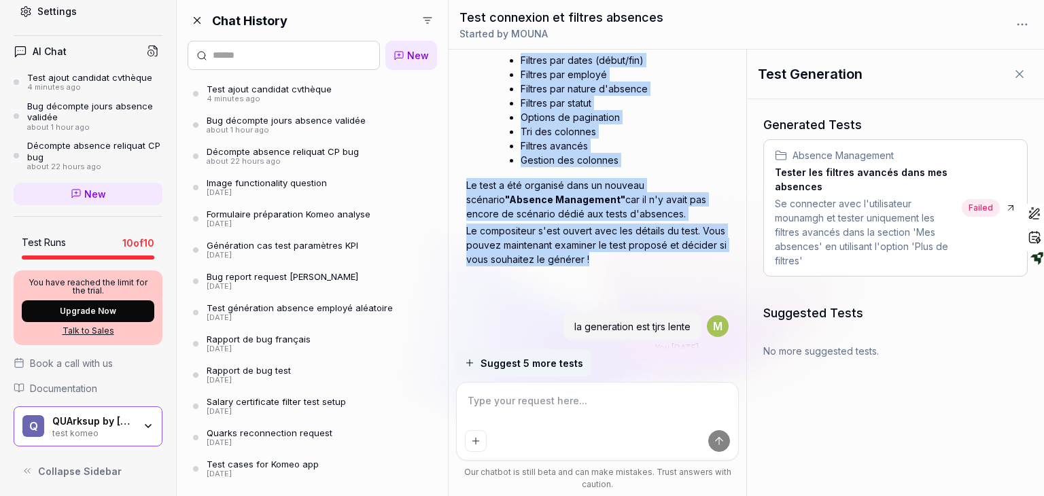
scroll to position [296, 0]
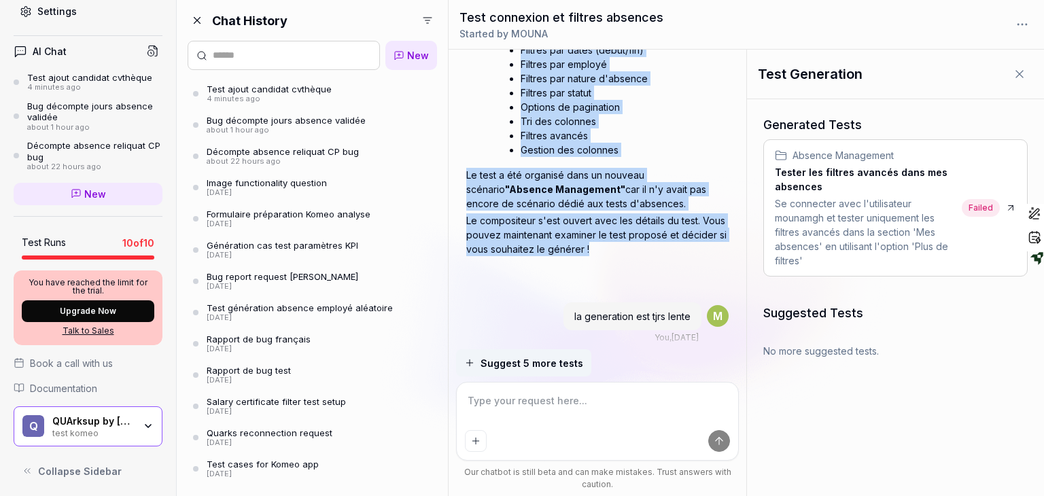
drag, startPoint x: 584, startPoint y: 265, endPoint x: 562, endPoint y: 264, distance: 22.4
click at [562, 264] on div "Test generation composer opened Show reasoning Je vais vous aider à créer un te…" at bounding box center [597, 76] width 262 height 432
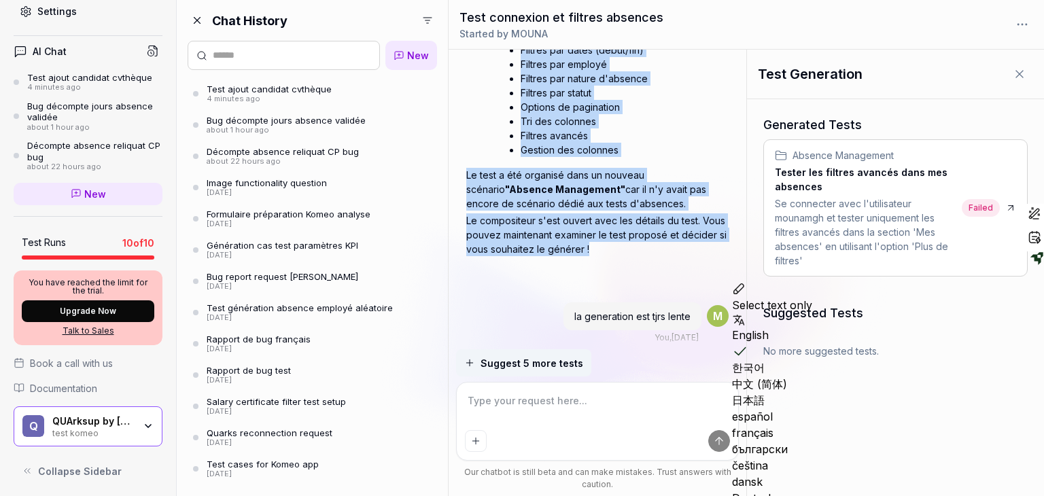
click at [569, 278] on div at bounding box center [597, 281] width 262 height 22
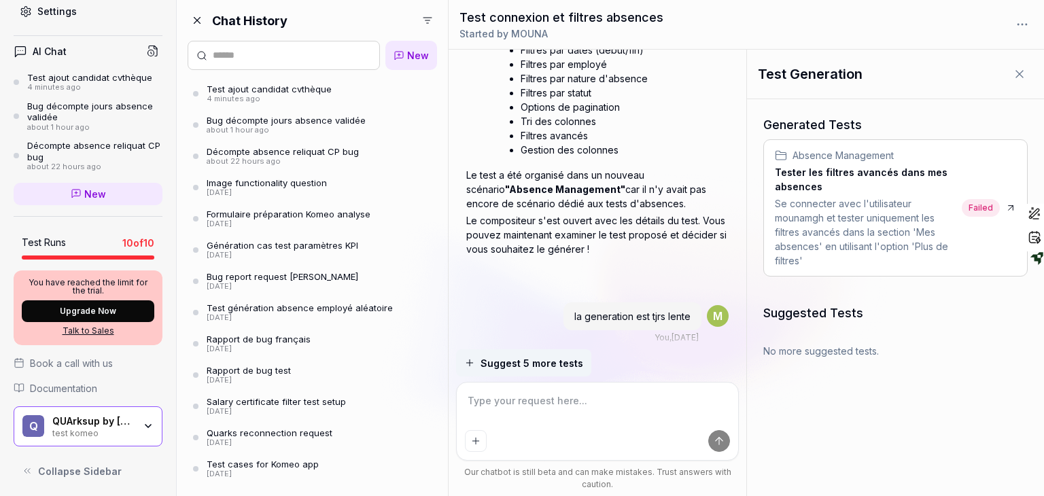
click at [598, 283] on div at bounding box center [597, 281] width 262 height 22
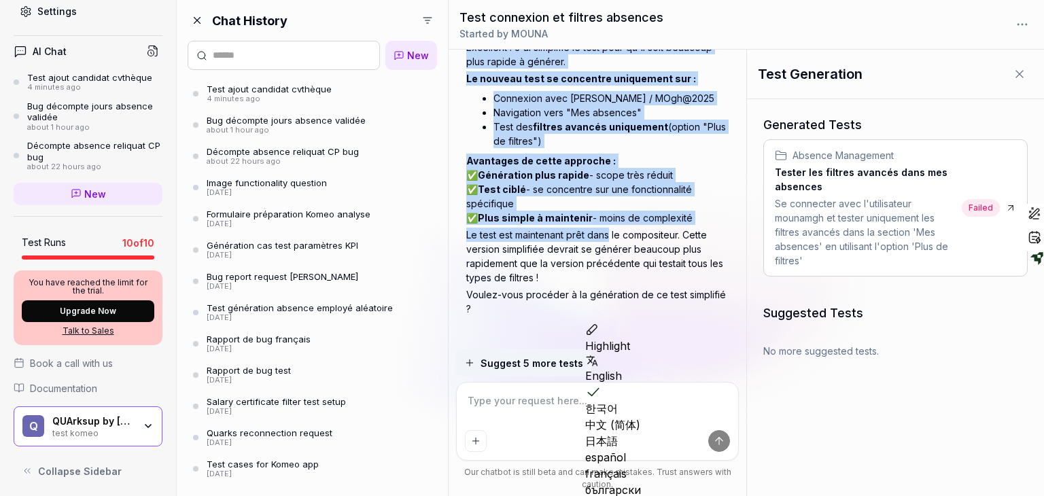
drag, startPoint x: 598, startPoint y: 283, endPoint x: 592, endPoint y: 220, distance: 63.5
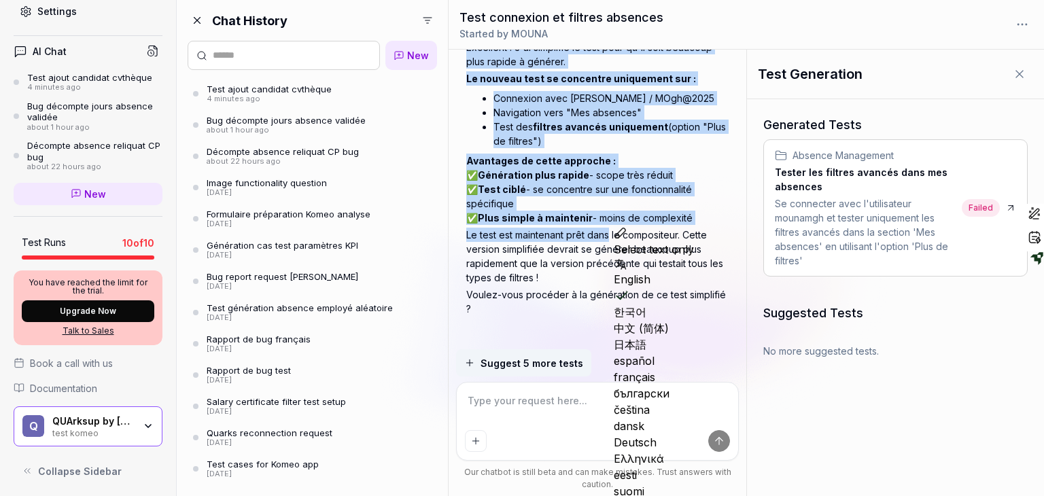
click at [592, 228] on p "Le test est maintenant prêt dans le compositeur. Cette version simplifiée devra…" at bounding box center [597, 256] width 262 height 57
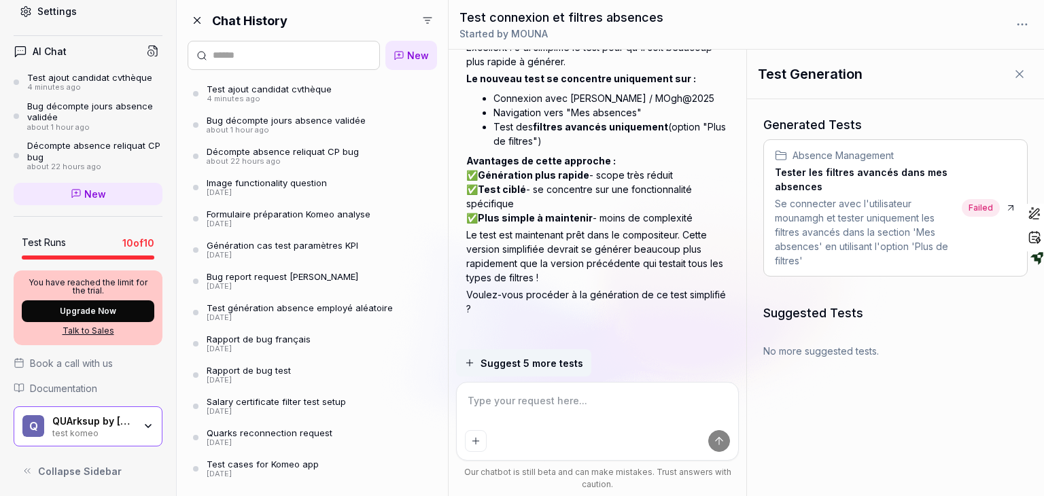
click at [970, 207] on span "Failed" at bounding box center [981, 208] width 38 height 18
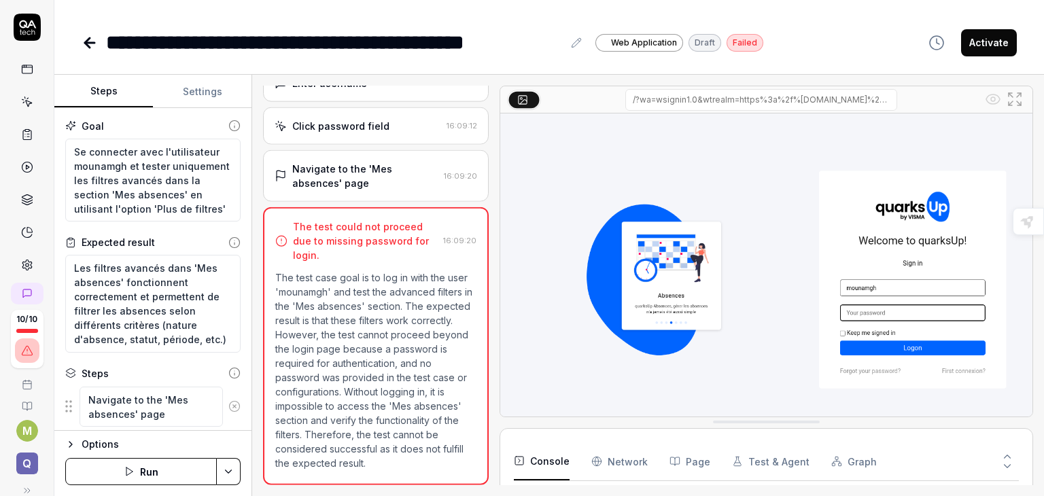
scroll to position [95, 0]
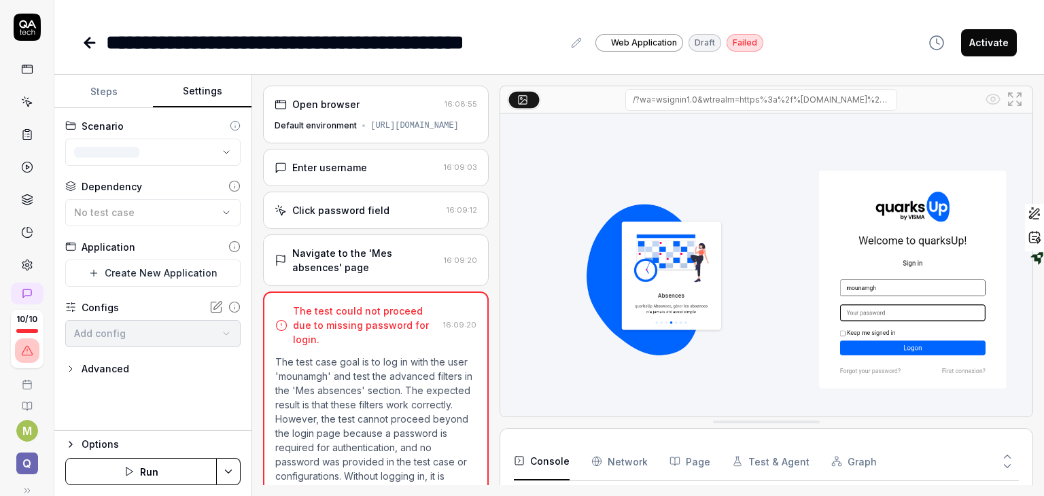
click at [207, 93] on button "Settings" at bounding box center [202, 91] width 99 height 33
click at [154, 332] on body "**********" at bounding box center [522, 248] width 1044 height 496
click at [155, 237] on html "**********" at bounding box center [522, 248] width 1044 height 496
type textarea "*"
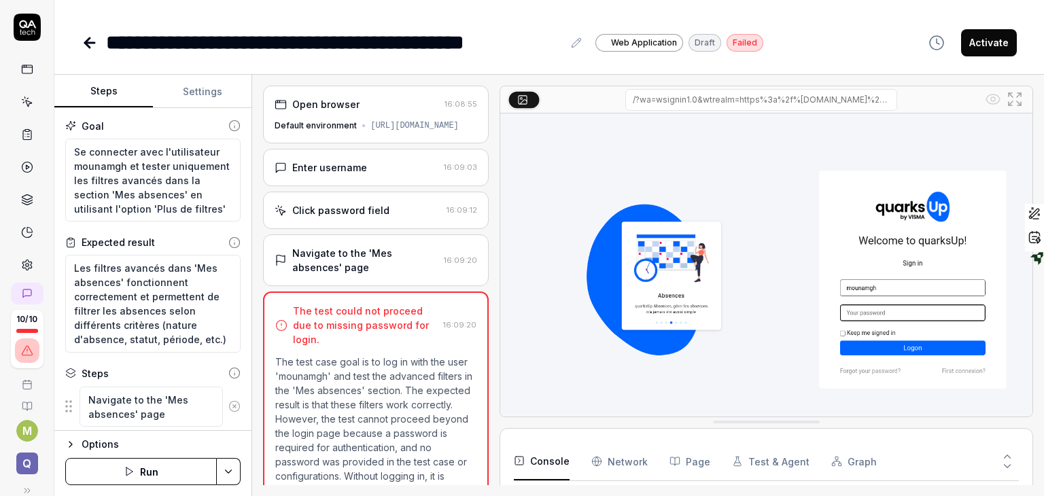
click at [106, 90] on button "Steps" at bounding box center [103, 91] width 99 height 33
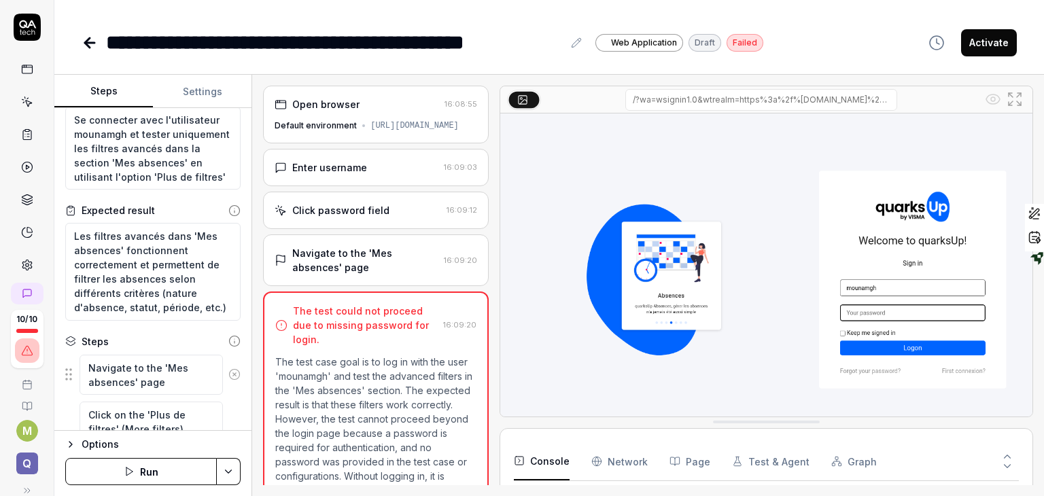
scroll to position [38, 0]
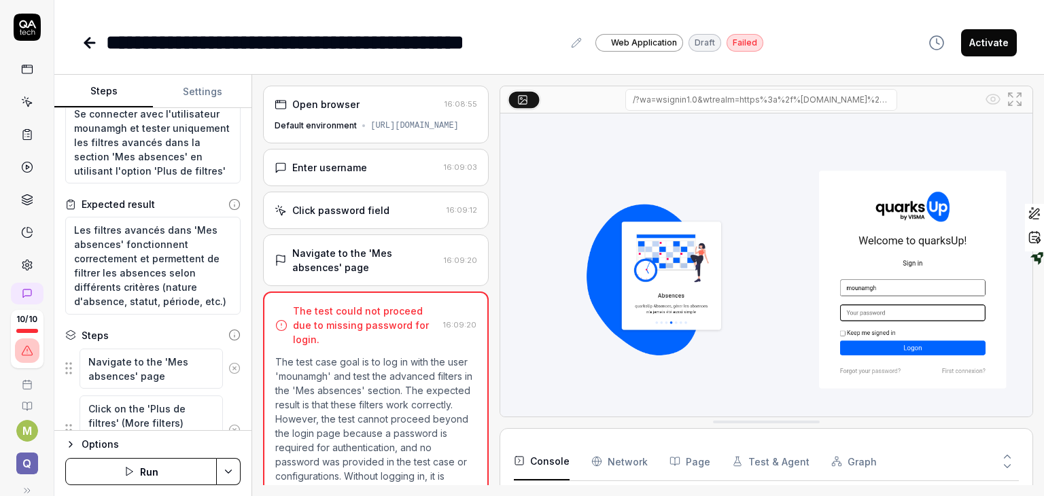
click at [21, 105] on icon at bounding box center [27, 102] width 12 height 12
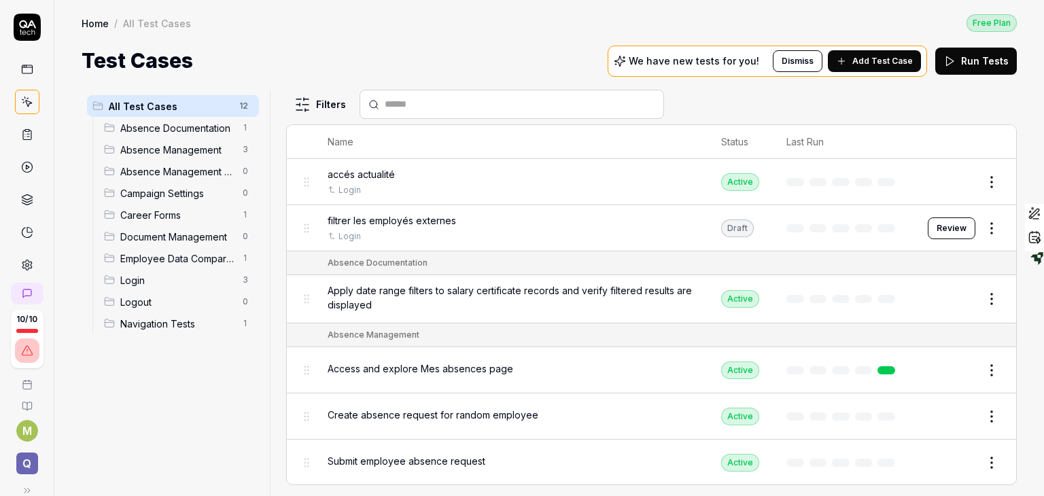
click at [862, 62] on span "Add Test Case" at bounding box center [882, 61] width 60 height 12
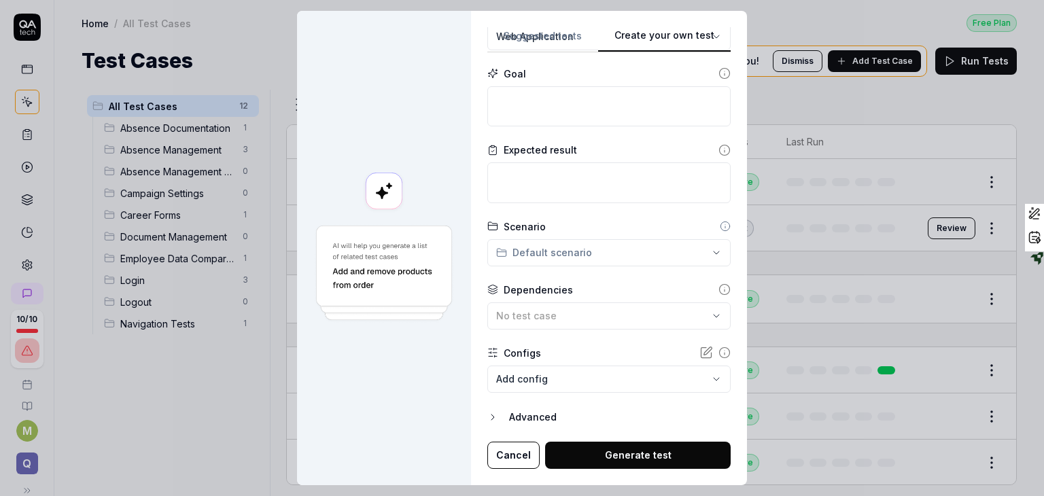
scroll to position [128, 0]
click at [719, 31] on div "**********" at bounding box center [608, 248] width 243 height 442
click at [519, 449] on button "Cancel" at bounding box center [513, 455] width 52 height 27
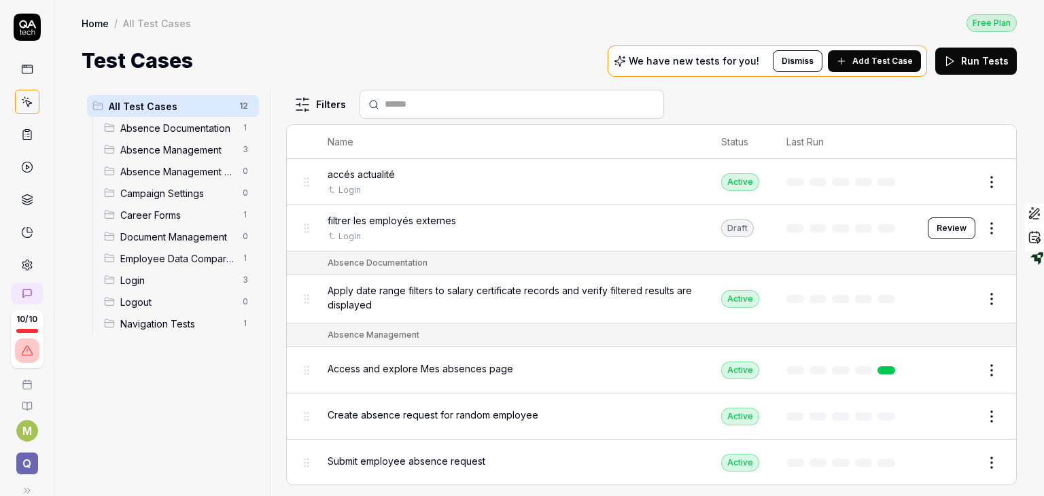
click at [432, 54] on div "Test Cases We have new tests for you! Dismiss Add Test Case Run Tests" at bounding box center [549, 61] width 935 height 31
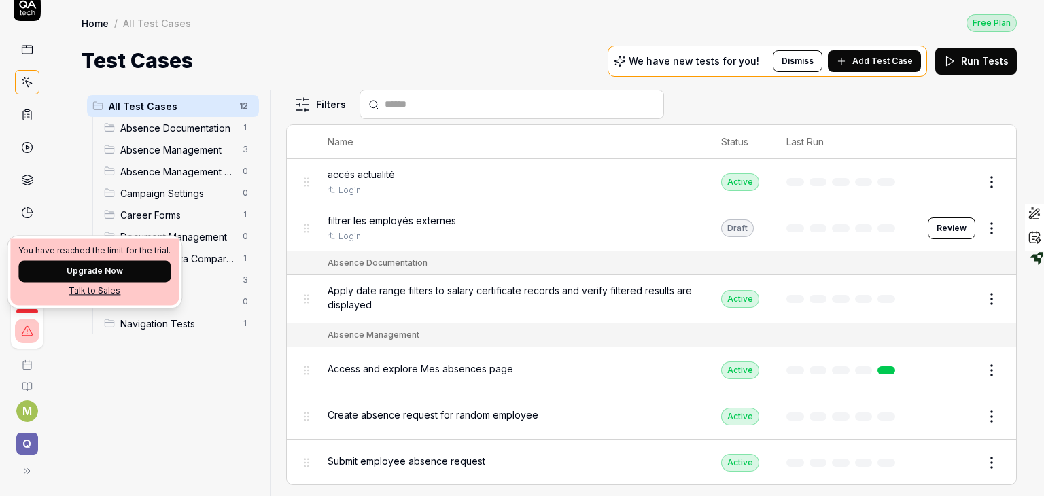
click at [130, 436] on div "All Test Cases 12 Absence Documentation 1 Absence Management 3 Absence Manageme…" at bounding box center [173, 285] width 183 height 390
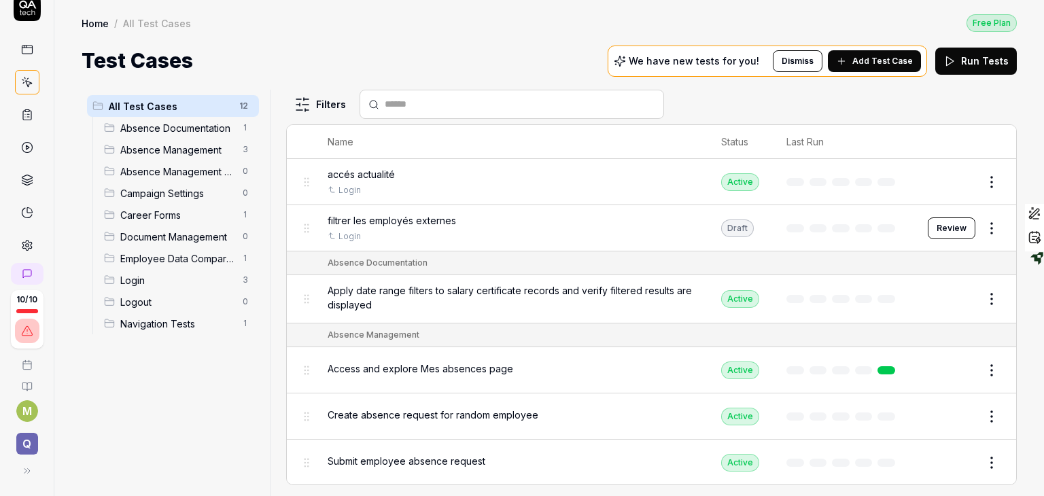
click at [21, 78] on icon at bounding box center [27, 82] width 12 height 12
click at [21, 54] on icon at bounding box center [27, 49] width 12 height 12
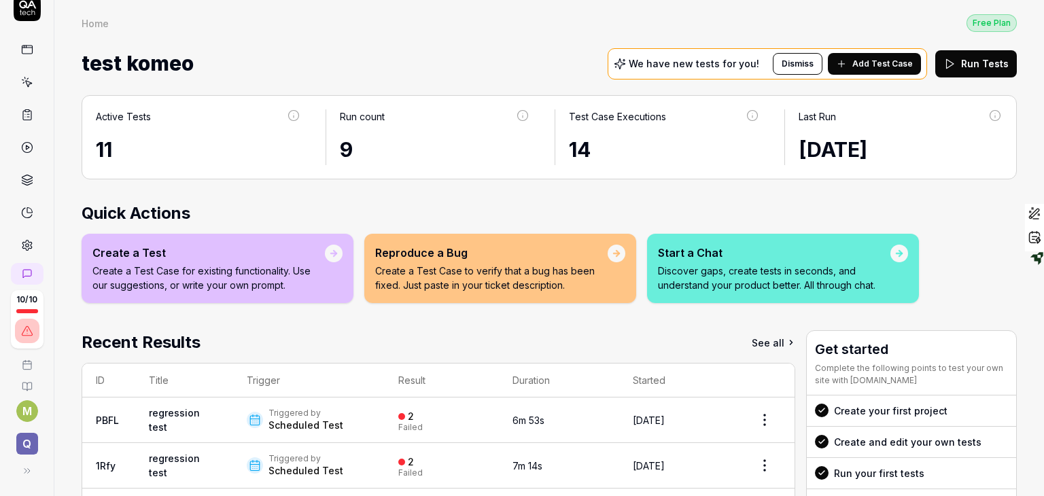
click at [11, 330] on div "10 / 10" at bounding box center [27, 319] width 33 height 58
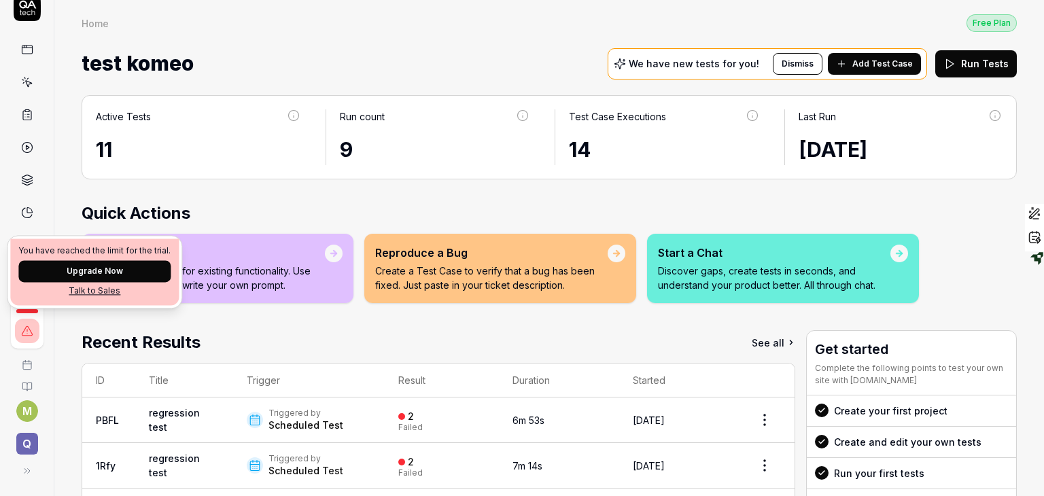
click at [22, 340] on div "10 / 10" at bounding box center [27, 319] width 33 height 58
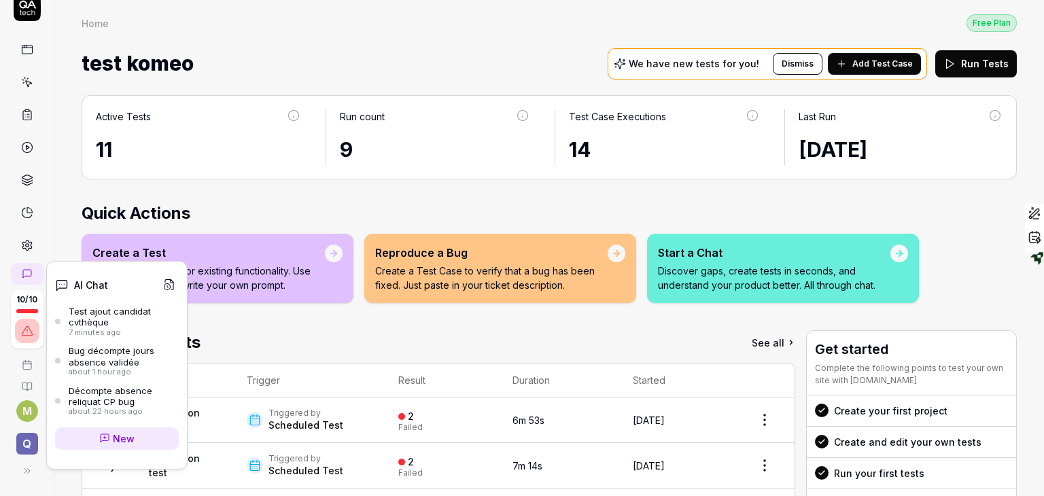
click at [22, 272] on icon at bounding box center [27, 273] width 11 height 11
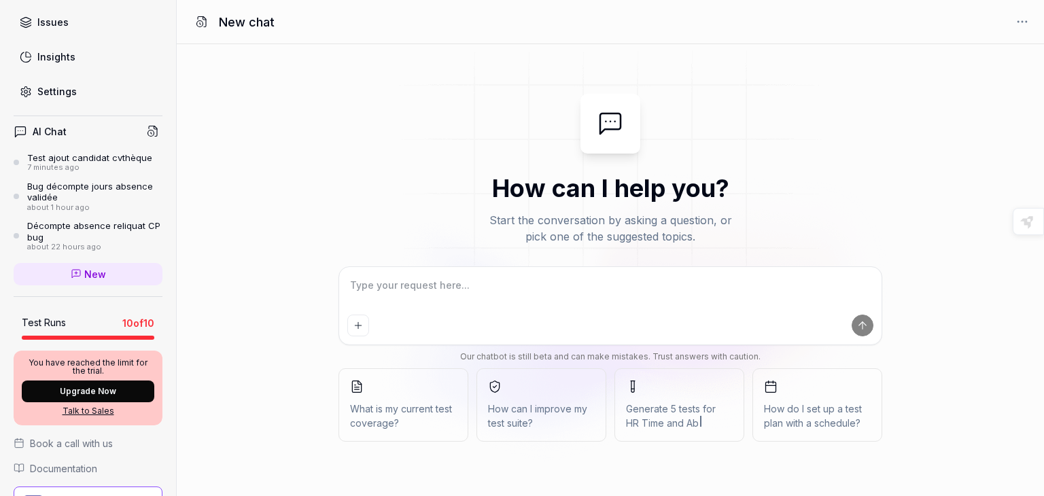
scroll to position [189, 0]
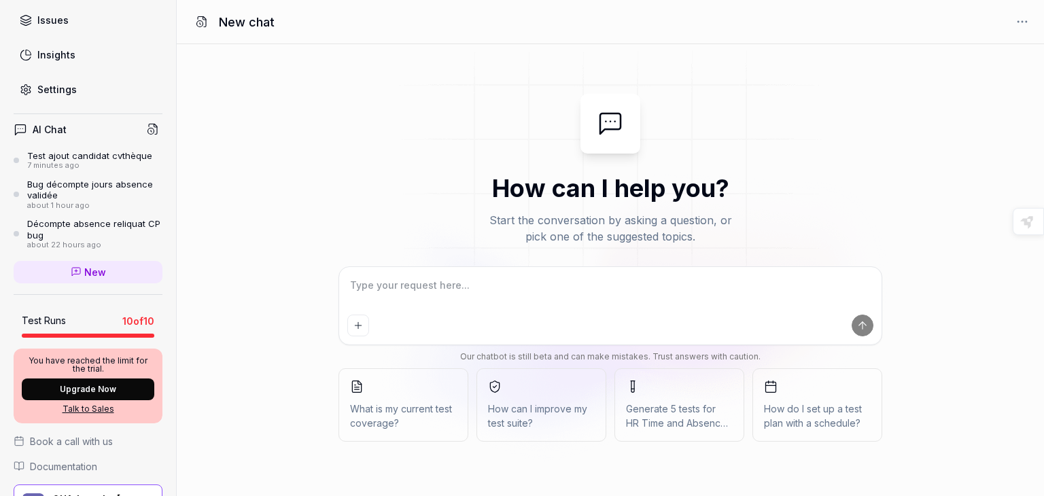
click at [147, 128] on icon at bounding box center [153, 129] width 12 height 12
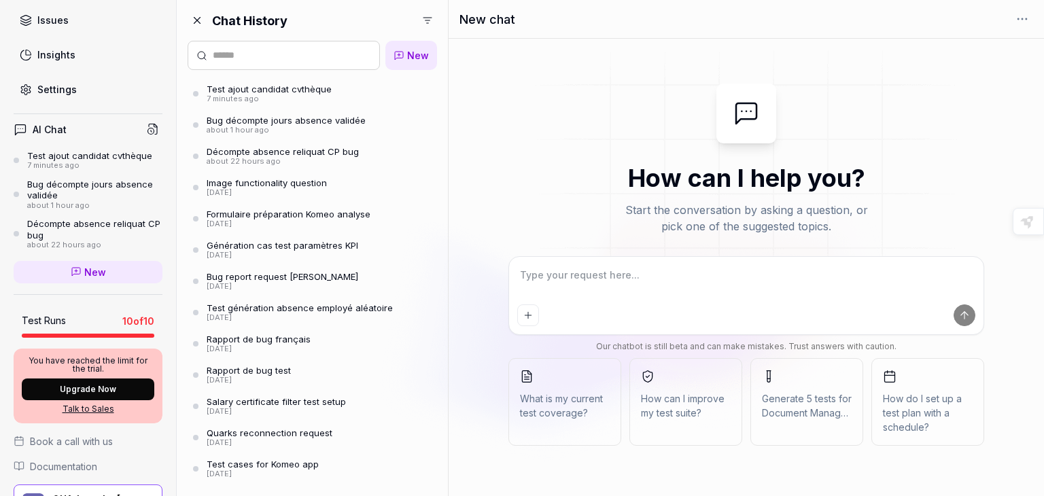
click at [283, 106] on link "Test ajout candidat cvthèque 7 minutes ago" at bounding box center [312, 94] width 249 height 26
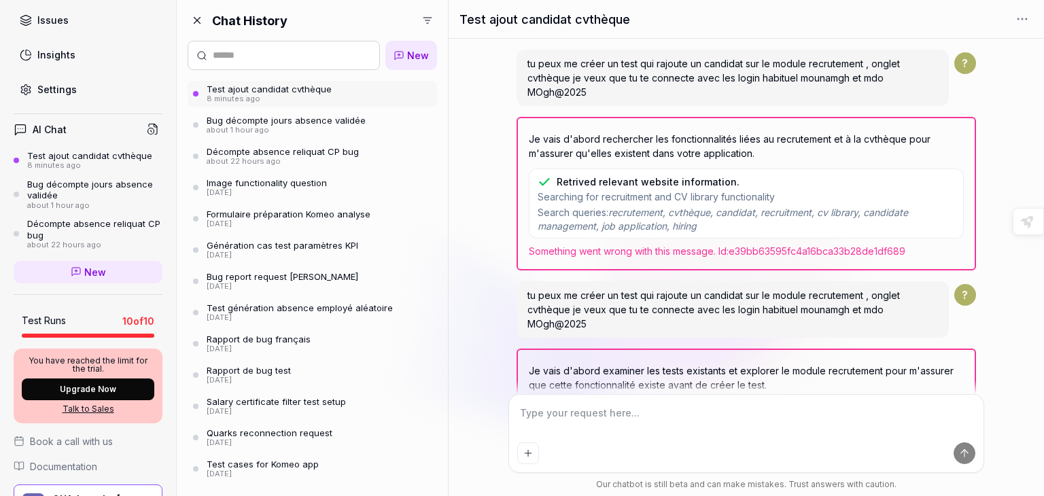
scroll to position [636, 0]
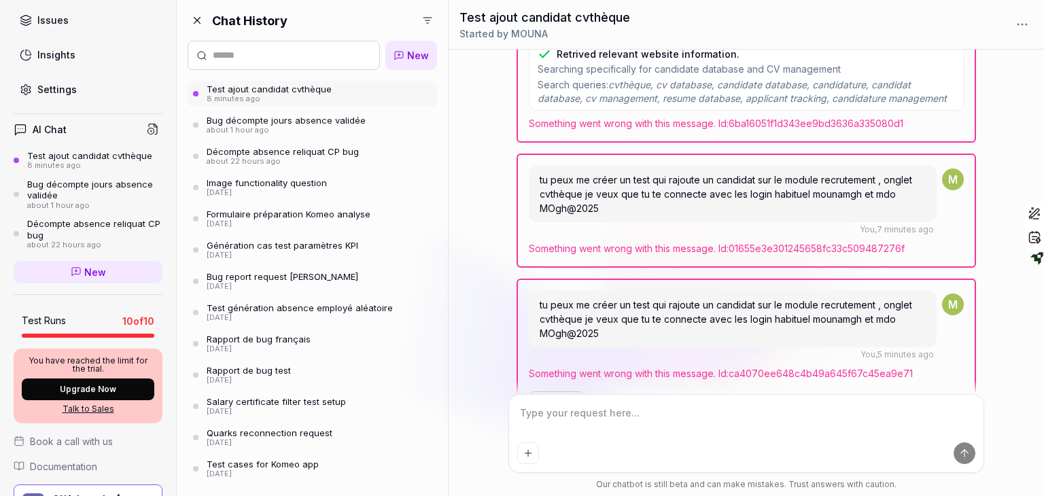
click at [569, 391] on button "Retry" at bounding box center [557, 402] width 56 height 22
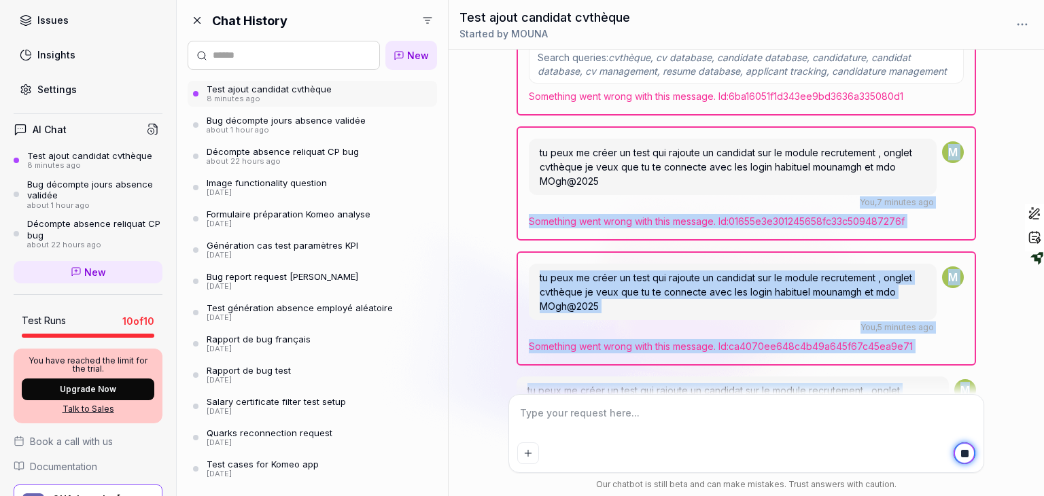
scroll to position [744, 0]
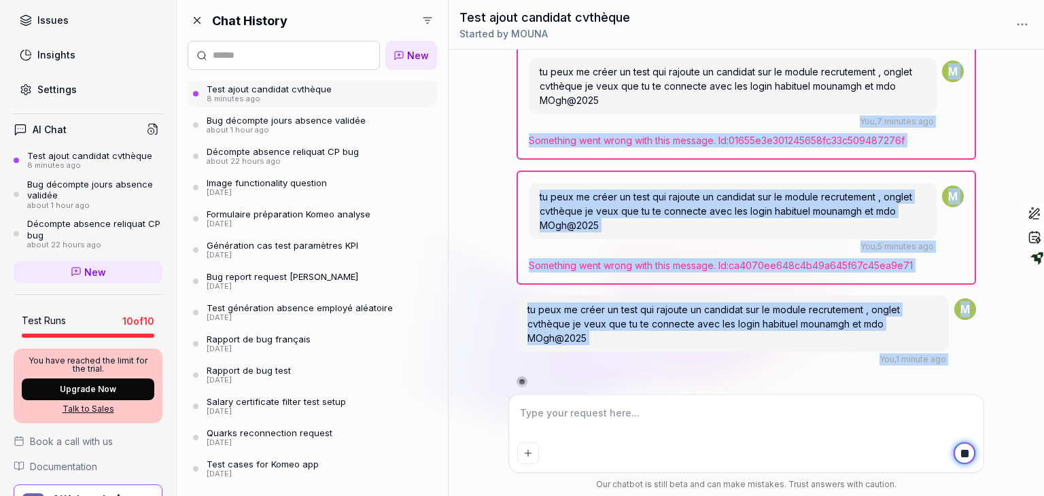
drag, startPoint x: 917, startPoint y: 213, endPoint x: 921, endPoint y: 403, distance: 190.3
click at [0, 0] on div "tu peux me créer un test qui rajoute un candidat sur le module recrutement , on…" at bounding box center [0, 0] width 0 height 0
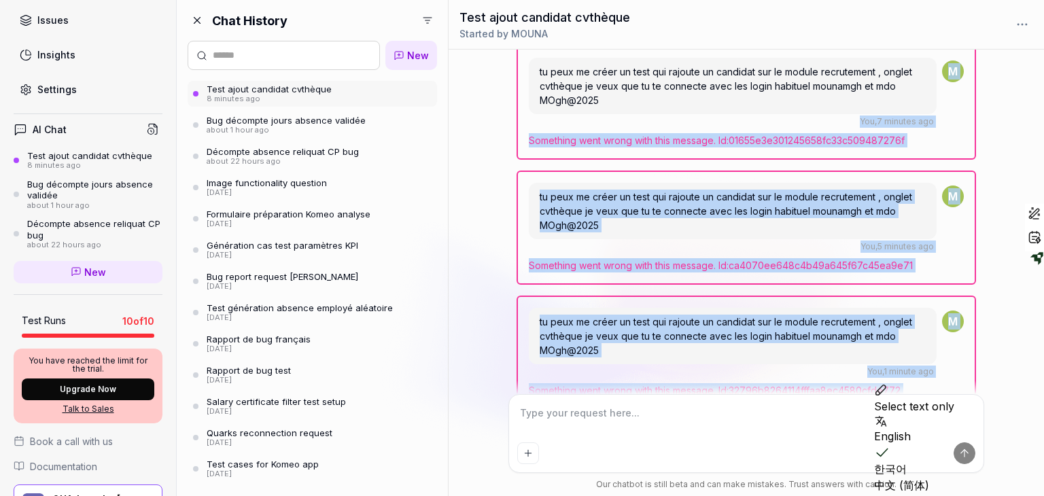
scroll to position [775, 0]
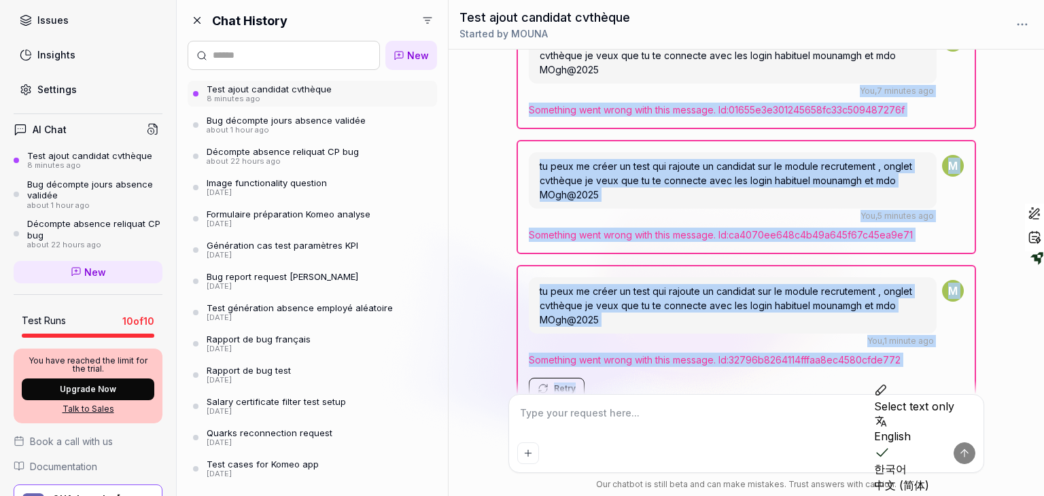
click at [666, 296] on span "tu peux me créer un test qui rajoute un candidat sur le module recrutement , on…" at bounding box center [726, 305] width 372 height 40
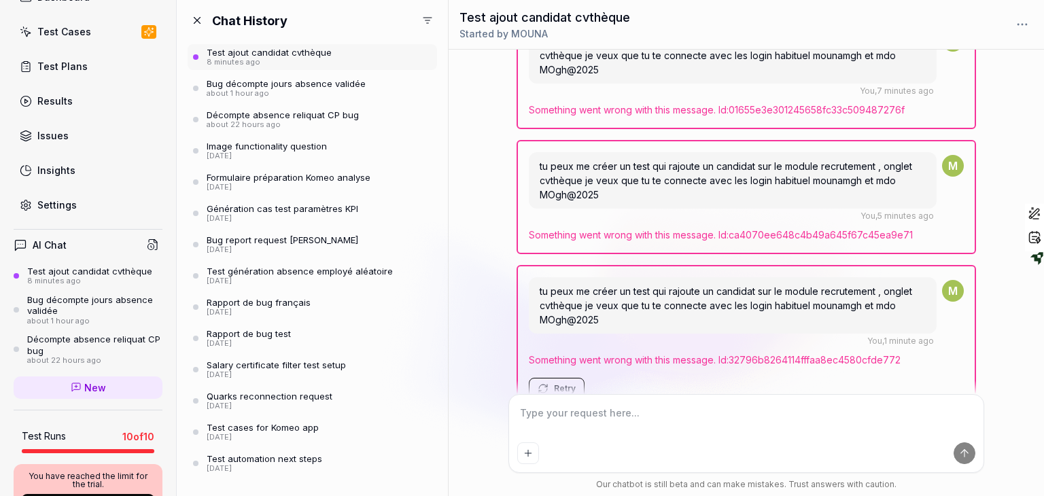
scroll to position [0, 0]
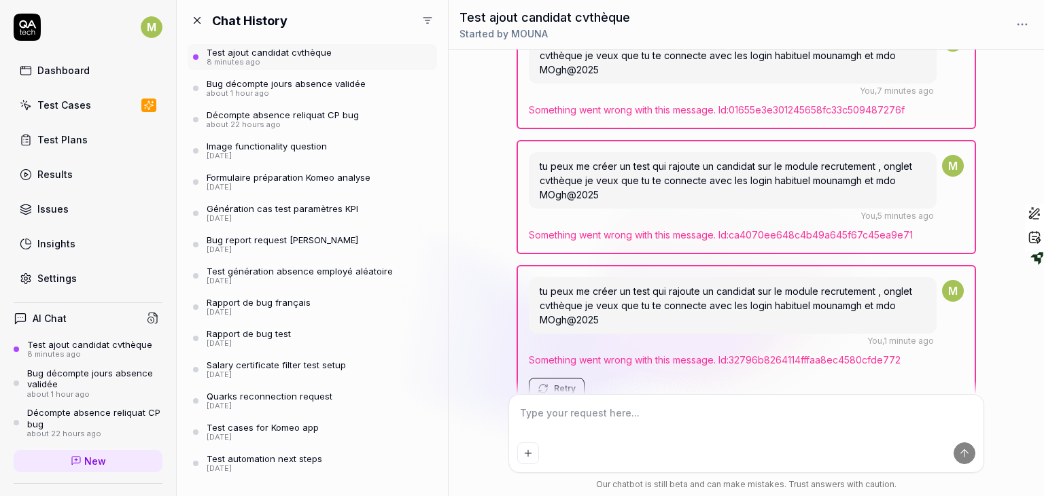
click at [60, 123] on div "Dashboard Test Cases Test Plans Results Issues Insights Settings" at bounding box center [88, 174] width 149 height 234
click at [60, 109] on div "Test Cases" at bounding box center [64, 105] width 54 height 14
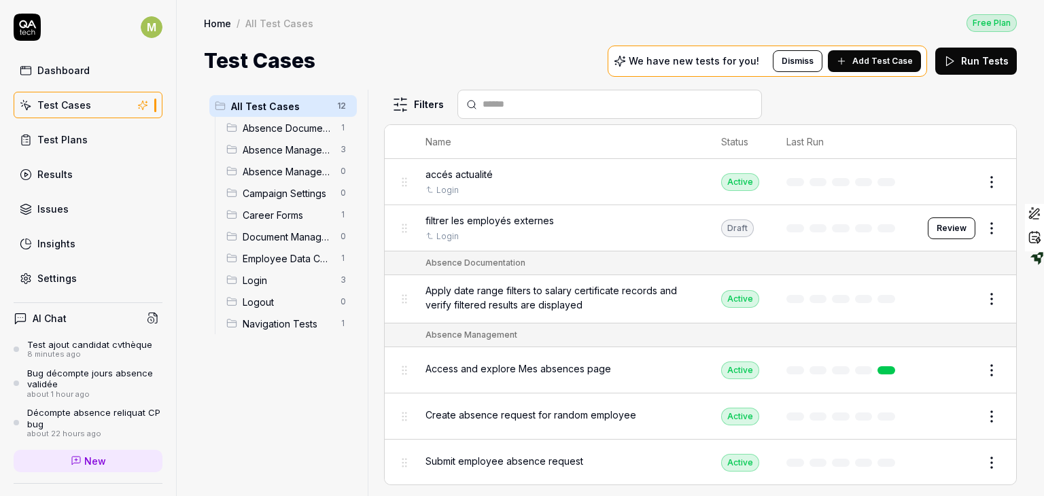
click at [935, 227] on button "Review" at bounding box center [952, 228] width 48 height 22
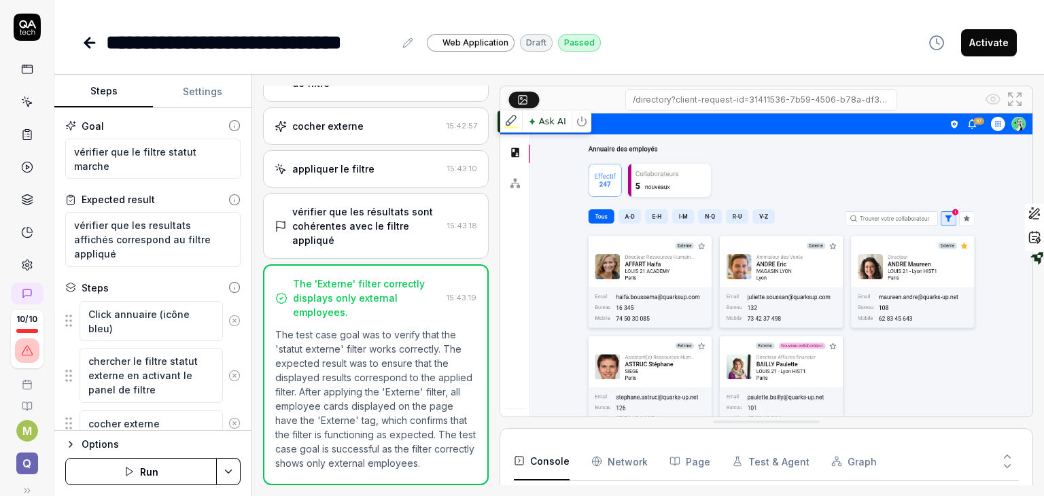
scroll to position [49, 0]
type textarea "*"
drag, startPoint x: 34, startPoint y: 64, endPoint x: 20, endPoint y: 70, distance: 14.9
click at [20, 70] on div at bounding box center [27, 146] width 54 height 264
click at [21, 70] on icon at bounding box center [27, 69] width 12 height 12
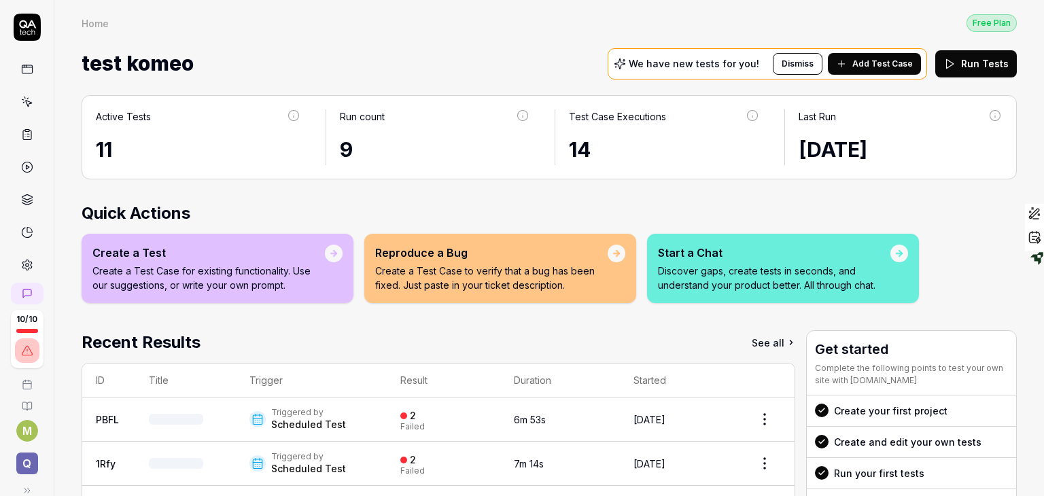
click at [21, 97] on icon at bounding box center [27, 102] width 12 height 12
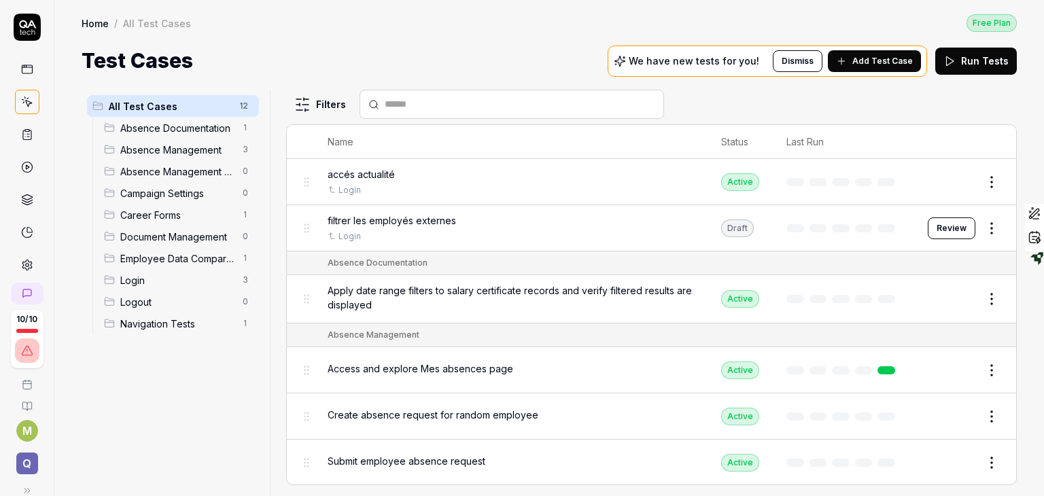
scroll to position [3, 0]
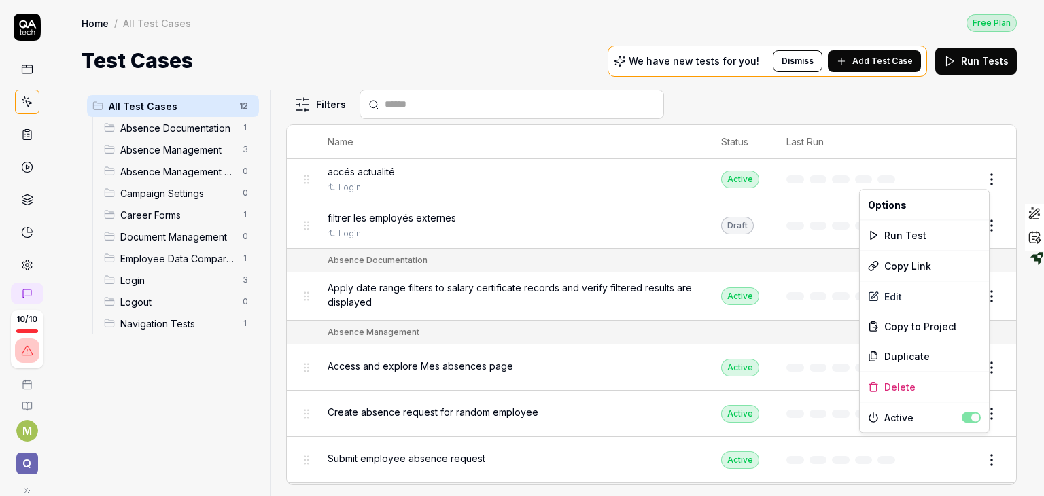
click at [979, 175] on html "10 / 10 M Q Home / All Test Cases Free Plan Home / All Test Cases Free Plan Tes…" at bounding box center [522, 248] width 1044 height 496
click at [918, 234] on div "Run Test" at bounding box center [924, 235] width 129 height 30
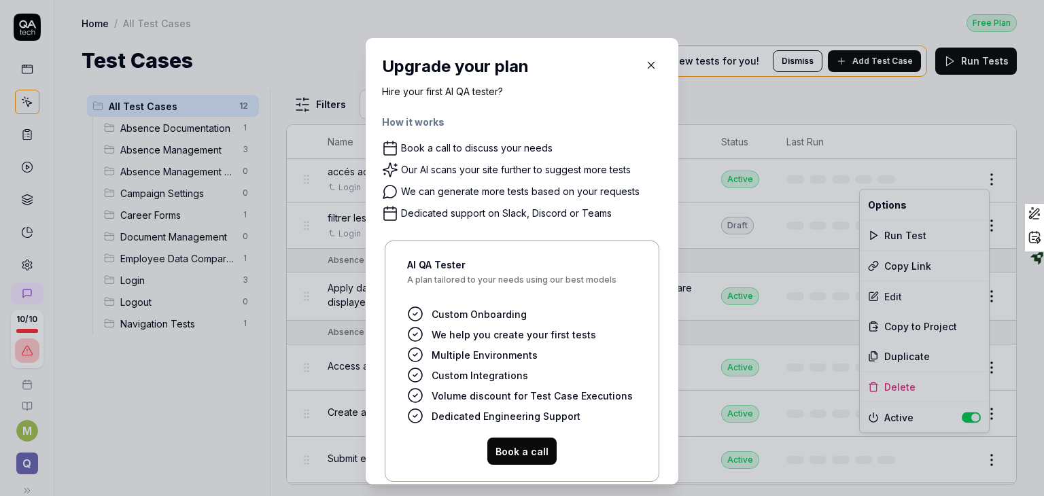
click at [648, 63] on icon "button" at bounding box center [651, 66] width 6 height 6
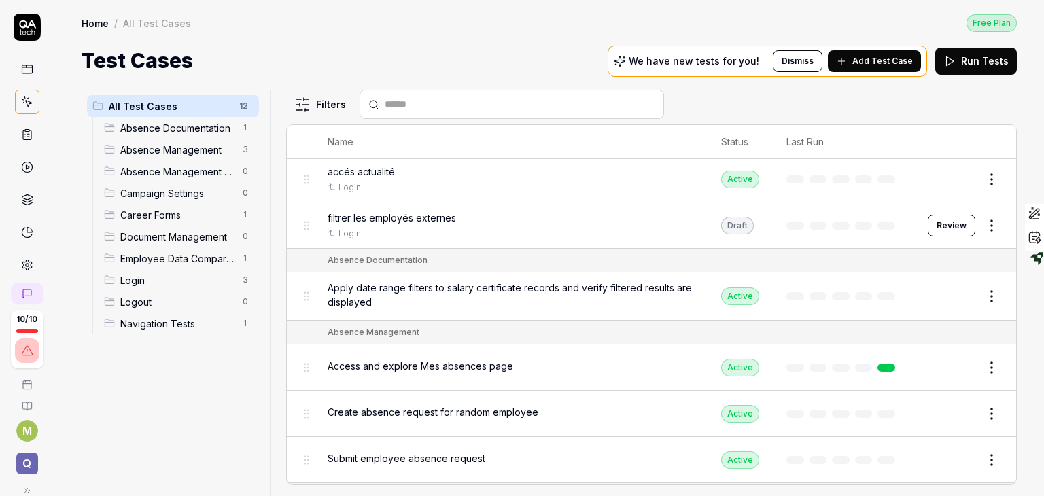
click at [843, 109] on html "10 / 10 M Q Home / All Test Cases Free Plan Home / All Test Cases Free Plan Tes…" at bounding box center [522, 248] width 1044 height 496
click at [959, 56] on div "Run Tests" at bounding box center [976, 61] width 82 height 27
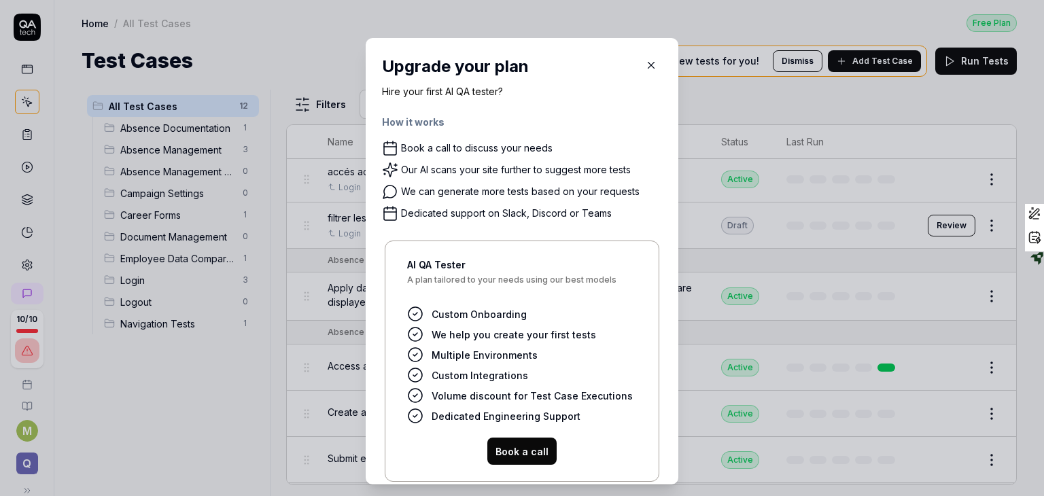
click at [645, 66] on icon "button" at bounding box center [651, 65] width 12 height 12
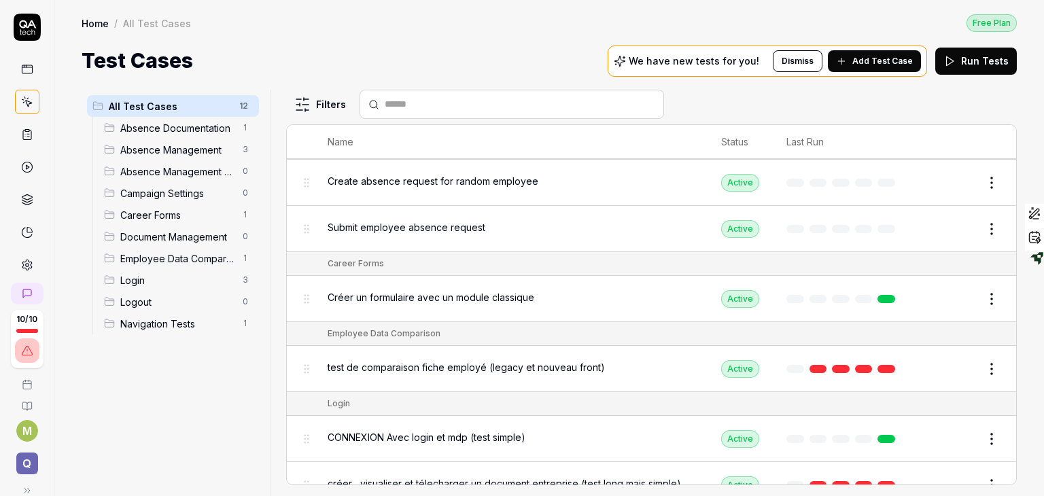
scroll to position [370, 0]
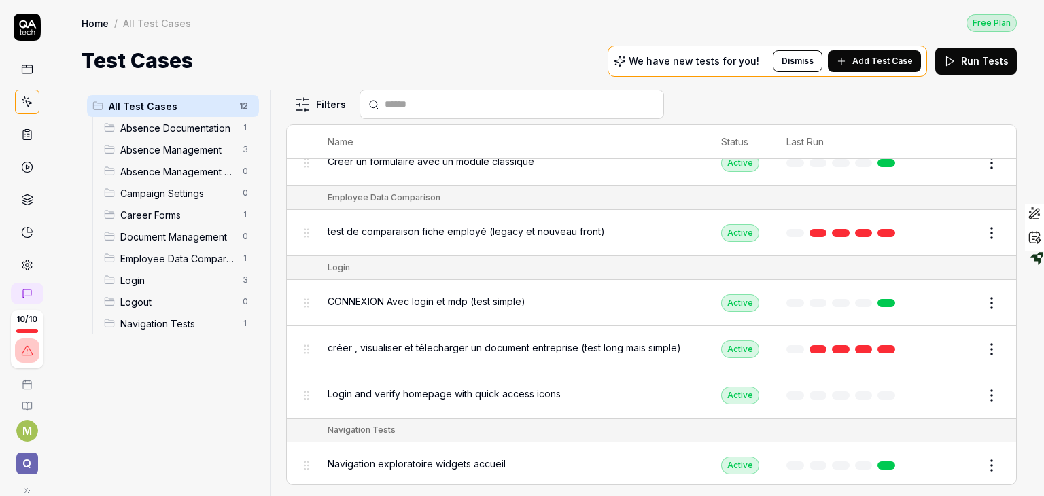
click at [163, 24] on div "All Test Cases" at bounding box center [157, 23] width 68 height 14
click at [25, 130] on rect at bounding box center [27, 131] width 4 height 2
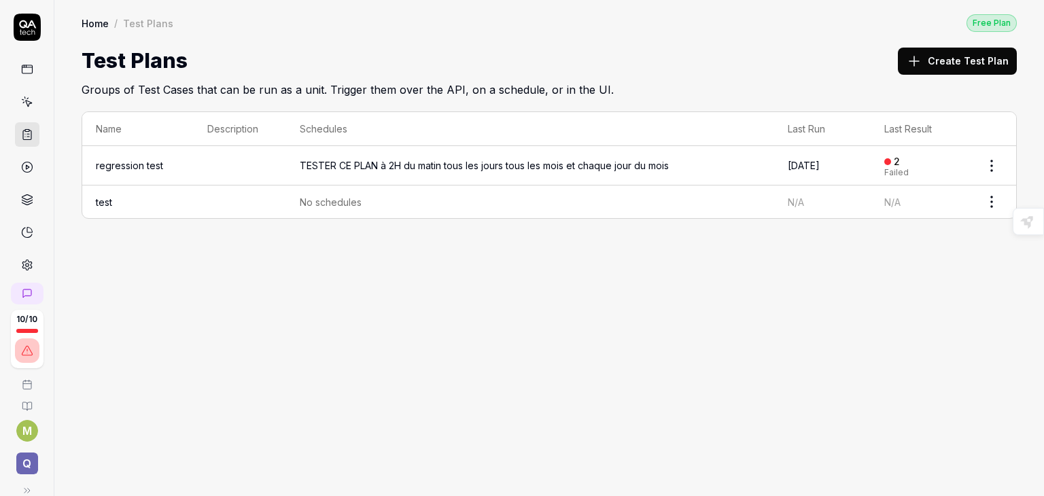
click at [932, 65] on button "Create Test Plan" at bounding box center [957, 61] width 119 height 27
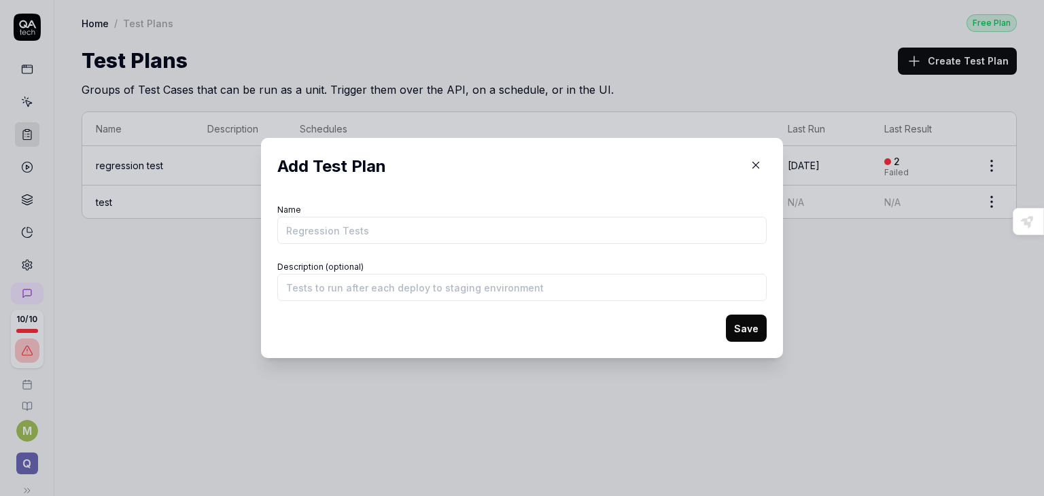
click at [750, 169] on icon "button" at bounding box center [756, 165] width 12 height 12
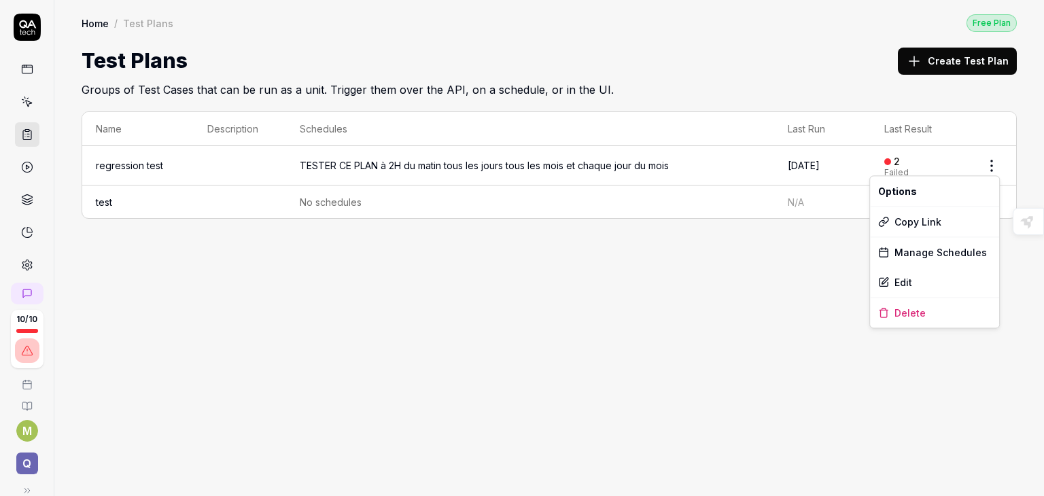
click at [996, 162] on html "10 / 10 M Q Home / Test Plans Free Plan Home / Test Plans Free Plan Test Plans …" at bounding box center [522, 248] width 1044 height 496
click at [903, 285] on div "Edit" at bounding box center [934, 282] width 129 height 30
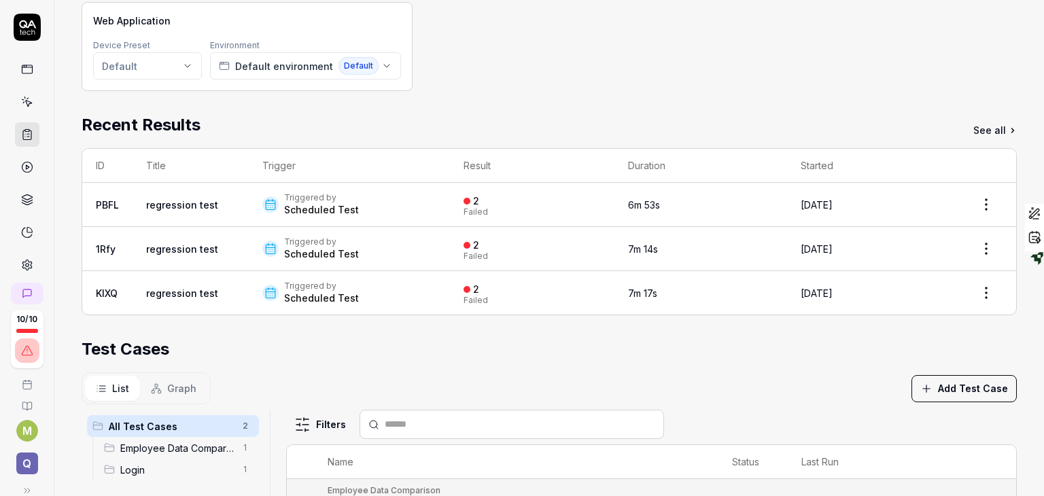
scroll to position [144, 0]
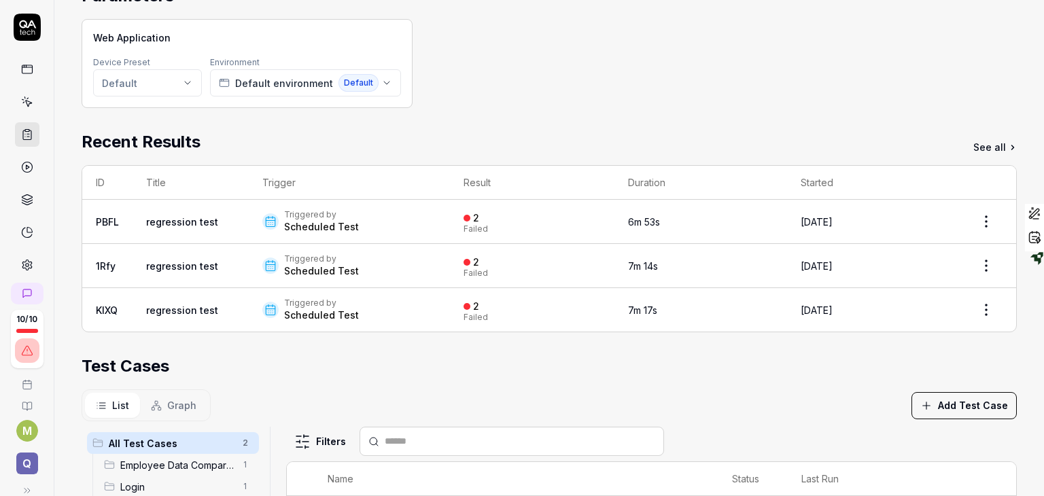
click at [171, 404] on span "Graph" at bounding box center [181, 405] width 29 height 14
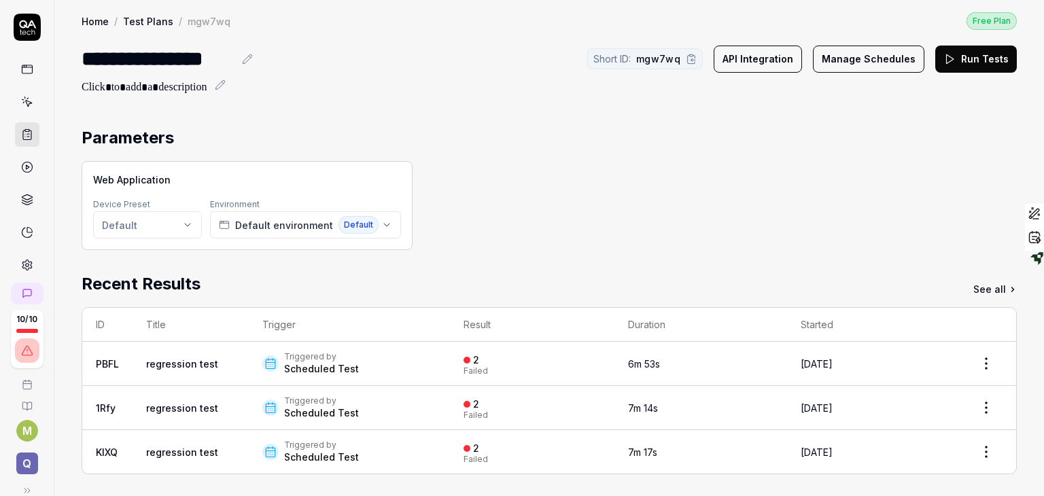
scroll to position [3, 0]
click at [973, 282] on link "See all" at bounding box center [994, 288] width 43 height 14
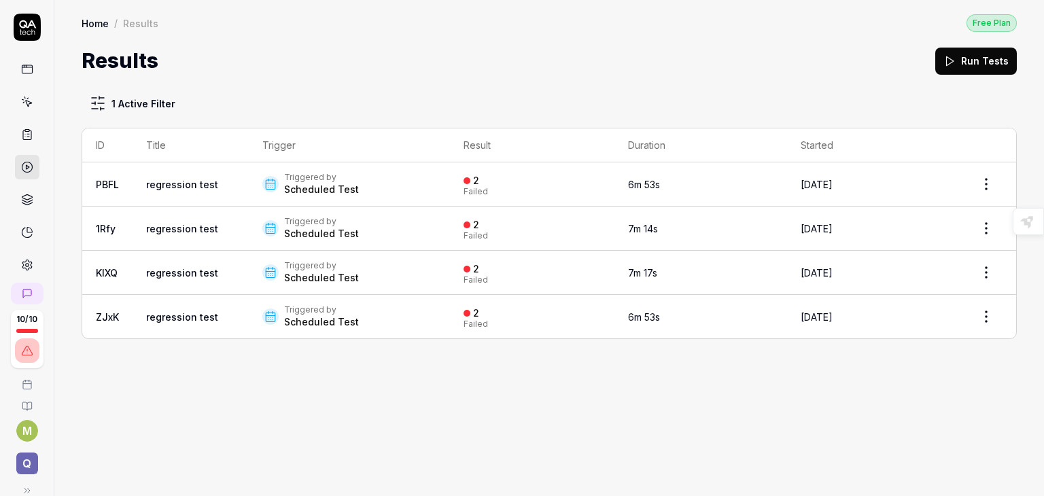
click at [21, 136] on icon at bounding box center [27, 134] width 12 height 12
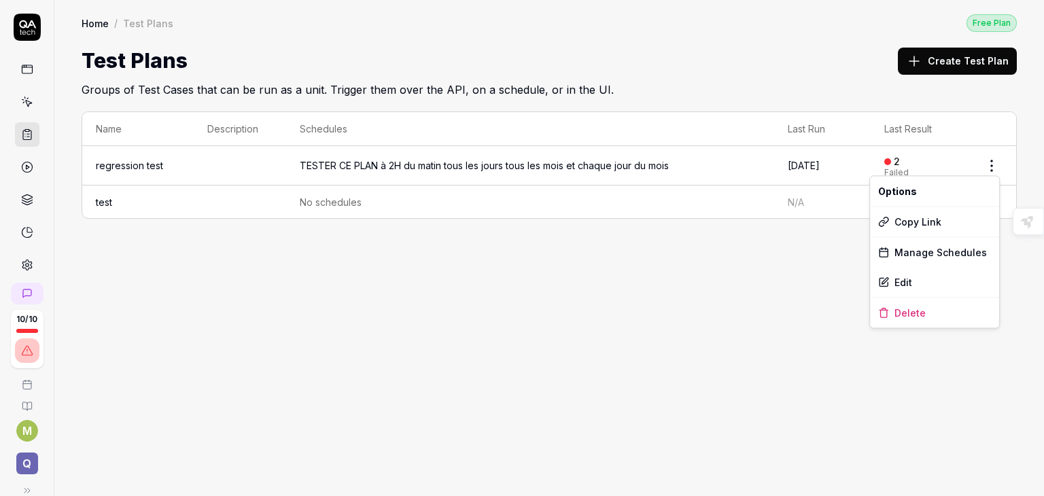
click at [994, 160] on html "10 / 10 M Q Home / Test Plans Free Plan Home / Test Plans Free Plan Test Plans …" at bounding box center [522, 248] width 1044 height 496
click at [905, 283] on div "Edit" at bounding box center [934, 282] width 129 height 30
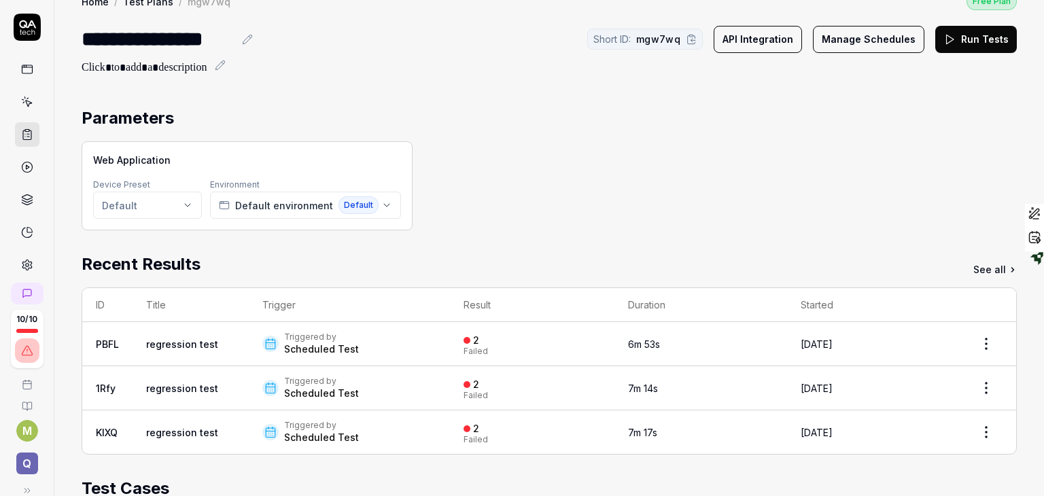
scroll to position [7, 0]
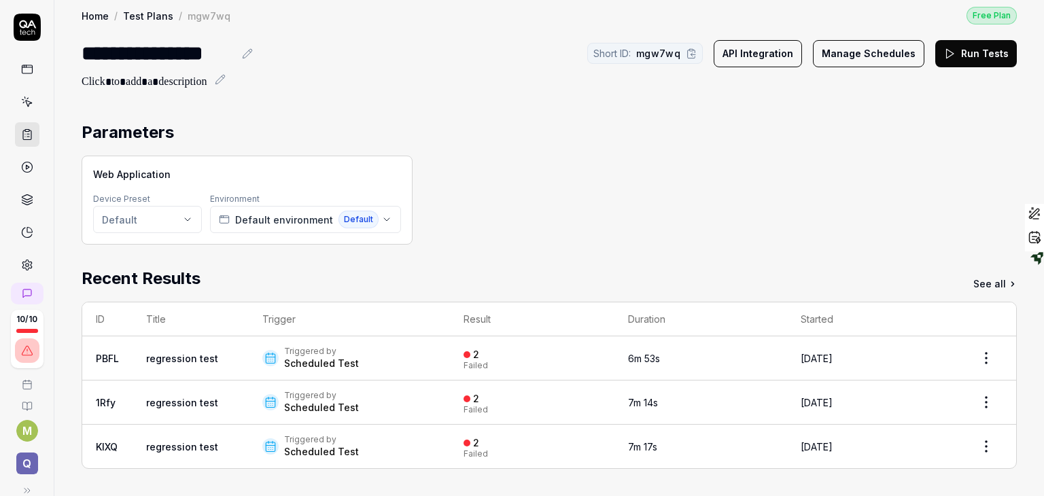
click at [866, 50] on button "Manage Schedules" at bounding box center [868, 53] width 111 height 27
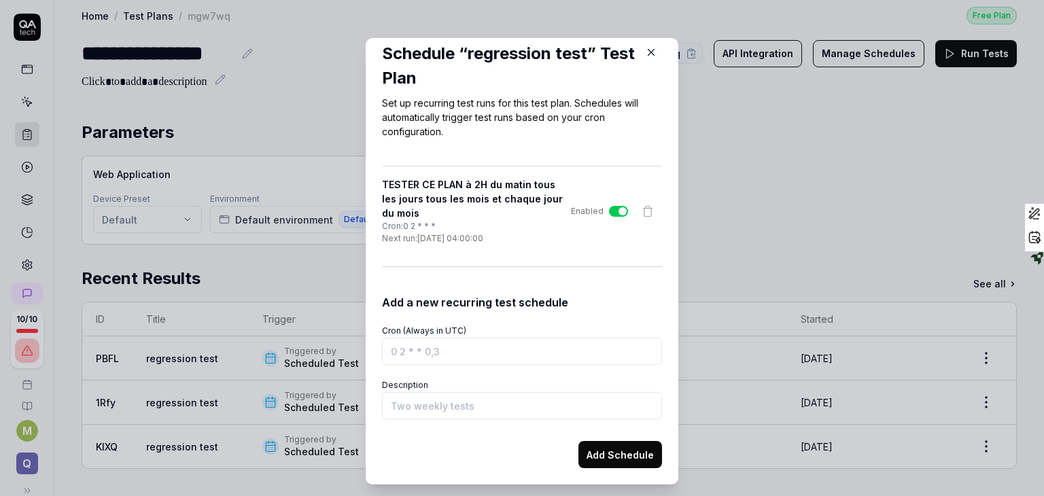
scroll to position [0, 0]
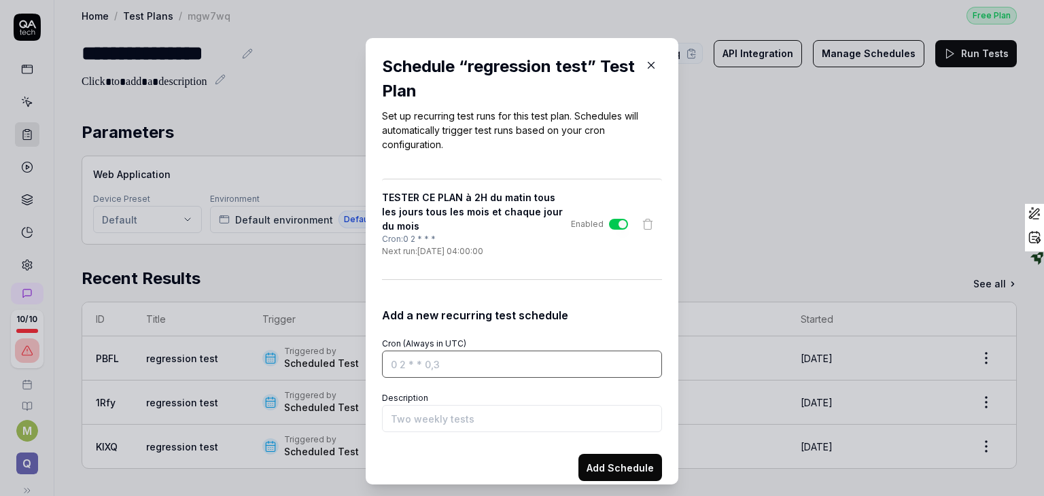
click at [413, 371] on input "Cron (Always in UTC)" at bounding box center [522, 364] width 280 height 27
click at [642, 60] on button "button" at bounding box center [651, 65] width 22 height 22
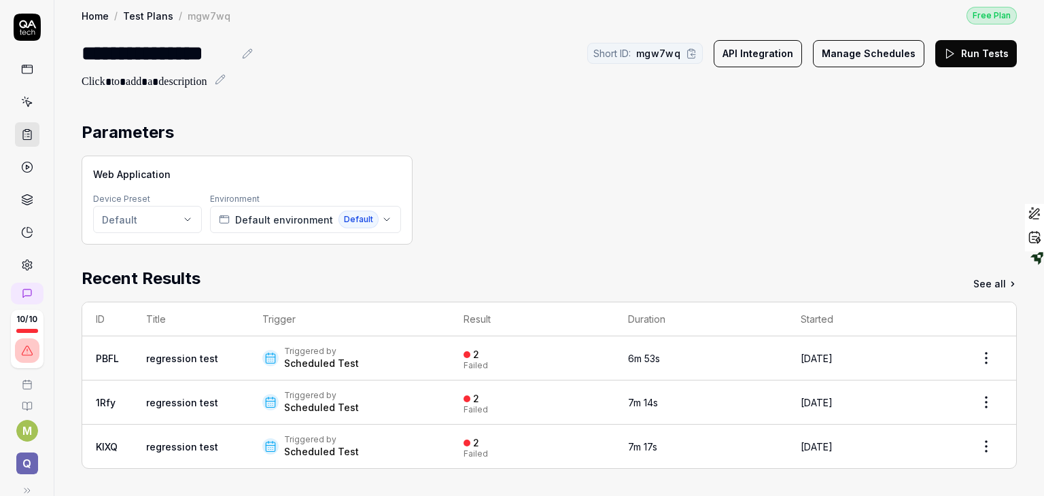
click at [156, 9] on link "Test Plans" at bounding box center [148, 16] width 50 height 14
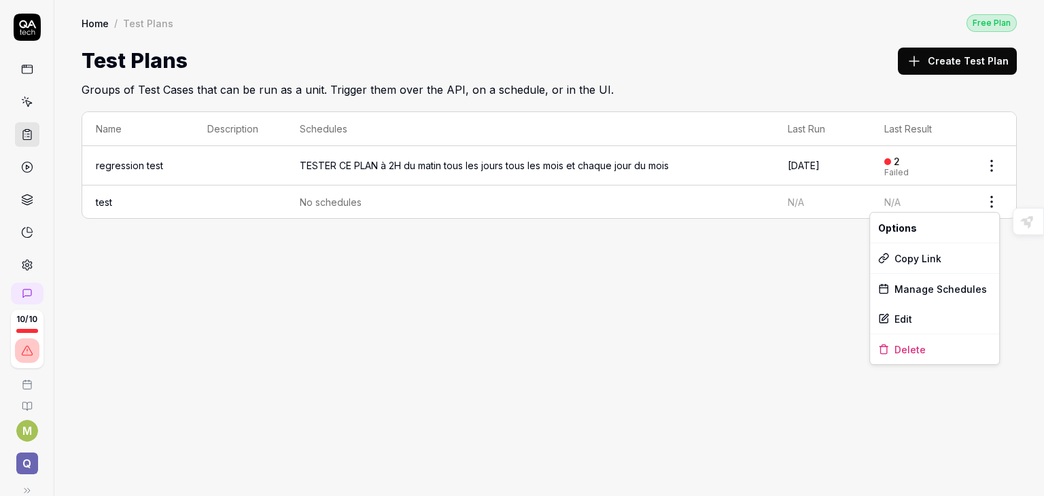
click at [989, 200] on html "10 / 10 M Q Home / Test Plans Free Plan Home / Test Plans Free Plan Test Plans …" at bounding box center [522, 248] width 1044 height 496
click at [905, 284] on div "Manage Schedules" at bounding box center [934, 289] width 129 height 30
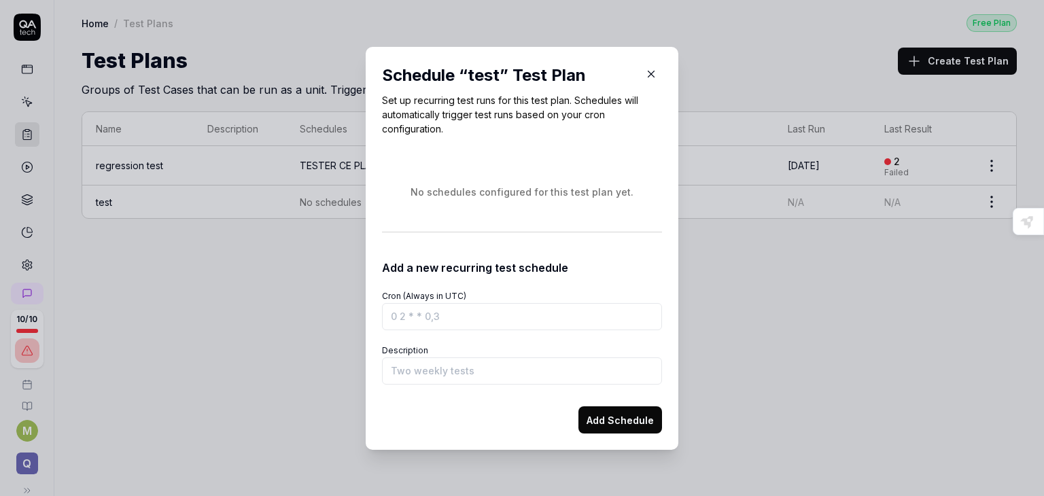
click at [425, 315] on input "Cron (Always in UTC)" at bounding box center [522, 316] width 280 height 27
click at [400, 318] on input "Cron (Always in UTC)" at bounding box center [522, 316] width 280 height 27
click at [404, 315] on input "Cron (Always in UTC)" at bounding box center [522, 316] width 280 height 27
drag, startPoint x: 436, startPoint y: 316, endPoint x: 423, endPoint y: 316, distance: 12.2
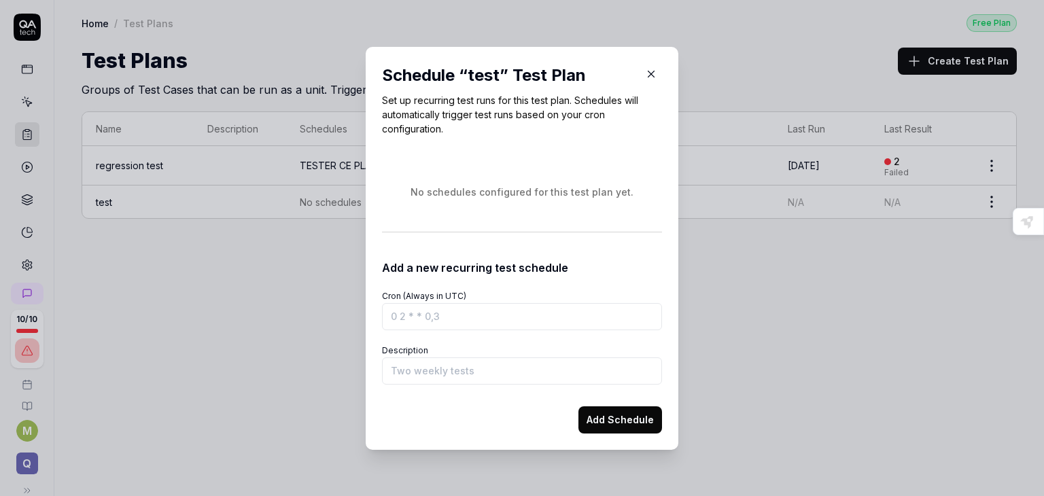
click at [423, 316] on input "Cron (Always in UTC)" at bounding box center [522, 316] width 280 height 27
click at [406, 368] on input "Description" at bounding box center [522, 370] width 280 height 27
click at [648, 73] on icon "button" at bounding box center [651, 74] width 6 height 6
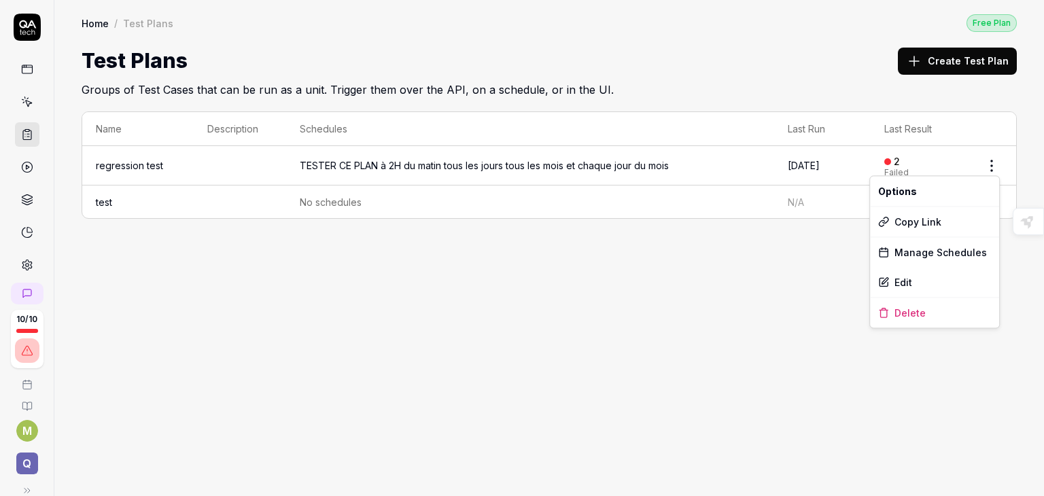
click at [994, 164] on html "10 / 10 M Q Home / Test Plans Free Plan Home / Test Plans Free Plan Test Plans …" at bounding box center [522, 248] width 1044 height 496
click at [909, 252] on div "Manage Schedules" at bounding box center [934, 252] width 129 height 30
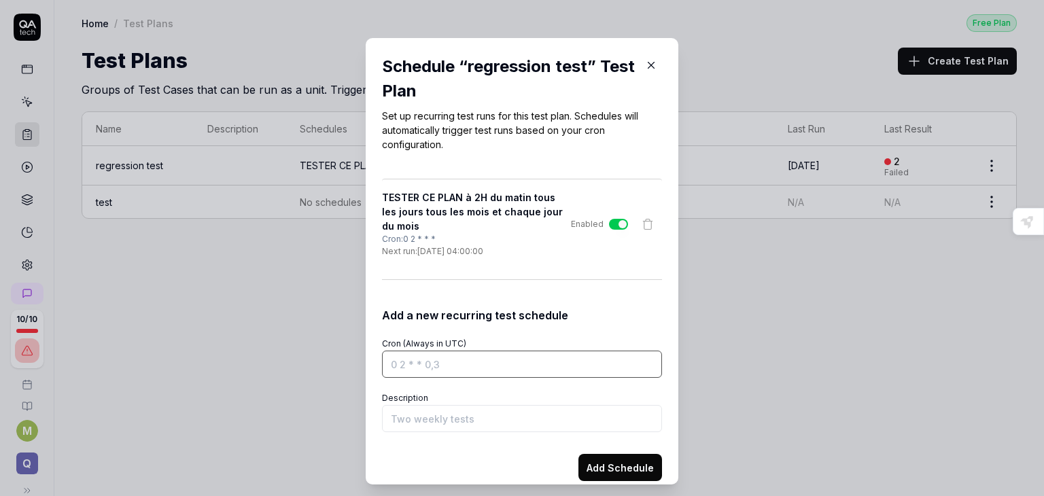
click at [398, 367] on input "Cron (Always in UTC)" at bounding box center [522, 364] width 280 height 27
click at [398, 364] on input "Cron (Always in UTC)" at bounding box center [522, 364] width 280 height 27
click at [400, 363] on input "Cron (Always in UTC)" at bounding box center [522, 364] width 280 height 27
click at [403, 365] on input "Cron (Always in UTC)" at bounding box center [522, 364] width 280 height 27
click at [413, 363] on input "Cron (Always in UTC)" at bounding box center [522, 364] width 280 height 27
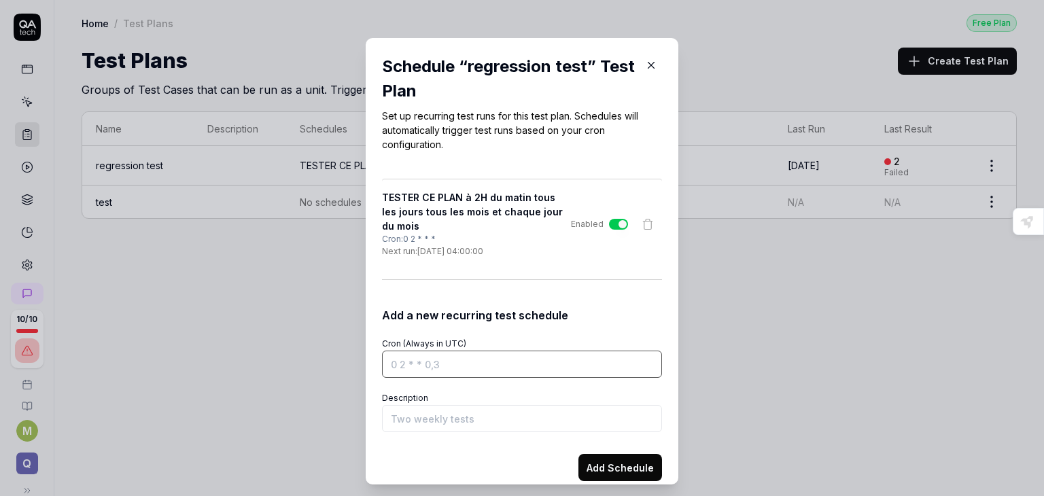
drag, startPoint x: 416, startPoint y: 366, endPoint x: 424, endPoint y: 366, distance: 8.2
click at [424, 366] on input "Cron (Always in UTC)" at bounding box center [522, 364] width 280 height 27
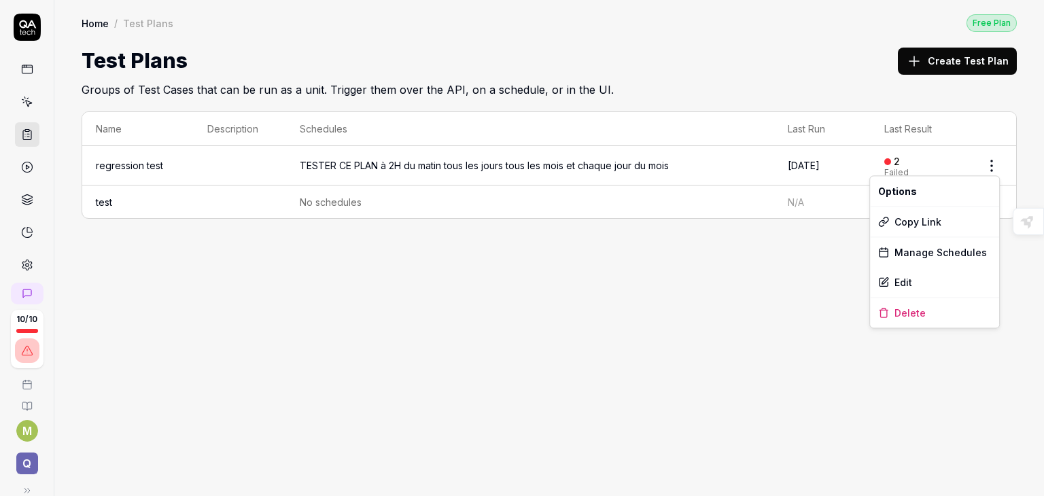
click at [992, 161] on html "10 / 10 M Q Home / Test Plans Free Plan Home / Test Plans Free Plan Test Plans …" at bounding box center [522, 248] width 1044 height 496
click at [735, 23] on html "10 / 10 M Q Home / Test Plans Free Plan Home / Test Plans Free Plan Test Plans …" at bounding box center [522, 248] width 1044 height 496
click at [21, 161] on icon at bounding box center [27, 167] width 12 height 12
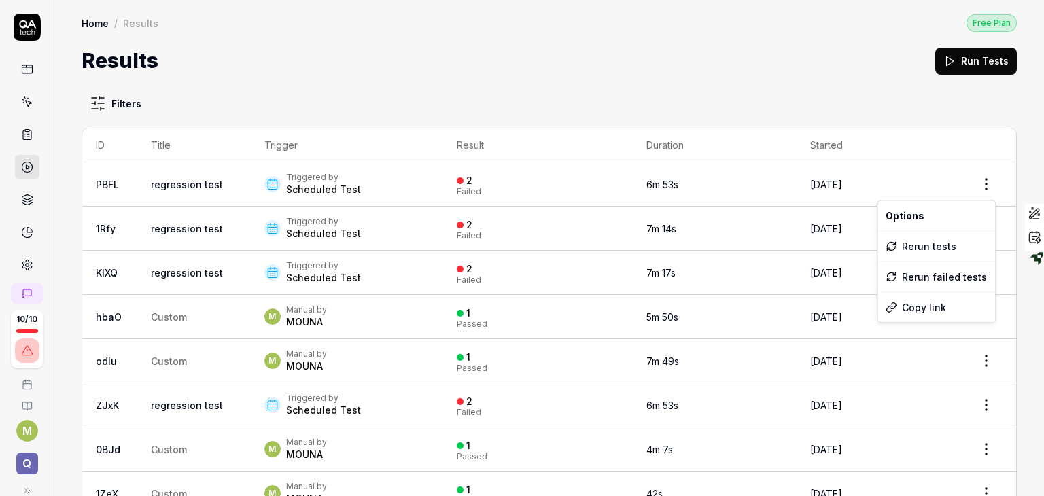
click at [978, 180] on html "10 / 10 M Q Home / Results Free Plan Home / Results Free Plan Results Run Tests…" at bounding box center [522, 248] width 1044 height 496
click at [952, 243] on div "Rerun tests" at bounding box center [936, 246] width 118 height 30
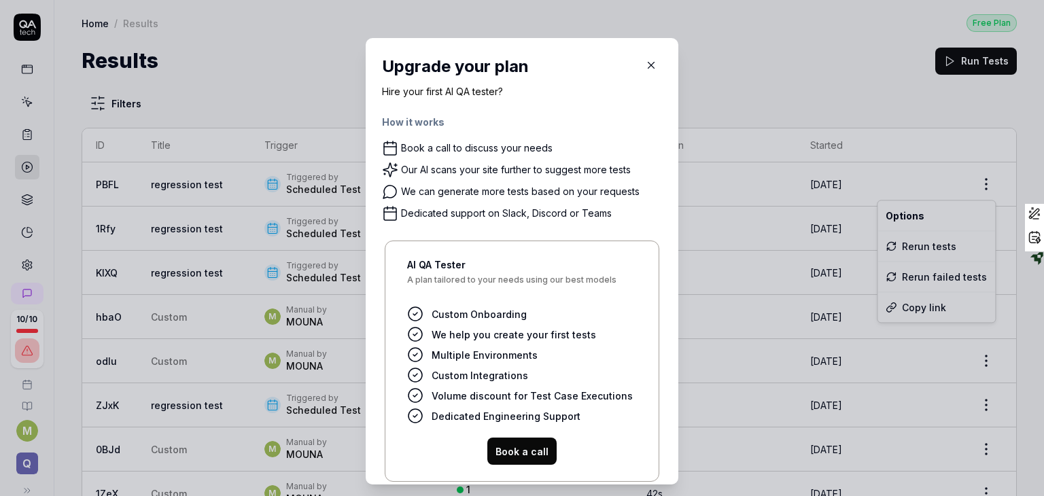
click at [645, 69] on icon "button" at bounding box center [651, 65] width 12 height 12
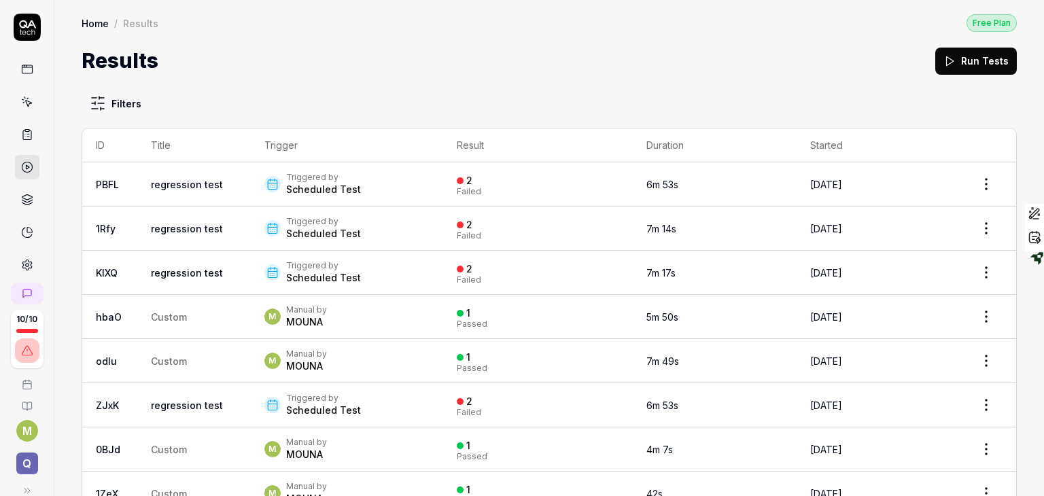
click at [172, 186] on html "10 / 10 M Q Home / Results Free Plan Home / Results Free Plan Results Run Tests…" at bounding box center [522, 248] width 1044 height 496
click at [316, 172] on div "Triggered by" at bounding box center [323, 177] width 75 height 11
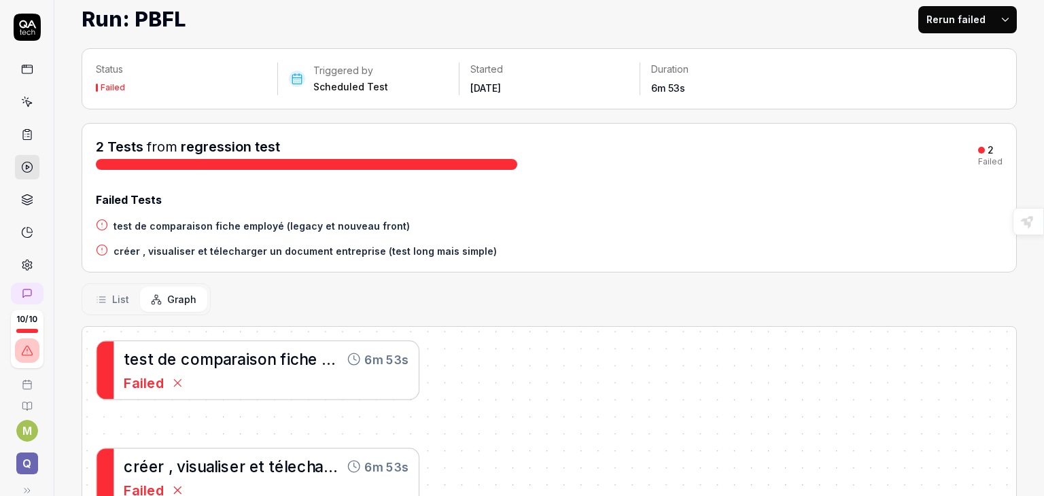
scroll to position [22, 0]
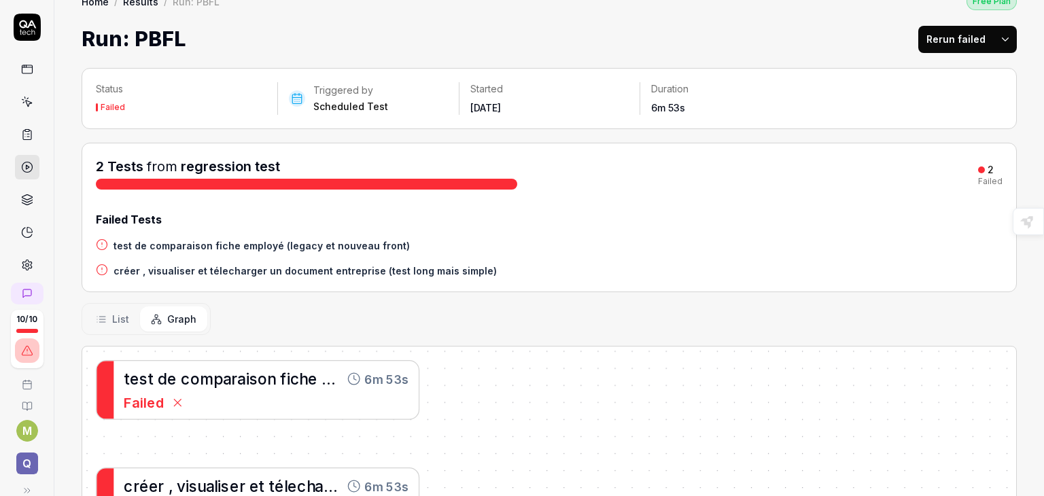
click at [369, 245] on h4 "test de comparaison fiche employé (legacy et nouveau front)" at bounding box center [261, 246] width 296 height 14
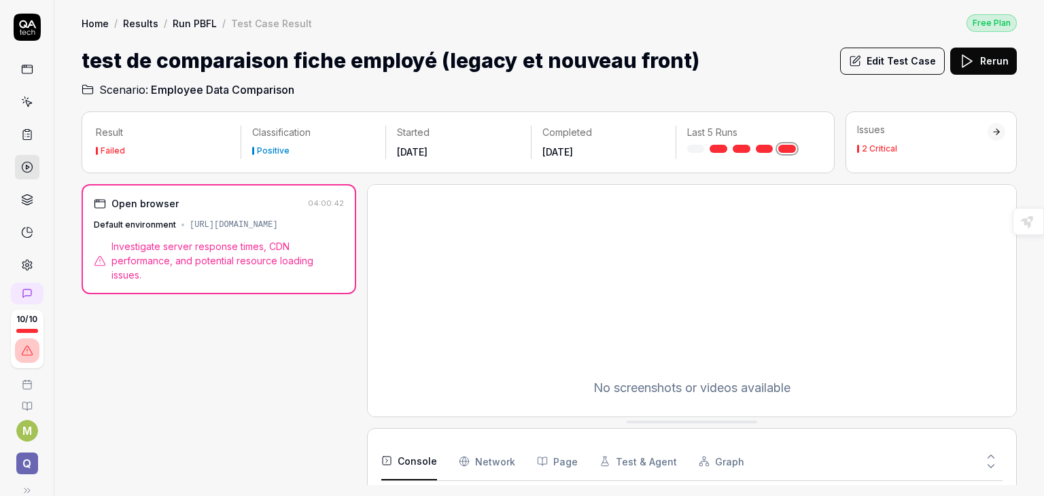
click at [874, 153] on div "2 Critical" at bounding box center [879, 149] width 35 height 8
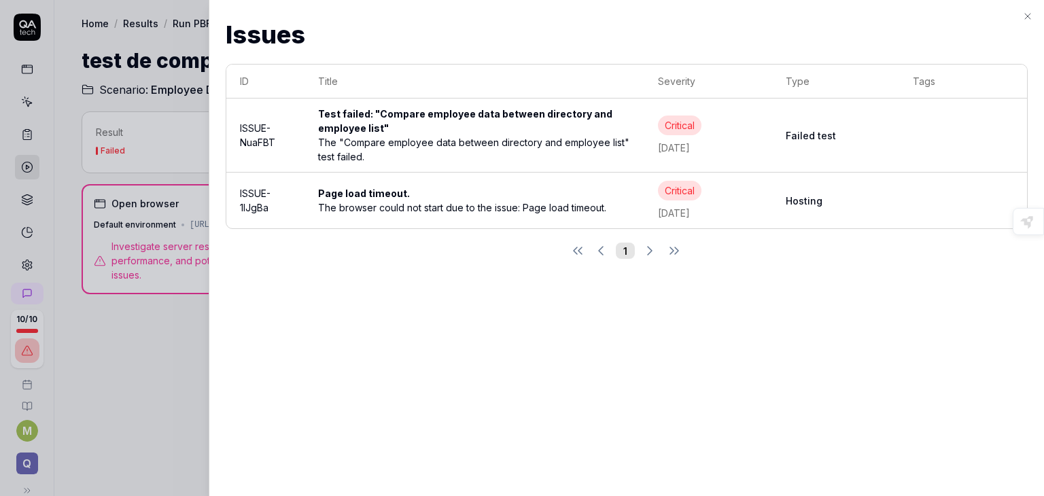
click at [411, 115] on div "Test failed: "Compare employee data between directory and employee list"" at bounding box center [474, 121] width 313 height 29
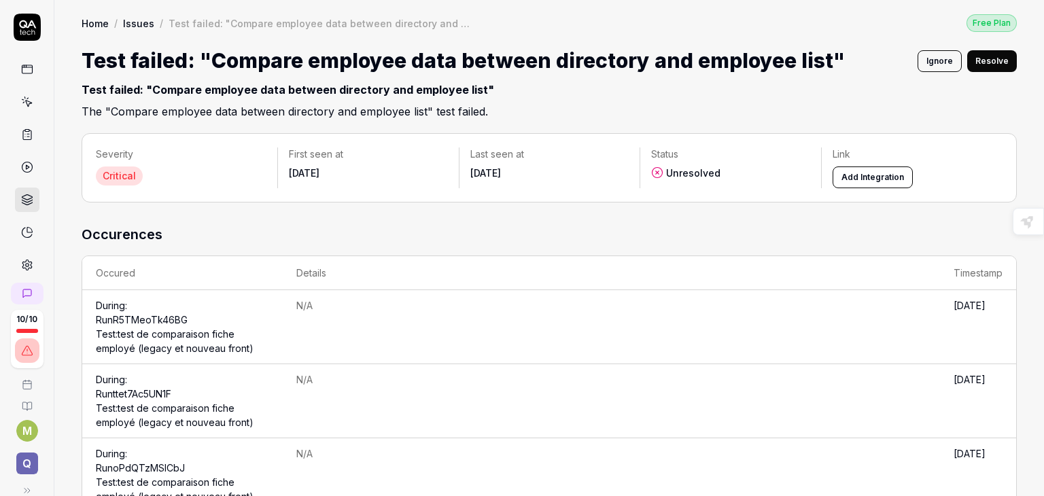
click at [26, 133] on icon at bounding box center [27, 135] width 8 height 10
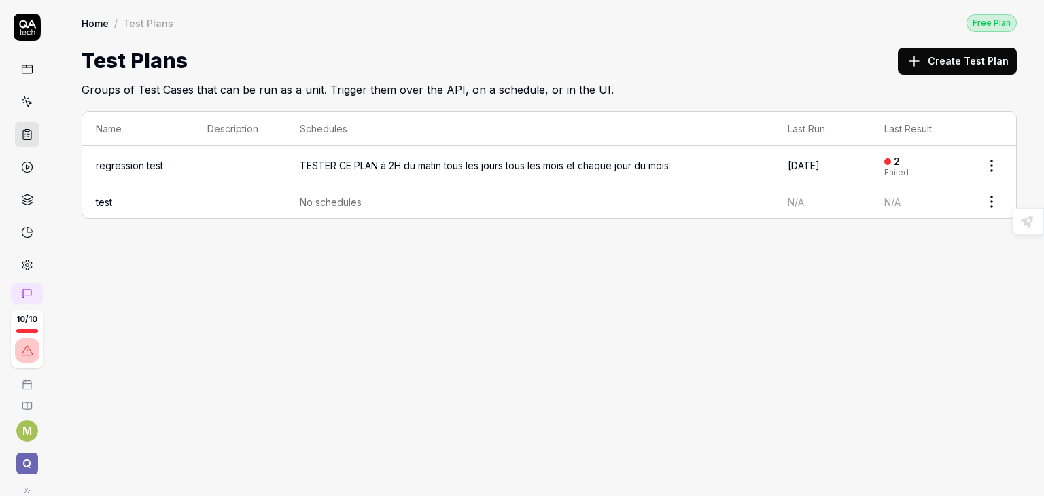
click at [24, 174] on link at bounding box center [27, 167] width 24 height 24
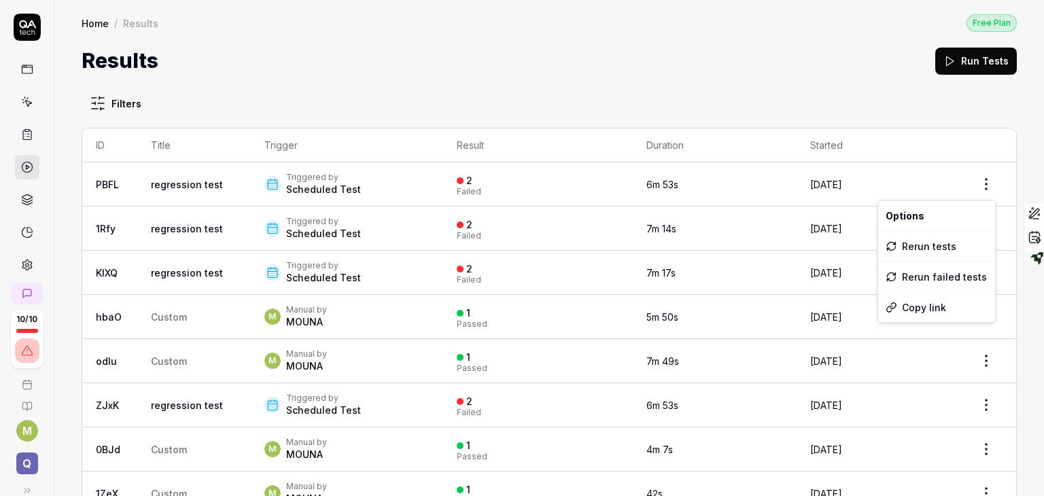
click at [973, 181] on html "10 / 10 M Q Home / Results Free Plan Home / Results Free Plan Results Run Tests…" at bounding box center [522, 248] width 1044 height 496
click at [752, 89] on html "10 / 10 M Q Home / Results Free Plan Home / Results Free Plan Results Run Tests…" at bounding box center [522, 248] width 1044 height 496
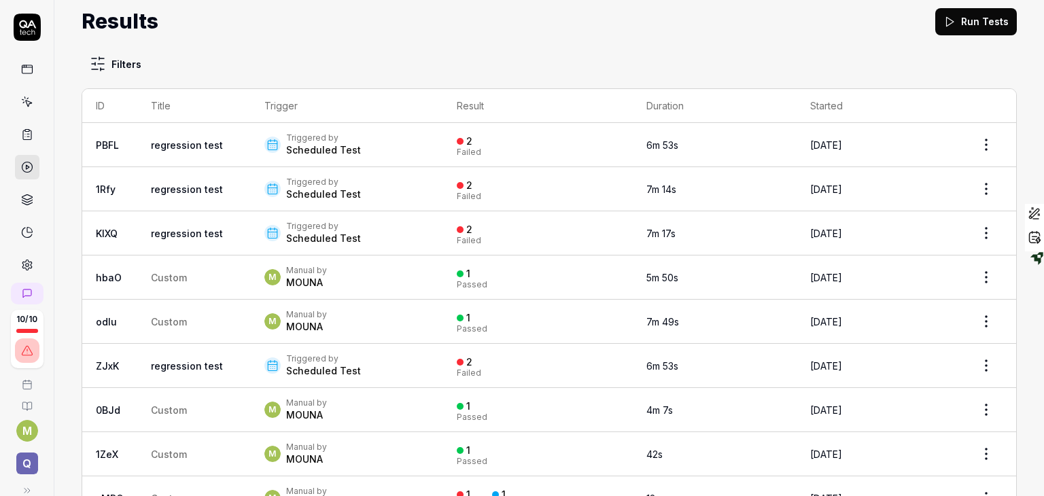
scroll to position [46, 0]
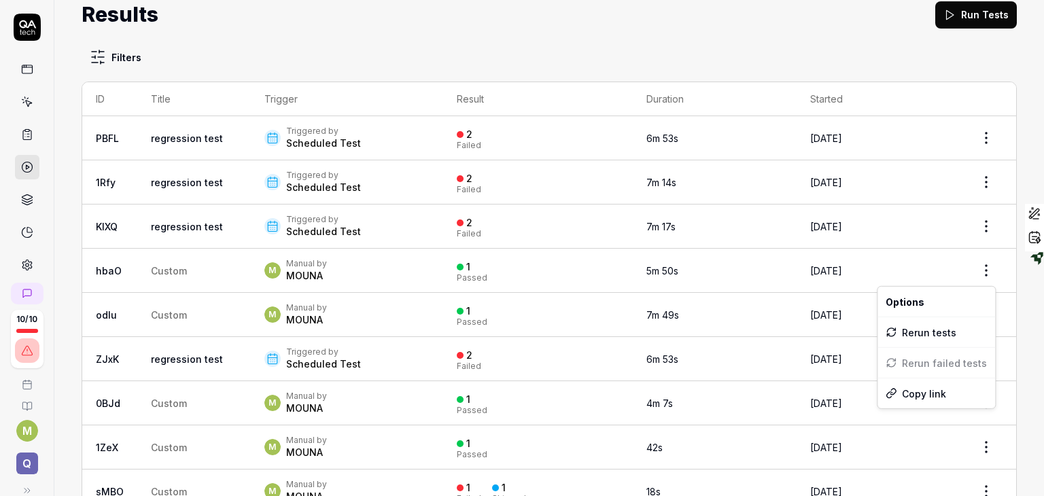
click at [977, 274] on html "10 / 10 M Q Home / Results Free Plan Home / Results Free Plan Results Run Tests…" at bounding box center [522, 248] width 1044 height 496
click at [677, 35] on html "10 / 10 M Q Home / Results Free Plan Home / Results Free Plan Results Run Tests…" at bounding box center [522, 248] width 1044 height 496
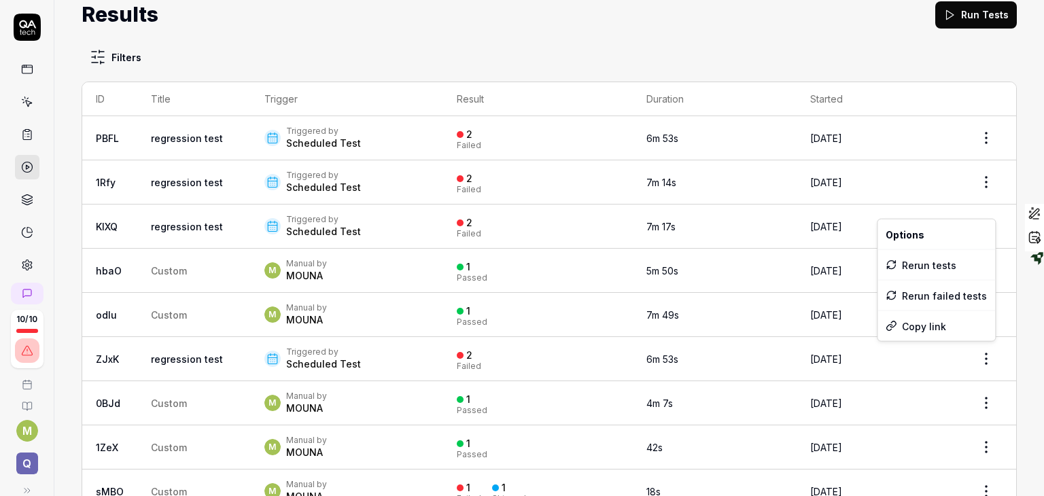
click at [978, 351] on html "10 / 10 M Q Home / Results Free Plan Home / Results Free Plan Results Run Tests…" at bounding box center [522, 248] width 1044 height 496
click at [841, 40] on html "10 / 10 M Q Home / Results Free Plan Home / Results Free Plan Results Run Tests…" at bounding box center [522, 248] width 1044 height 496
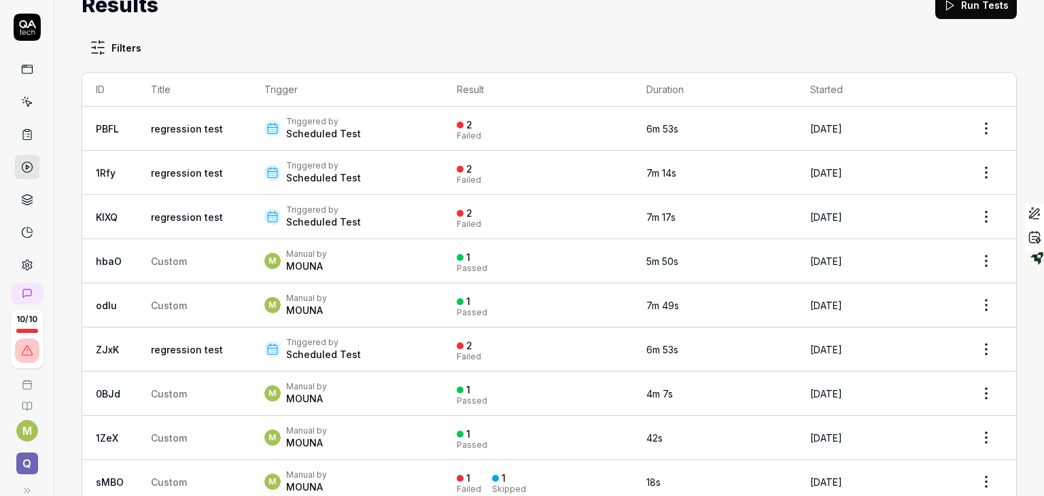
scroll to position [53, 0]
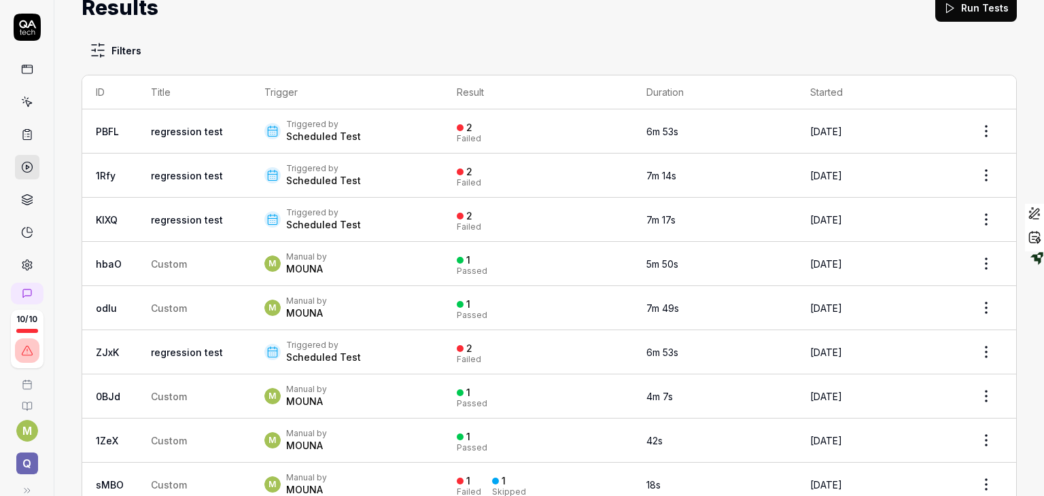
click at [156, 481] on span "Custom" at bounding box center [169, 485] width 36 height 12
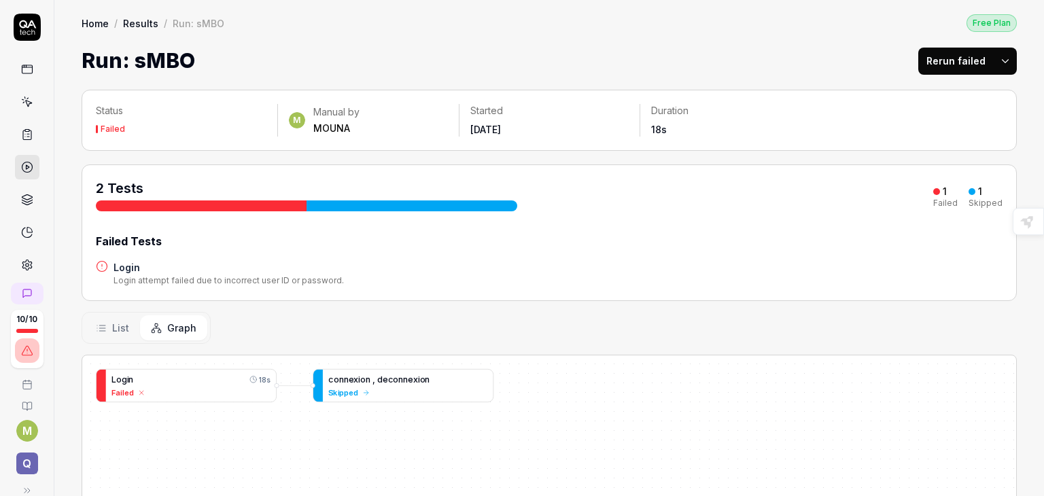
click at [169, 281] on div "Login attempt failed due to incorrect user ID or password." at bounding box center [228, 281] width 230 height 12
click at [116, 262] on h4 "Login" at bounding box center [228, 267] width 230 height 14
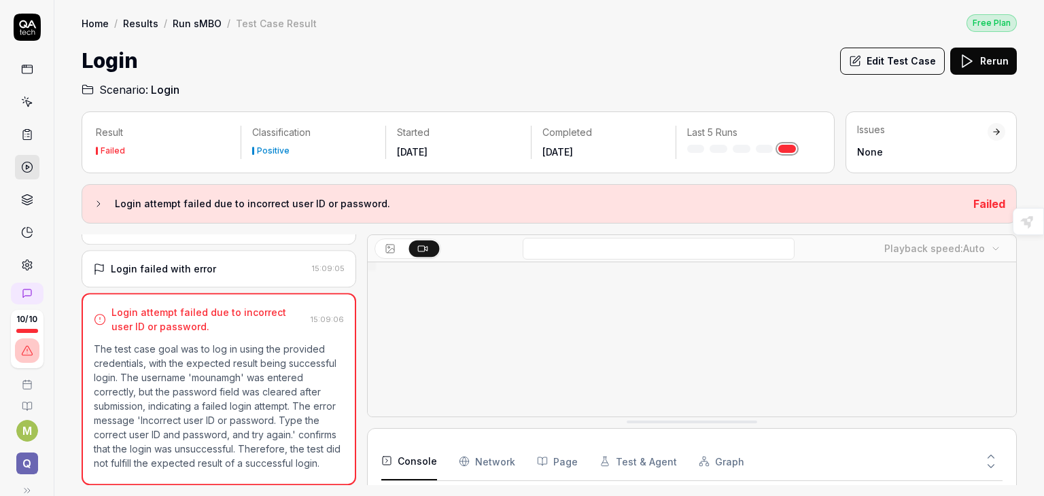
scroll to position [188, 0]
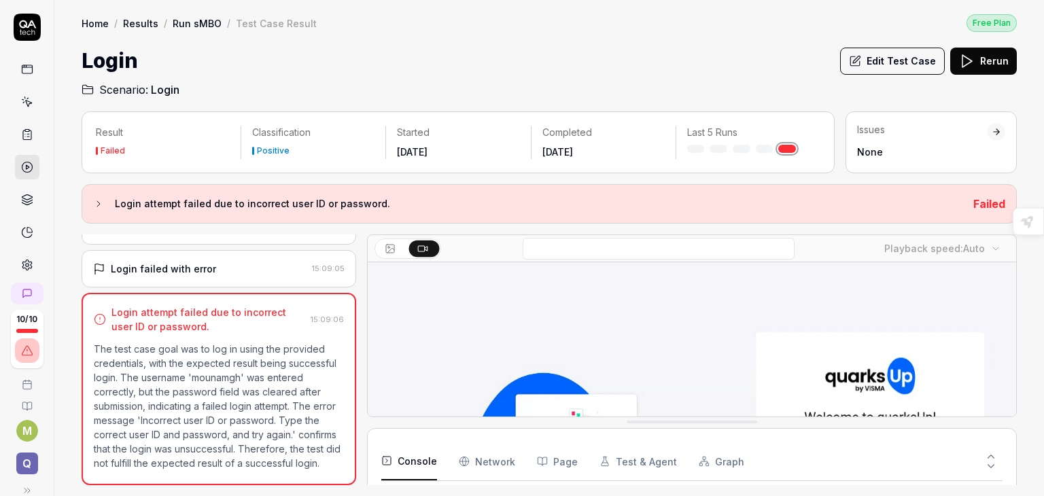
click at [107, 202] on button "Login attempt failed due to incorrect user ID or password." at bounding box center [527, 204] width 869 height 16
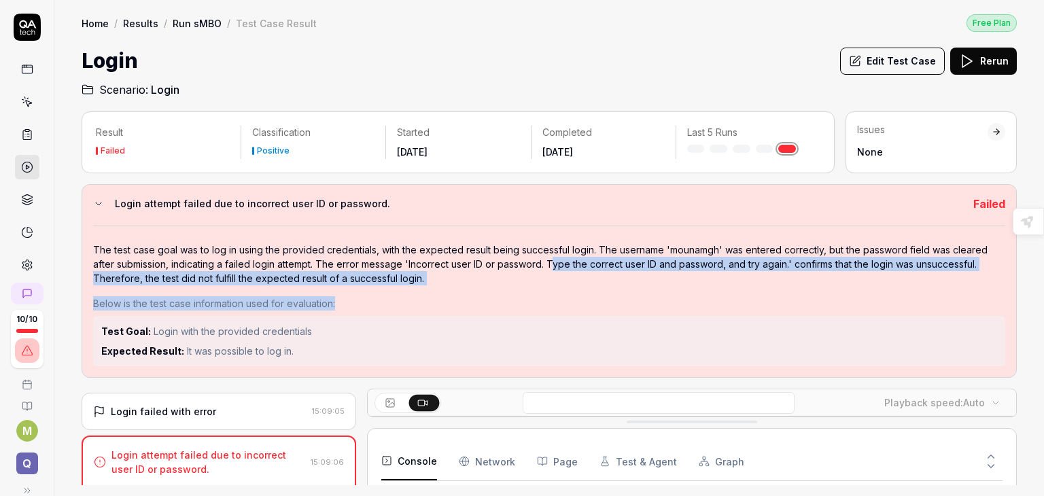
drag, startPoint x: 556, startPoint y: 266, endPoint x: 602, endPoint y: 303, distance: 59.4
click at [602, 303] on div "The test case goal was to log in using the provided credentials, with the expec…" at bounding box center [549, 296] width 912 height 141
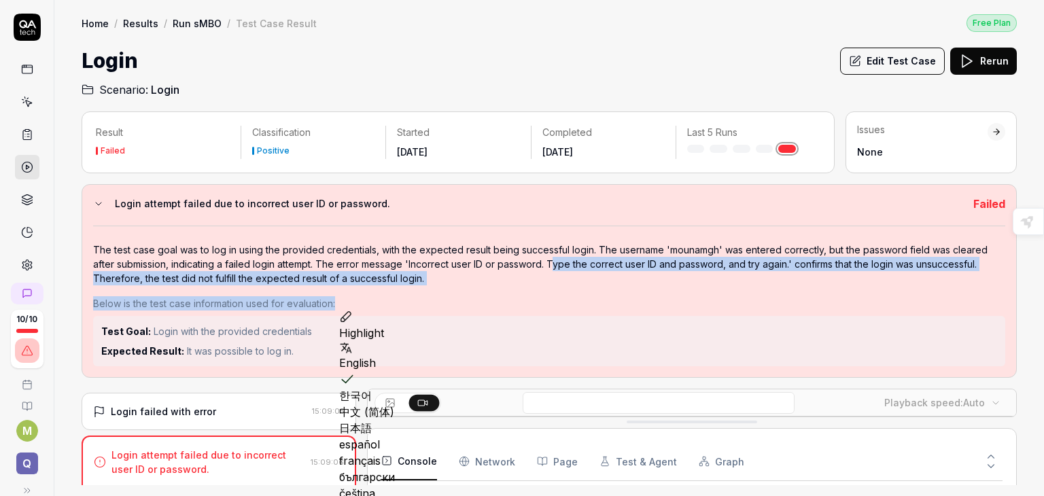
click at [617, 269] on div "The test case goal was to log in using the provided credentials, with the expec…" at bounding box center [549, 264] width 912 height 43
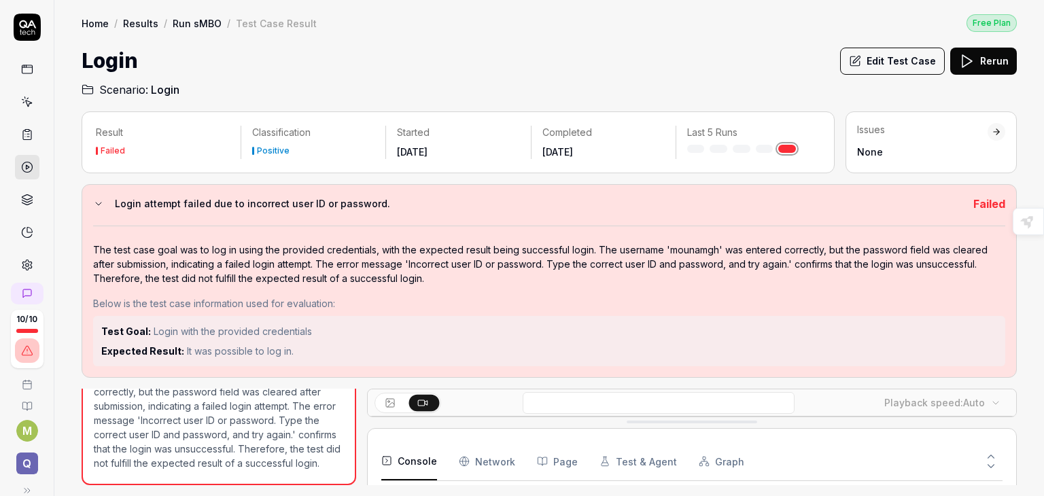
scroll to position [342, 0]
click at [429, 406] on button at bounding box center [423, 402] width 31 height 16
click at [419, 400] on rect at bounding box center [421, 402] width 7 height 5
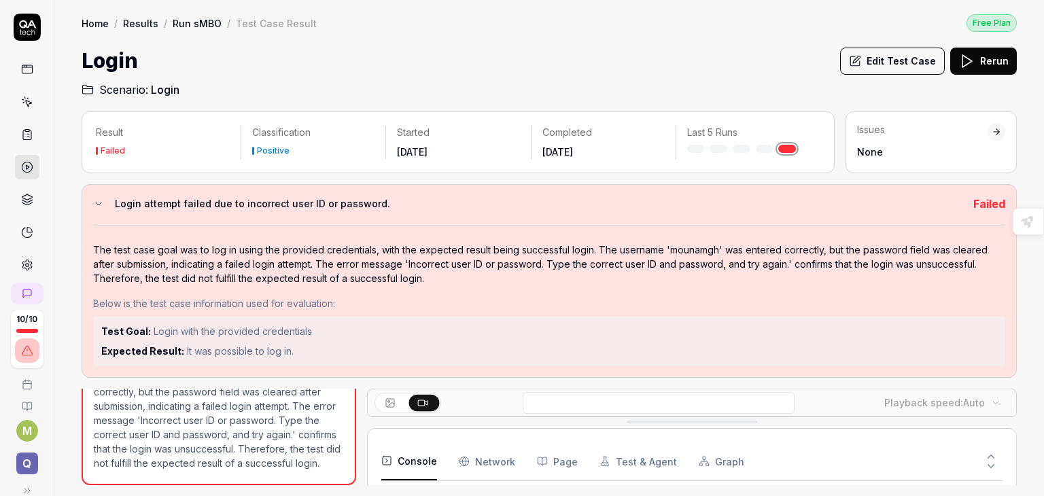
click at [419, 400] on rect at bounding box center [421, 402] width 7 height 5
click at [510, 196] on h3 "Login attempt failed due to incorrect user ID or password." at bounding box center [538, 204] width 847 height 16
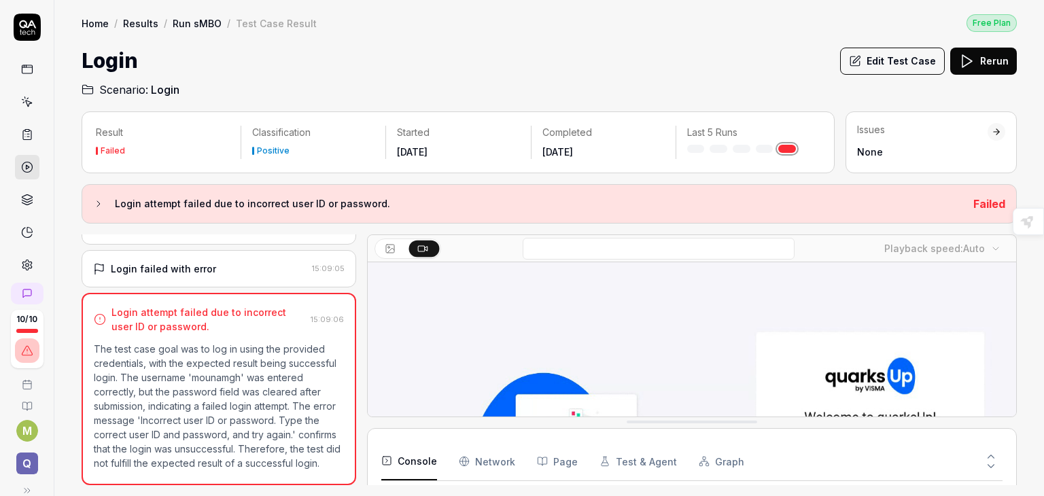
drag, startPoint x: 510, startPoint y: 196, endPoint x: 186, endPoint y: 203, distance: 323.5
click at [186, 203] on h3 "Login attempt failed due to incorrect user ID or password." at bounding box center [538, 204] width 847 height 16
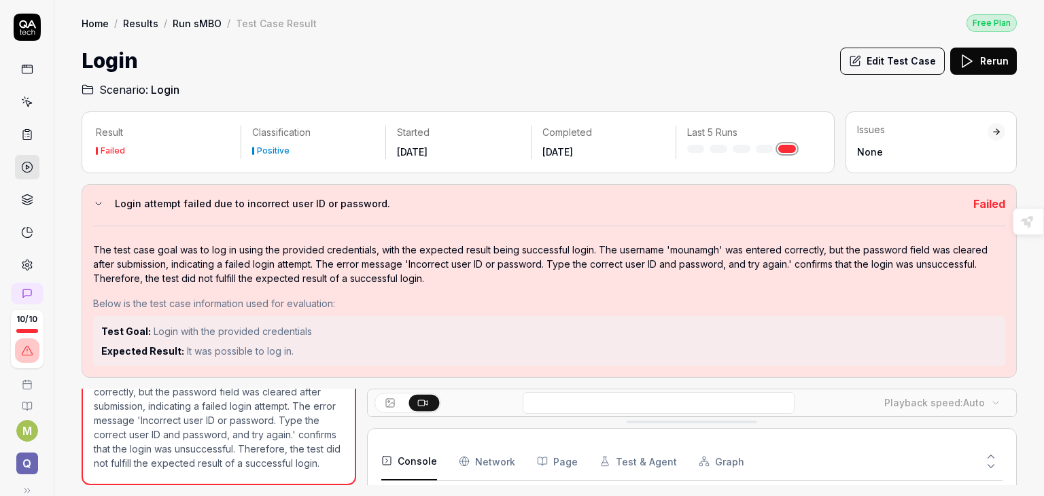
click at [26, 165] on polygon at bounding box center [27, 167] width 3 height 4
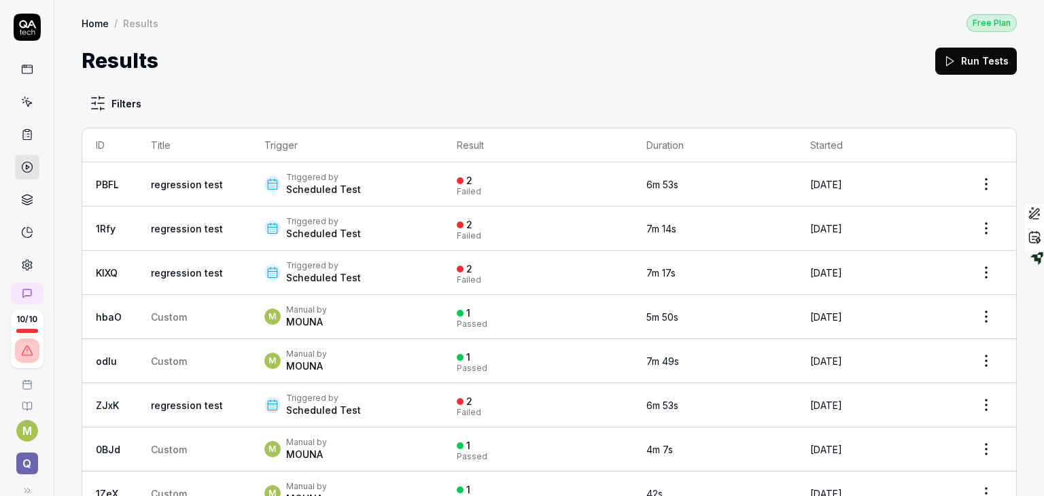
click at [21, 195] on icon at bounding box center [27, 200] width 12 height 12
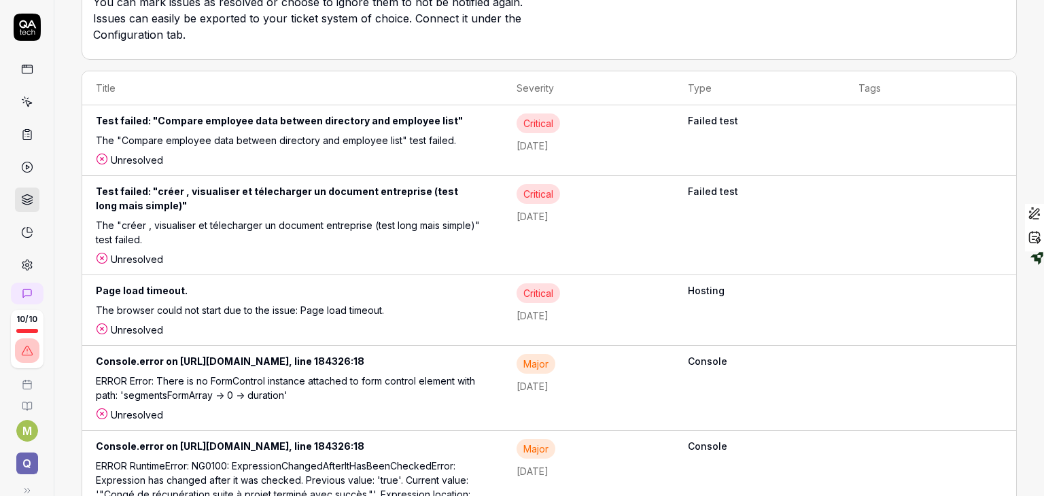
scroll to position [236, 0]
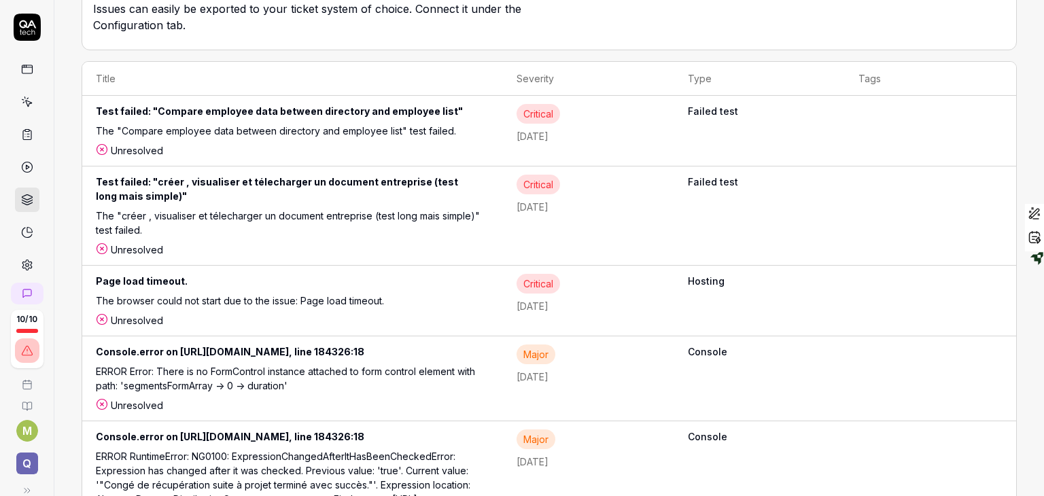
click at [30, 169] on link at bounding box center [27, 167] width 24 height 24
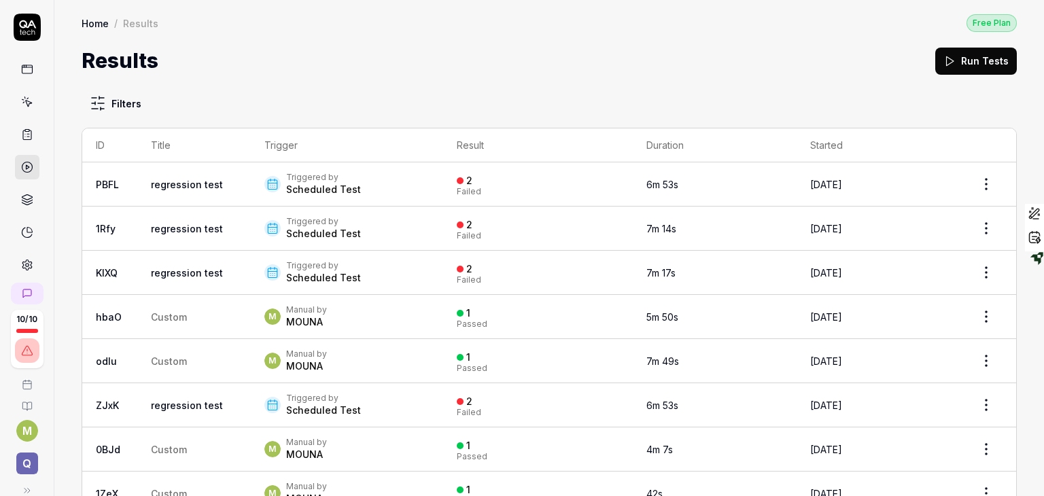
click at [162, 183] on link "regression test" at bounding box center [187, 185] width 72 height 12
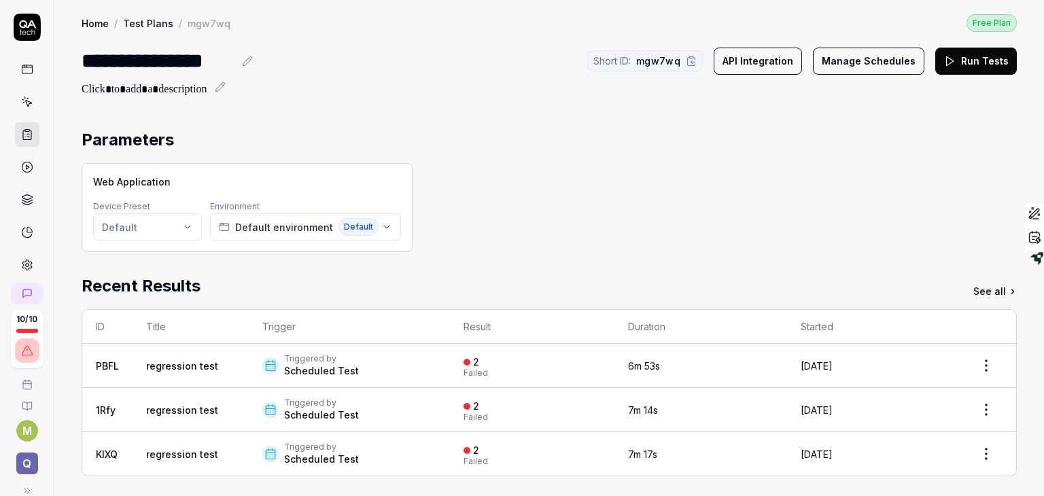
click at [160, 362] on link "regression test" at bounding box center [182, 366] width 72 height 12
click at [111, 362] on link "PBFL" at bounding box center [107, 366] width 23 height 12
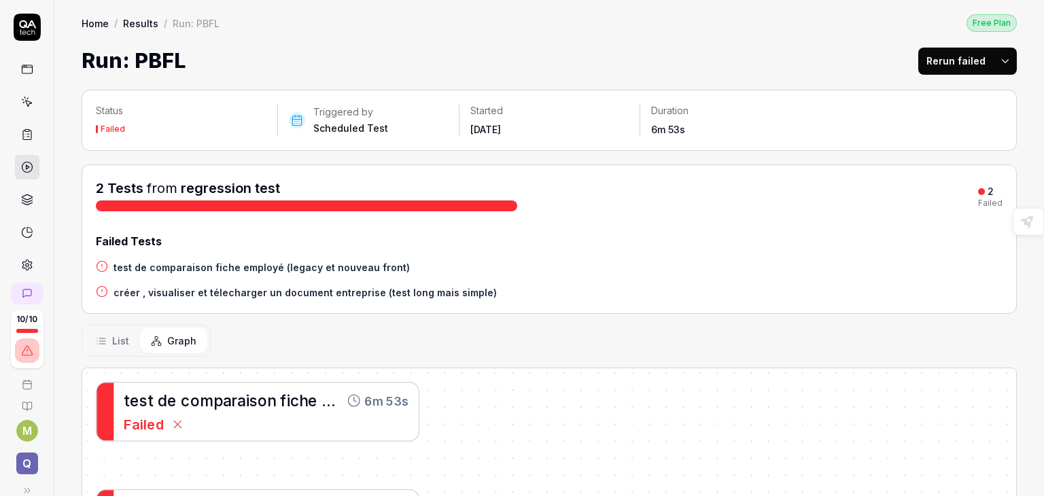
click at [311, 290] on h4 "créer , visualiser et télecharger un document entreprise (test long mais simple)" at bounding box center [304, 292] width 383 height 14
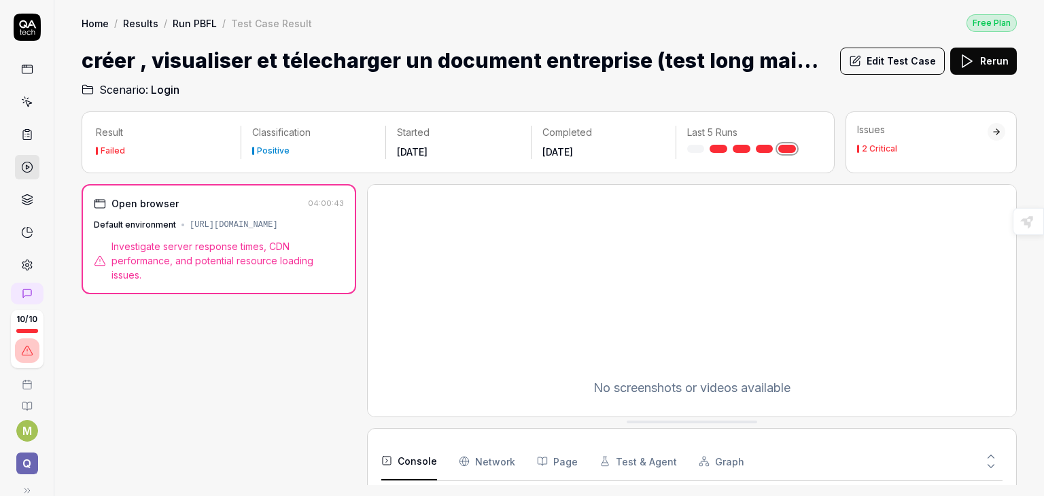
click at [877, 150] on div "2 Critical" at bounding box center [879, 149] width 35 height 8
click at [131, 131] on p "Result" at bounding box center [163, 133] width 134 height 14
click at [427, 159] on div "Result Failed Classification Positive Started Aug 10 2025 Completed Aug 10 2025…" at bounding box center [458, 142] width 753 height 62
click at [139, 23] on link "Results" at bounding box center [140, 23] width 35 height 14
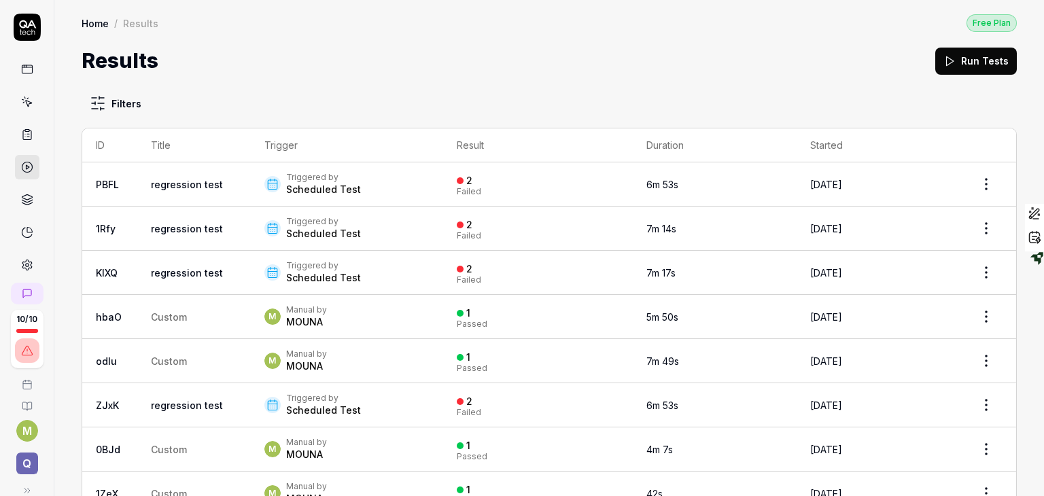
click at [304, 269] on div "Triggered by" at bounding box center [323, 265] width 75 height 11
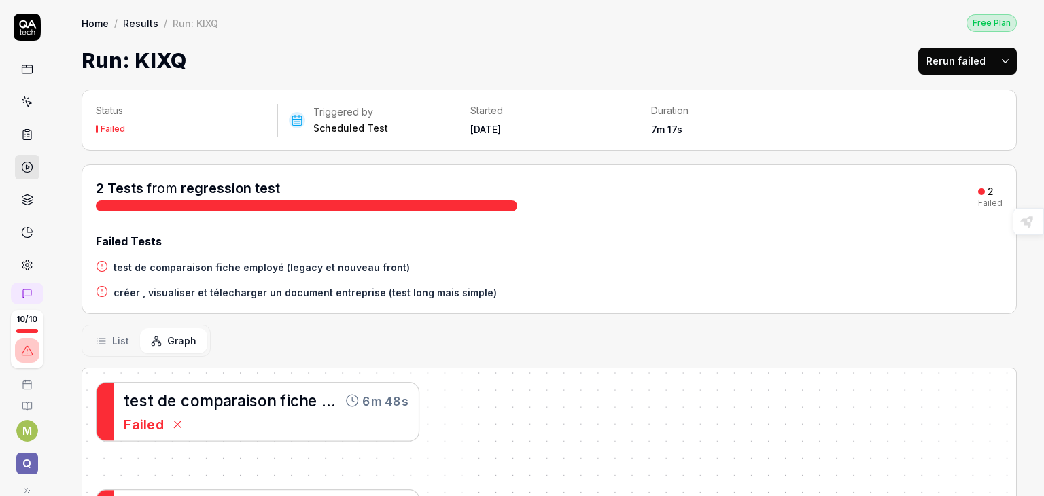
click at [275, 267] on h4 "test de comparaison fiche employé (legacy et nouveau front)" at bounding box center [261, 267] width 296 height 14
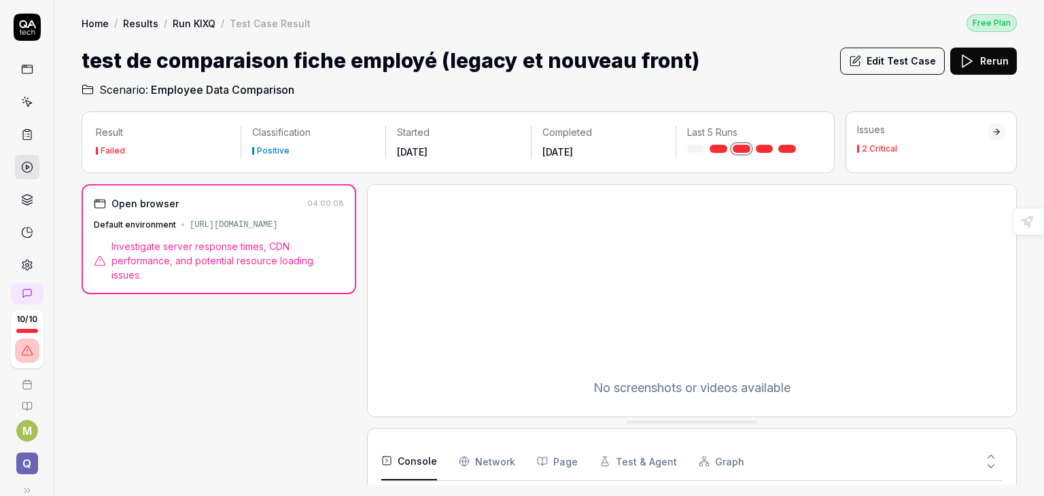
click at [889, 133] on div "Issues" at bounding box center [922, 130] width 130 height 14
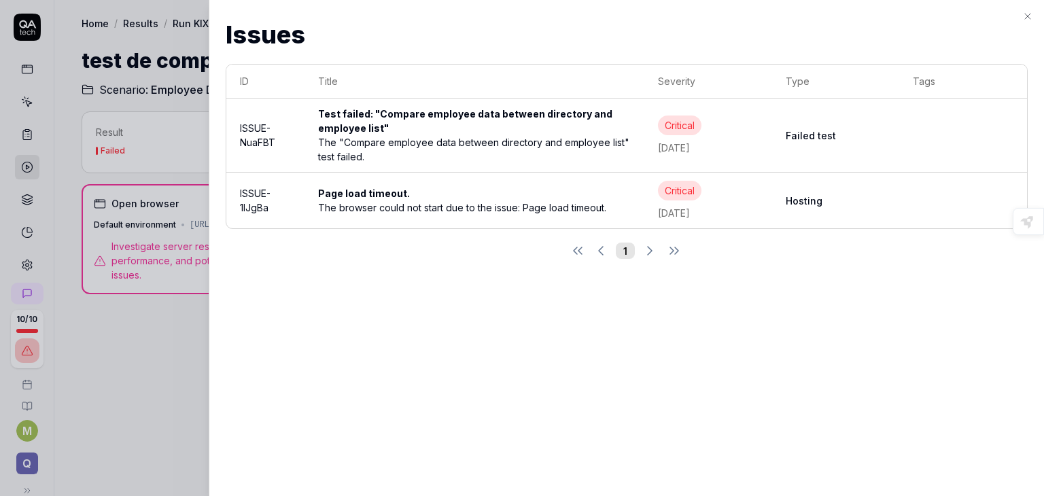
click at [364, 145] on div "The "Compare employee data between directory and employee list" test failed." at bounding box center [474, 149] width 313 height 29
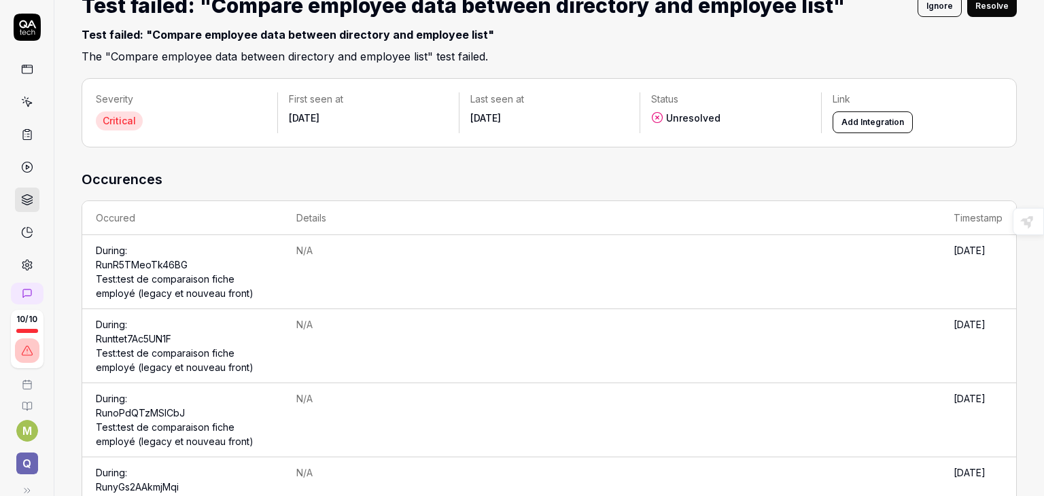
scroll to position [56, 0]
click at [178, 275] on link "Run R5TMeoTk46BG Test: test de comparaison fiche employé (legacy et nouveau fro…" at bounding box center [175, 278] width 158 height 40
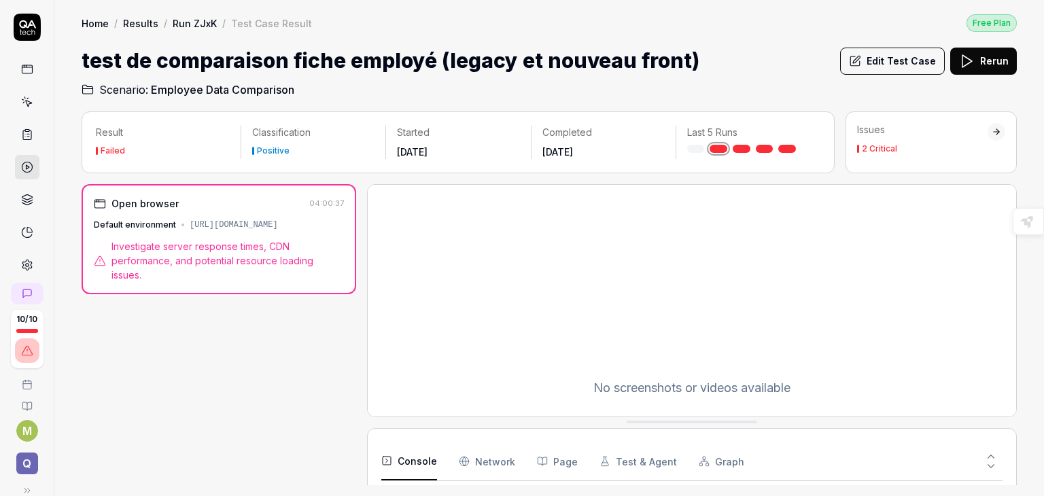
click at [230, 256] on span "Investigate server response times, CDN performance, and potential resource load…" at bounding box center [227, 260] width 232 height 43
click at [883, 145] on div "2 Critical" at bounding box center [879, 149] width 35 height 8
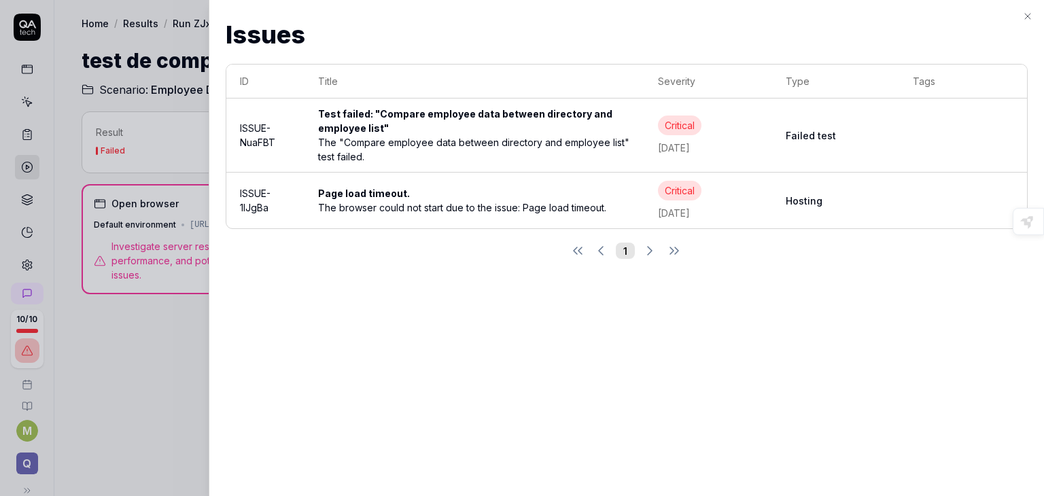
click at [696, 131] on div "Critical" at bounding box center [679, 126] width 43 height 20
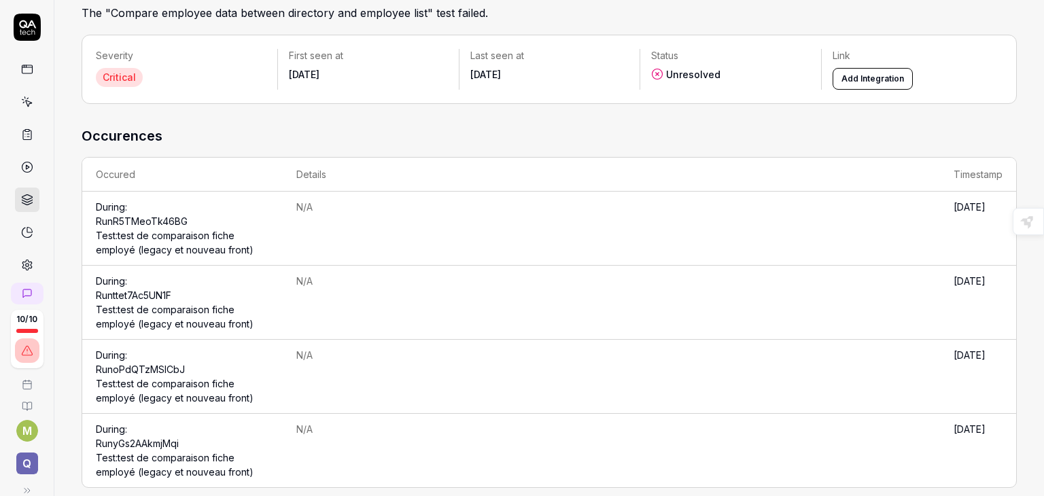
scroll to position [116, 0]
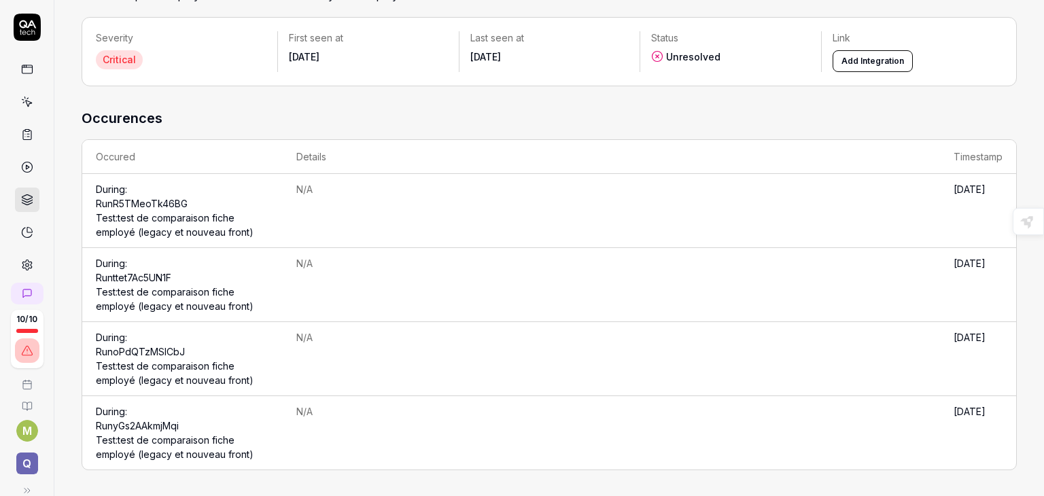
click at [16, 172] on link at bounding box center [27, 167] width 24 height 24
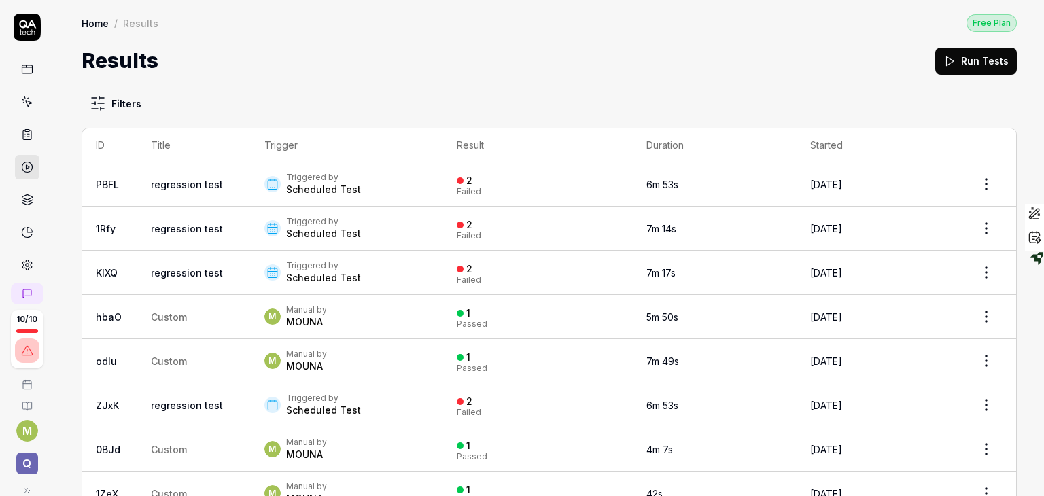
click at [303, 179] on div "Triggered by" at bounding box center [323, 177] width 75 height 11
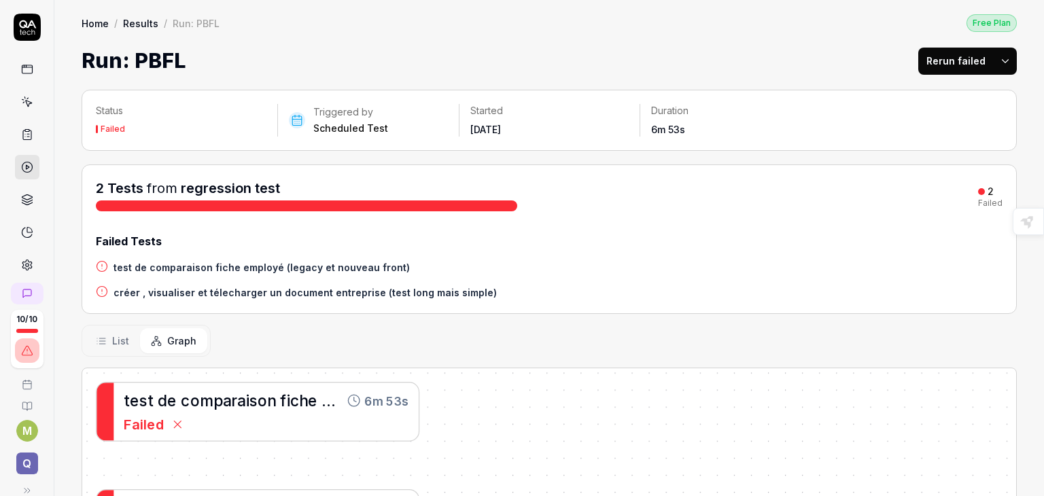
click at [303, 186] on div "2 Tests from regression test" at bounding box center [306, 195] width 421 height 33
click at [217, 264] on h4 "test de comparaison fiche employé (legacy et nouveau front)" at bounding box center [261, 267] width 296 height 14
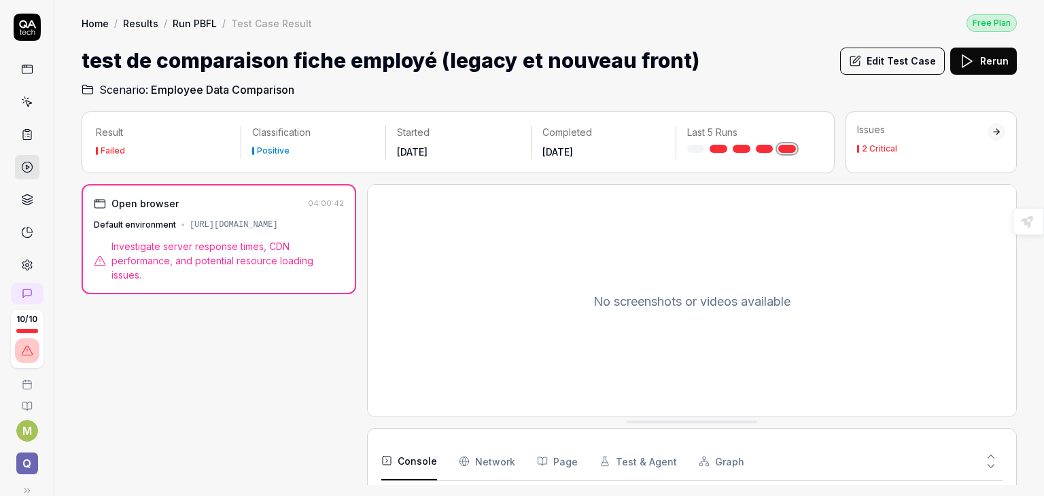
scroll to position [166, 0]
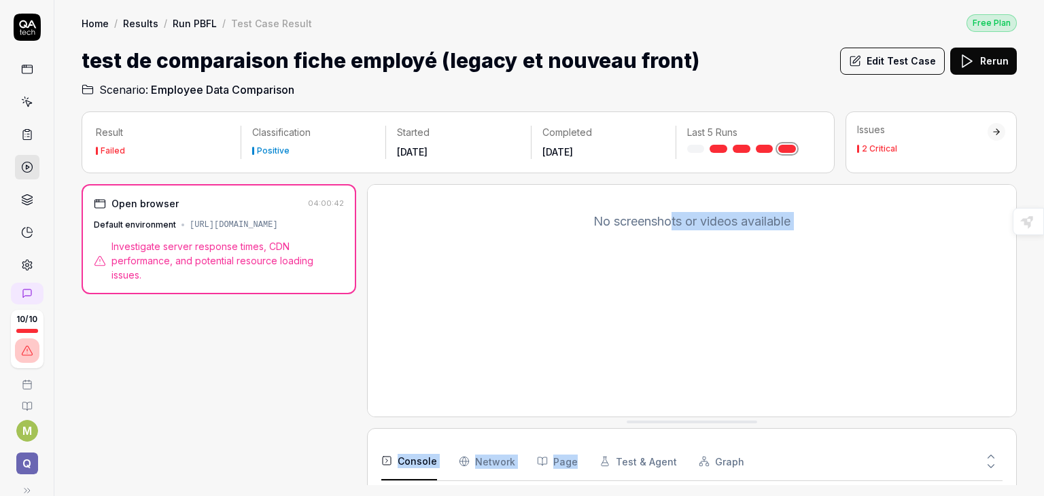
drag, startPoint x: 674, startPoint y: 430, endPoint x: 663, endPoint y: 281, distance: 149.2
click at [663, 281] on div "No screenshots or videos available Console Network Page Test & Agent Graph 0 To…" at bounding box center [692, 334] width 650 height 301
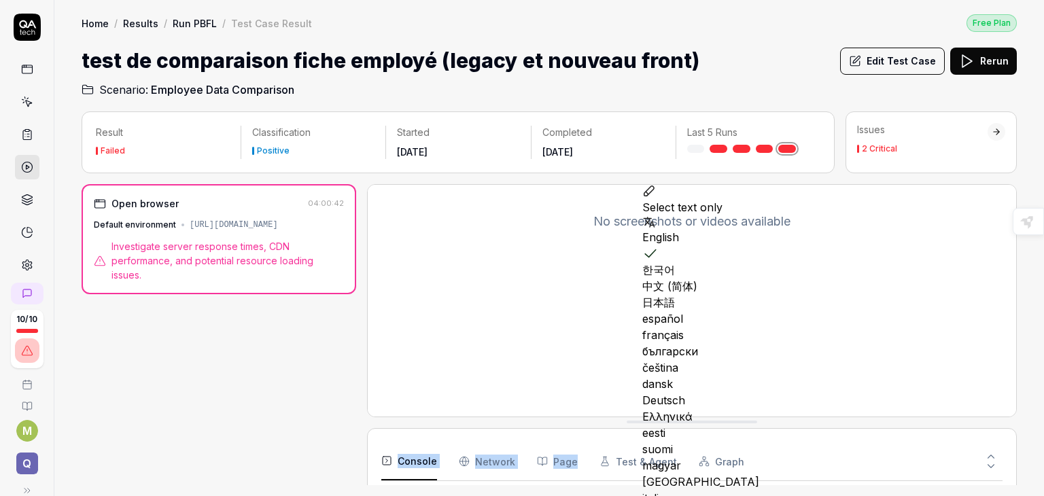
scroll to position [0, 0]
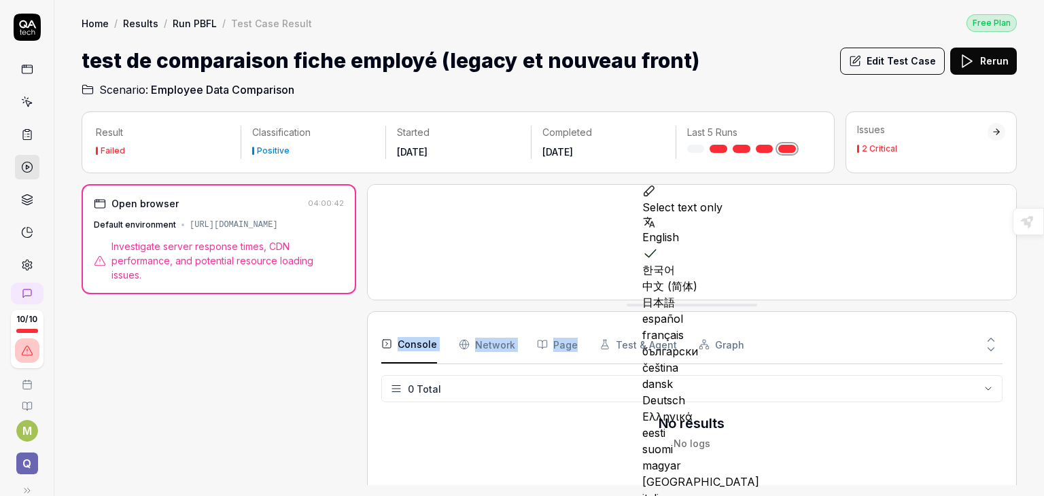
drag, startPoint x: 677, startPoint y: 421, endPoint x: 662, endPoint y: 304, distance: 117.8
click at [190, 246] on span "Investigate server response times, CDN performance, and potential resource load…" at bounding box center [227, 260] width 232 height 43
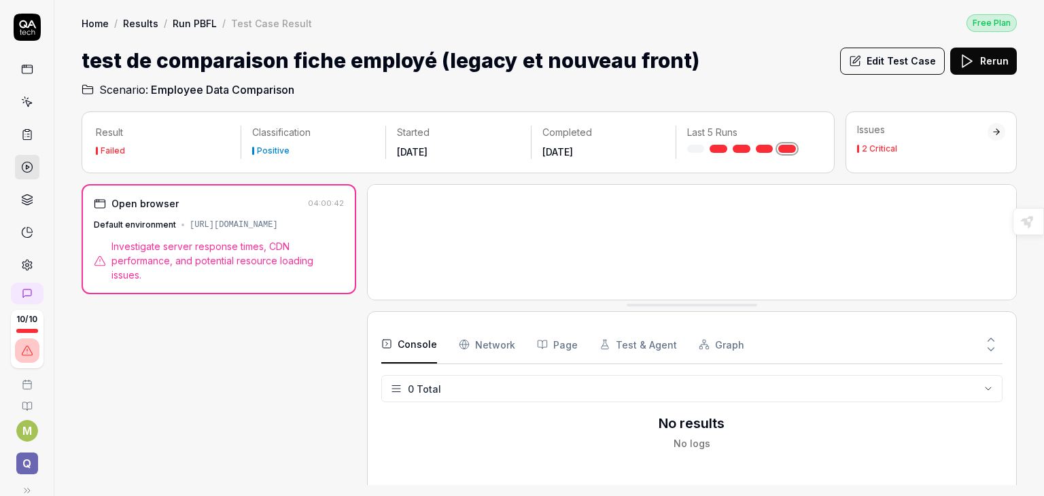
click at [174, 260] on span "Investigate server response times, CDN performance, and potential resource load…" at bounding box center [227, 260] width 232 height 43
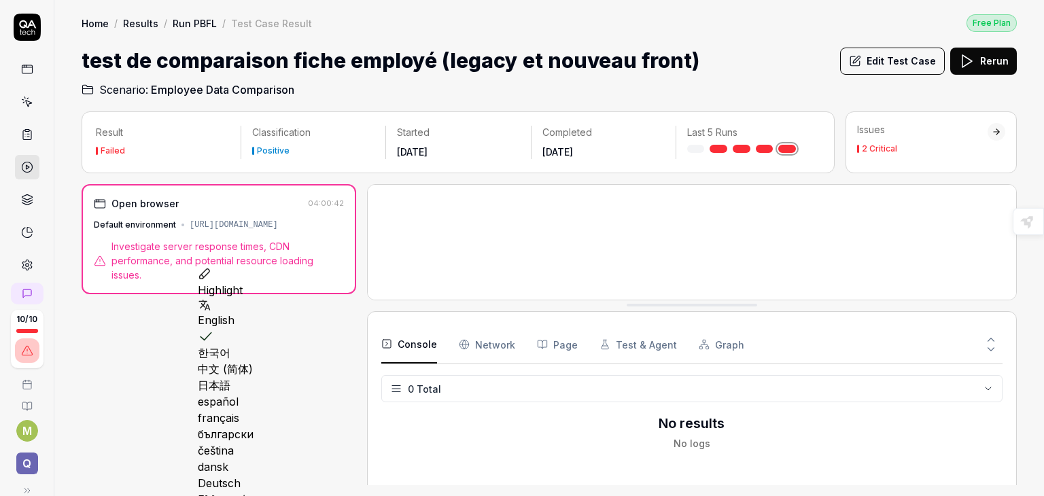
click at [174, 260] on span "Investigate server response times, CDN performance, and potential resource load…" at bounding box center [227, 260] width 232 height 43
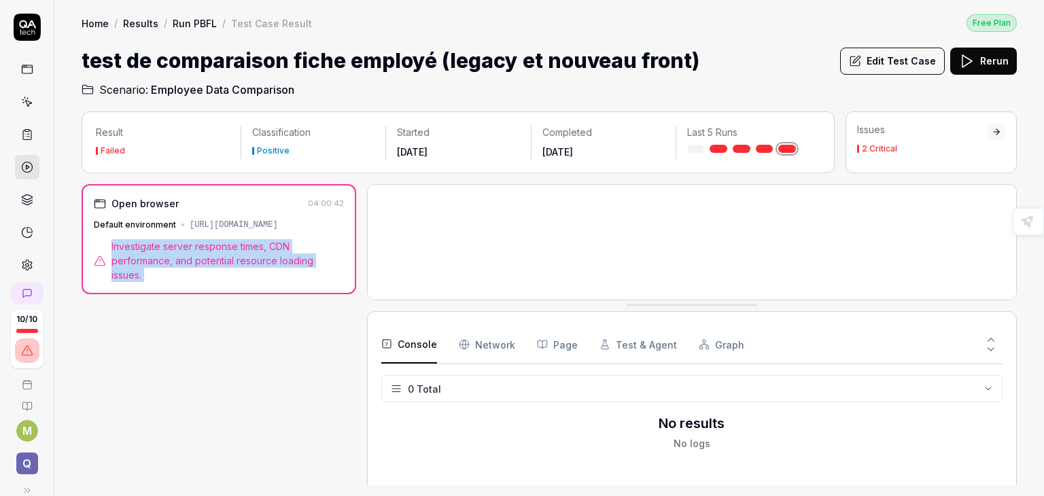
click at [174, 260] on span "Investigate server response times, CDN performance, and potential resource load…" at bounding box center [227, 260] width 232 height 43
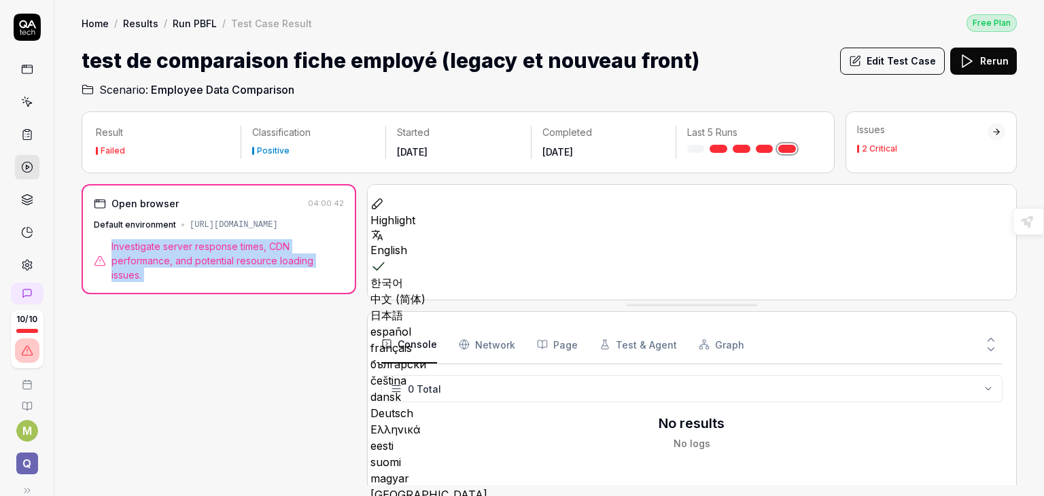
click at [233, 302] on div "Open browser 04:00:42 Default environment https://komeo.qupdev.net/ Investigate…" at bounding box center [219, 334] width 275 height 301
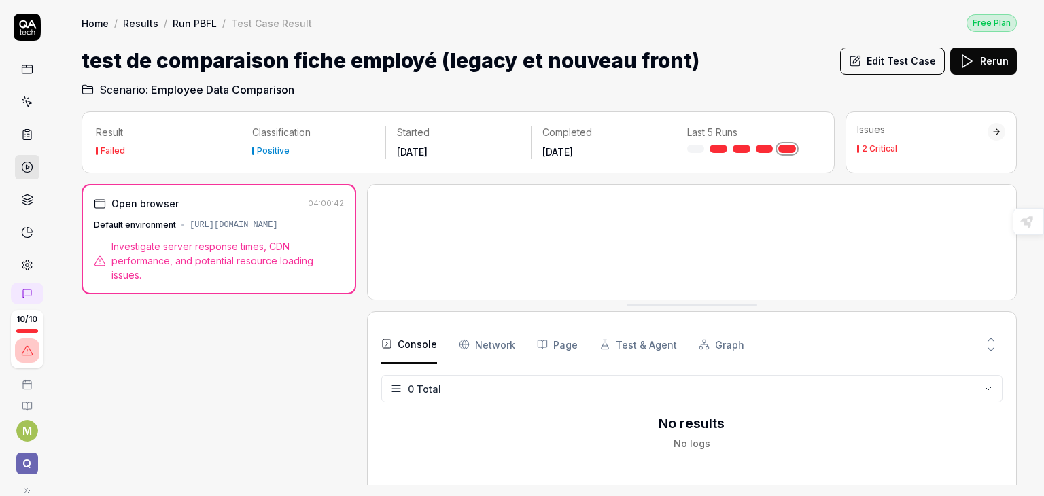
click at [659, 261] on div "No screenshots or videos available" at bounding box center [692, 387] width 648 height 405
click at [881, 147] on div "2 Critical" at bounding box center [879, 149] width 35 height 8
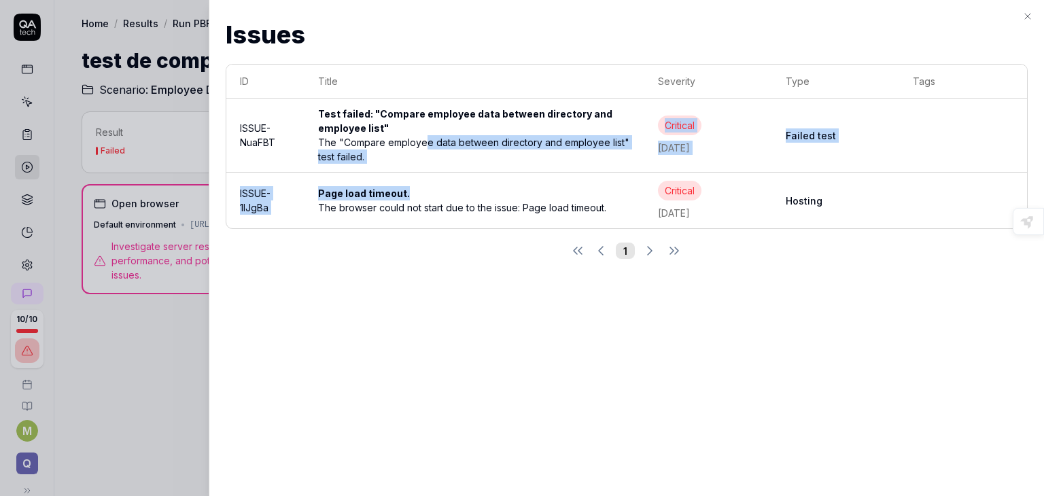
drag, startPoint x: 422, startPoint y: 135, endPoint x: 451, endPoint y: 184, distance: 57.6
click at [451, 184] on tbody "ISSUE-NuaFBT Test failed: "Compare employee data between directory and employee…" at bounding box center [626, 164] width 801 height 130
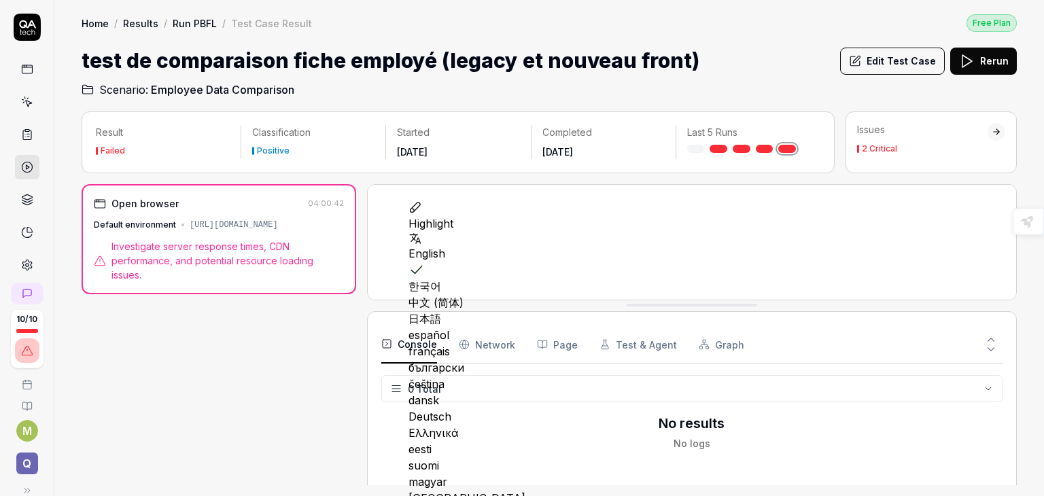
click at [870, 145] on div "2 Critical" at bounding box center [879, 149] width 35 height 8
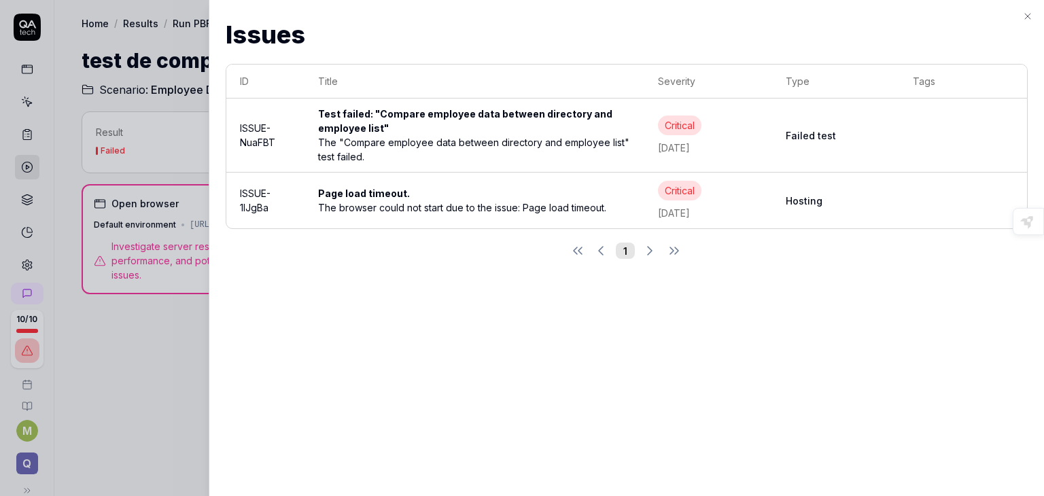
click at [372, 107] on div "Test failed: "Compare employee data between directory and employee list"" at bounding box center [474, 121] width 313 height 29
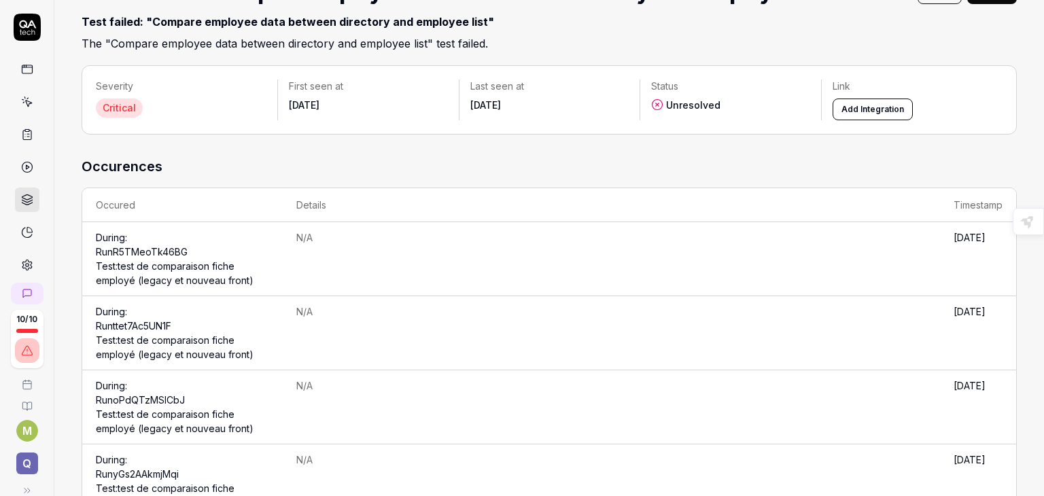
scroll to position [116, 0]
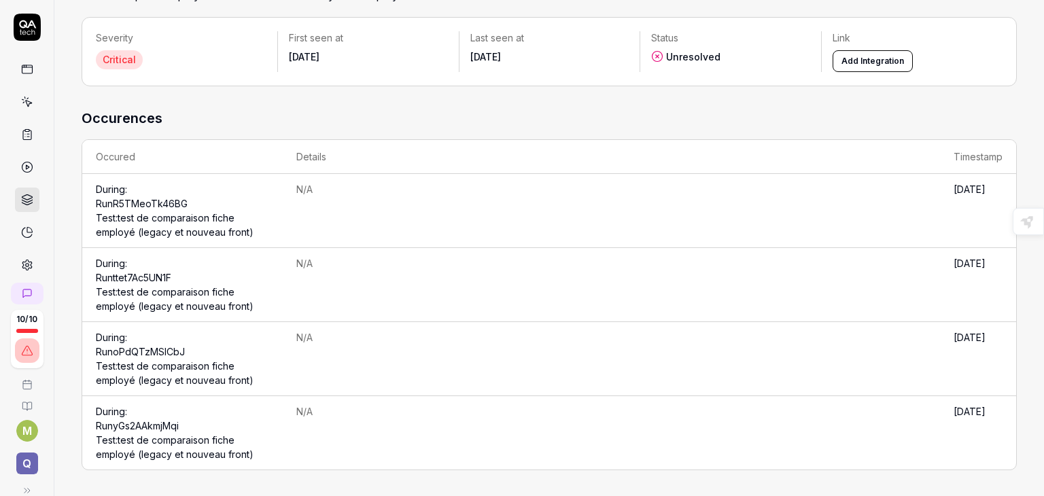
click at [169, 217] on link "Run R5TMeoTk46BG Test: test de comparaison fiche employé (legacy et nouveau fro…" at bounding box center [175, 218] width 158 height 40
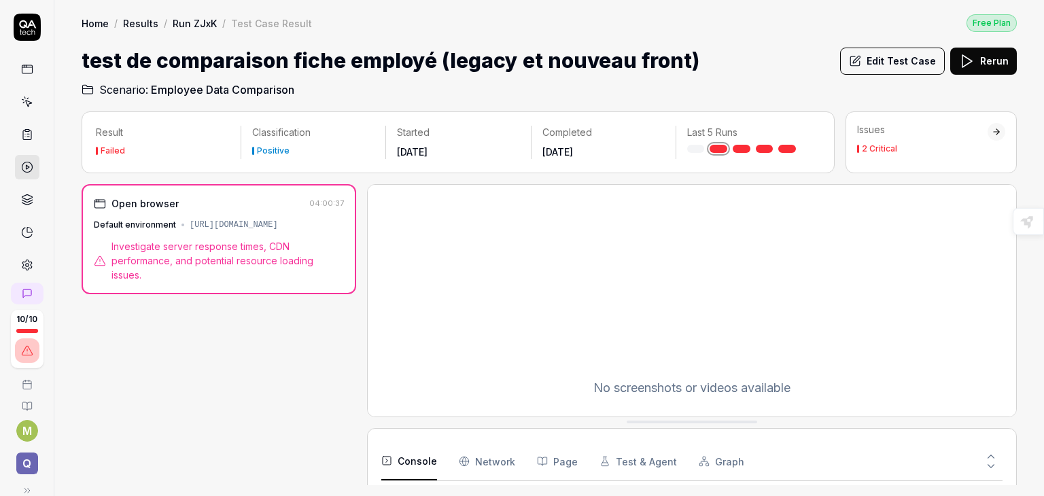
click at [171, 253] on span "Investigate server response times, CDN performance, and potential resource load…" at bounding box center [227, 260] width 232 height 43
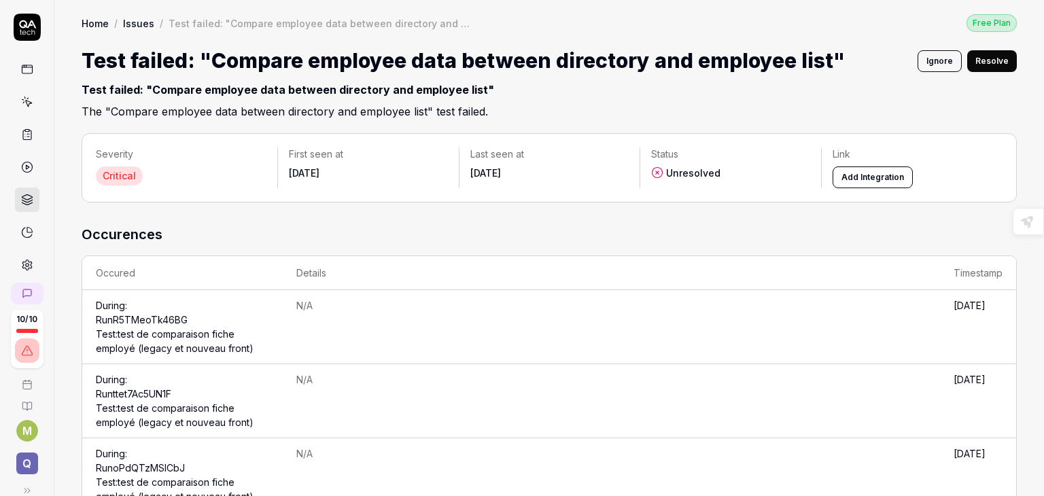
click at [130, 398] on link "Run ttet7Ac5UN1F Test: test de comparaison fiche employé (legacy et nouveau fro…" at bounding box center [175, 408] width 158 height 40
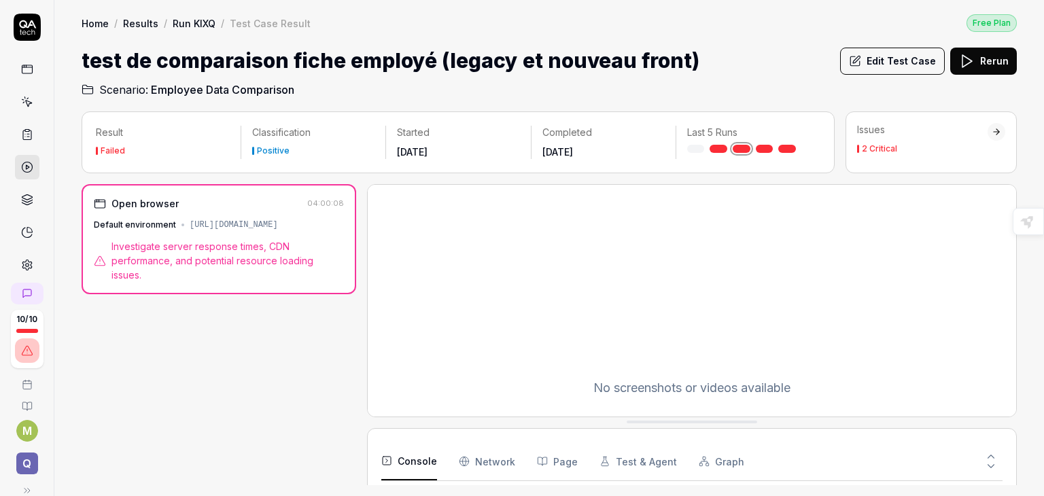
click at [109, 150] on div "Failed" at bounding box center [113, 151] width 24 height 8
click at [128, 9] on div "Home / Results / Run KIXQ / Test Case Result Free Plan Home / Results / Run KIX…" at bounding box center [548, 49] width 989 height 98
click at [272, 153] on div "Positive" at bounding box center [273, 151] width 33 height 8
click at [138, 22] on link "Results" at bounding box center [140, 23] width 35 height 14
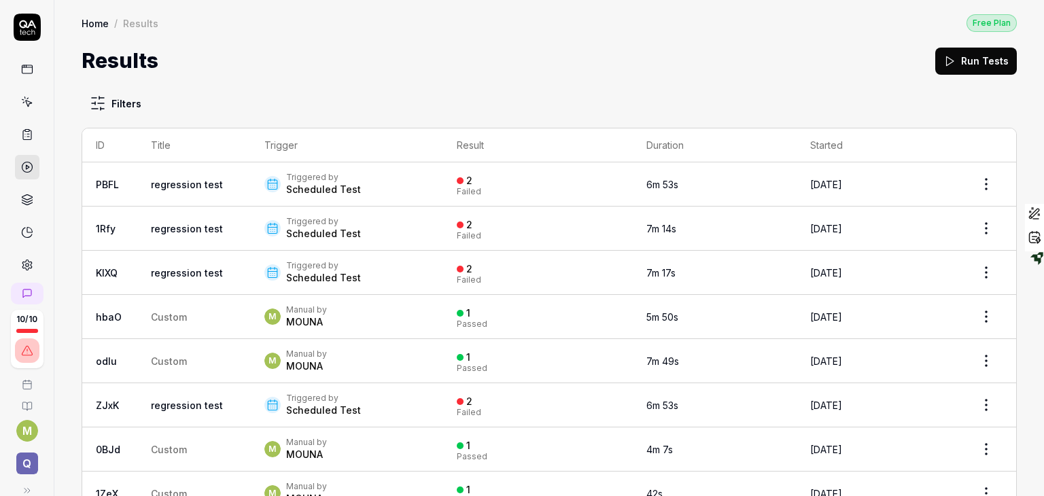
click at [981, 186] on html "10 / 10 M Q Home / Results Free Plan Home / Results Free Plan Results Run Tests…" at bounding box center [522, 248] width 1044 height 496
click at [173, 179] on html "10 / 10 M Q Home / Results Free Plan Home / Results Free Plan Results Run Tests…" at bounding box center [522, 248] width 1044 height 496
click at [173, 179] on link "regression test" at bounding box center [187, 185] width 72 height 12
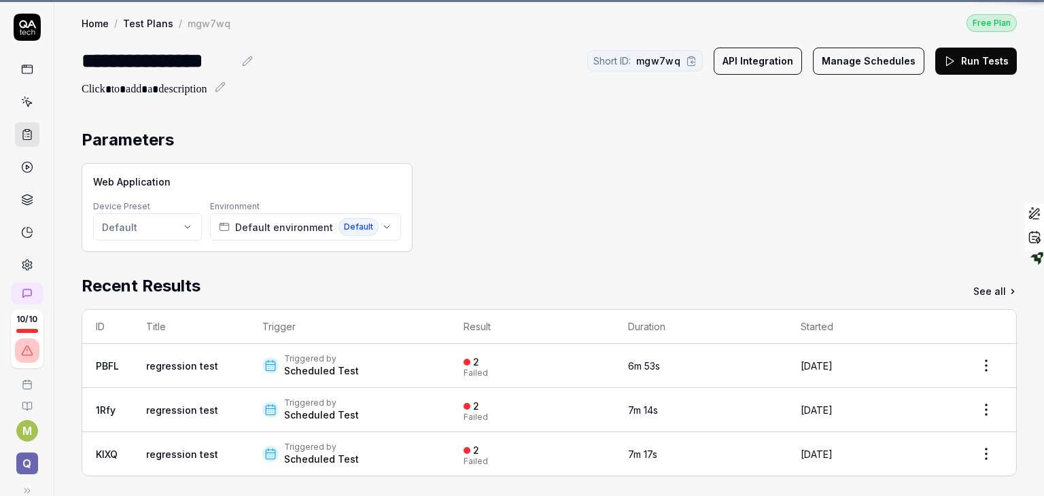
scroll to position [336, 0]
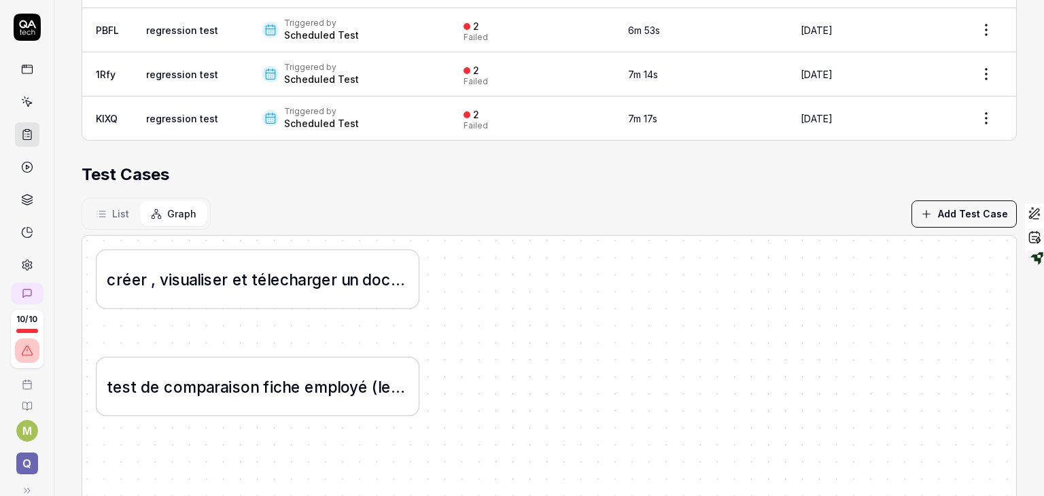
click at [22, 159] on link at bounding box center [27, 167] width 24 height 24
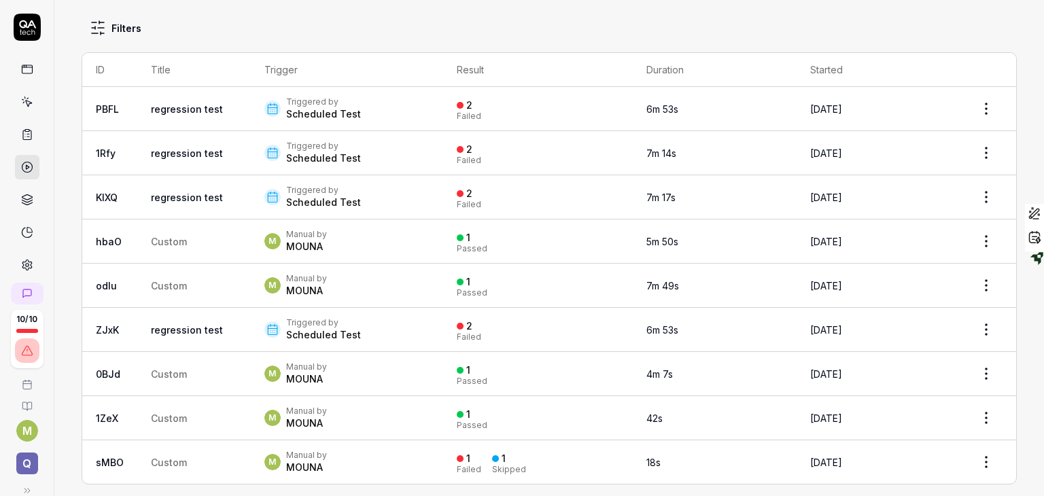
scroll to position [90, 0]
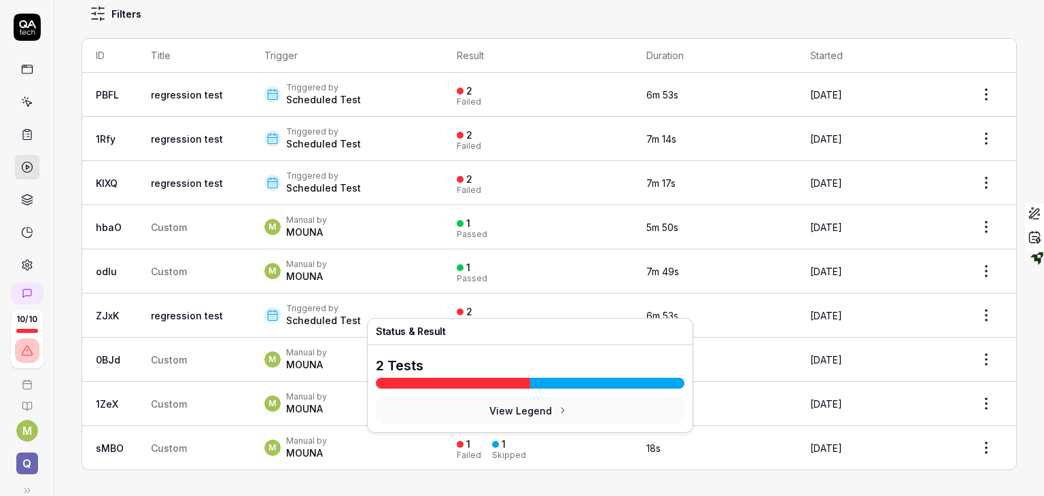
click at [457, 452] on div "Failed" at bounding box center [469, 455] width 24 height 8
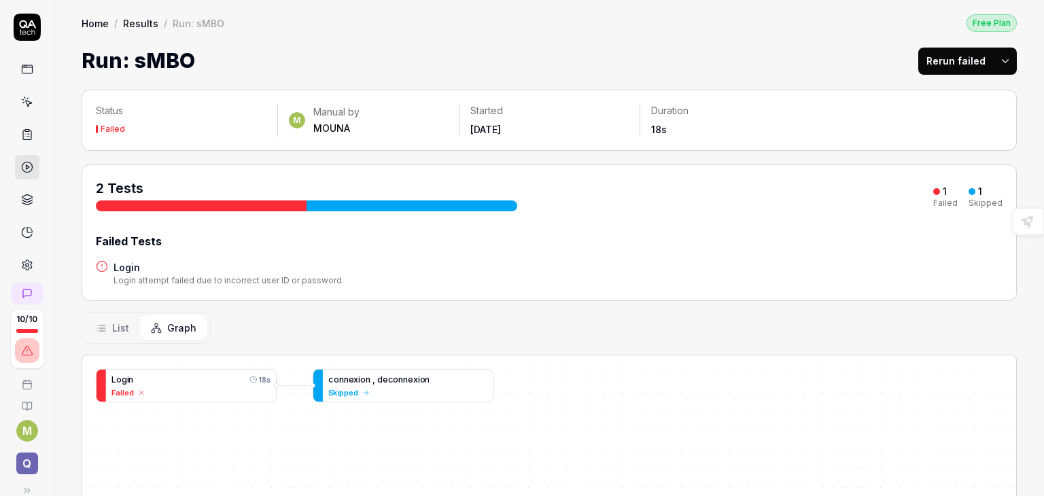
click at [154, 205] on div at bounding box center [201, 205] width 211 height 11
click at [118, 393] on span "Failed" at bounding box center [122, 393] width 22 height 12
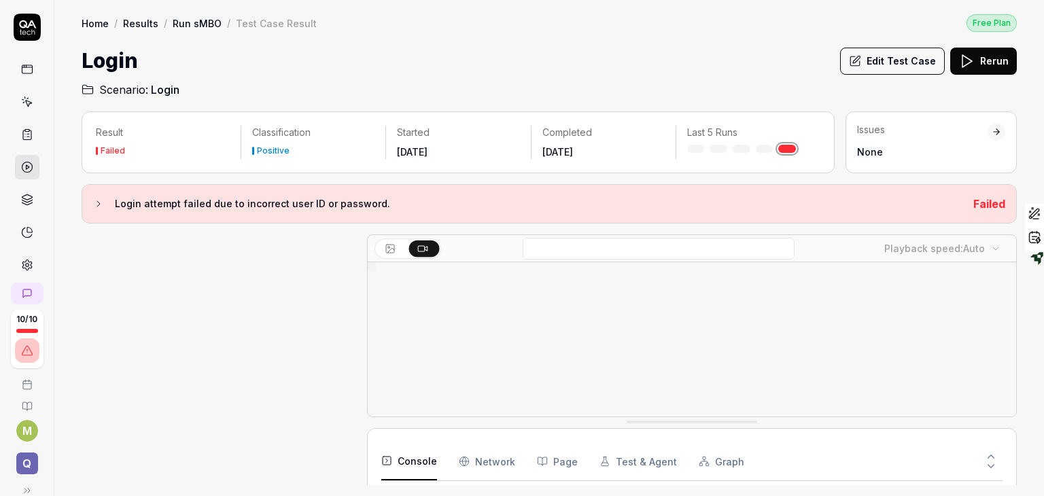
scroll to position [188, 0]
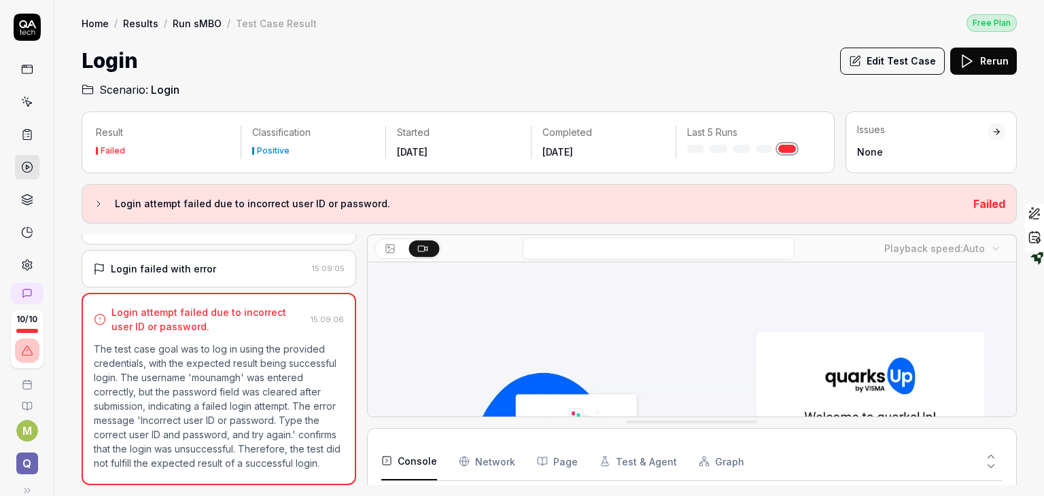
click at [876, 147] on div "None" at bounding box center [922, 152] width 130 height 14
click at [21, 169] on icon at bounding box center [27, 167] width 12 height 12
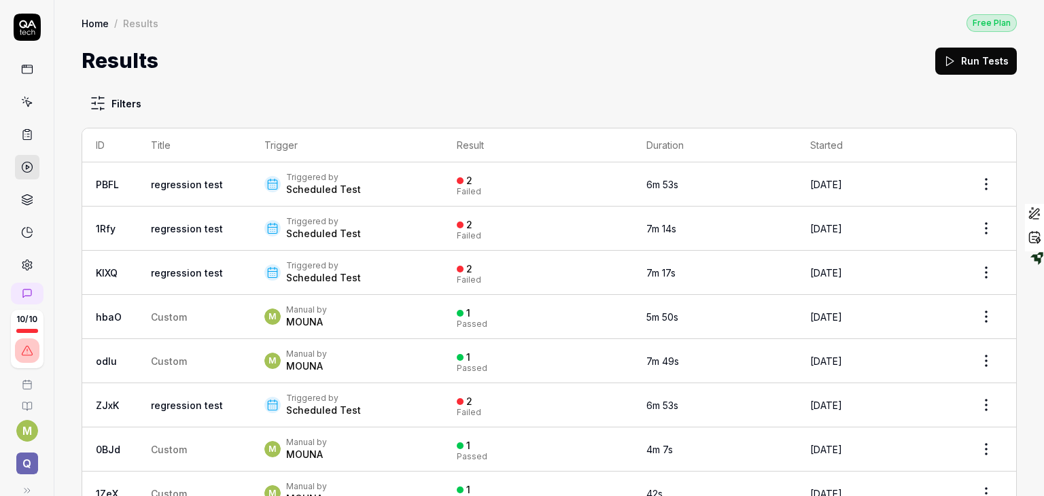
click at [311, 186] on div "Scheduled Test" at bounding box center [323, 190] width 75 height 14
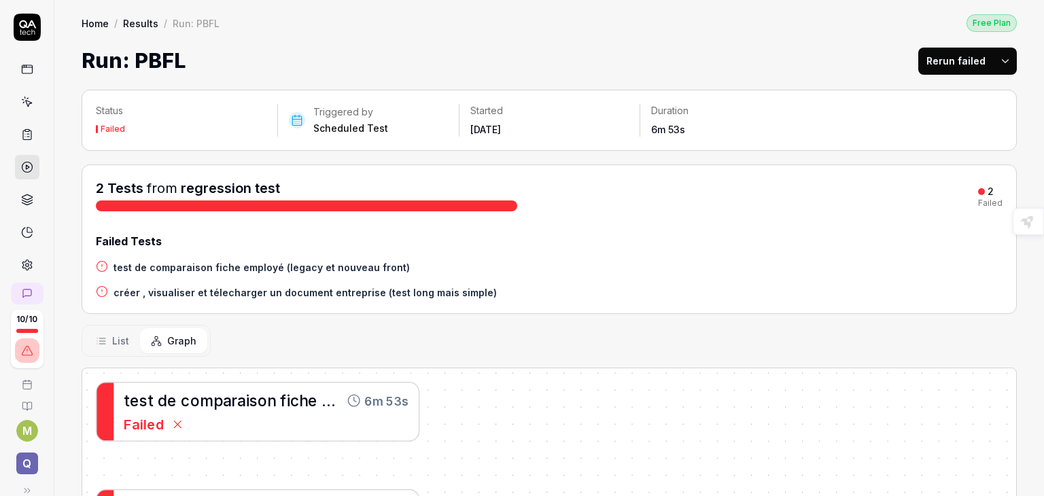
click at [253, 296] on h4 "créer , visualiser et télecharger un document entreprise (test long mais simple)" at bounding box center [304, 292] width 383 height 14
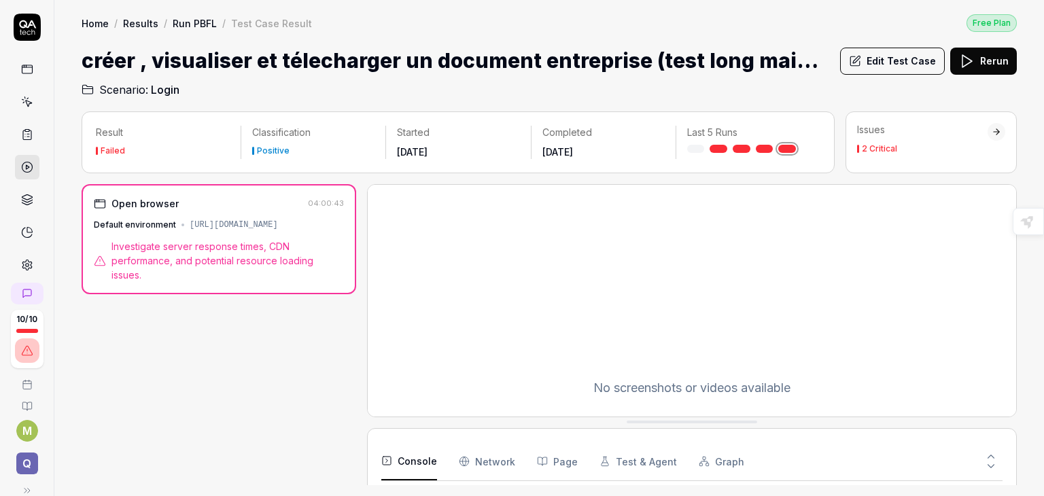
click at [867, 152] on div "2 Critical" at bounding box center [879, 149] width 35 height 8
click at [15, 137] on link at bounding box center [27, 134] width 24 height 24
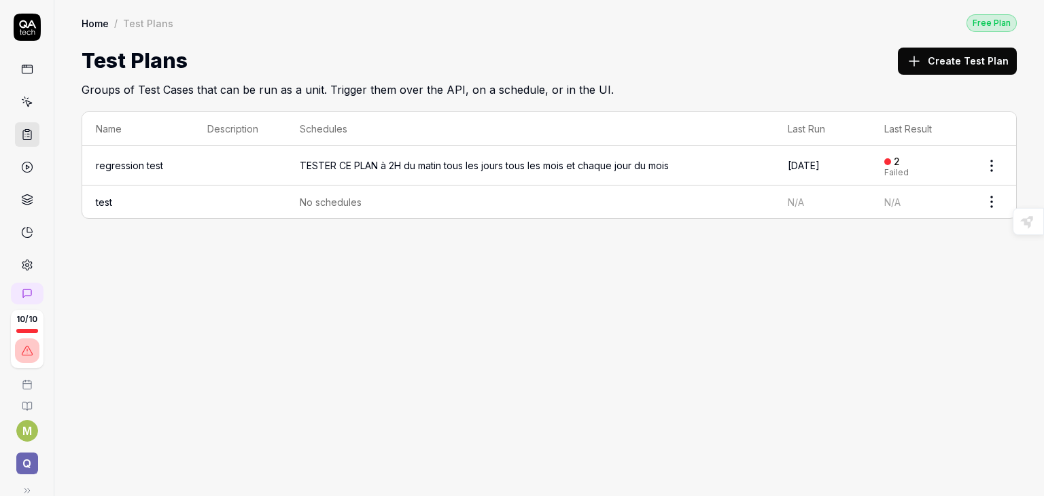
click at [21, 166] on icon at bounding box center [27, 167] width 12 height 12
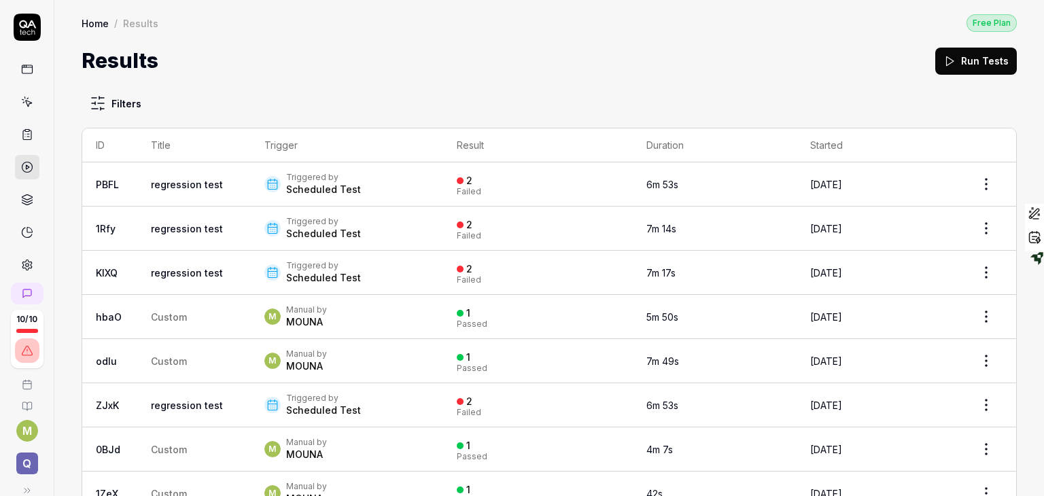
scroll to position [90, 0]
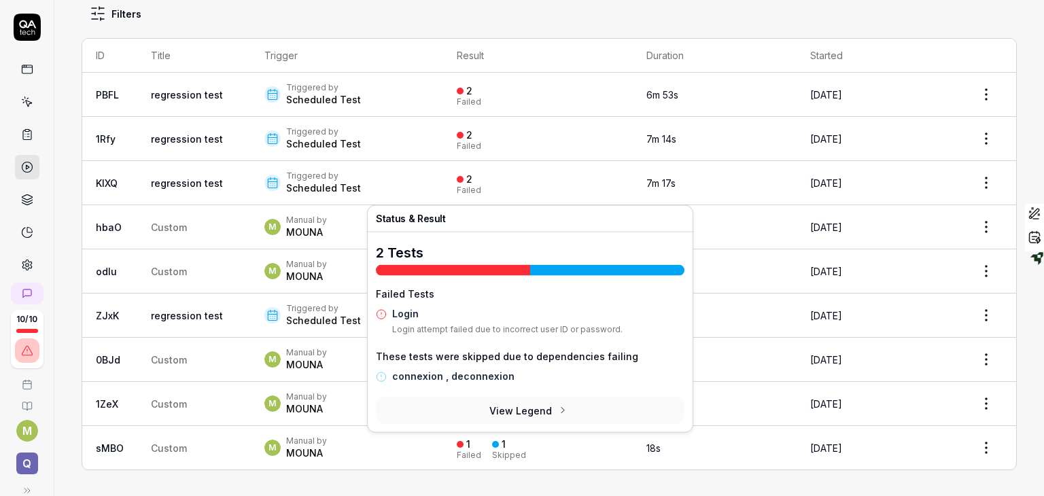
click at [457, 438] on div "1" at bounding box center [464, 444] width 14 height 12
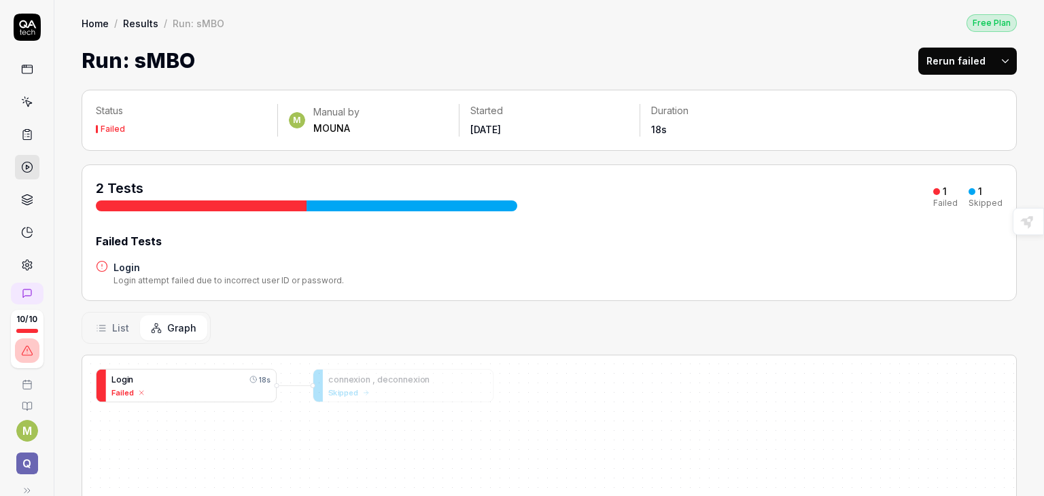
click at [163, 387] on div "Failed" at bounding box center [190, 393] width 159 height 12
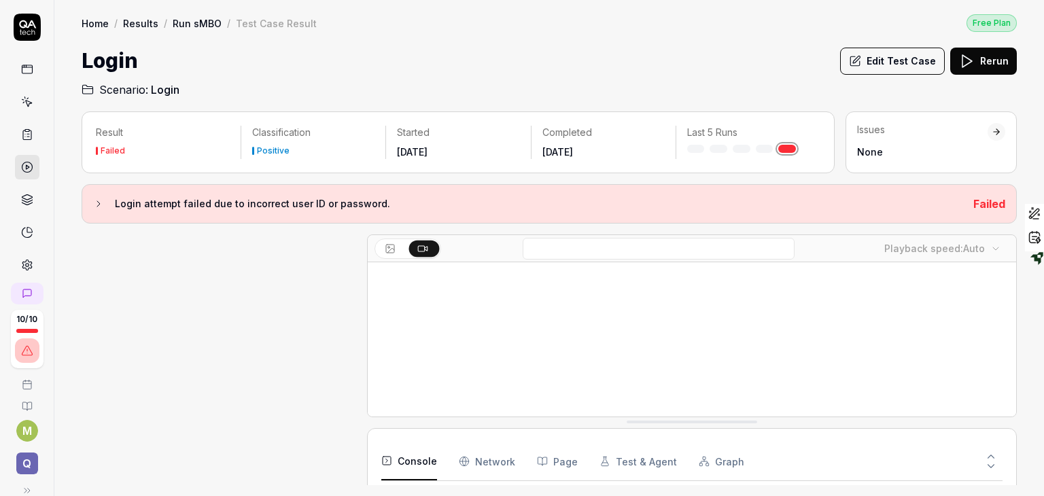
scroll to position [188, 0]
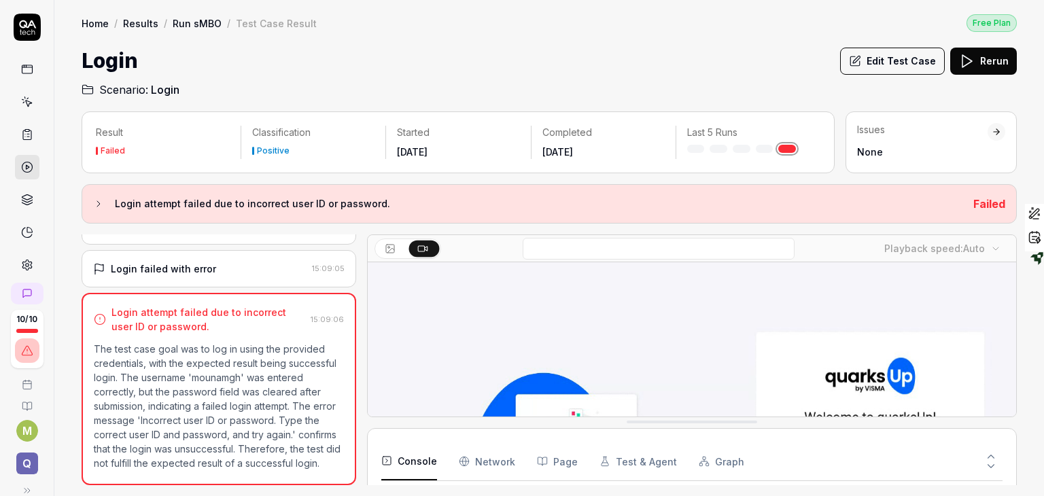
click at [214, 262] on div "Login failed with error" at bounding box center [199, 269] width 213 height 14
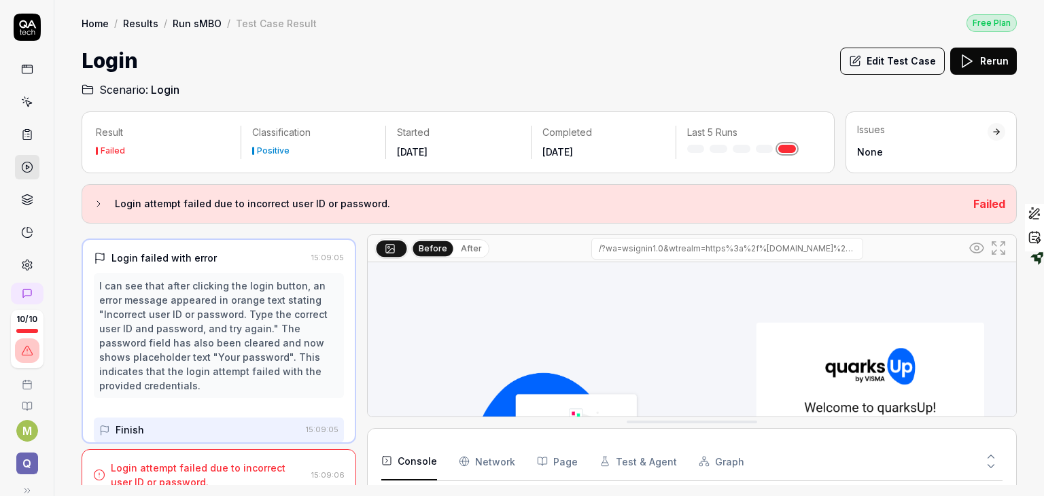
scroll to position [144, 0]
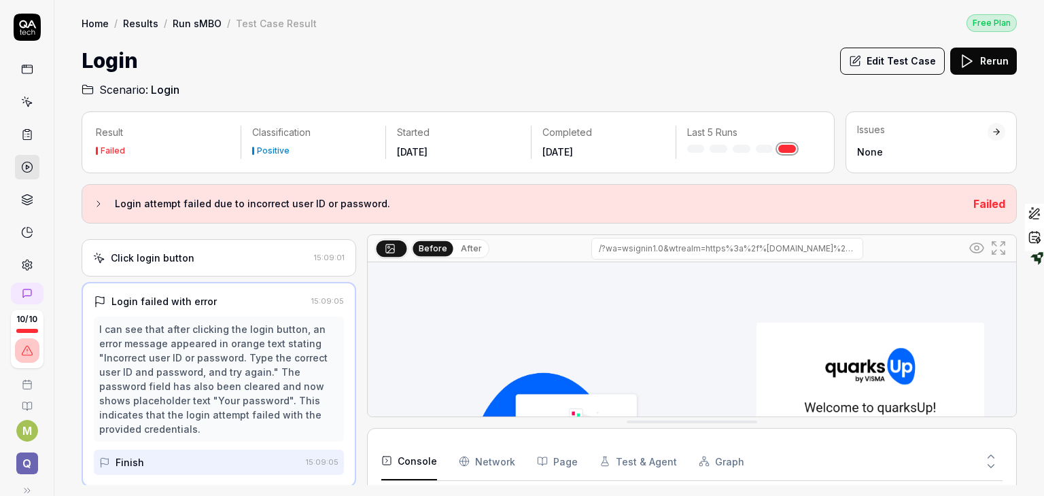
click at [786, 150] on link at bounding box center [787, 149] width 18 height 8
click at [181, 199] on h3 "Login attempt failed due to incorrect user ID or password." at bounding box center [538, 204] width 847 height 16
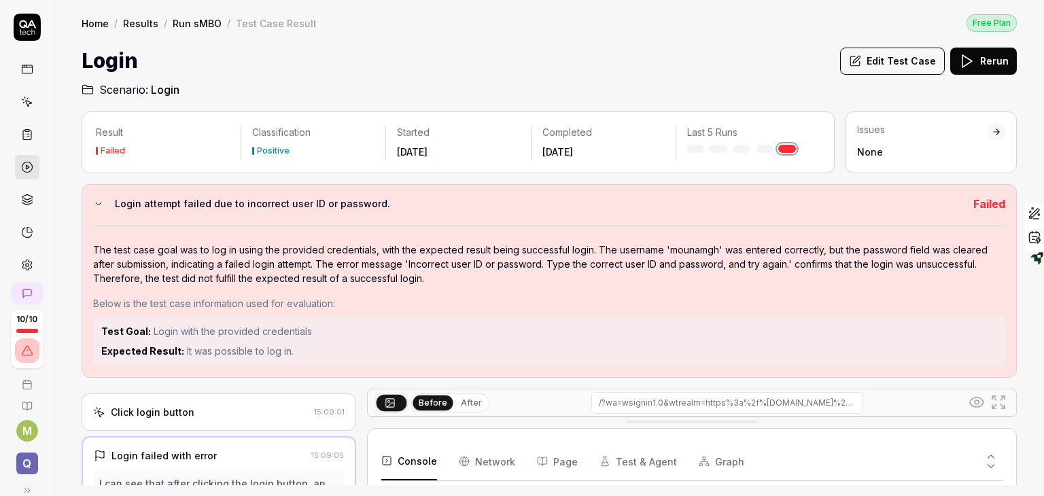
click at [16, 177] on link at bounding box center [27, 167] width 24 height 24
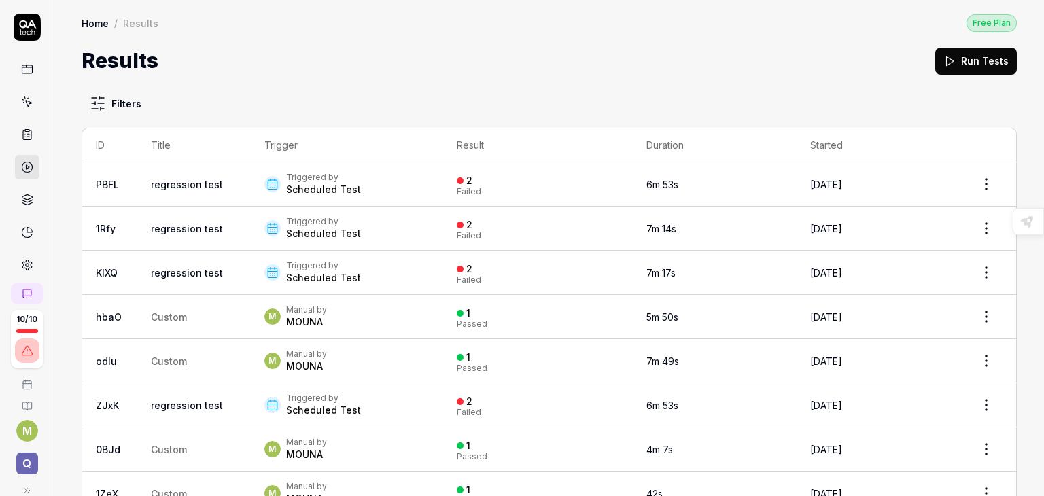
click at [21, 168] on icon at bounding box center [27, 167] width 12 height 12
click at [298, 190] on div "Scheduled Test" at bounding box center [323, 190] width 75 height 14
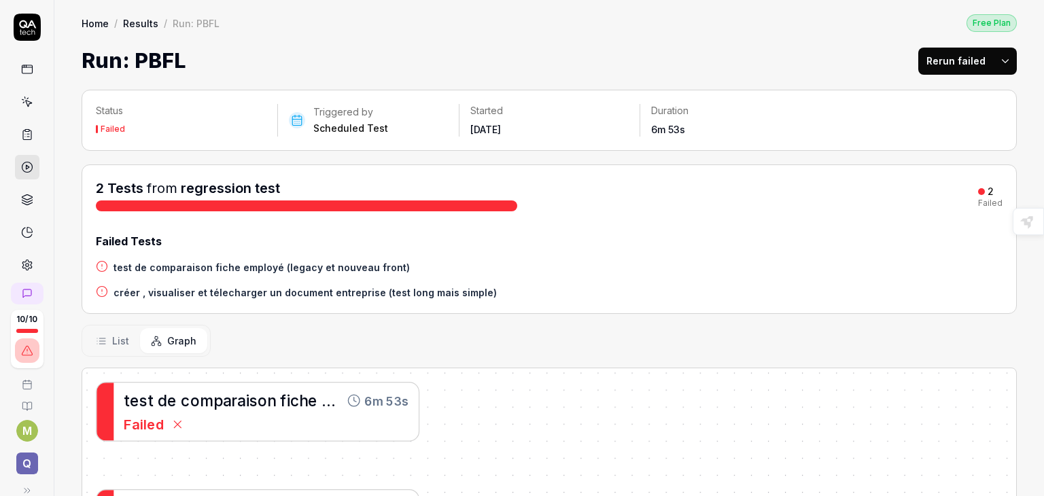
click at [150, 289] on h4 "créer , visualiser et télecharger un document entreprise (test long mais simple)" at bounding box center [304, 292] width 383 height 14
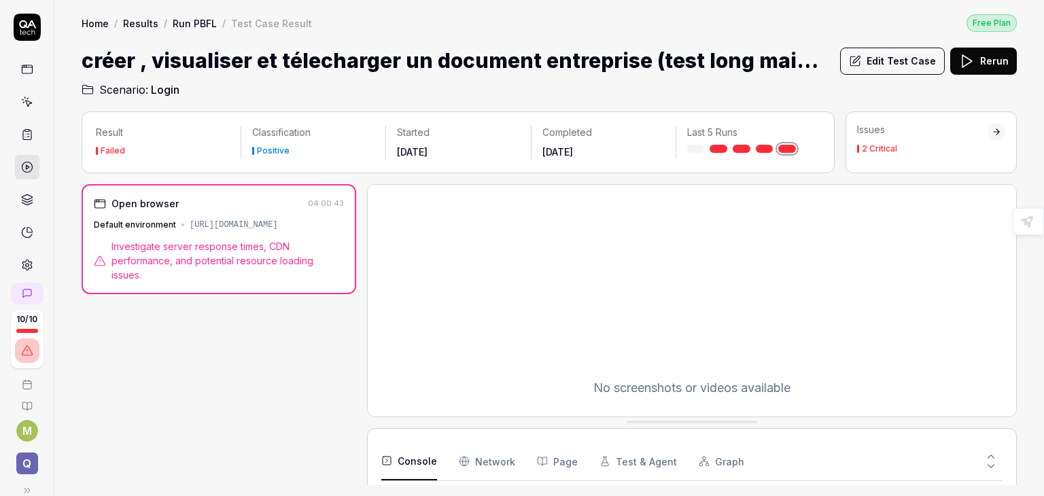
click at [880, 147] on div "2 Critical" at bounding box center [879, 149] width 35 height 8
click at [139, 37] on div "Home / Results / Run PBFL / Test Case Result Free Plan Home / Results / Run PBF…" at bounding box center [548, 49] width 989 height 98
click at [24, 200] on icon at bounding box center [27, 200] width 12 height 12
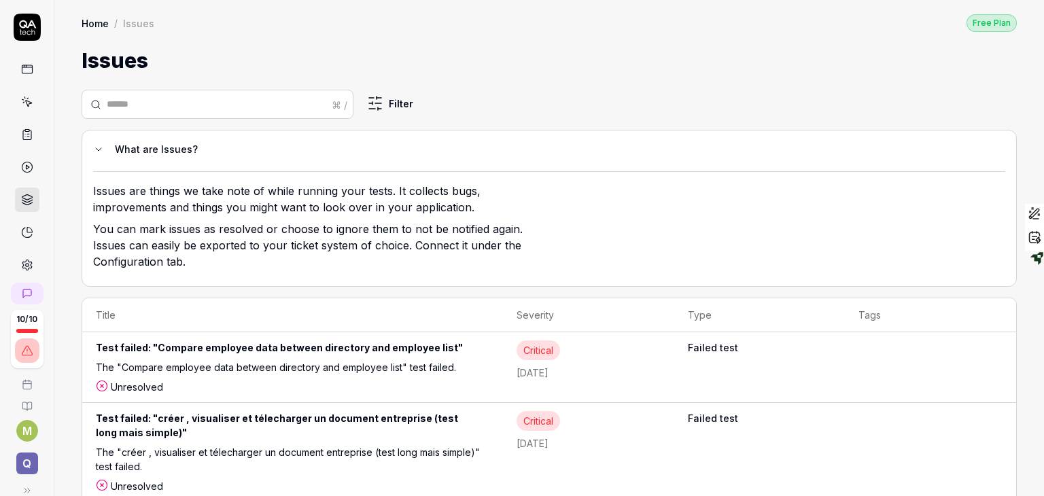
click at [22, 229] on icon at bounding box center [27, 233] width 10 height 10
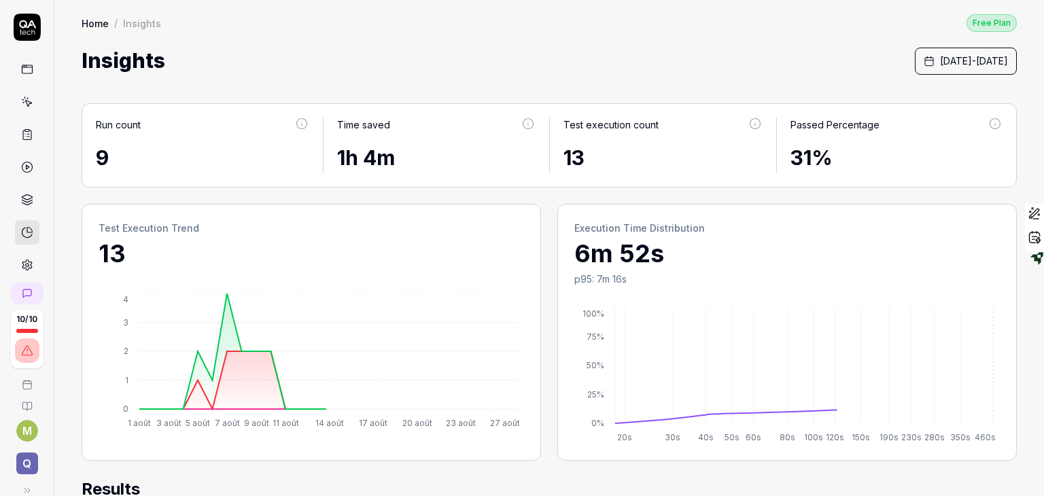
click at [21, 200] on icon at bounding box center [27, 200] width 12 height 12
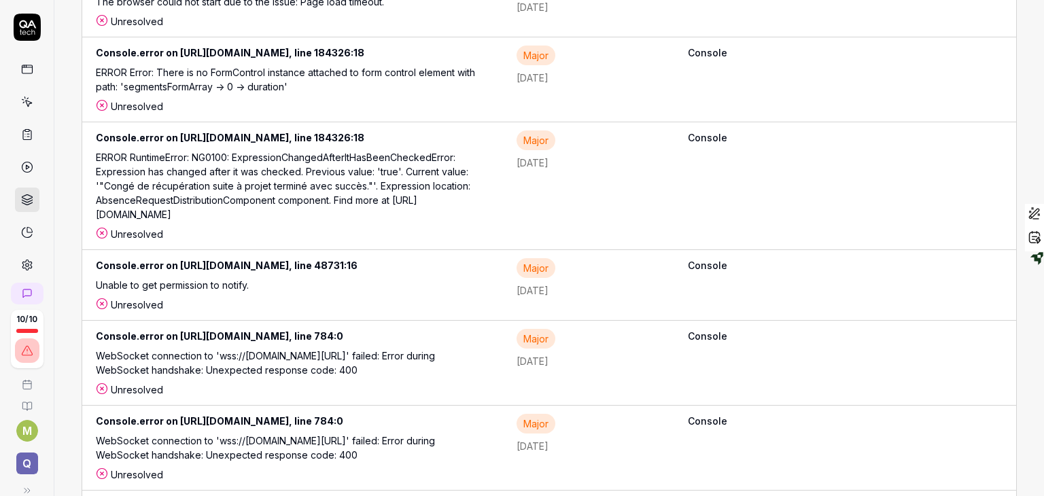
scroll to position [273, 0]
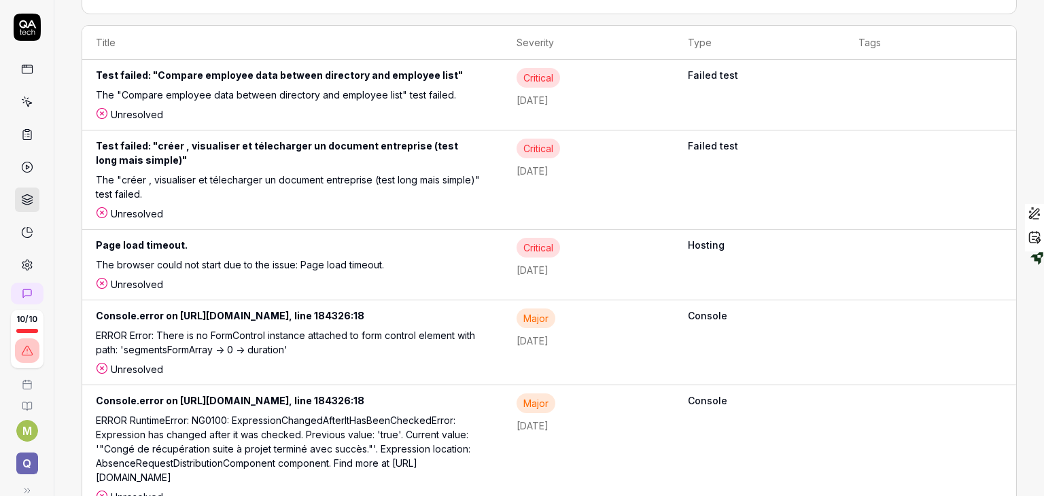
click at [220, 328] on div "ERROR Error: There is no FormControl instance attached to form control element …" at bounding box center [292, 345] width 393 height 34
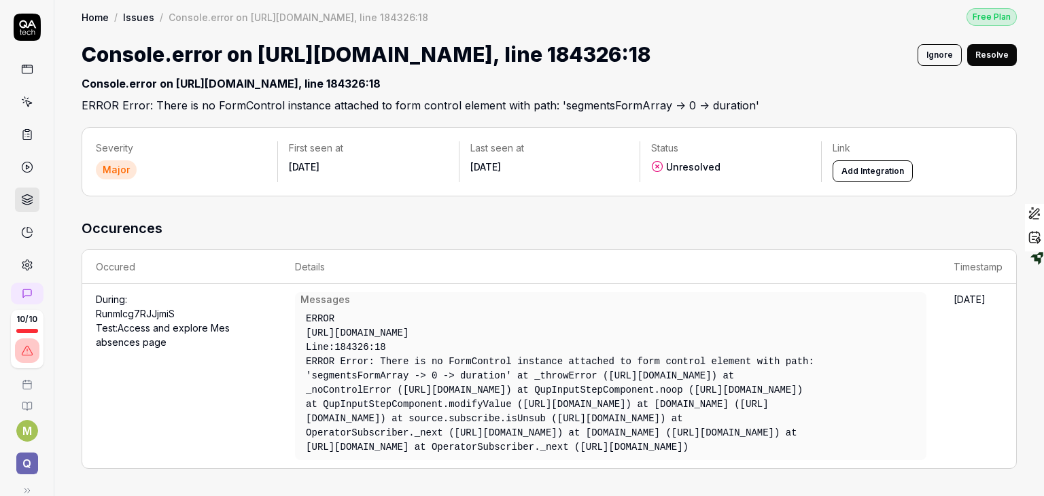
scroll to position [3, 0]
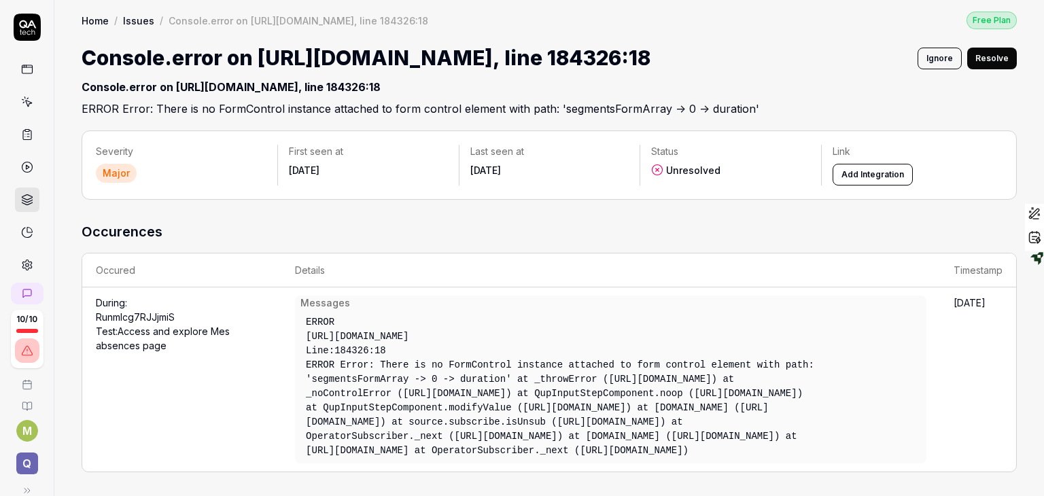
click at [981, 58] on button "Resolve" at bounding box center [992, 59] width 50 height 22
click at [983, 55] on button "Revert" at bounding box center [994, 59] width 45 height 22
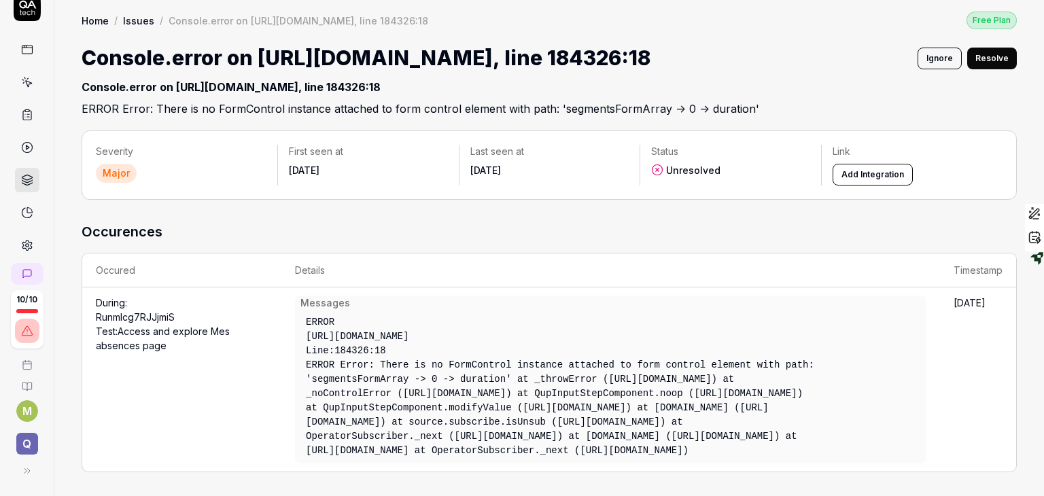
click at [21, 215] on icon at bounding box center [27, 213] width 12 height 12
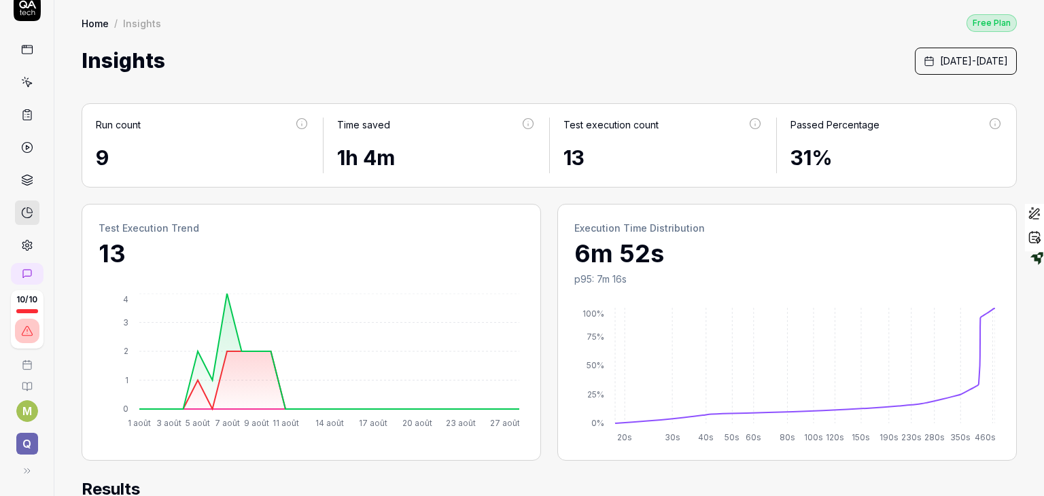
click at [22, 246] on icon at bounding box center [27, 245] width 12 height 12
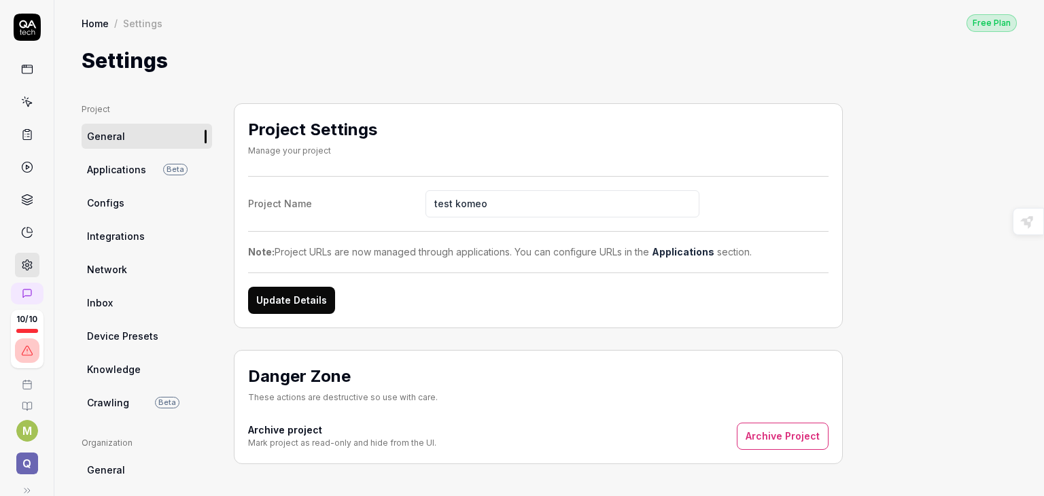
click at [294, 54] on div "Settings" at bounding box center [549, 61] width 935 height 31
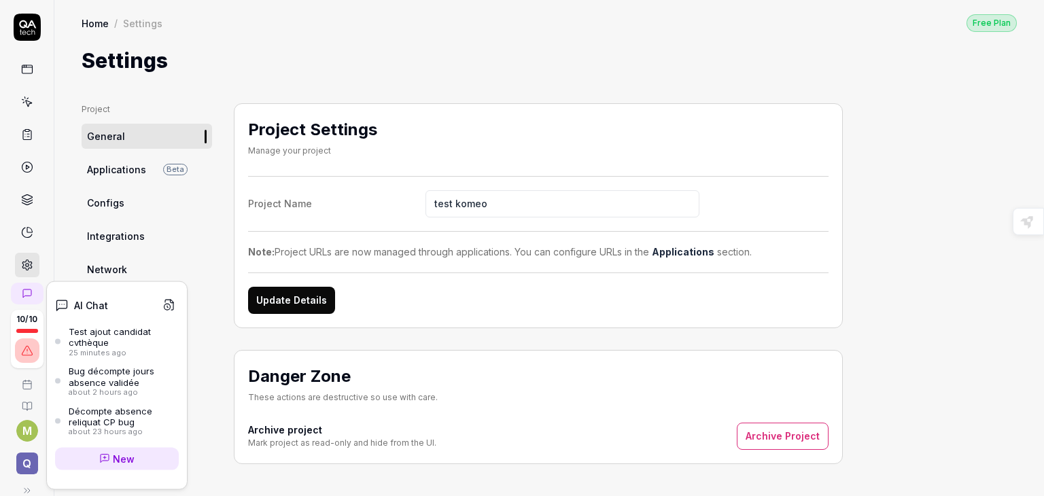
click at [16, 298] on link at bounding box center [27, 294] width 33 height 22
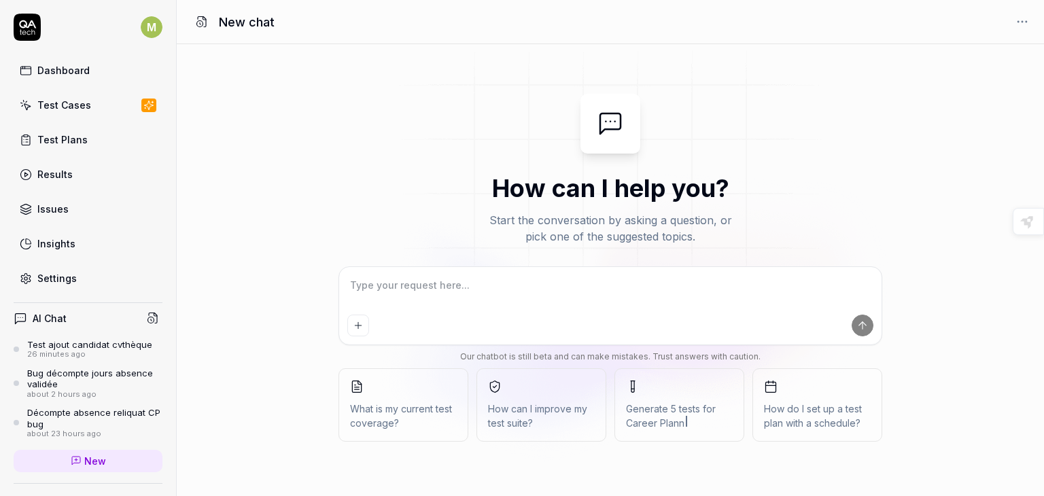
click at [147, 318] on icon at bounding box center [153, 318] width 12 height 12
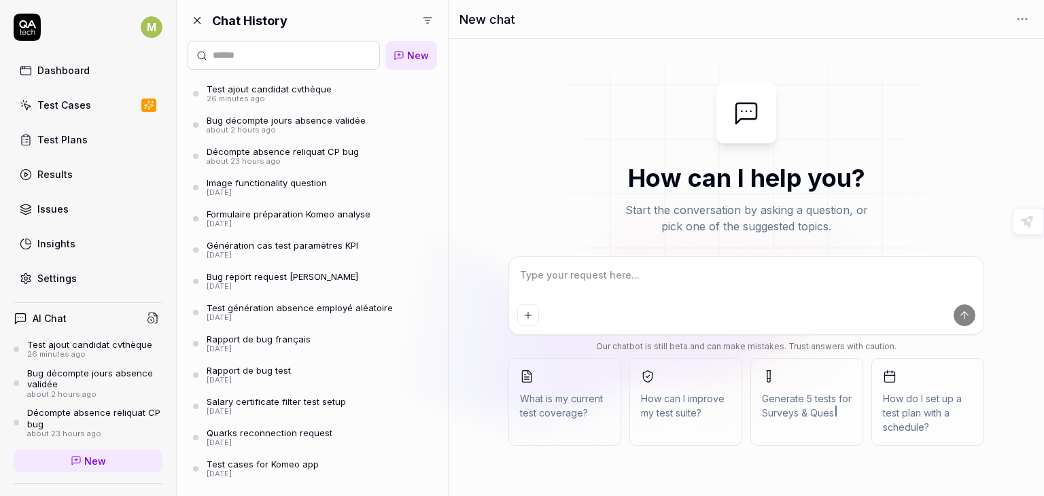
click at [245, 248] on div "Génération cas test paramètres KPI" at bounding box center [283, 245] width 152 height 11
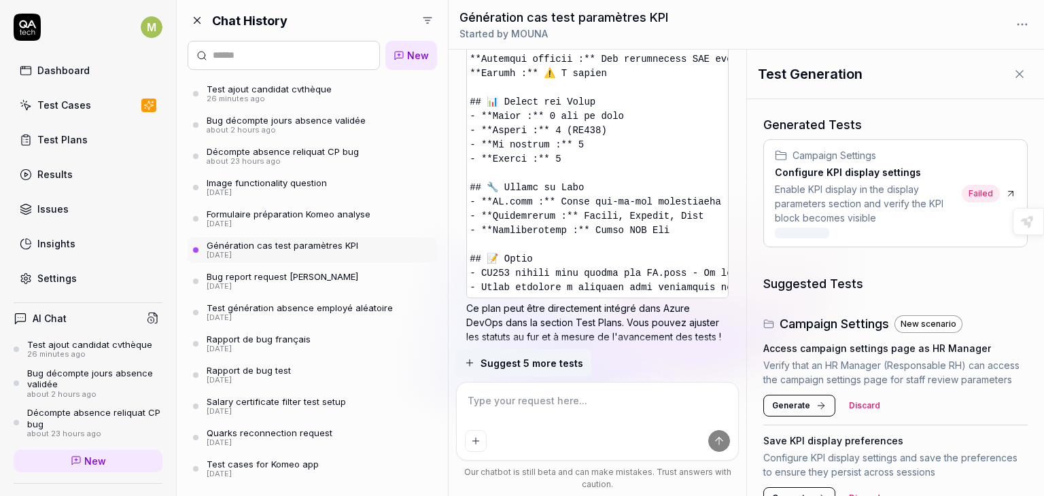
scroll to position [2552, 0]
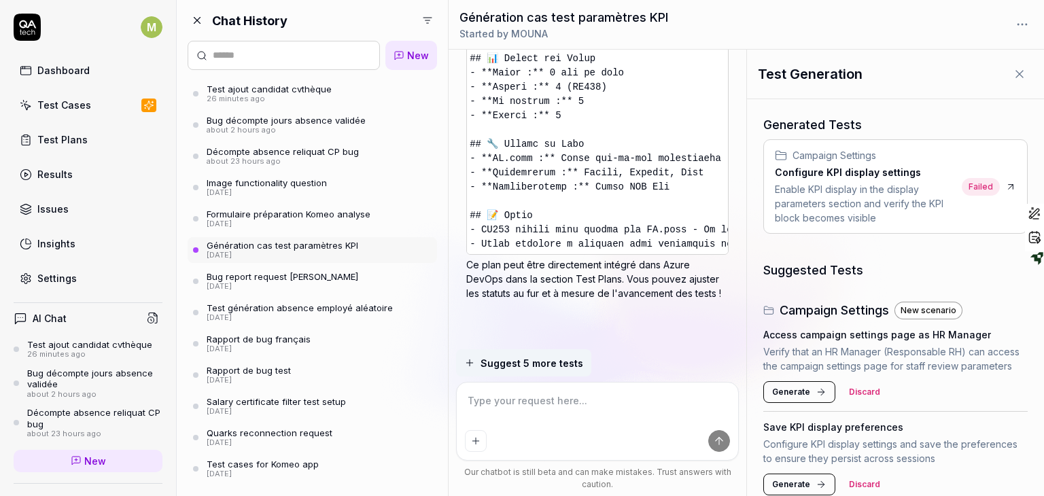
type textarea "*"
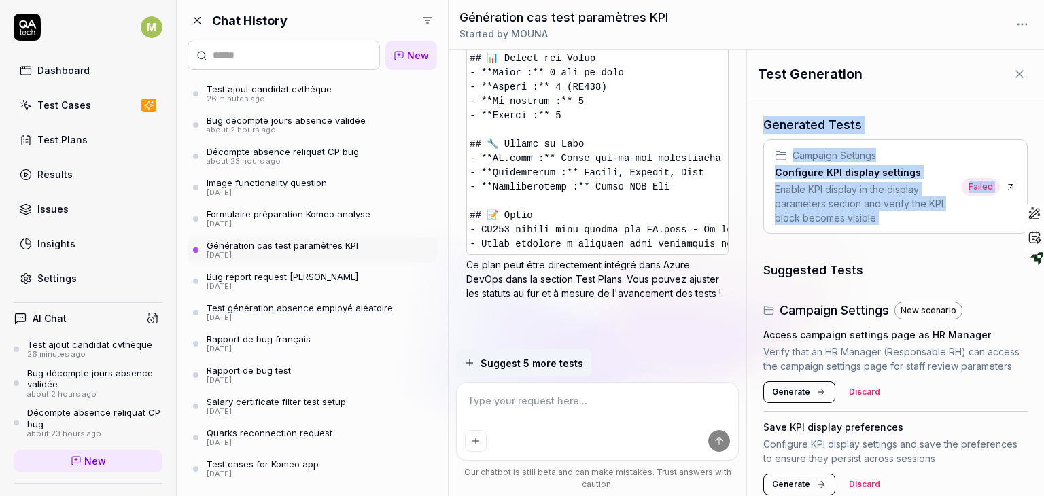
drag, startPoint x: 1043, startPoint y: 177, endPoint x: 1030, endPoint y: 88, distance: 90.1
click at [1030, 88] on div "Test Generation Generated Tests Campaign Settings Configure KPI display setting…" at bounding box center [895, 273] width 297 height 446
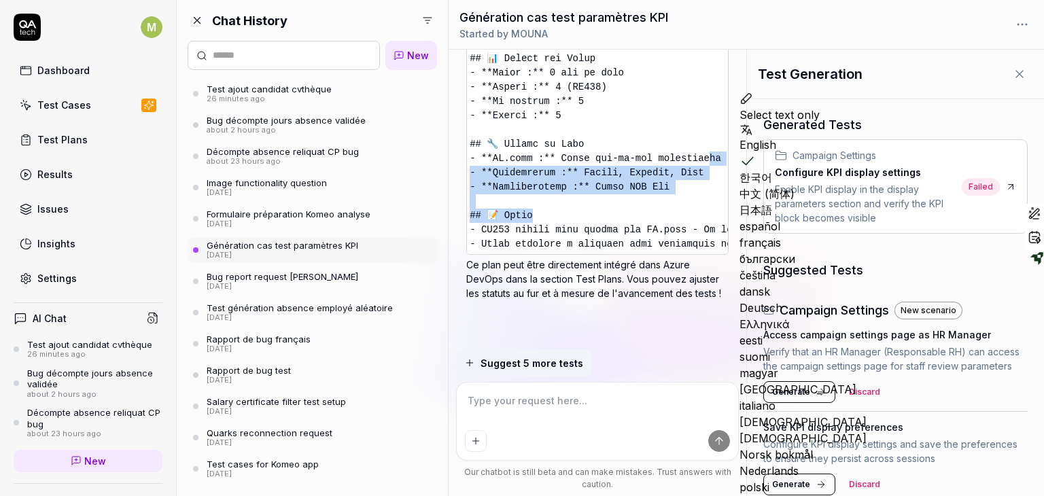
drag, startPoint x: 677, startPoint y: 207, endPoint x: 691, endPoint y: 152, distance: 56.9
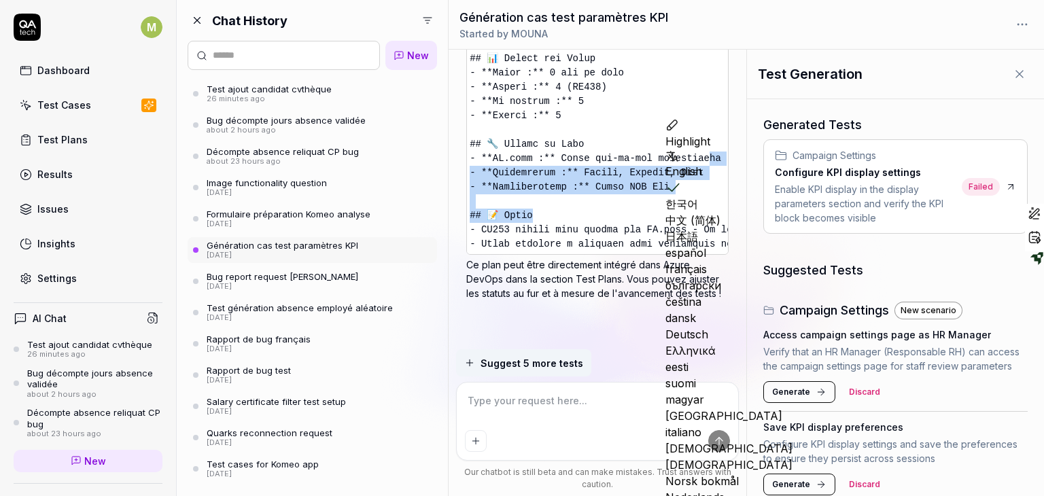
click at [733, 184] on div "TU peux me générer les cas de test pour ce pb En tant que Responsable de campag…" at bounding box center [598, 200] width 298 height 300
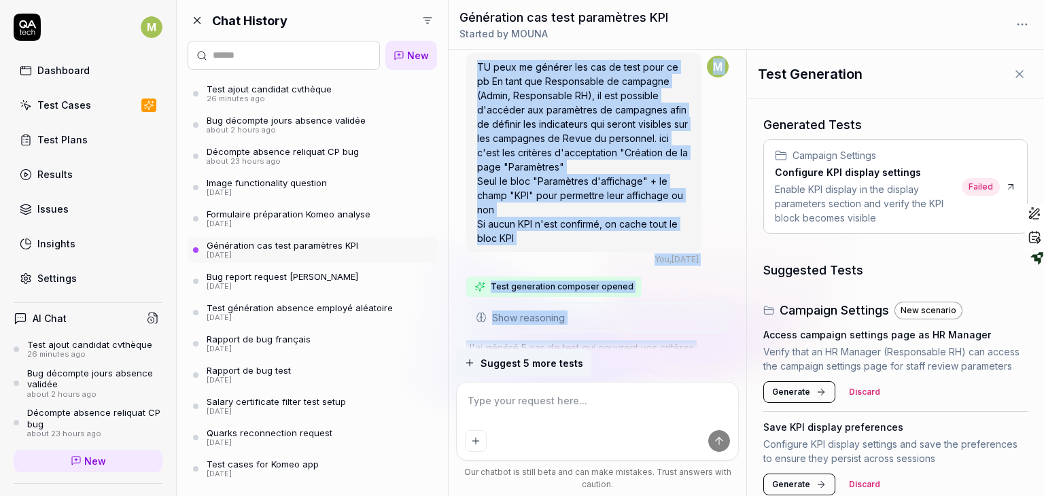
scroll to position [0, 0]
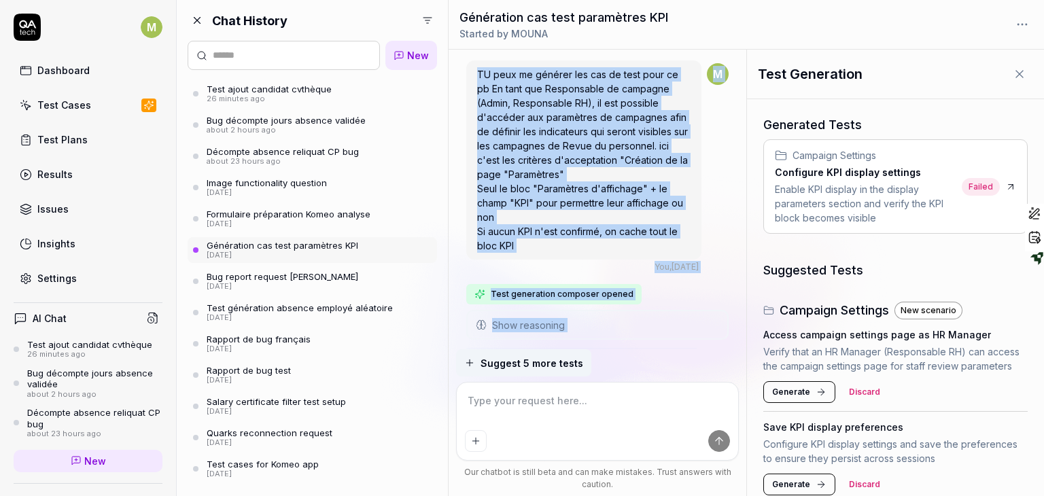
drag, startPoint x: 733, startPoint y: 184, endPoint x: 714, endPoint y: 28, distance: 157.5
click at [714, 28] on div "Génération cas test paramètres KPI Started by MOUNA TU peux me générer les cas …" at bounding box center [746, 248] width 595 height 496
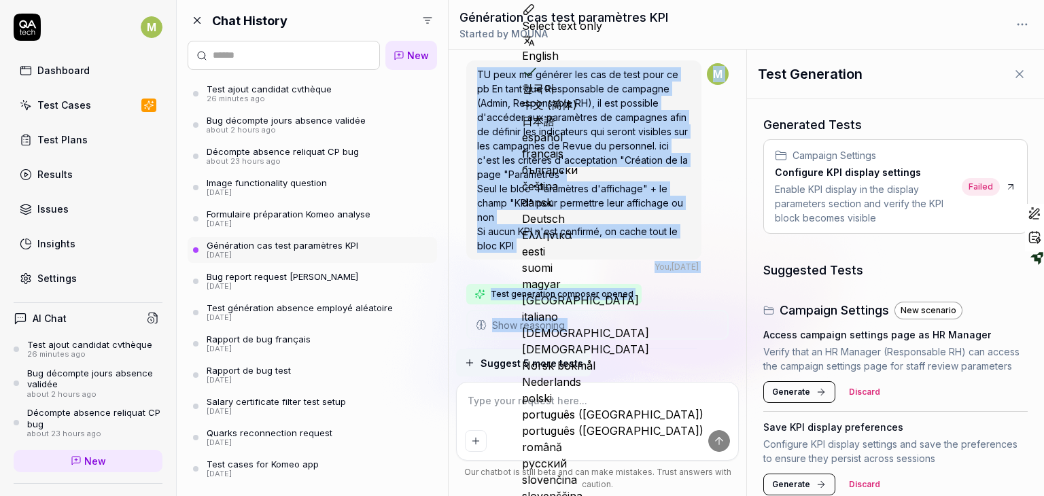
click at [722, 175] on div "M" at bounding box center [718, 168] width 22 height 210
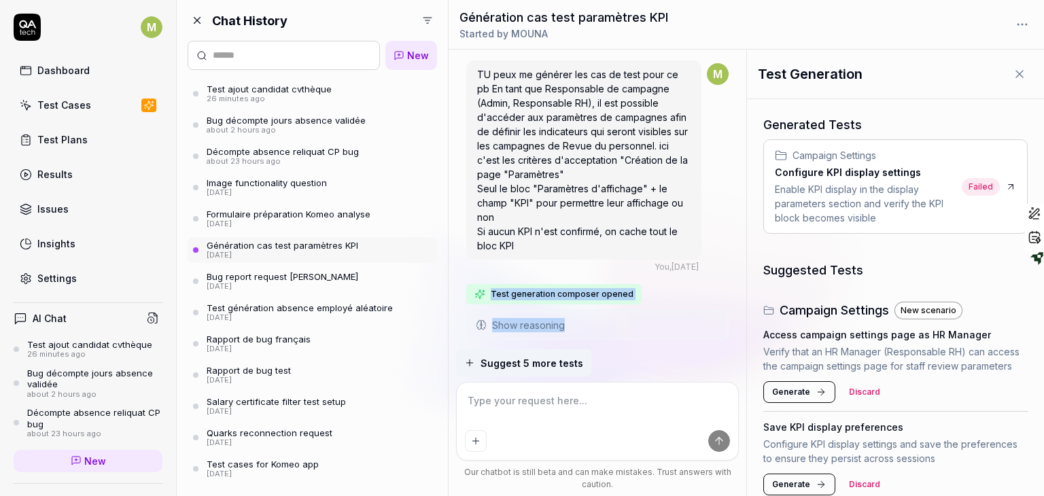
drag, startPoint x: 718, startPoint y: 186, endPoint x: 710, endPoint y: 287, distance: 101.5
click at [731, 194] on div "TU peux me générer les cas de test pour ce pb En tant que Responsable de campag…" at bounding box center [598, 200] width 298 height 300
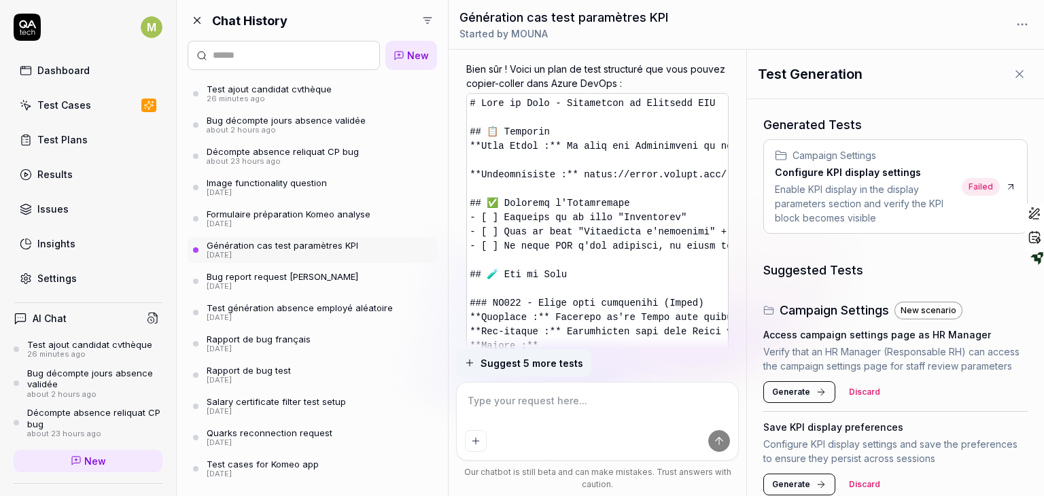
scroll to position [1359, 0]
drag, startPoint x: 580, startPoint y: 224, endPoint x: 580, endPoint y: 234, distance: 10.2
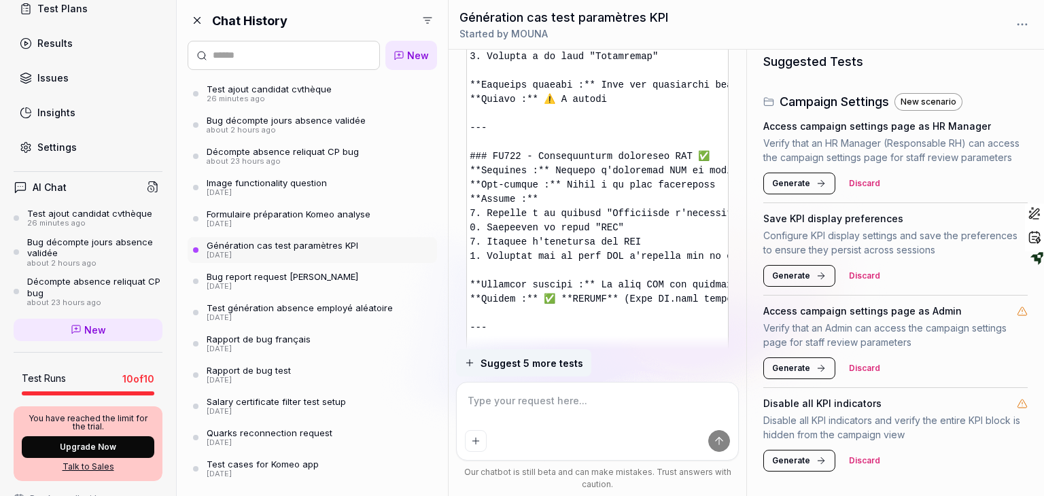
scroll to position [0, 0]
